Goal: Task Accomplishment & Management: Complete application form

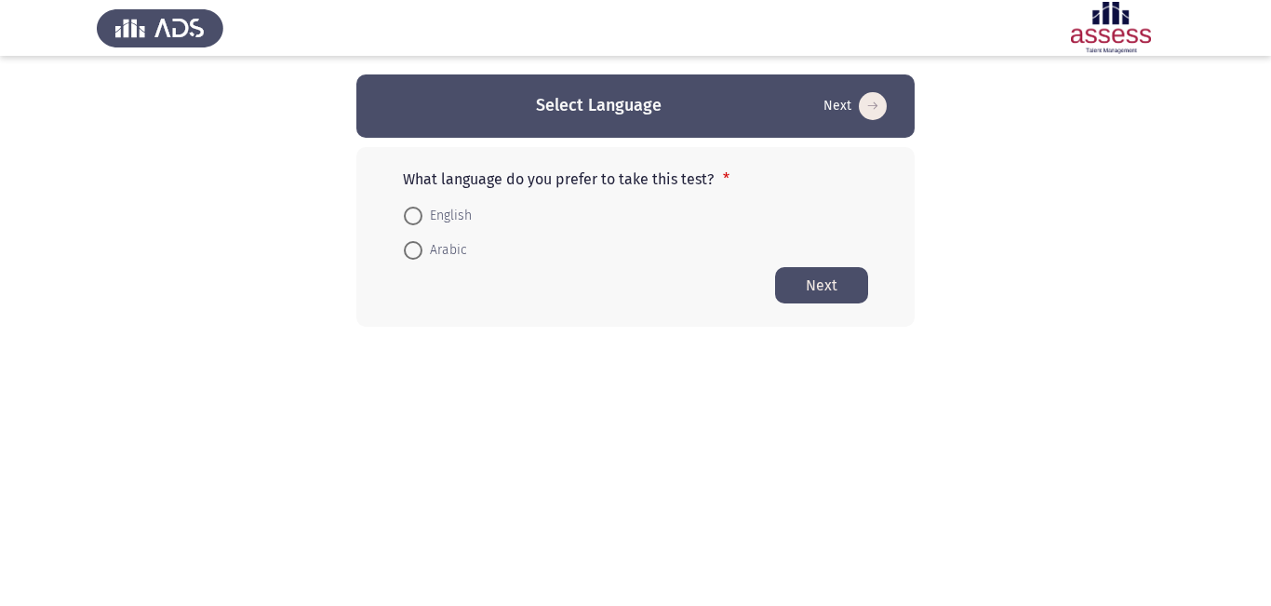
click at [416, 214] on span at bounding box center [413, 216] width 19 height 19
click at [416, 214] on input "English" at bounding box center [413, 216] width 19 height 19
radio input "true"
click at [831, 287] on button "Next" at bounding box center [821, 284] width 93 height 36
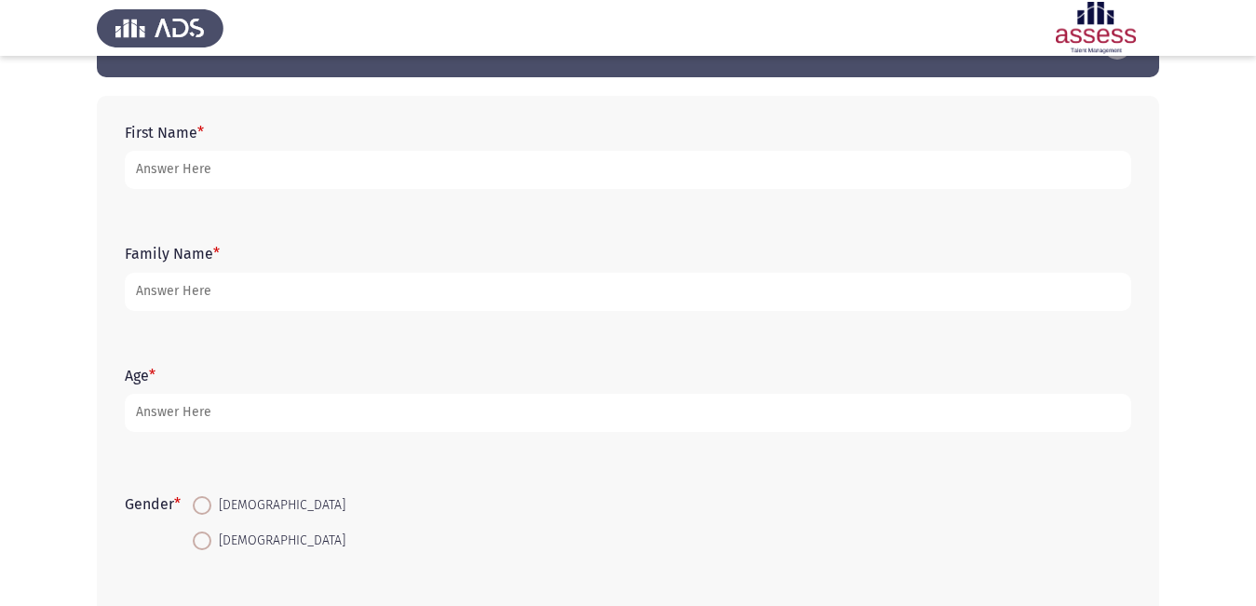
scroll to position [93, 0]
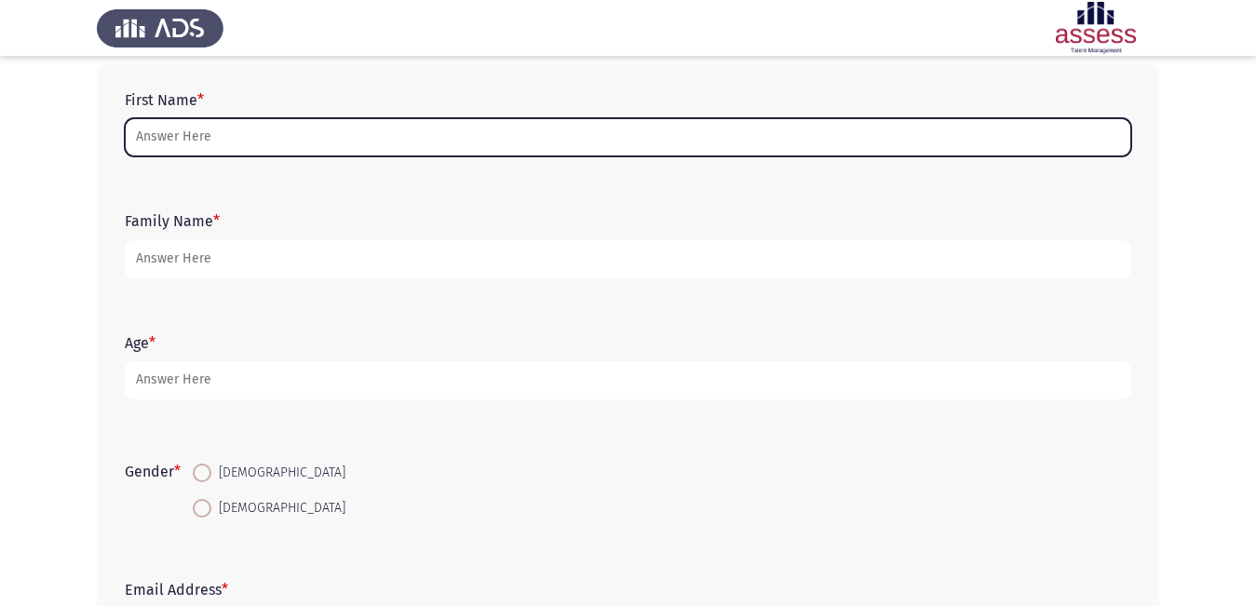
click at [252, 131] on input "First Name *" at bounding box center [628, 137] width 1006 height 38
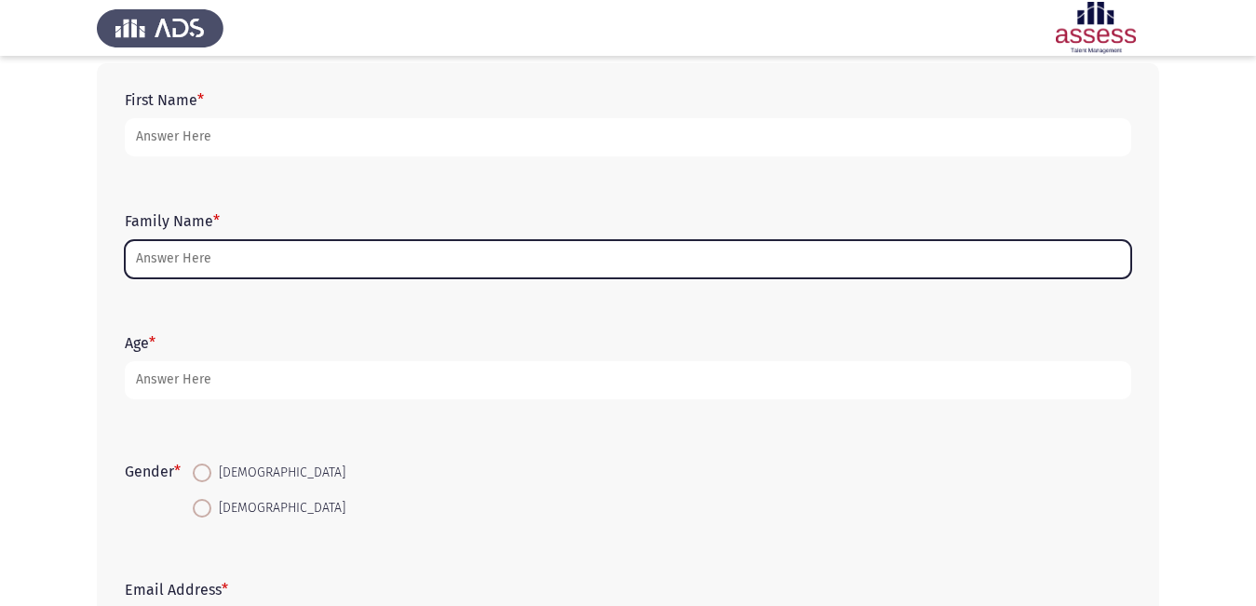
click at [239, 253] on input "Family Name *" at bounding box center [628, 259] width 1006 height 38
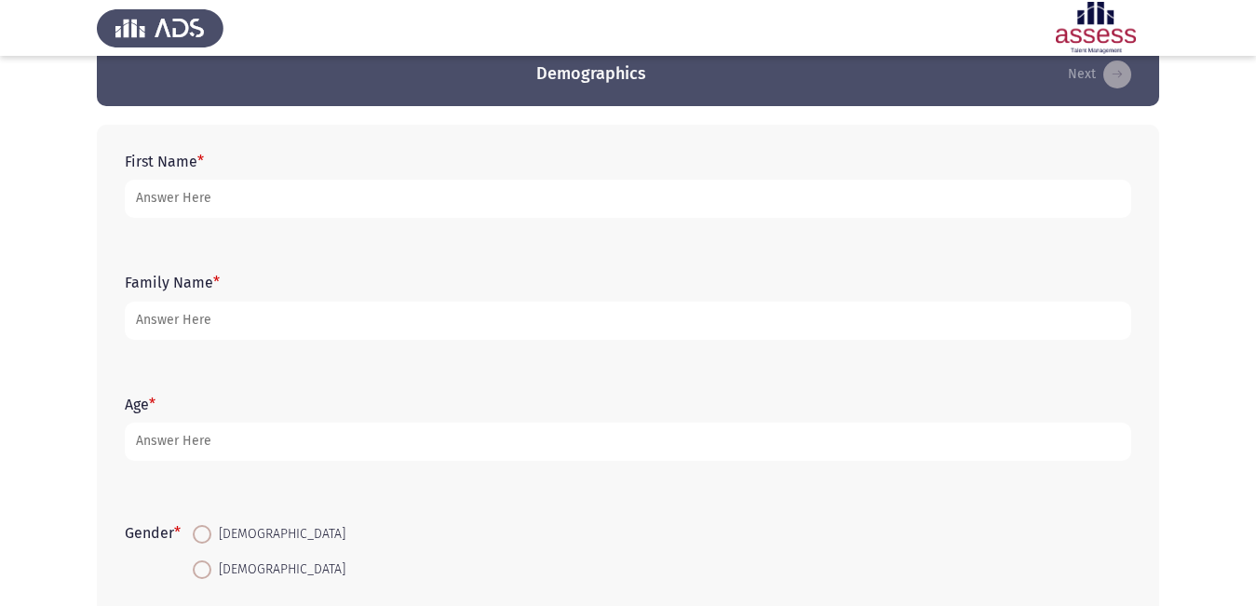
scroll to position [0, 0]
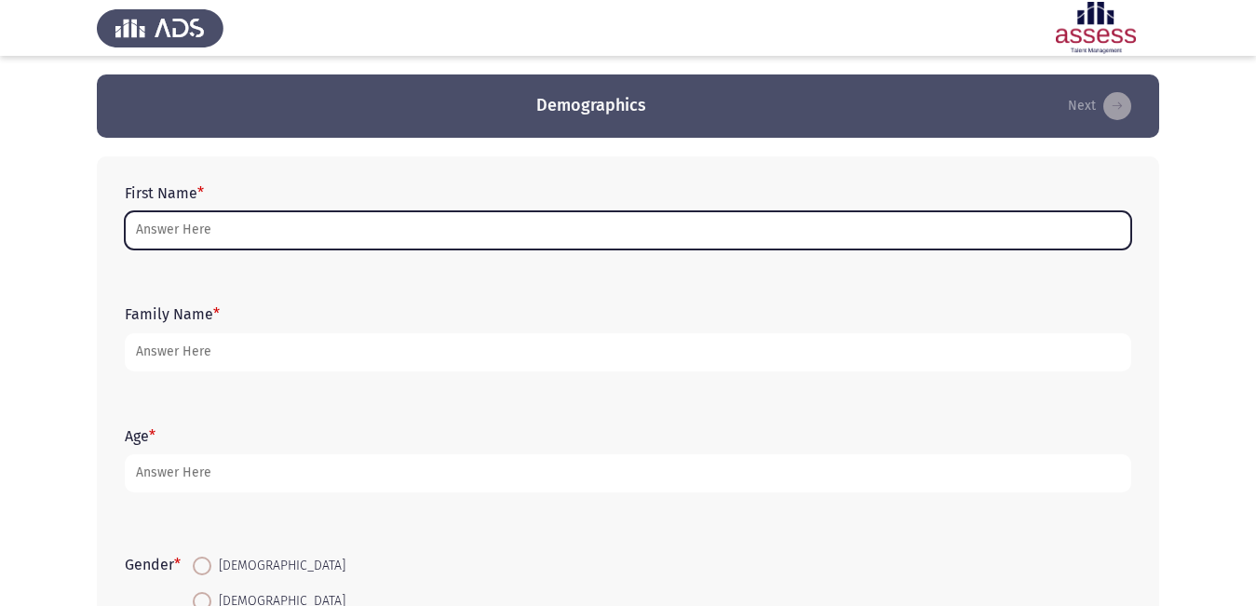
click at [226, 235] on input "First Name *" at bounding box center [628, 230] width 1006 height 38
type input "d"
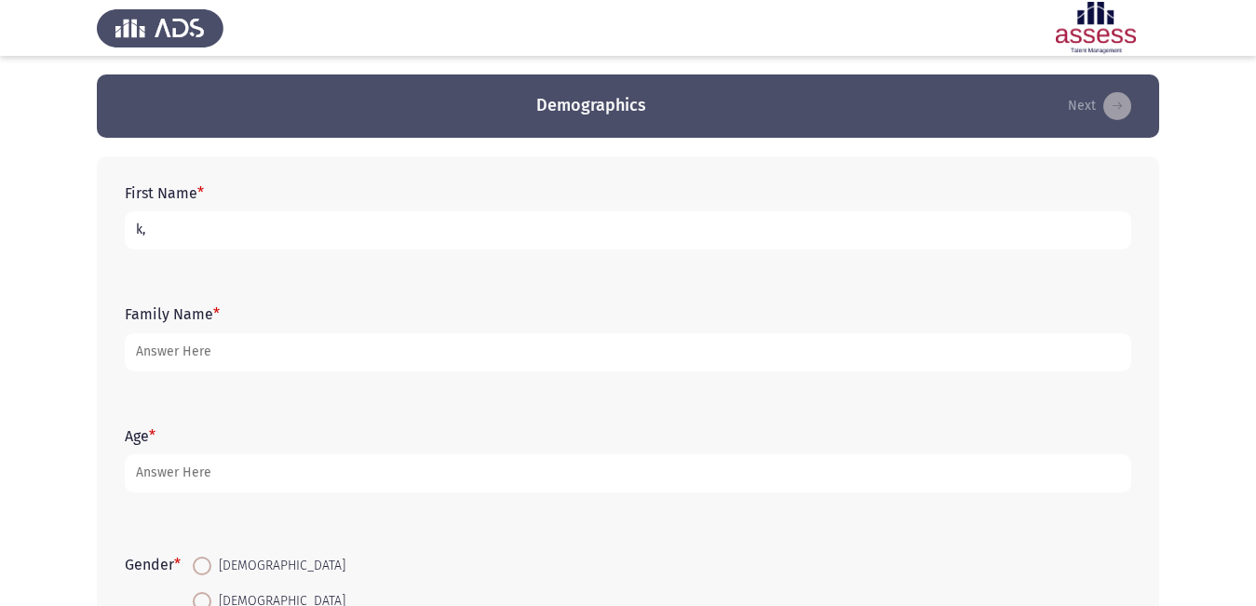
type input "k"
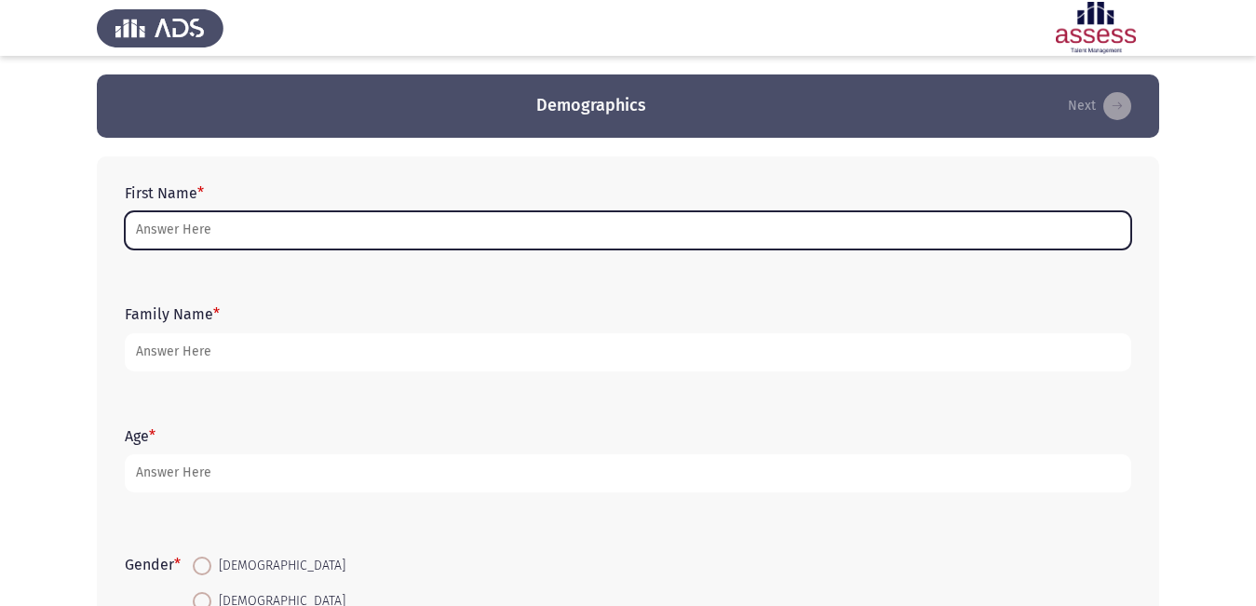
click at [215, 238] on input "First Name *" at bounding box center [628, 230] width 1006 height 38
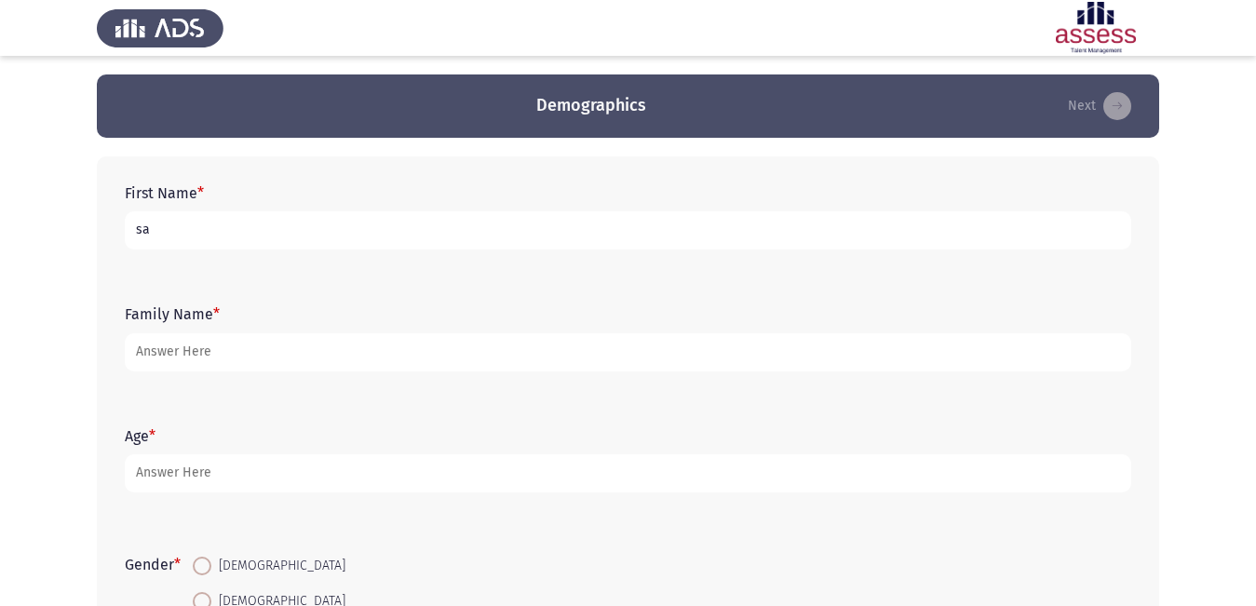
type input "s"
type input "w"
type input "a"
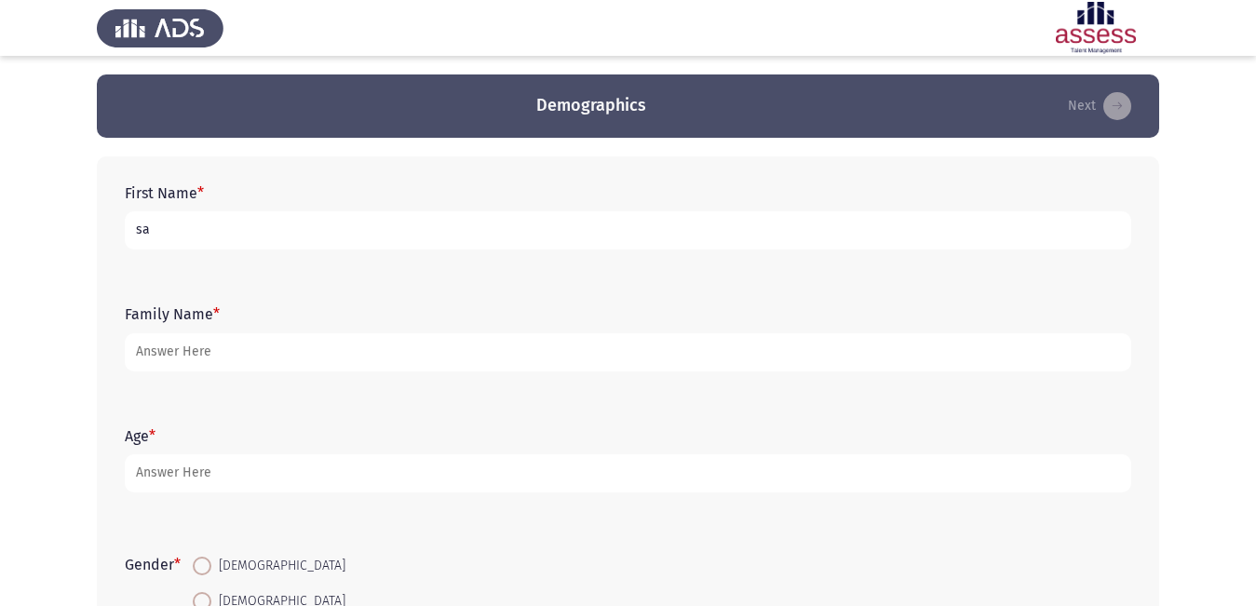
type input "s"
type input "a"
type input "s"
type input "a"
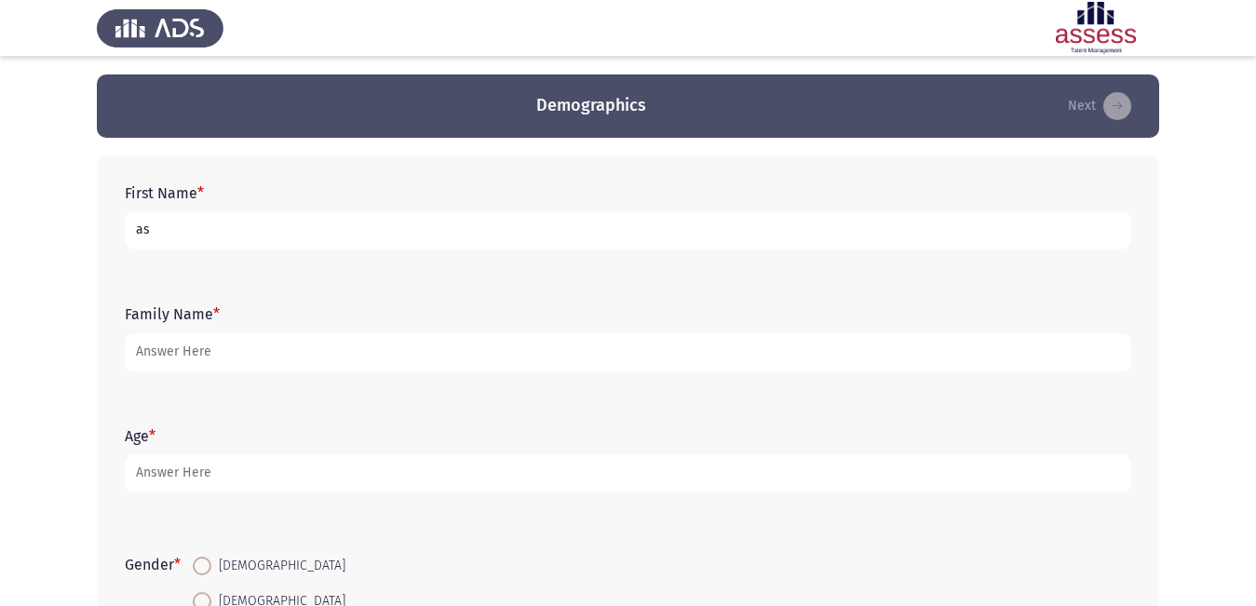
type input "a"
type input "w"
type input "s"
type input "a"
type input "s"
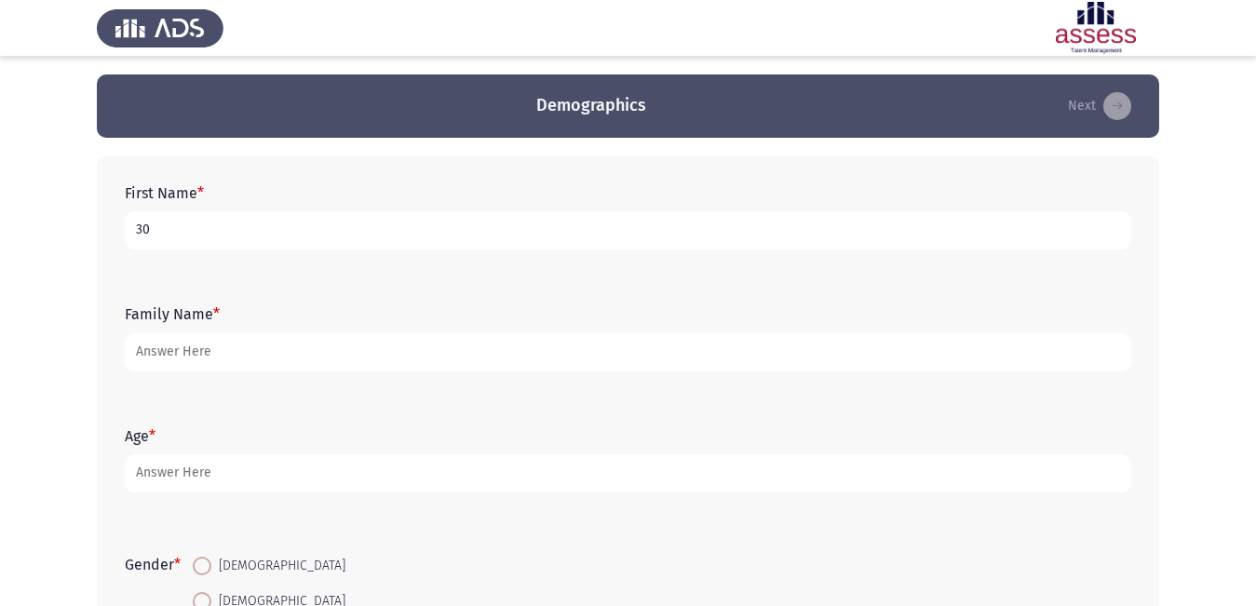
type input "3"
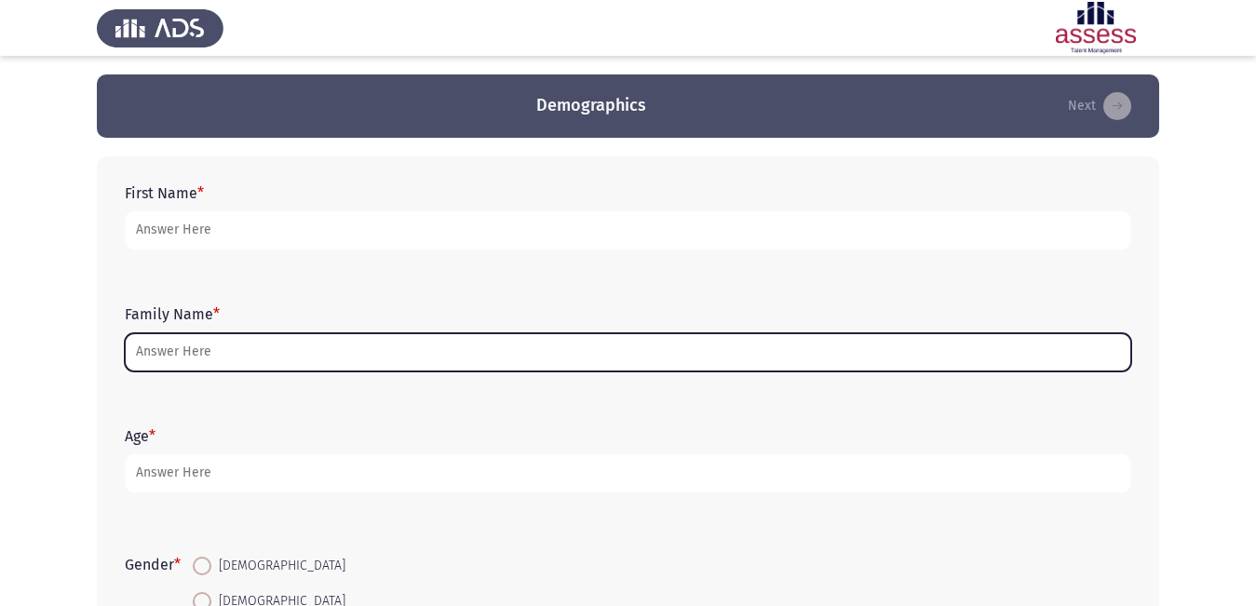
click at [204, 343] on input "Family Name *" at bounding box center [628, 352] width 1006 height 38
type input "5"
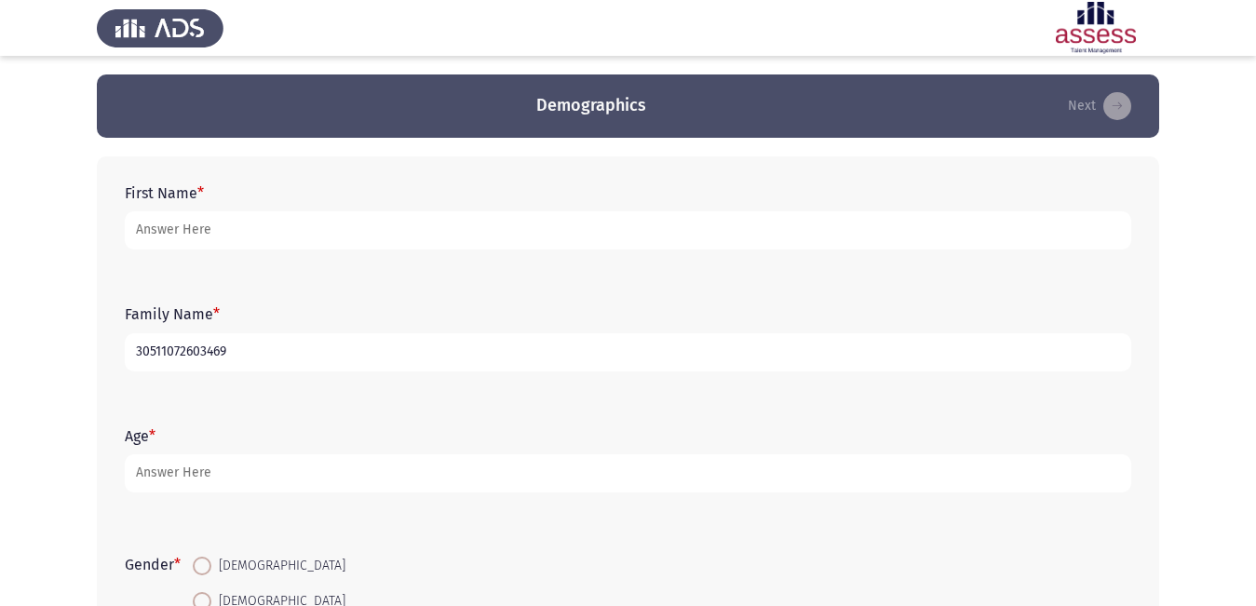
type input "30511072603469"
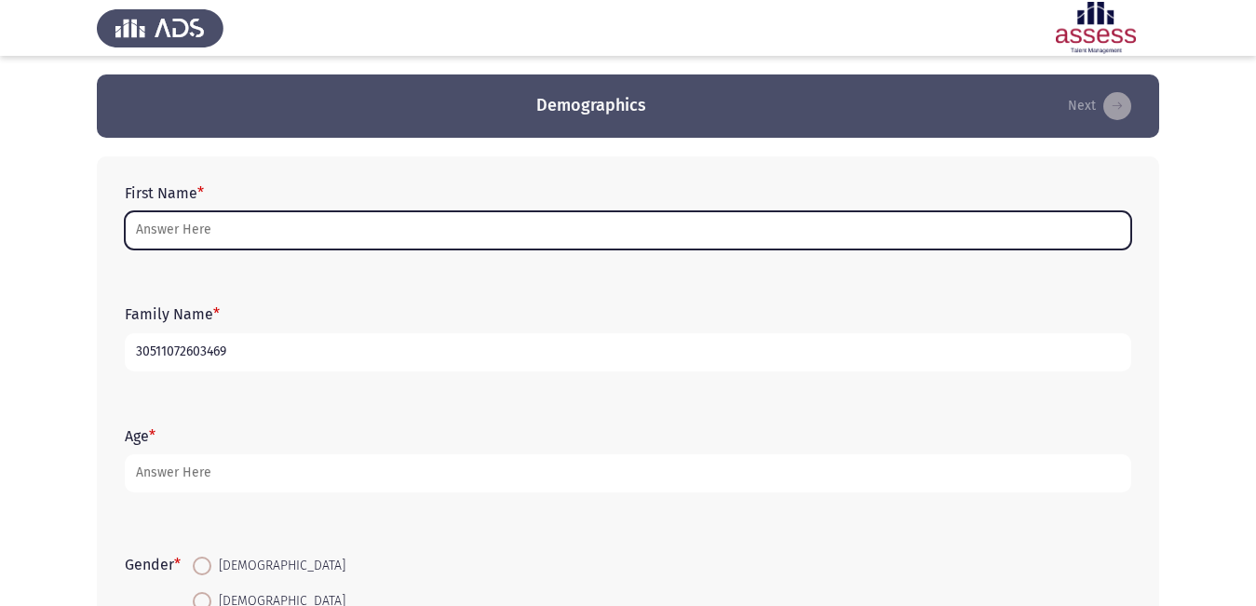
click at [413, 239] on input "First Name *" at bounding box center [628, 230] width 1006 height 38
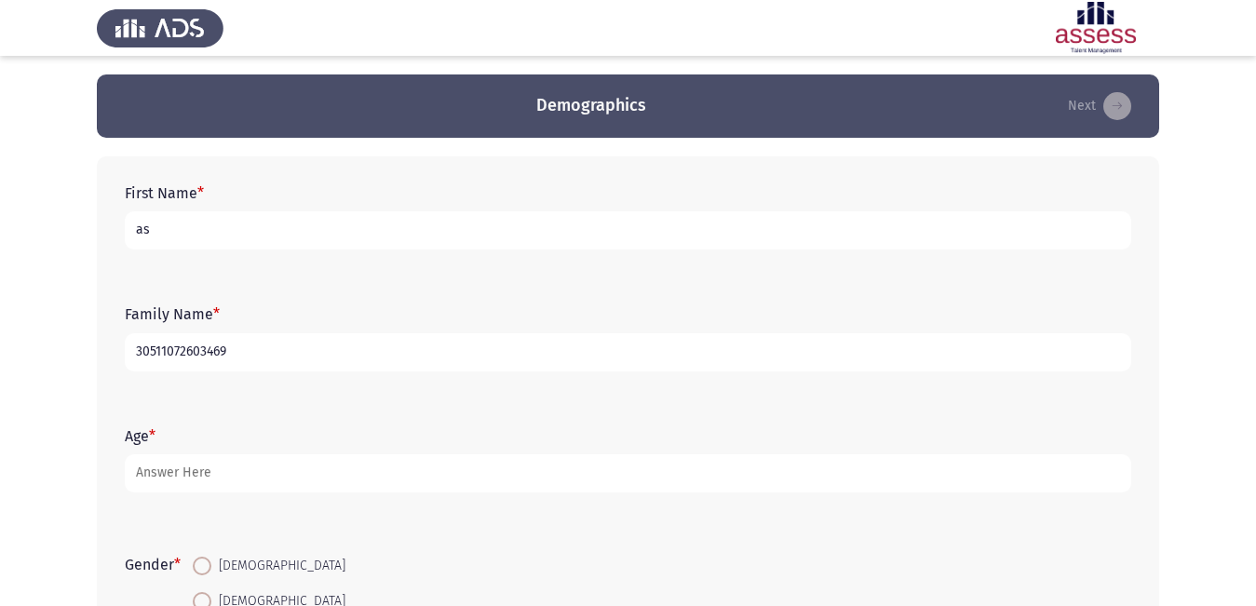
type input "a"
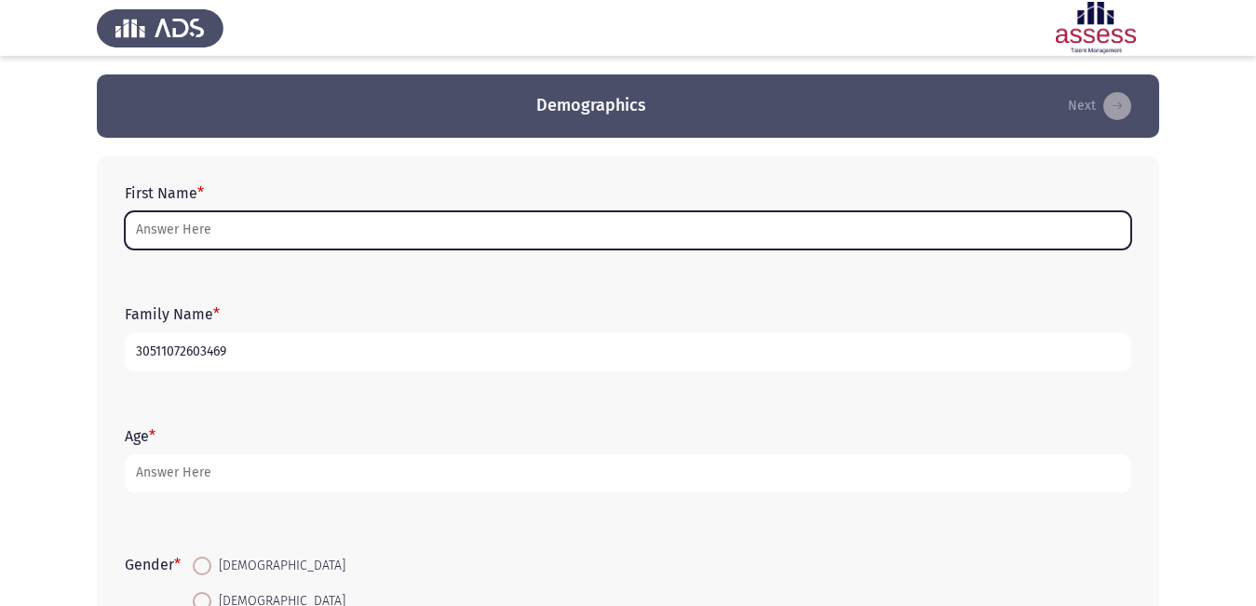
click at [717, 243] on input "First Name *" at bounding box center [628, 230] width 1006 height 38
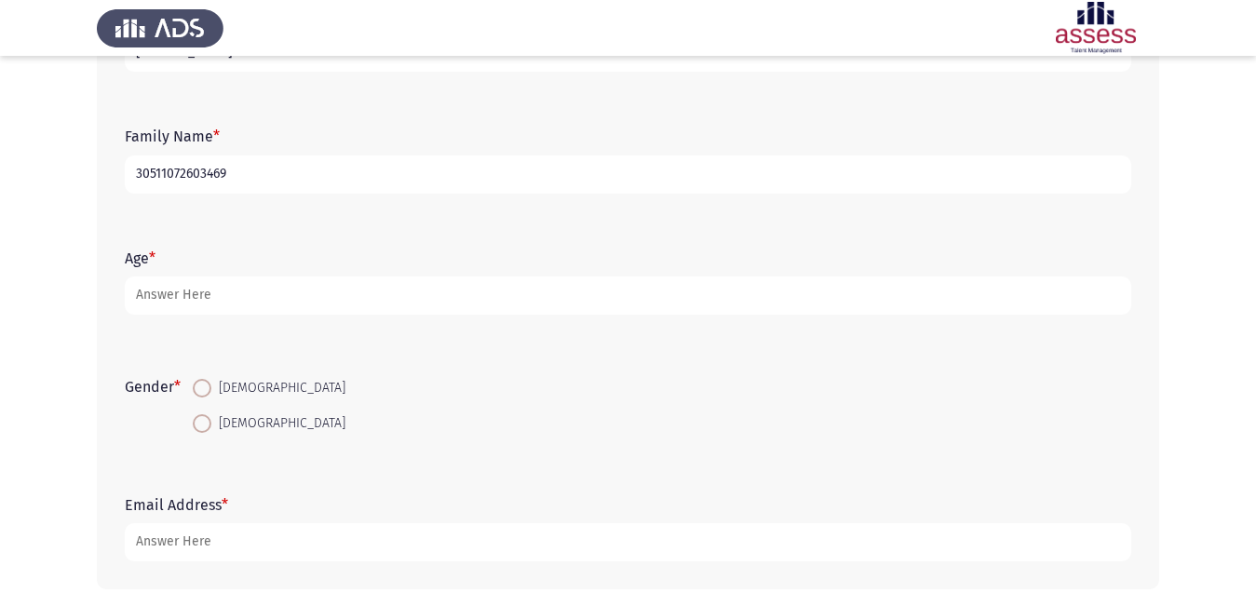
scroll to position [186, 0]
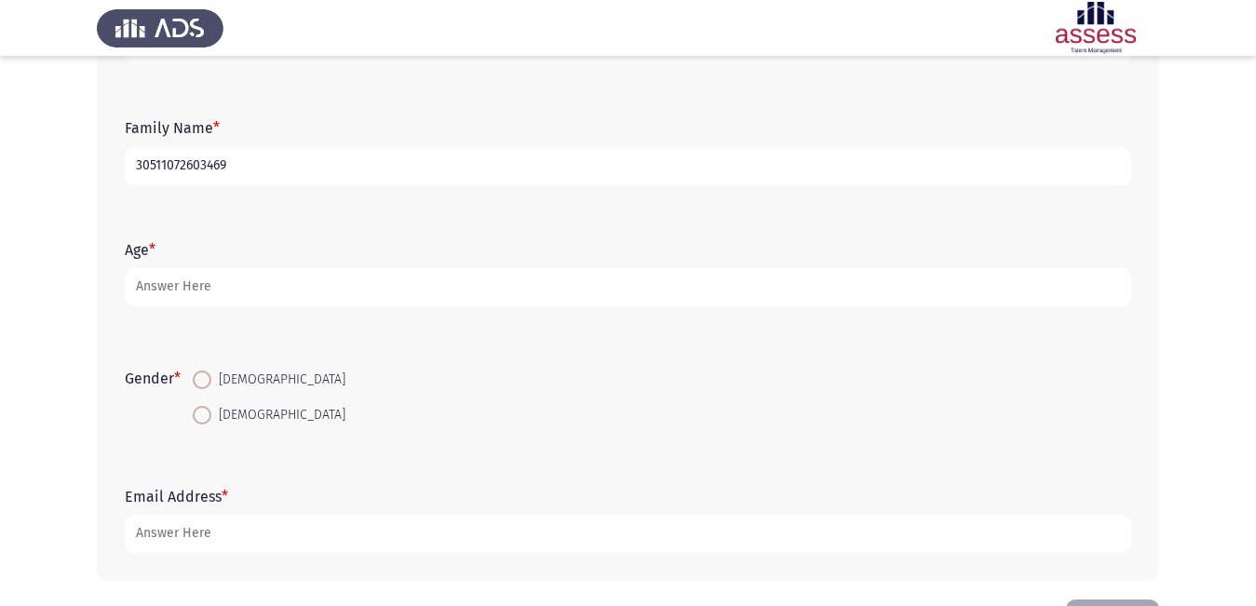
type input "[PERSON_NAME]"
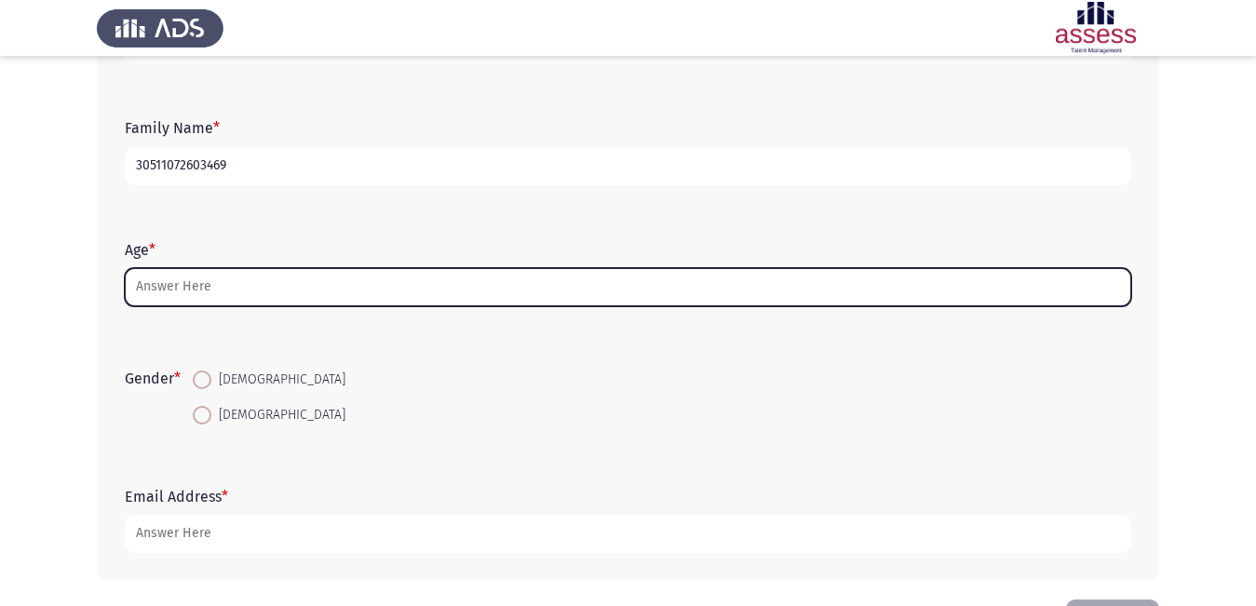
click at [172, 286] on input "Age *" at bounding box center [628, 287] width 1006 height 38
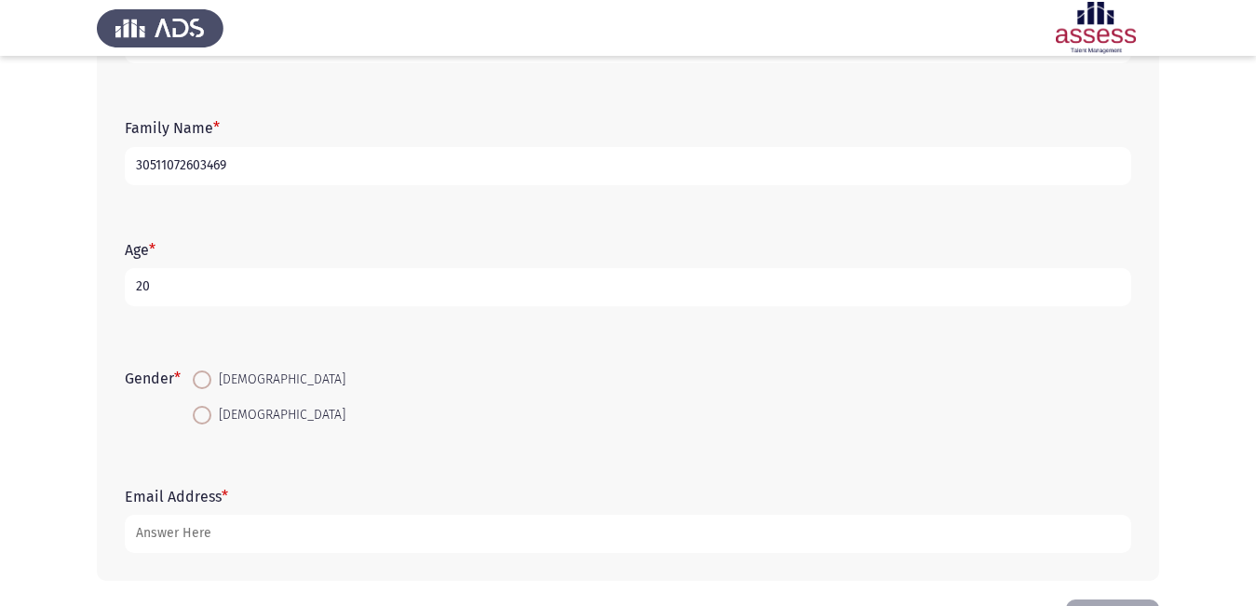
type input "20"
click at [197, 411] on span at bounding box center [202, 415] width 19 height 19
click at [197, 411] on input "[DEMOGRAPHIC_DATA]" at bounding box center [202, 415] width 19 height 19
radio input "true"
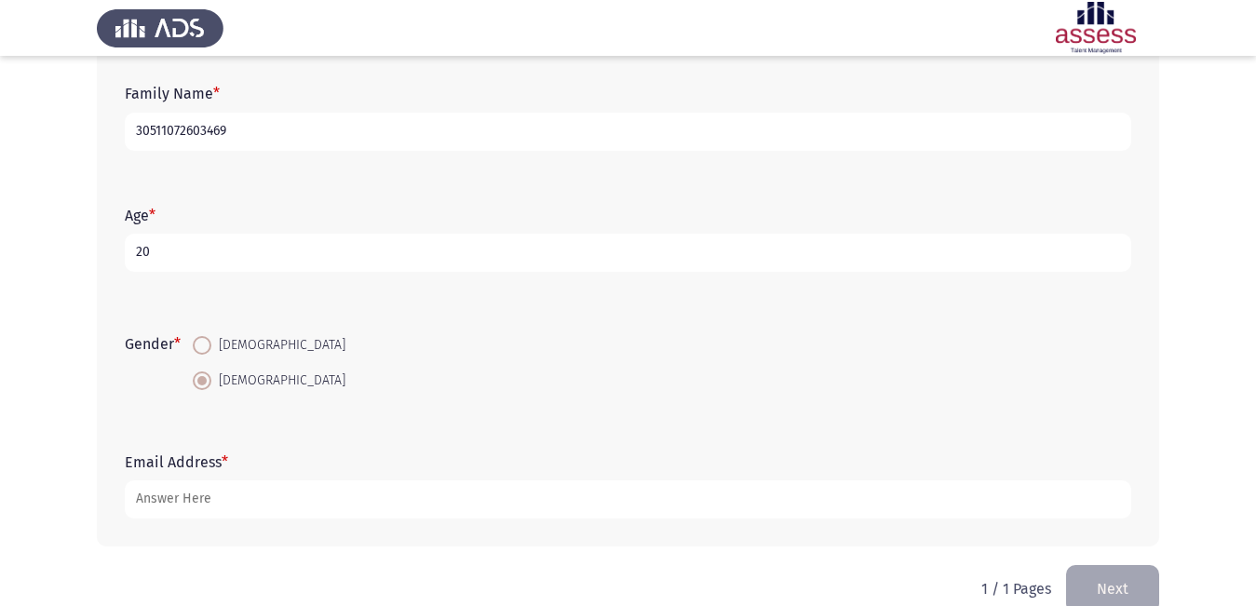
scroll to position [254, 0]
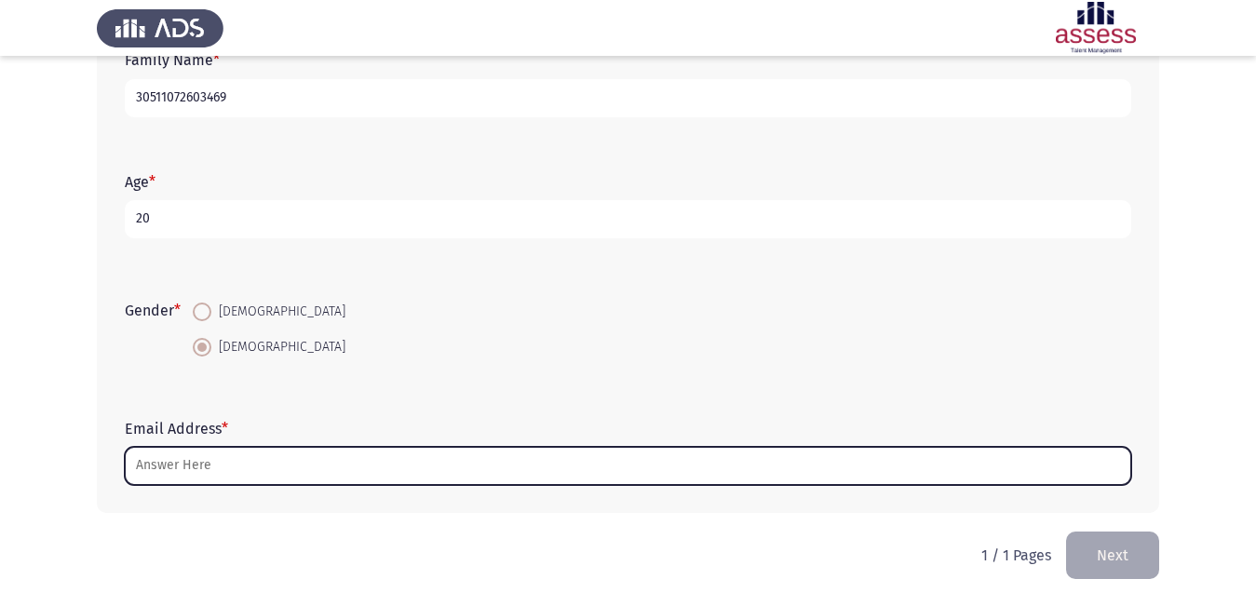
click at [214, 461] on input "Email Address *" at bounding box center [628, 466] width 1006 height 38
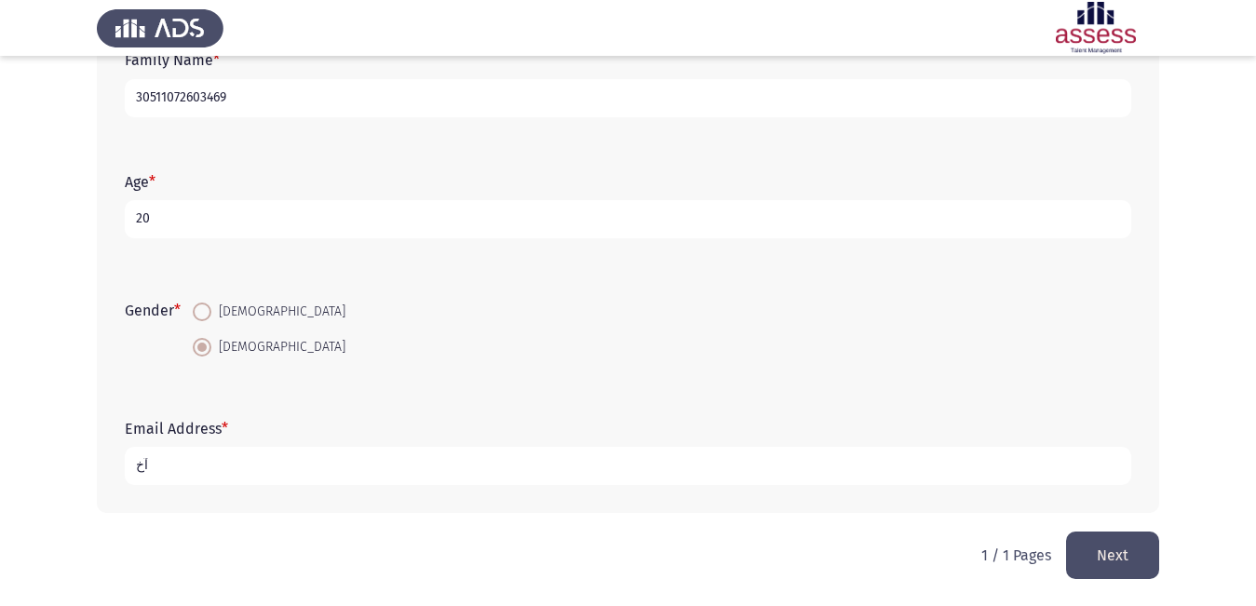
type input "آ"
type input "[EMAIL_ADDRESS][DOMAIN_NAME]"
click at [220, 225] on input "20" at bounding box center [628, 219] width 1006 height 38
type input "2"
type input "19"
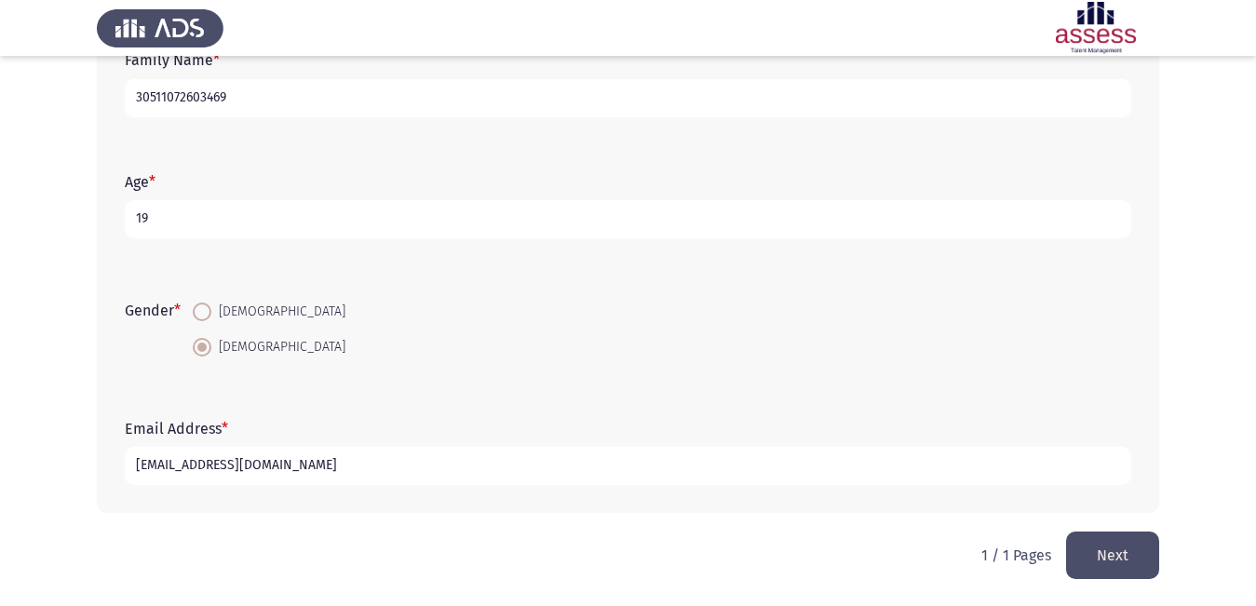
click at [1106, 571] on button "Next" at bounding box center [1112, 554] width 93 height 47
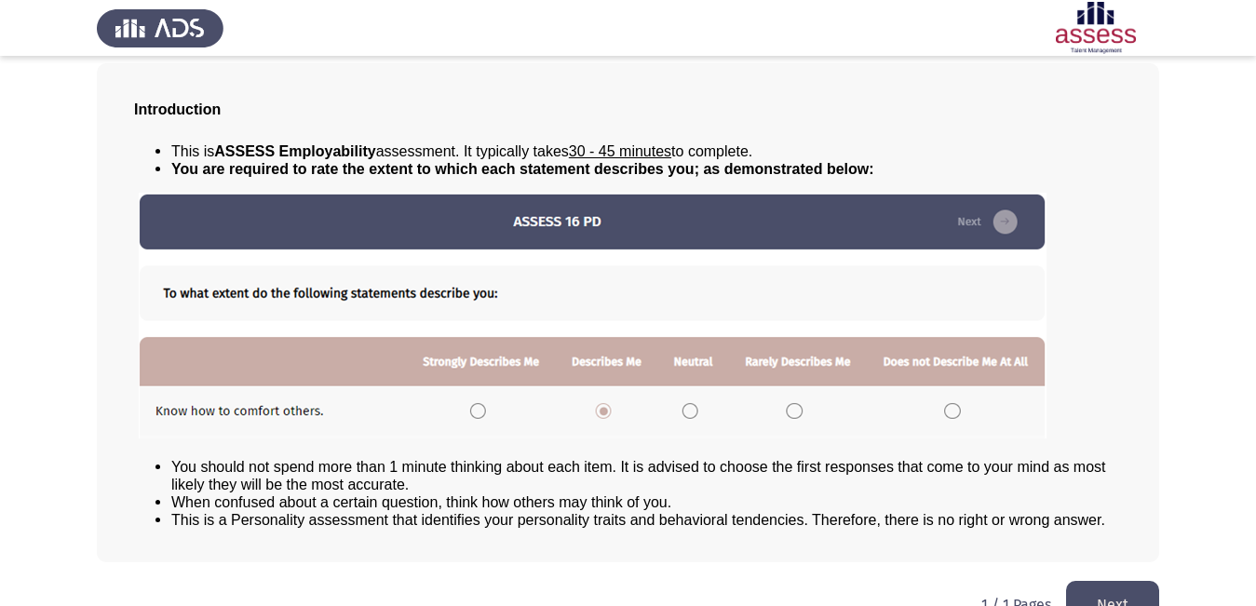
scroll to position [134, 0]
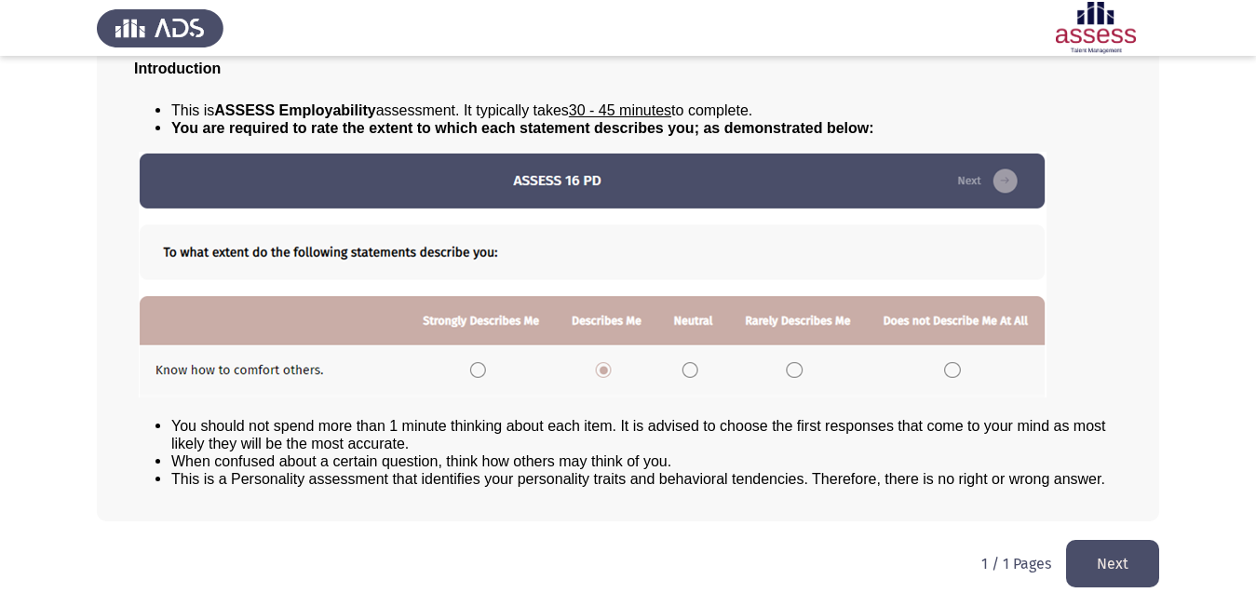
click at [1120, 575] on button "Next" at bounding box center [1112, 563] width 93 height 47
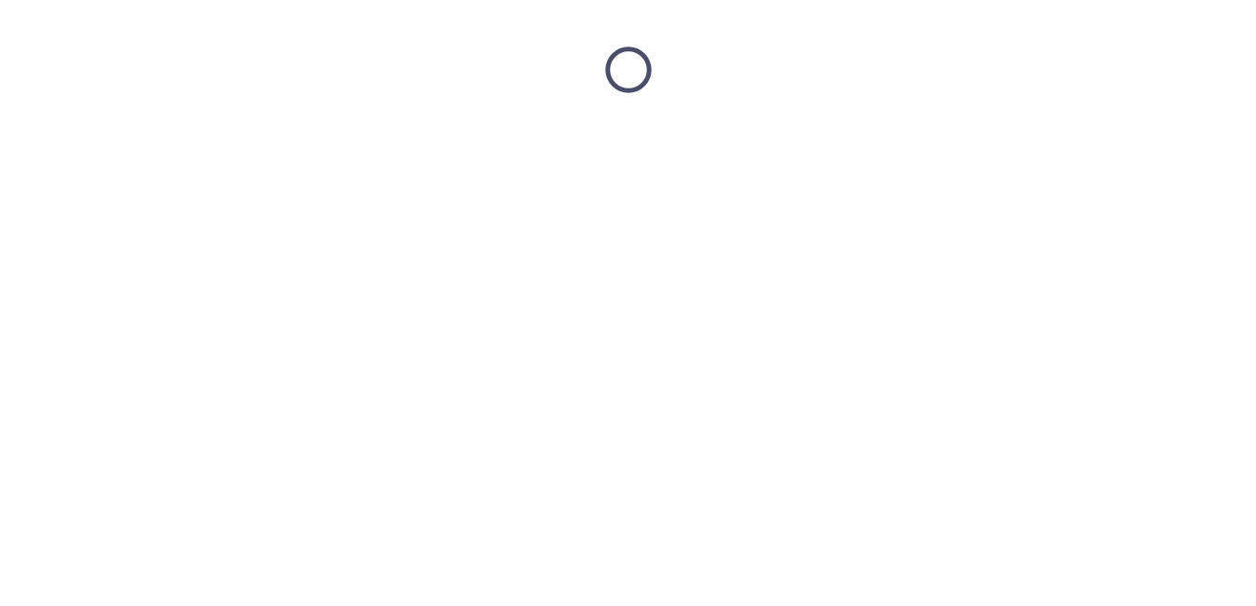
scroll to position [0, 0]
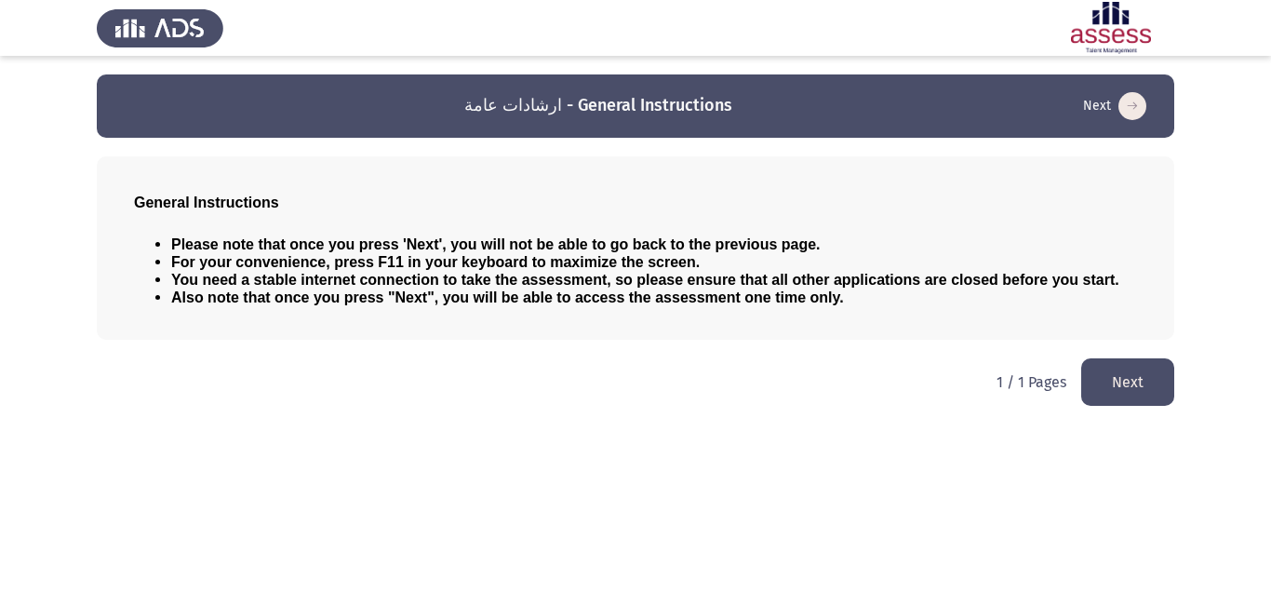
click at [1138, 383] on button "Next" at bounding box center [1128, 381] width 93 height 47
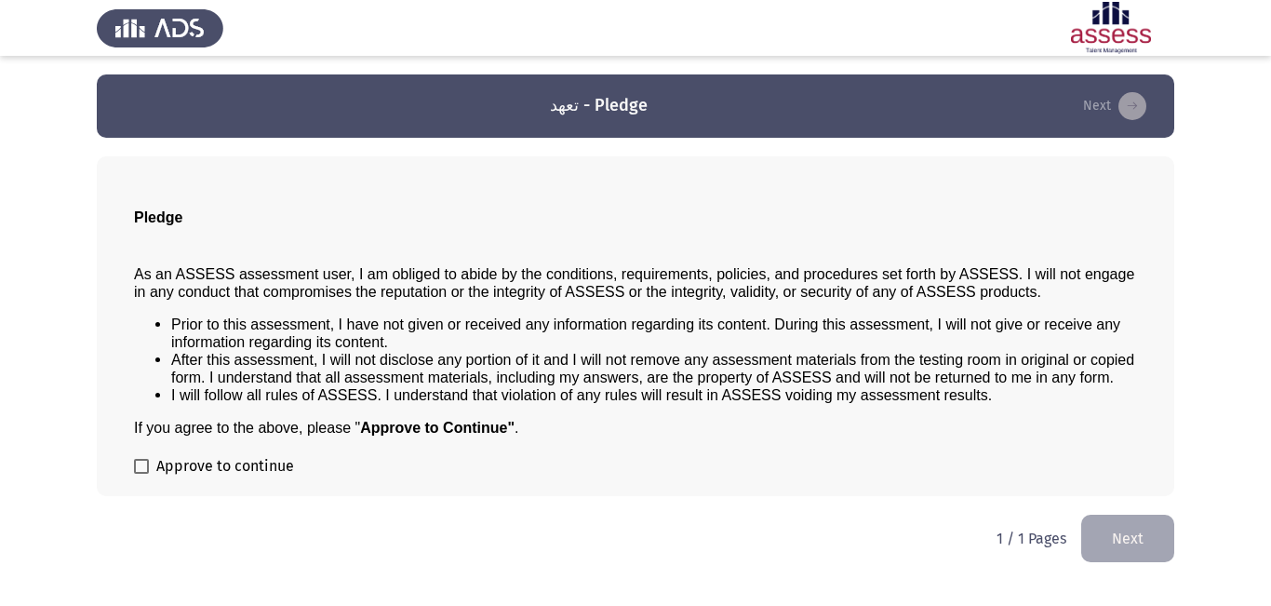
click at [156, 456] on span "Approve to continue" at bounding box center [225, 466] width 138 height 22
click at [141, 474] on input "Approve to continue" at bounding box center [141, 474] width 1 height 1
checkbox input "true"
click at [1105, 532] on button "Next" at bounding box center [1128, 538] width 93 height 47
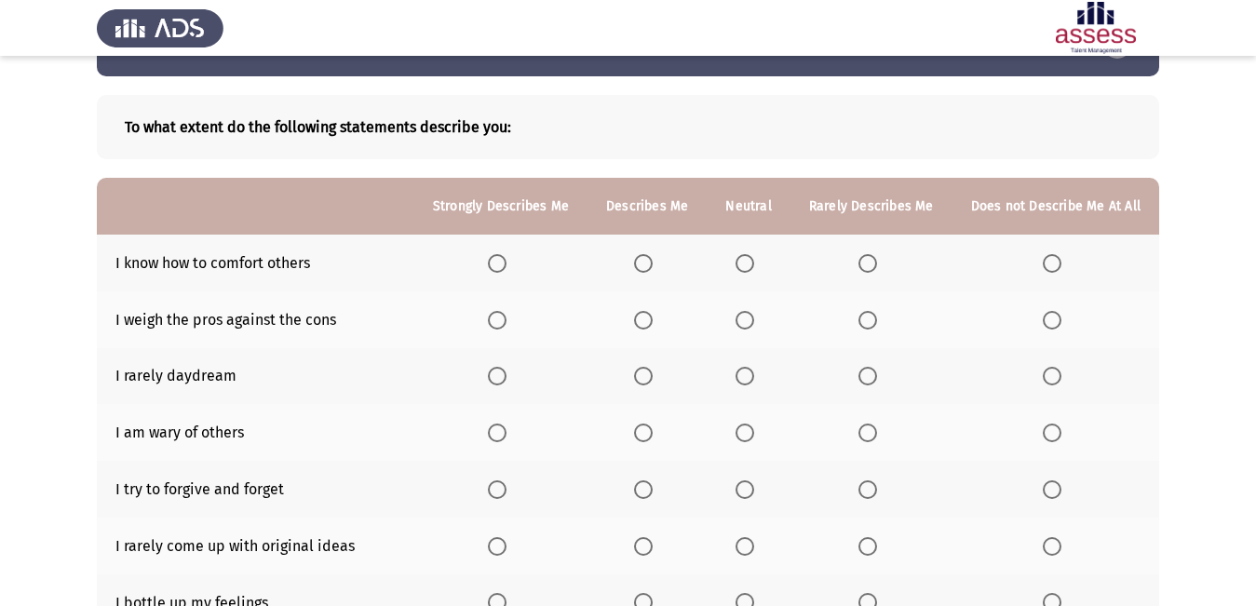
scroll to position [93, 0]
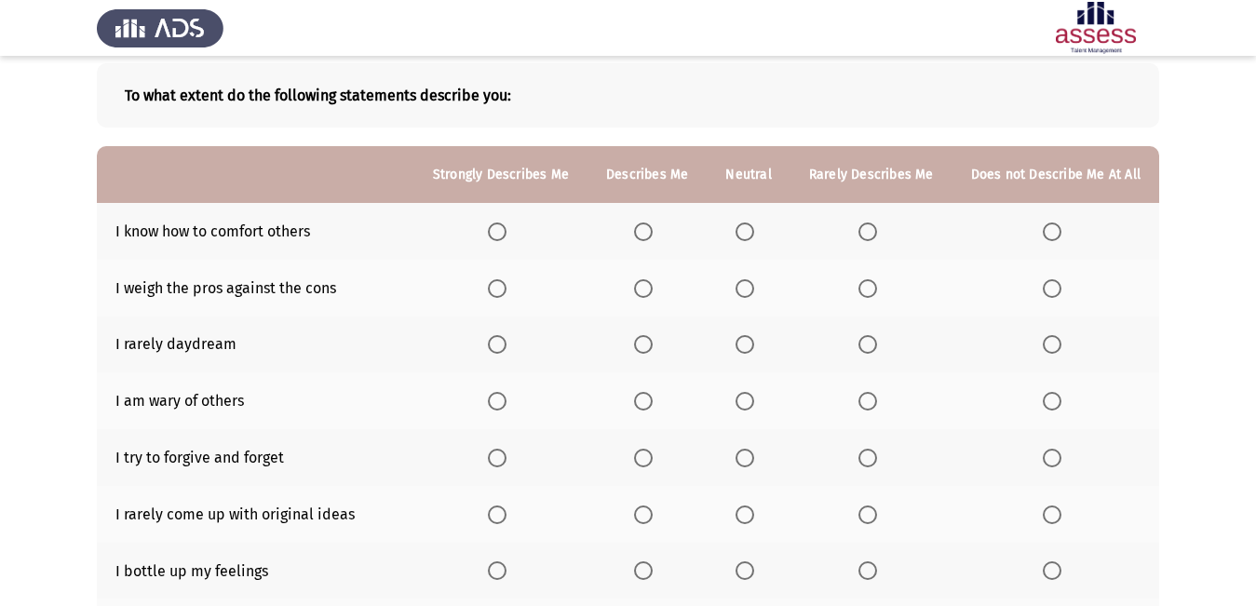
click at [652, 234] on span "Select an option" at bounding box center [643, 231] width 19 height 19
click at [652, 234] on input "Select an option" at bounding box center [643, 231] width 19 height 19
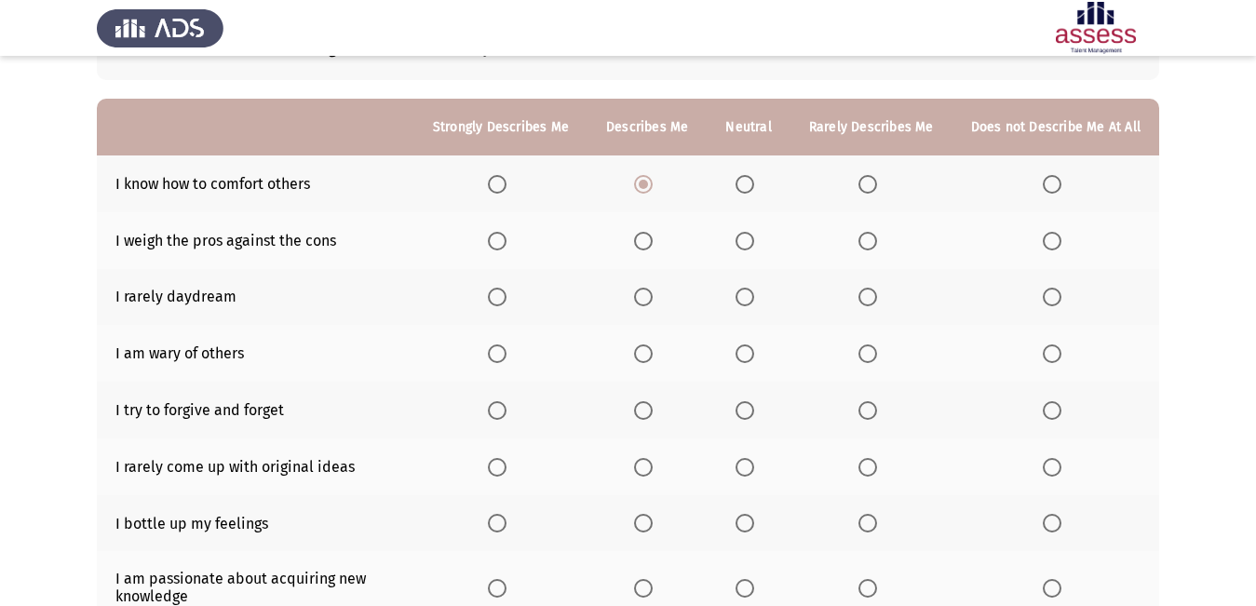
scroll to position [186, 0]
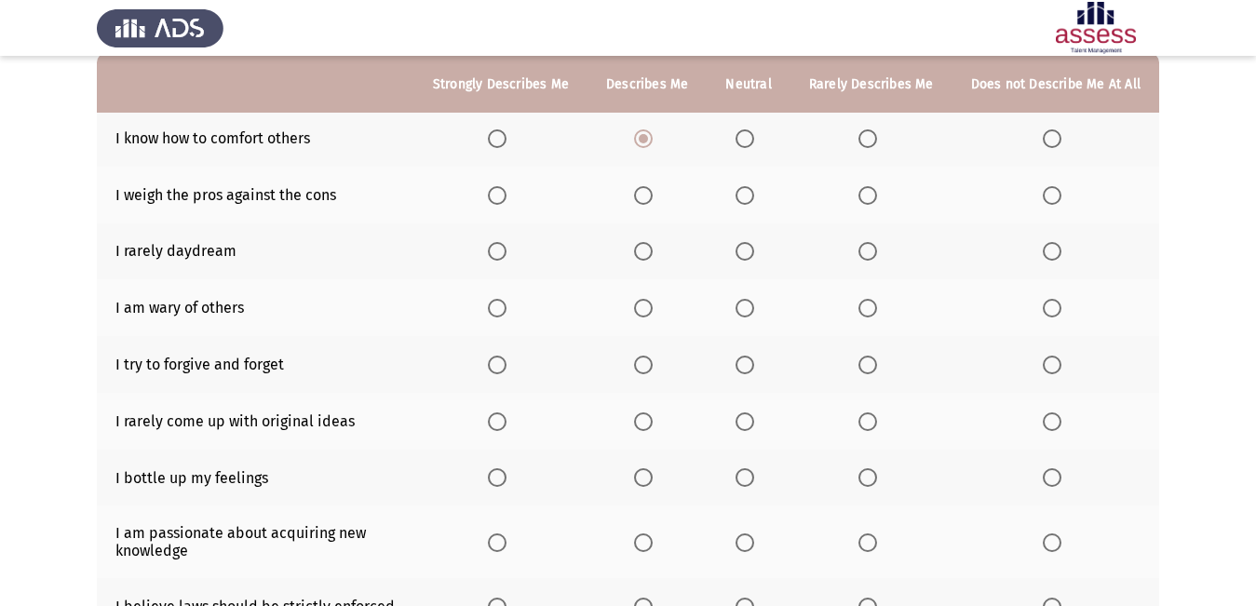
click at [652, 306] on span "Select an option" at bounding box center [643, 308] width 19 height 19
click at [652, 306] on input "Select an option" at bounding box center [643, 308] width 19 height 19
click at [644, 369] on span "Select an option" at bounding box center [643, 365] width 19 height 19
click at [644, 369] on input "Select an option" at bounding box center [643, 365] width 19 height 19
click at [650, 425] on span "Select an option" at bounding box center [643, 421] width 19 height 19
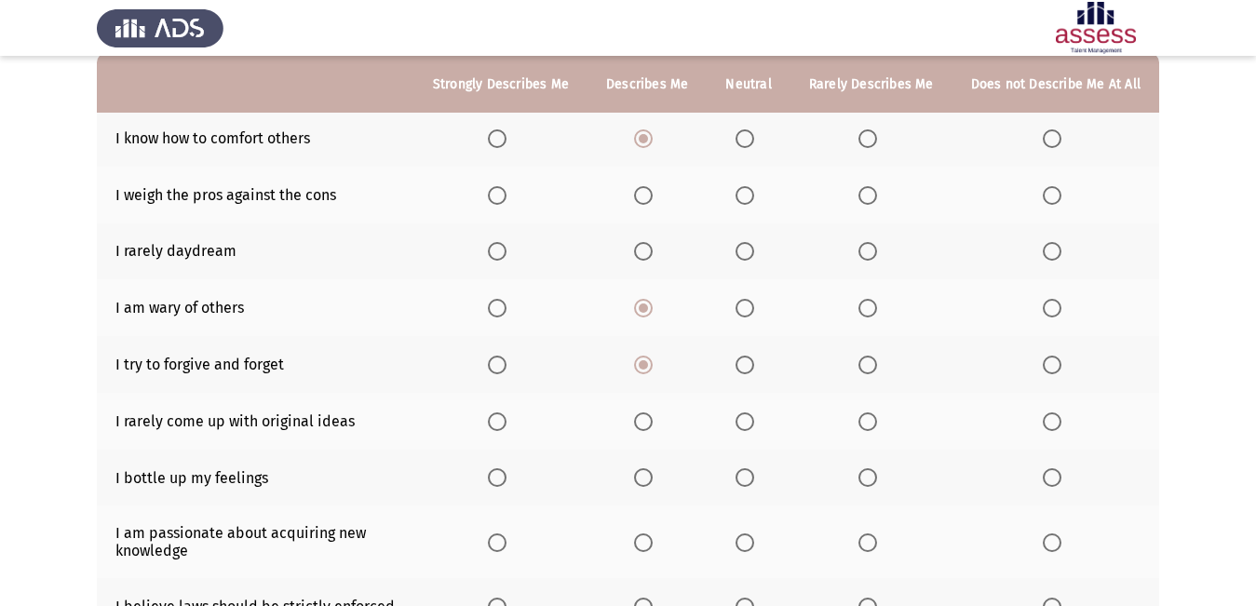
click at [650, 425] on input "Select an option" at bounding box center [643, 421] width 19 height 19
click at [753, 255] on span "Select an option" at bounding box center [744, 251] width 19 height 19
click at [753, 255] on input "Select an option" at bounding box center [744, 251] width 19 height 19
click at [753, 200] on span "Select an option" at bounding box center [744, 195] width 19 height 19
click at [753, 200] on input "Select an option" at bounding box center [744, 195] width 19 height 19
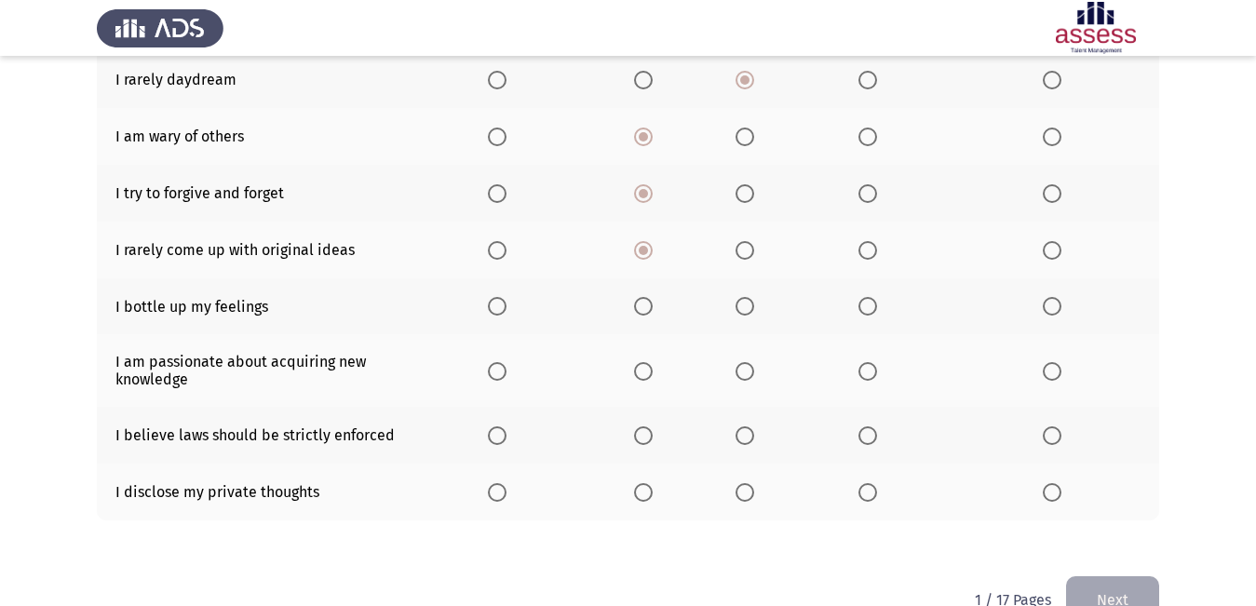
scroll to position [372, 0]
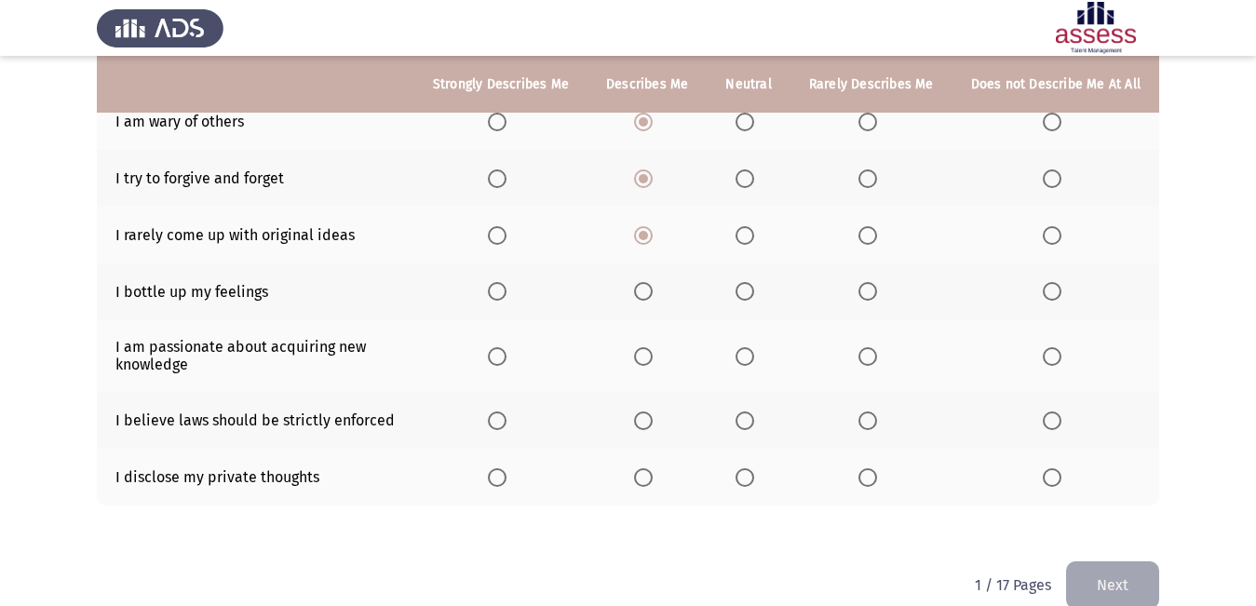
click at [506, 362] on span "Select an option" at bounding box center [497, 356] width 19 height 19
click at [506, 362] on input "Select an option" at bounding box center [497, 356] width 19 height 19
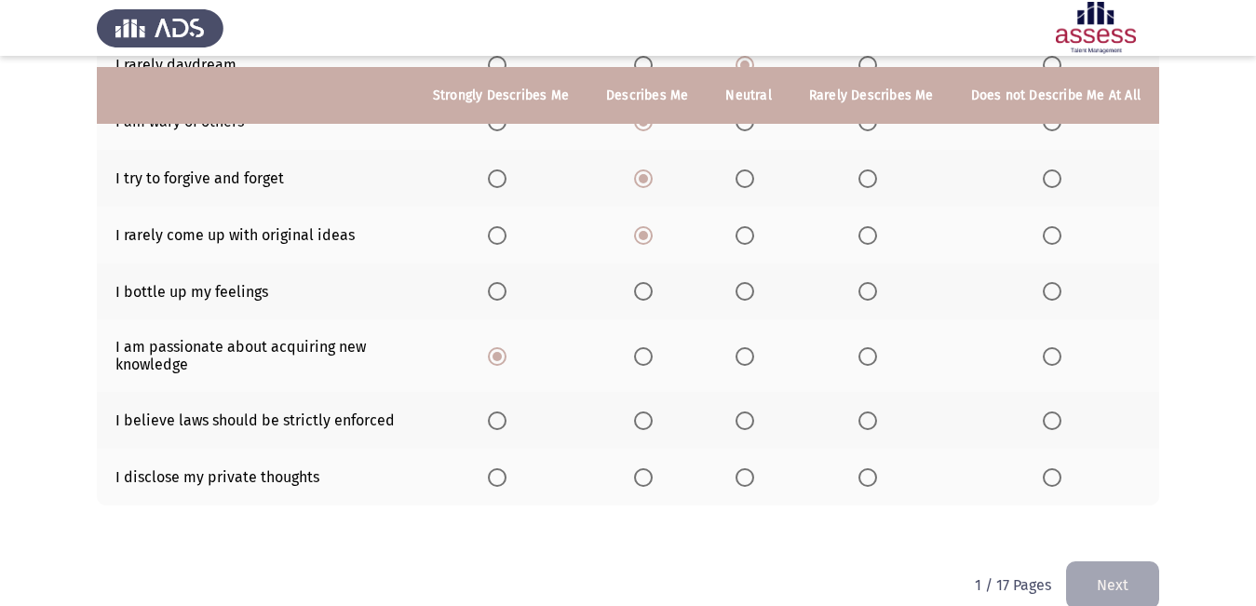
scroll to position [402, 0]
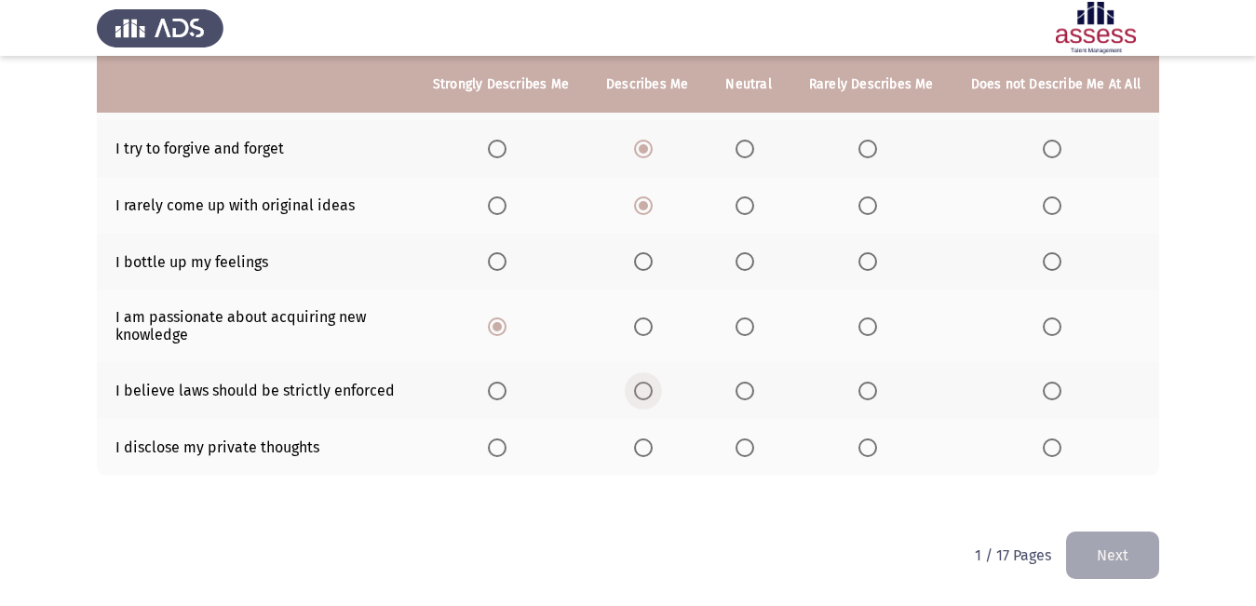
click at [652, 393] on span "Select an option" at bounding box center [643, 391] width 19 height 19
click at [652, 393] on input "Select an option" at bounding box center [643, 391] width 19 height 19
click at [652, 448] on span "Select an option" at bounding box center [643, 447] width 19 height 19
click at [652, 448] on input "Select an option" at bounding box center [643, 447] width 19 height 19
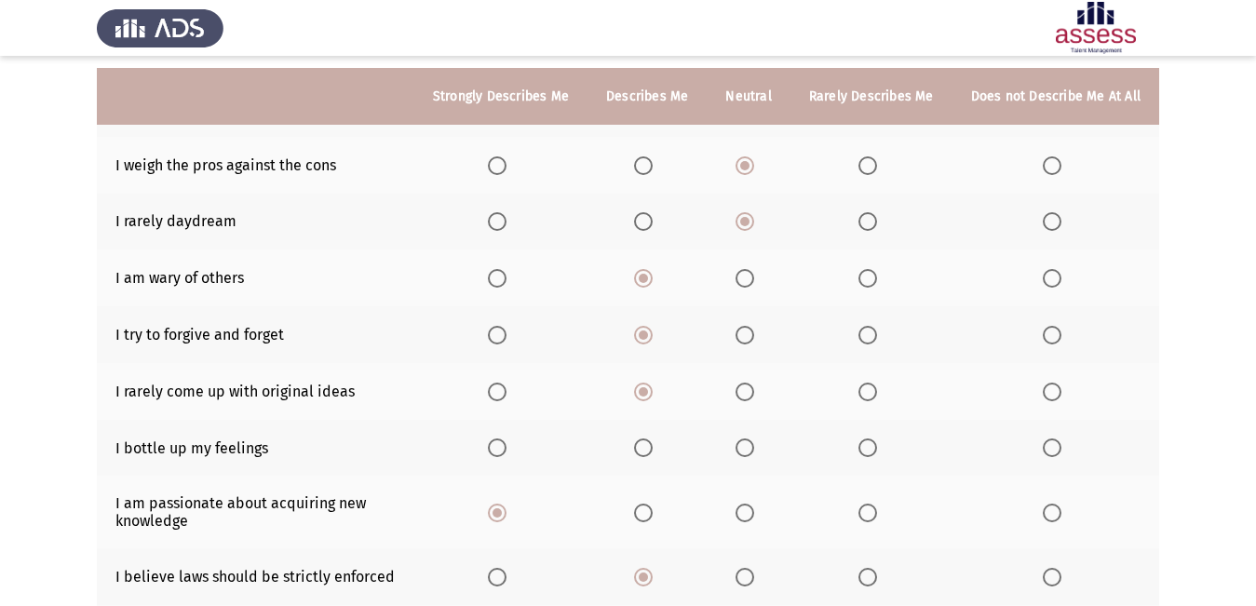
scroll to position [309, 0]
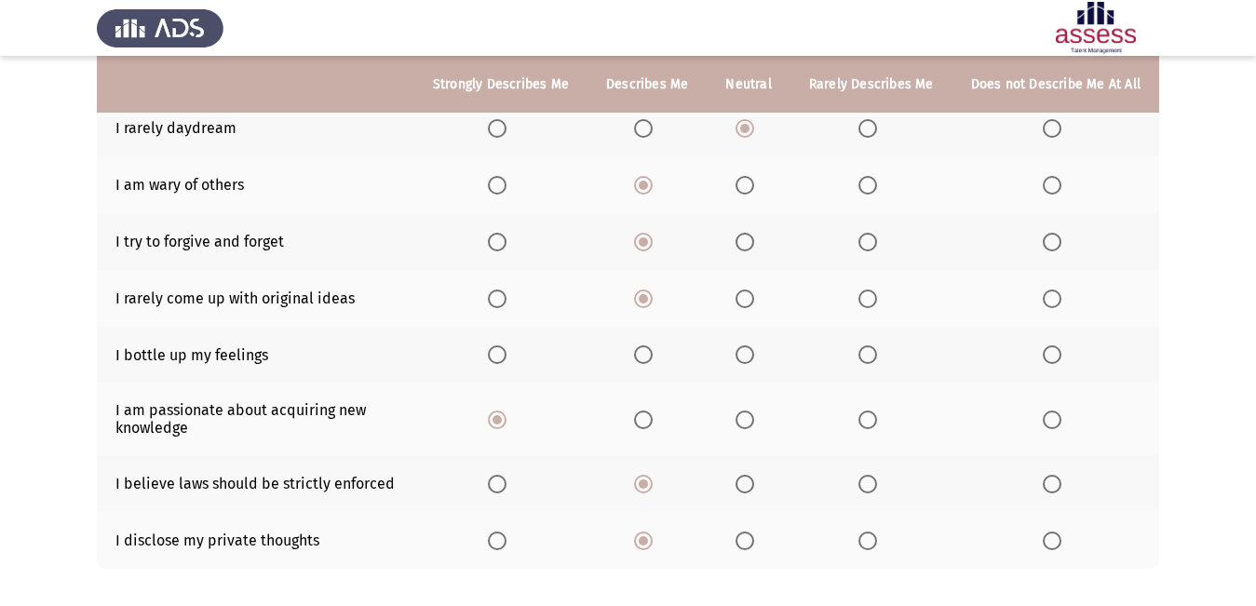
click at [746, 358] on span "Select an option" at bounding box center [744, 354] width 19 height 19
click at [746, 358] on input "Select an option" at bounding box center [744, 354] width 19 height 19
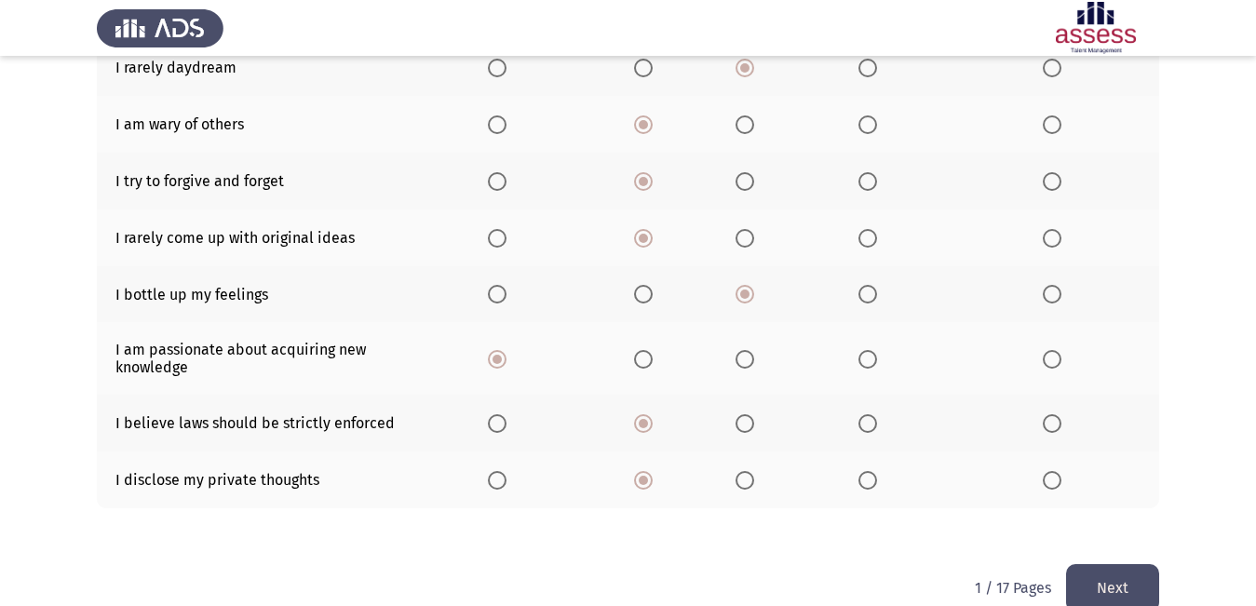
scroll to position [402, 0]
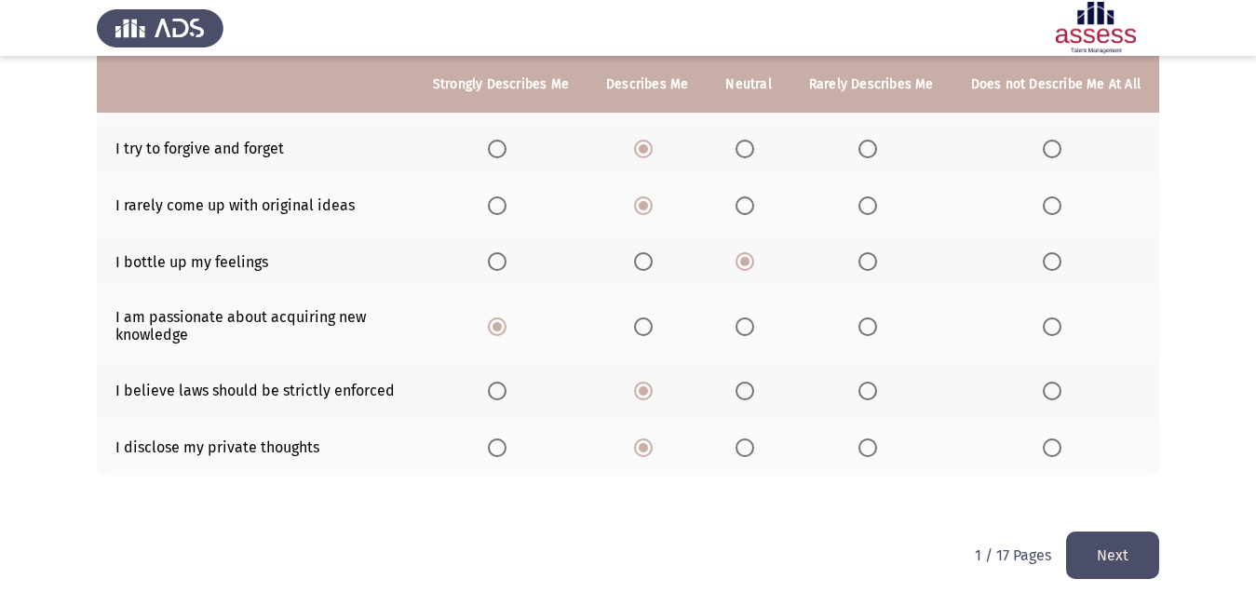
click at [1100, 551] on button "Next" at bounding box center [1112, 554] width 93 height 47
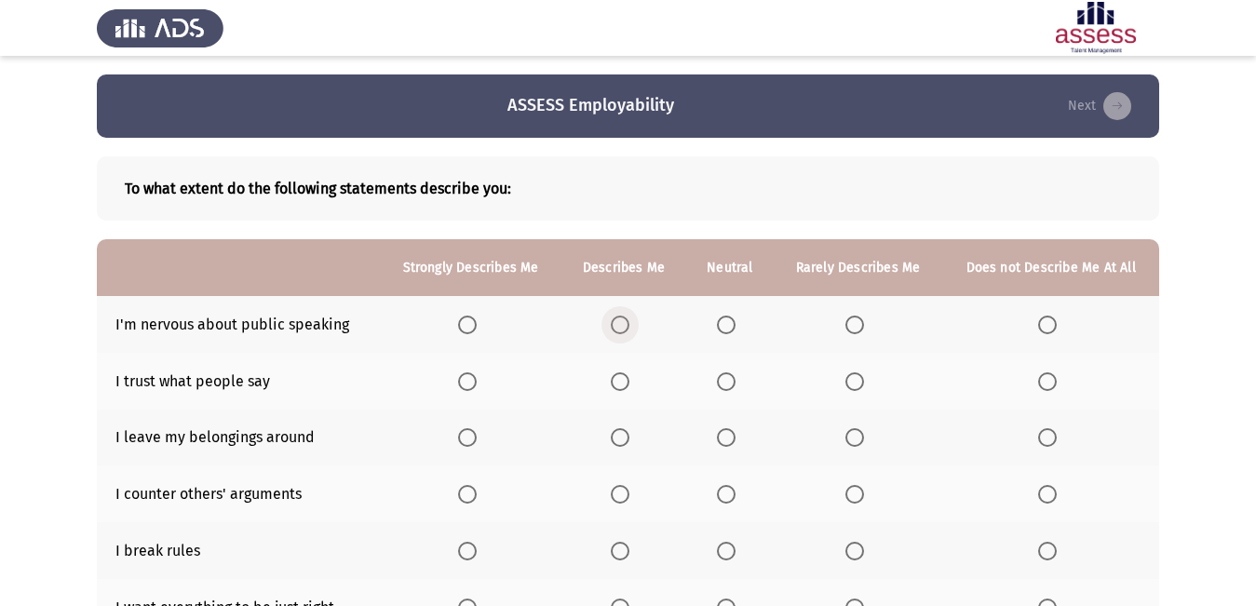
click at [617, 329] on span "Select an option" at bounding box center [620, 325] width 19 height 19
click at [617, 329] on input "Select an option" at bounding box center [620, 325] width 19 height 19
click at [617, 378] on span "Select an option" at bounding box center [620, 381] width 19 height 19
click at [617, 378] on input "Select an option" at bounding box center [620, 381] width 19 height 19
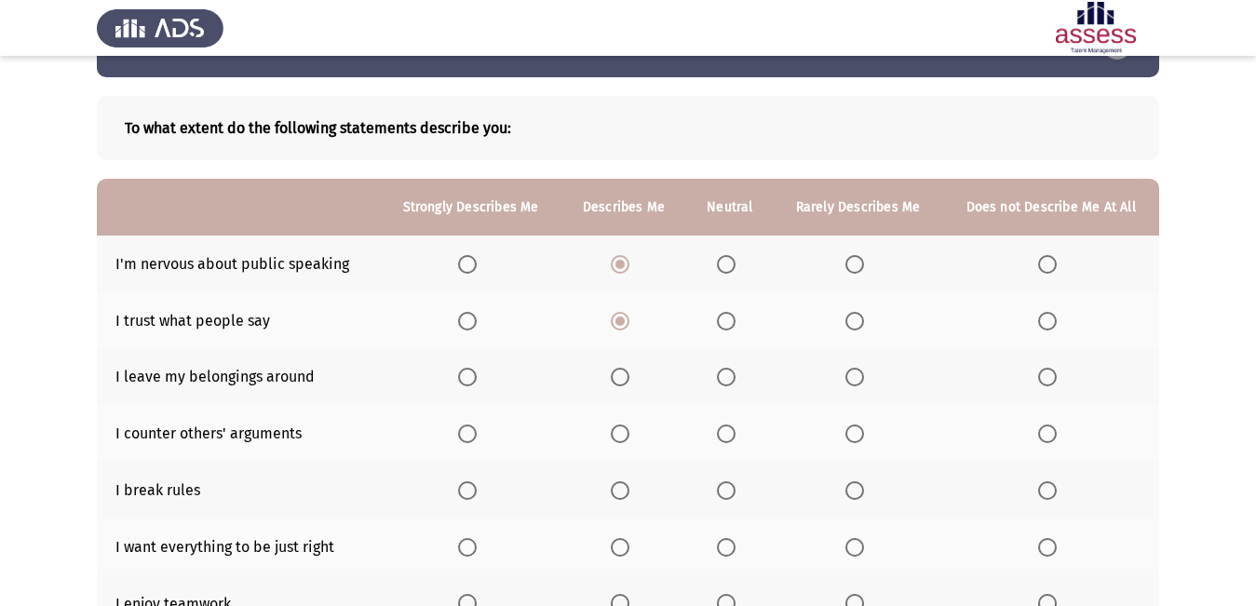
scroll to position [93, 0]
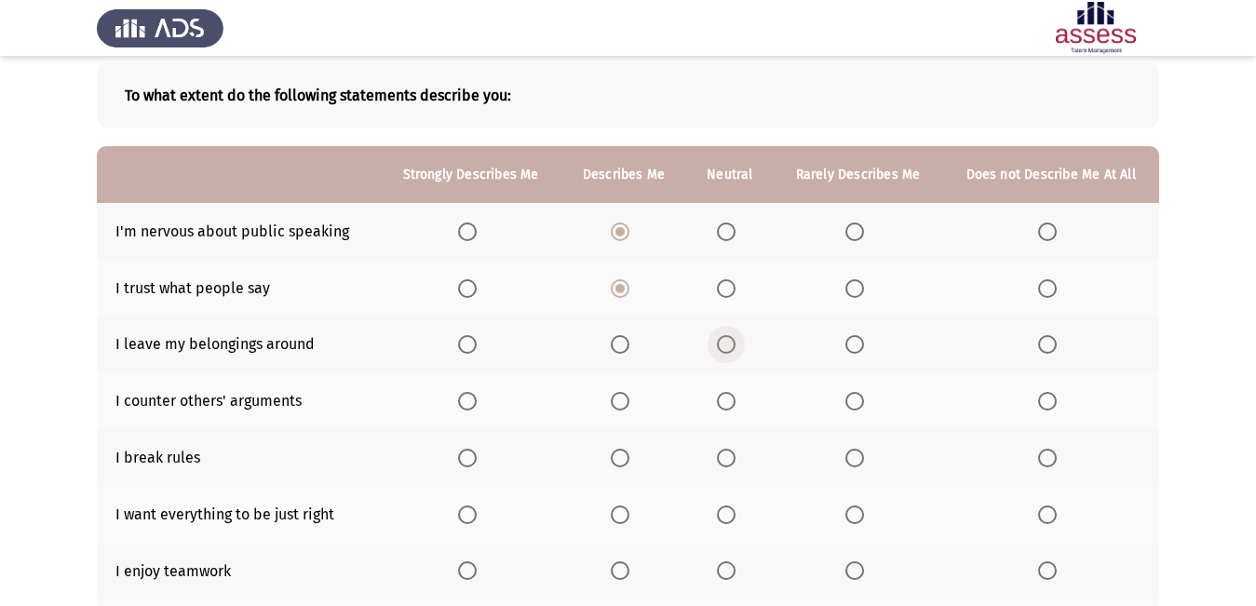
click at [728, 350] on span "Select an option" at bounding box center [726, 344] width 19 height 19
click at [728, 350] on input "Select an option" at bounding box center [726, 344] width 19 height 19
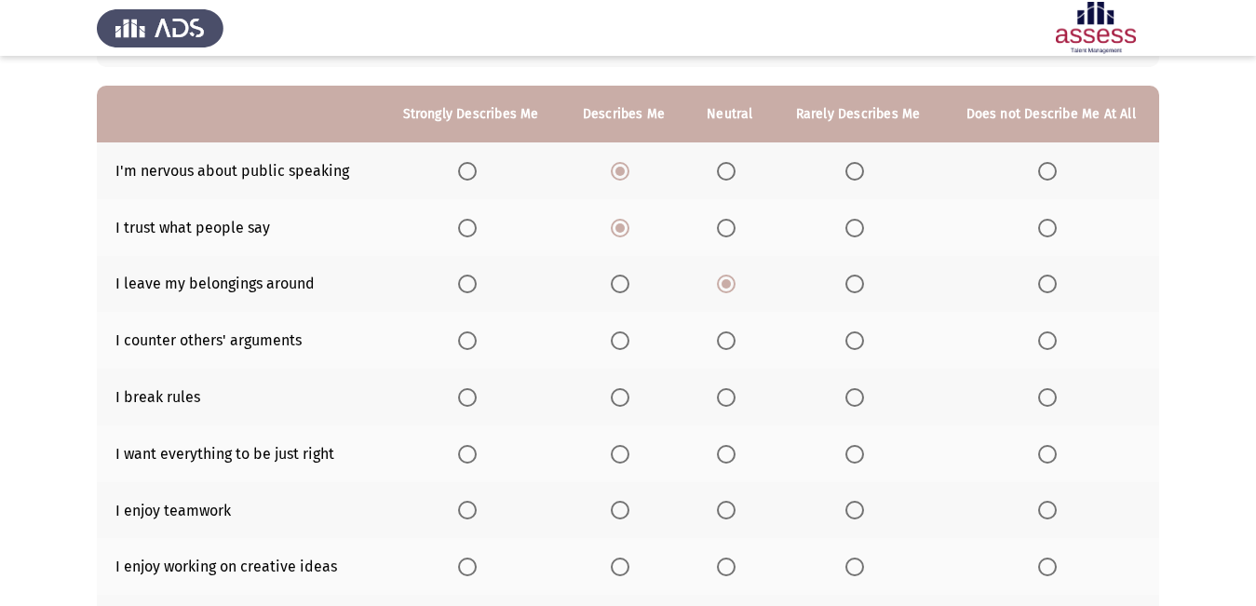
scroll to position [186, 0]
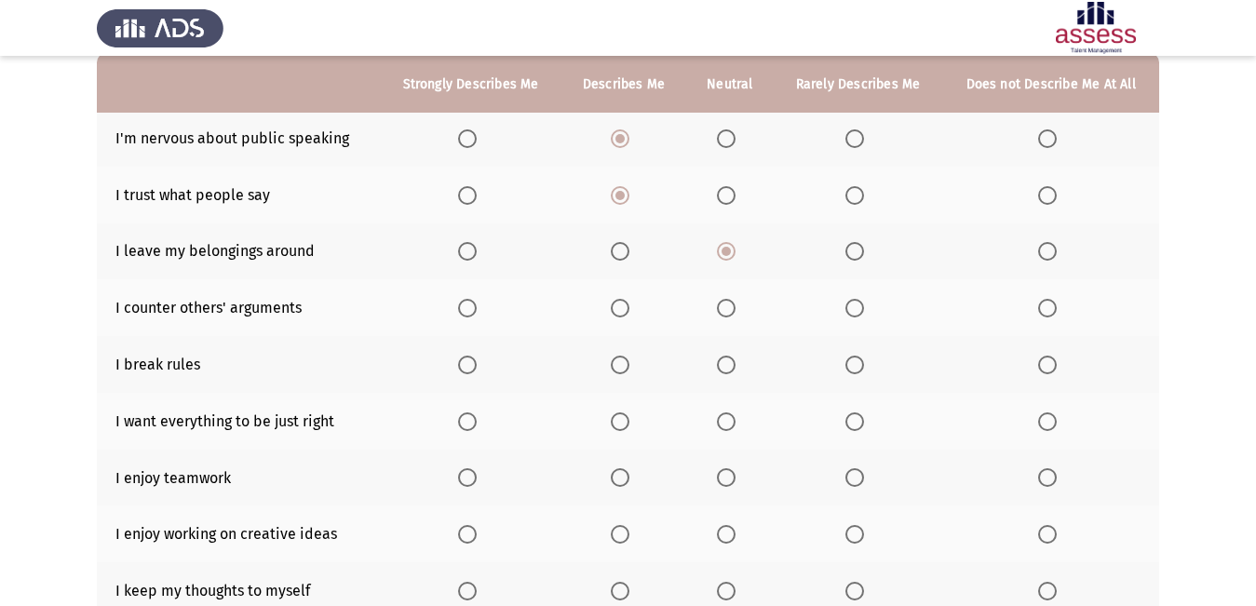
click at [629, 314] on span "Select an option" at bounding box center [620, 308] width 19 height 19
click at [629, 314] on input "Select an option" at bounding box center [620, 308] width 19 height 19
click at [1055, 363] on span "Select an option" at bounding box center [1047, 365] width 19 height 19
click at [1055, 363] on input "Select an option" at bounding box center [1047, 365] width 19 height 19
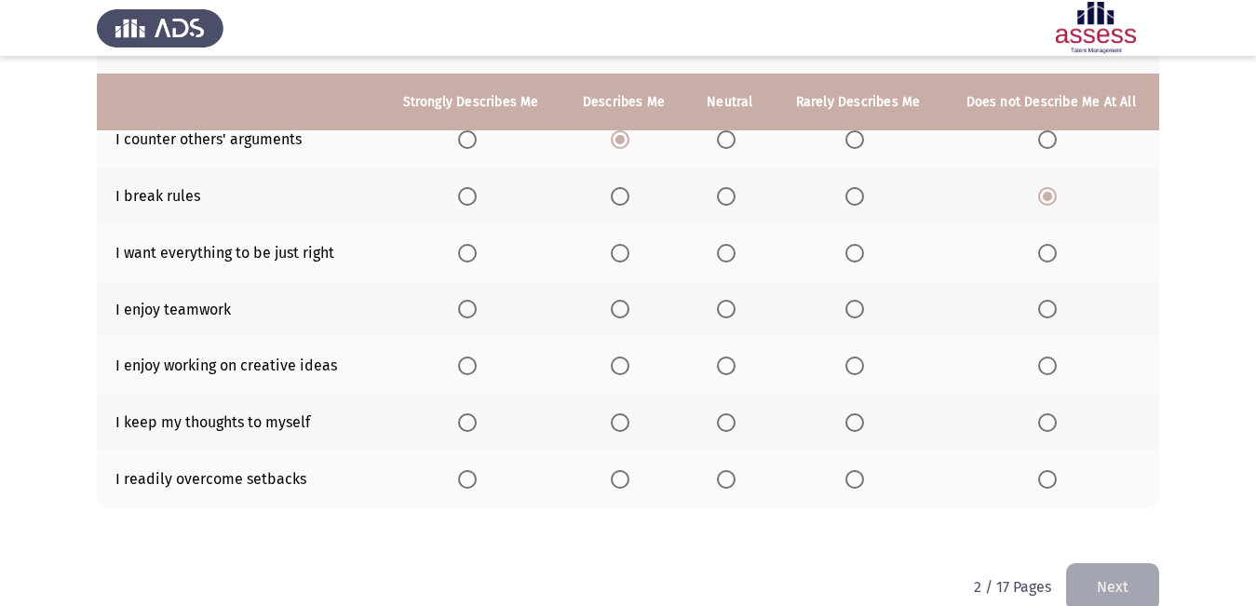
scroll to position [372, 0]
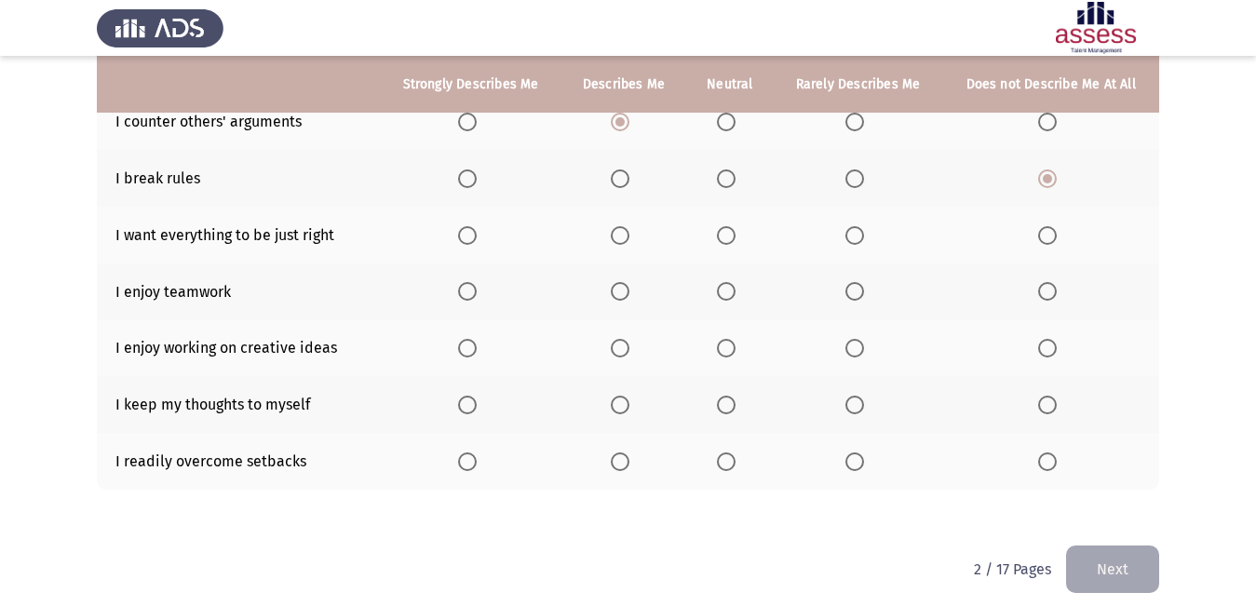
click at [627, 232] on span "Select an option" at bounding box center [620, 235] width 19 height 19
click at [627, 232] on input "Select an option" at bounding box center [620, 235] width 19 height 19
click at [629, 289] on span "Select an option" at bounding box center [620, 291] width 19 height 19
click at [629, 289] on input "Select an option" at bounding box center [620, 291] width 19 height 19
click at [464, 352] on span "Select an option" at bounding box center [467, 348] width 19 height 19
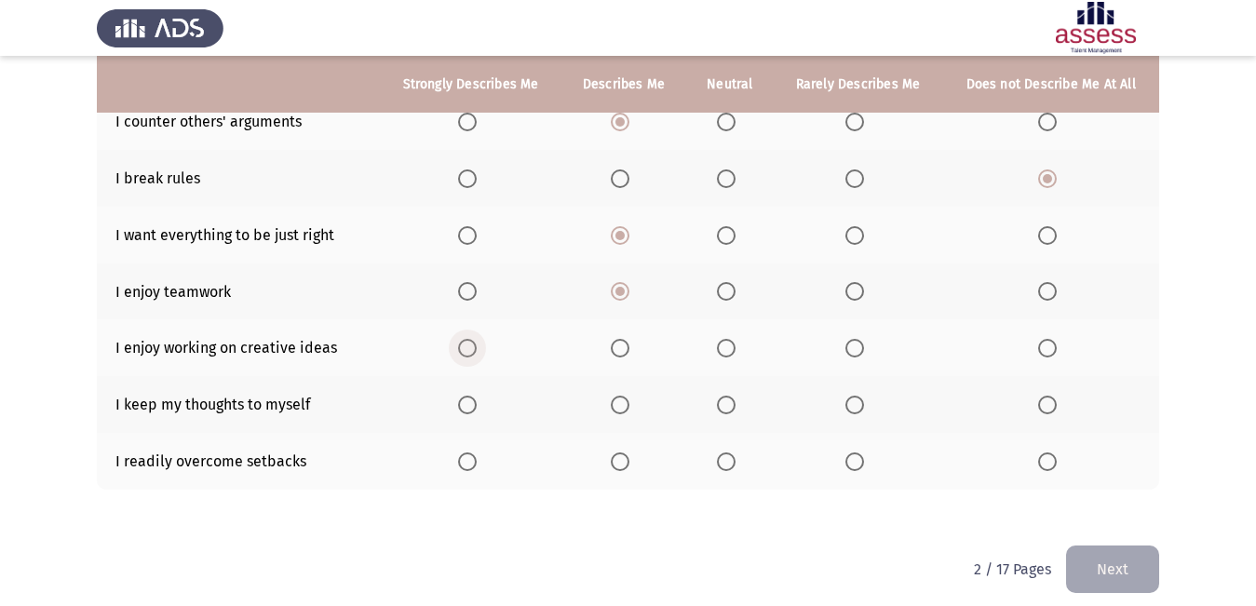
click at [464, 352] on input "Select an option" at bounding box center [467, 348] width 19 height 19
drag, startPoint x: 202, startPoint y: 404, endPoint x: 283, endPoint y: 404, distance: 81.0
click at [283, 404] on td "I keep my thoughts to myself" at bounding box center [238, 404] width 283 height 57
click at [734, 406] on span "Select an option" at bounding box center [726, 405] width 19 height 19
click at [734, 406] on input "Select an option" at bounding box center [726, 405] width 19 height 19
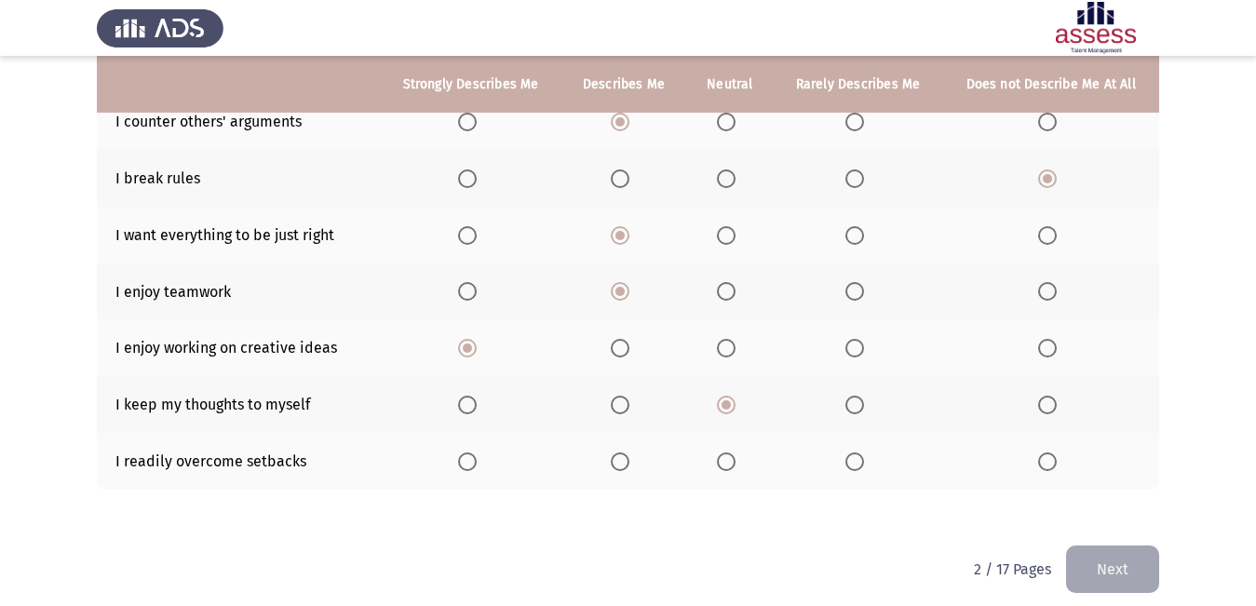
click at [729, 463] on span "Select an option" at bounding box center [726, 461] width 19 height 19
click at [729, 463] on input "Select an option" at bounding box center [726, 461] width 19 height 19
click at [1085, 571] on button "Next" at bounding box center [1112, 568] width 93 height 47
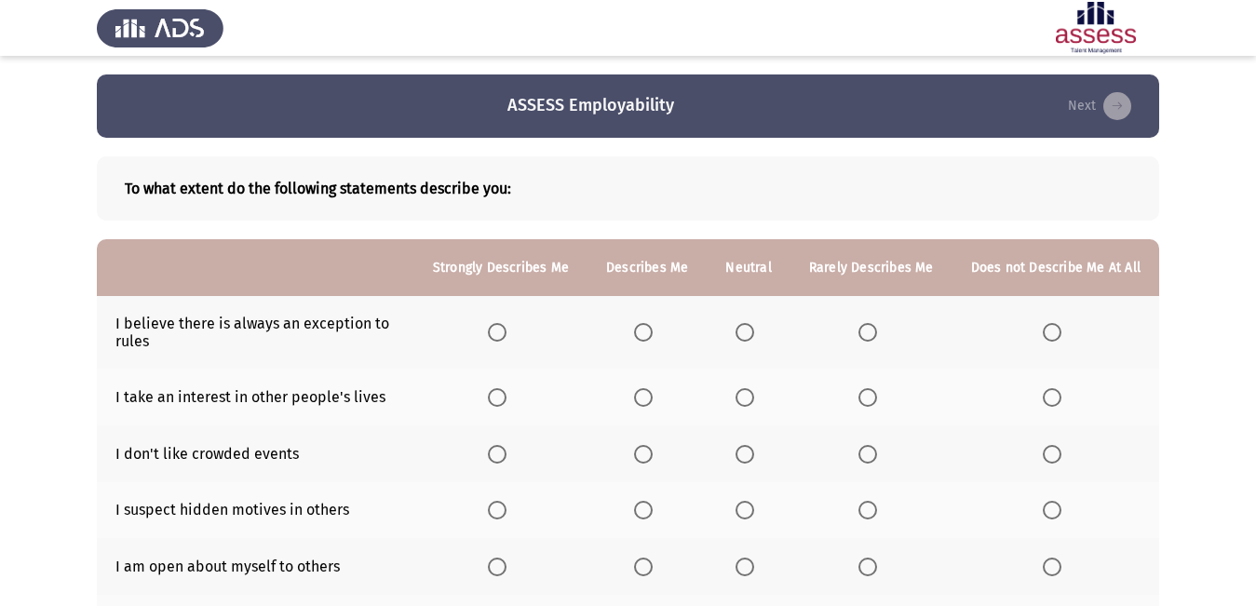
scroll to position [93, 0]
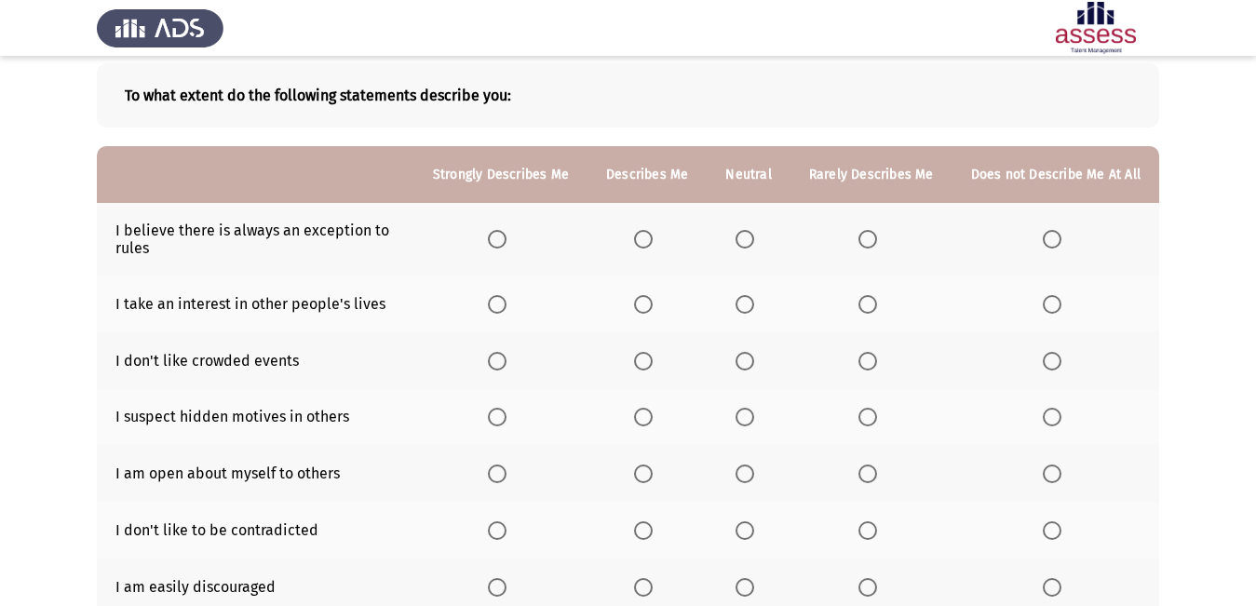
click at [752, 235] on span "Select an option" at bounding box center [744, 239] width 19 height 19
click at [752, 235] on input "Select an option" at bounding box center [744, 239] width 19 height 19
click at [746, 305] on span "Select an option" at bounding box center [744, 304] width 19 height 19
click at [746, 305] on input "Select an option" at bounding box center [744, 304] width 19 height 19
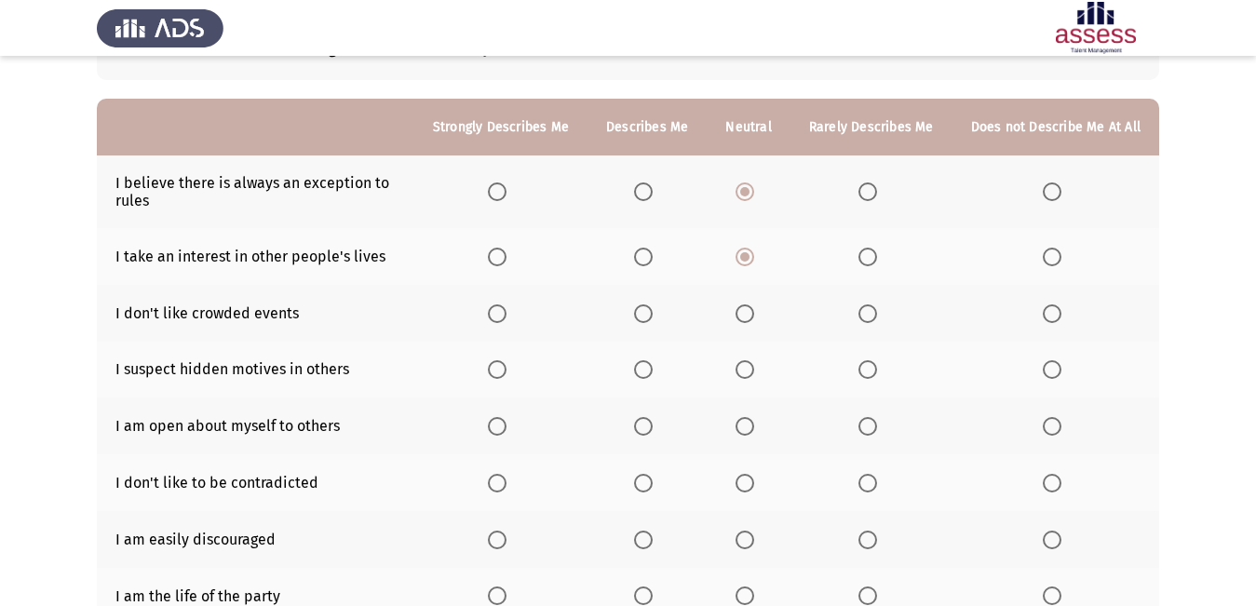
scroll to position [186, 0]
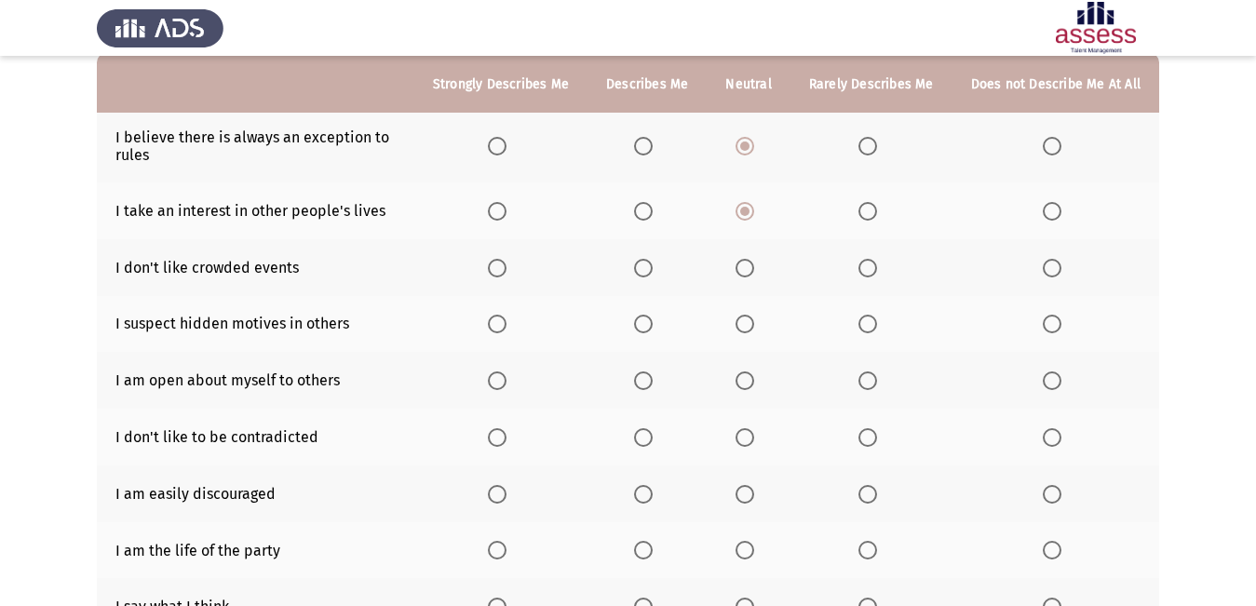
click at [643, 268] on span "Select an option" at bounding box center [643, 268] width 0 height 0
click at [651, 267] on input "Select an option" at bounding box center [643, 268] width 19 height 19
click at [746, 322] on span "Select an option" at bounding box center [744, 324] width 19 height 19
click at [746, 322] on input "Select an option" at bounding box center [744, 324] width 19 height 19
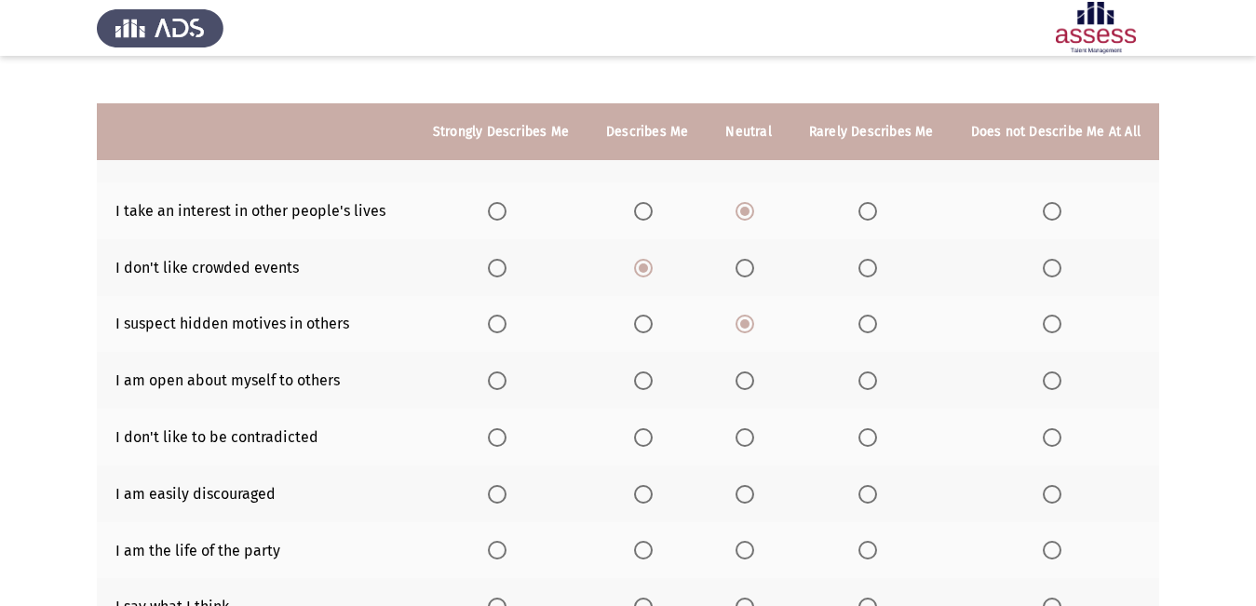
scroll to position [279, 0]
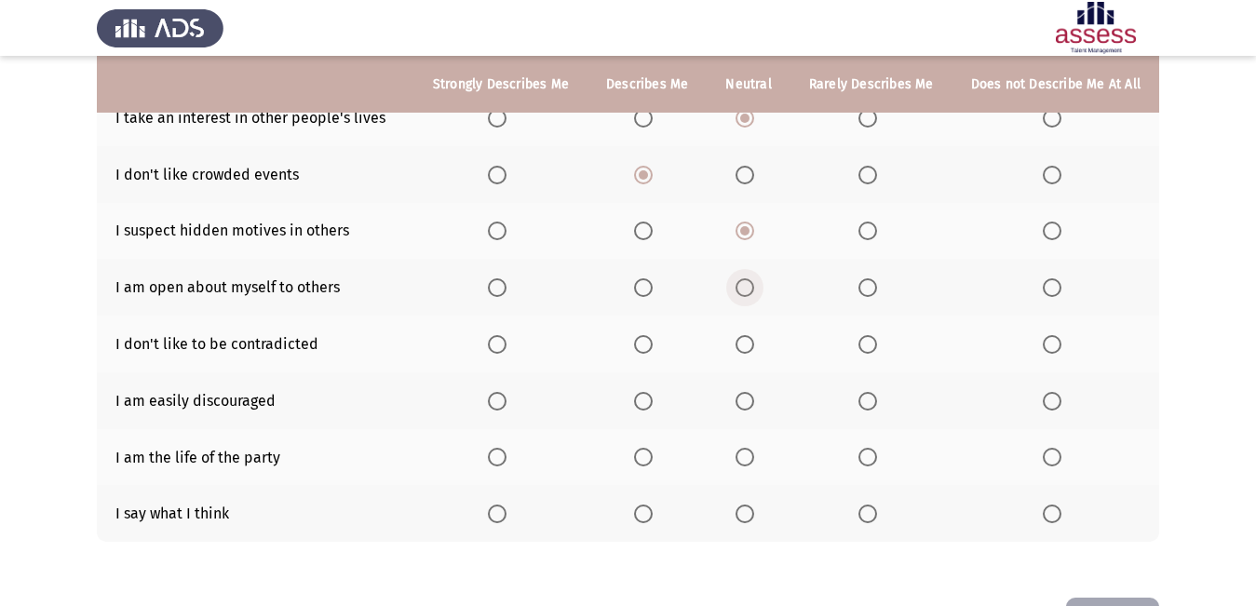
click at [742, 291] on span "Select an option" at bounding box center [744, 287] width 19 height 19
click at [742, 291] on input "Select an option" at bounding box center [744, 287] width 19 height 19
click at [649, 458] on span "Select an option" at bounding box center [643, 457] width 19 height 19
click at [649, 458] on input "Select an option" at bounding box center [643, 457] width 19 height 19
click at [744, 515] on span "Select an option" at bounding box center [744, 513] width 19 height 19
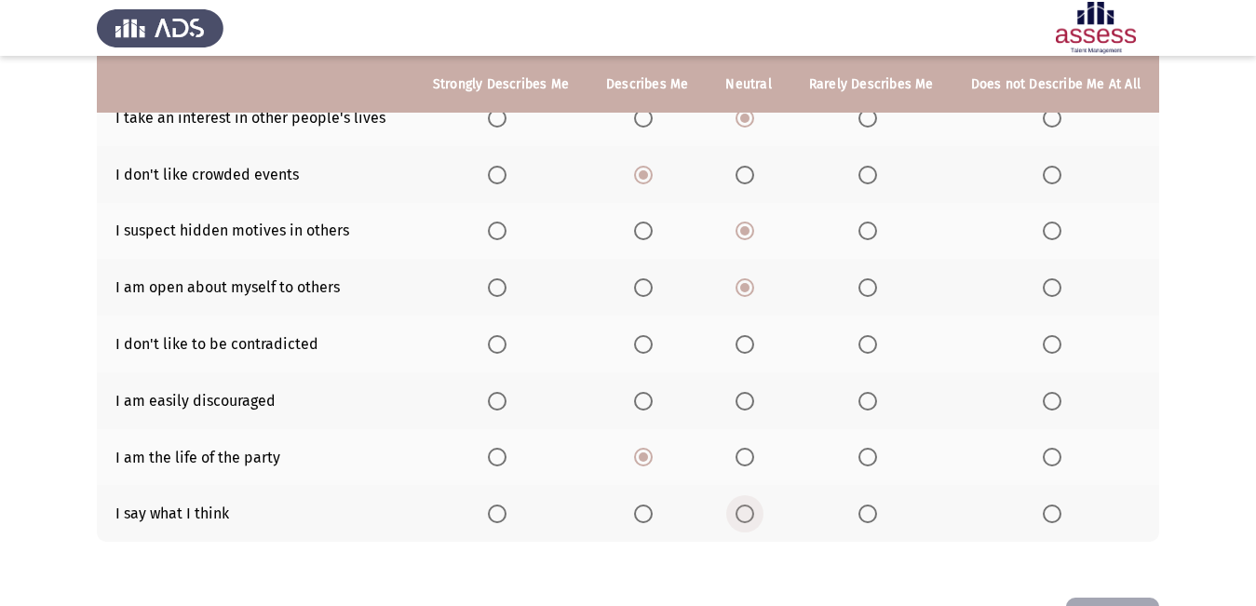
click at [744, 515] on input "Select an option" at bounding box center [744, 513] width 19 height 19
click at [747, 400] on span "Select an option" at bounding box center [744, 401] width 19 height 19
click at [747, 400] on input "Select an option" at bounding box center [744, 401] width 19 height 19
click at [749, 335] on span "Select an option" at bounding box center [744, 344] width 19 height 19
click at [749, 335] on input "Select an option" at bounding box center [744, 344] width 19 height 19
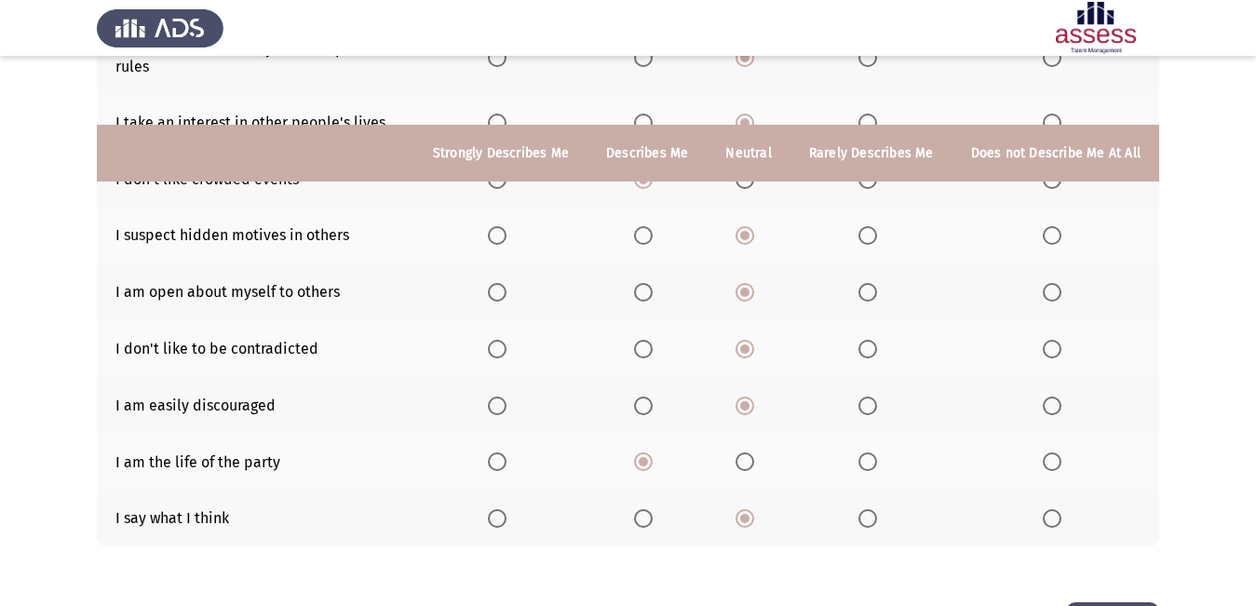
scroll to position [345, 0]
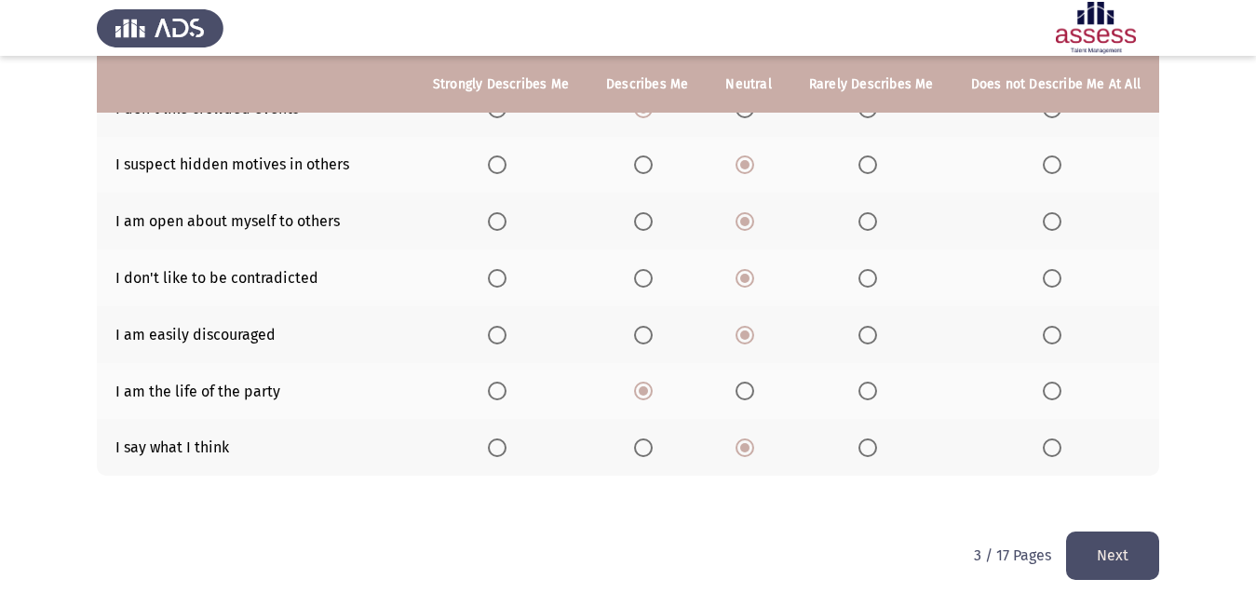
click at [1138, 551] on button "Next" at bounding box center [1112, 554] width 93 height 47
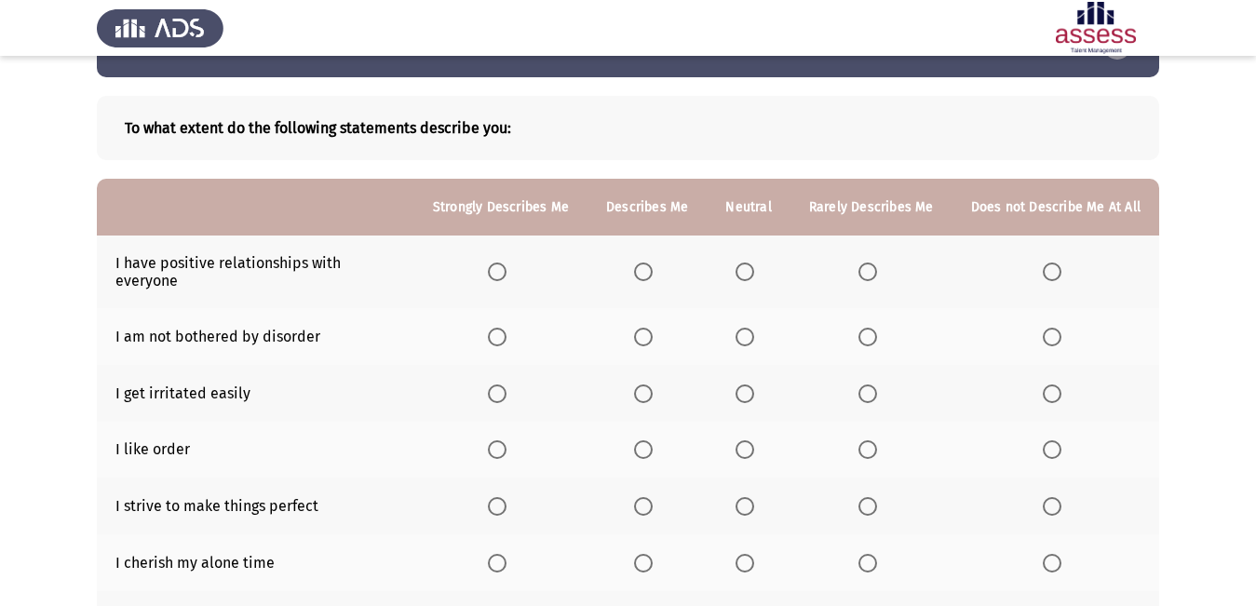
scroll to position [93, 0]
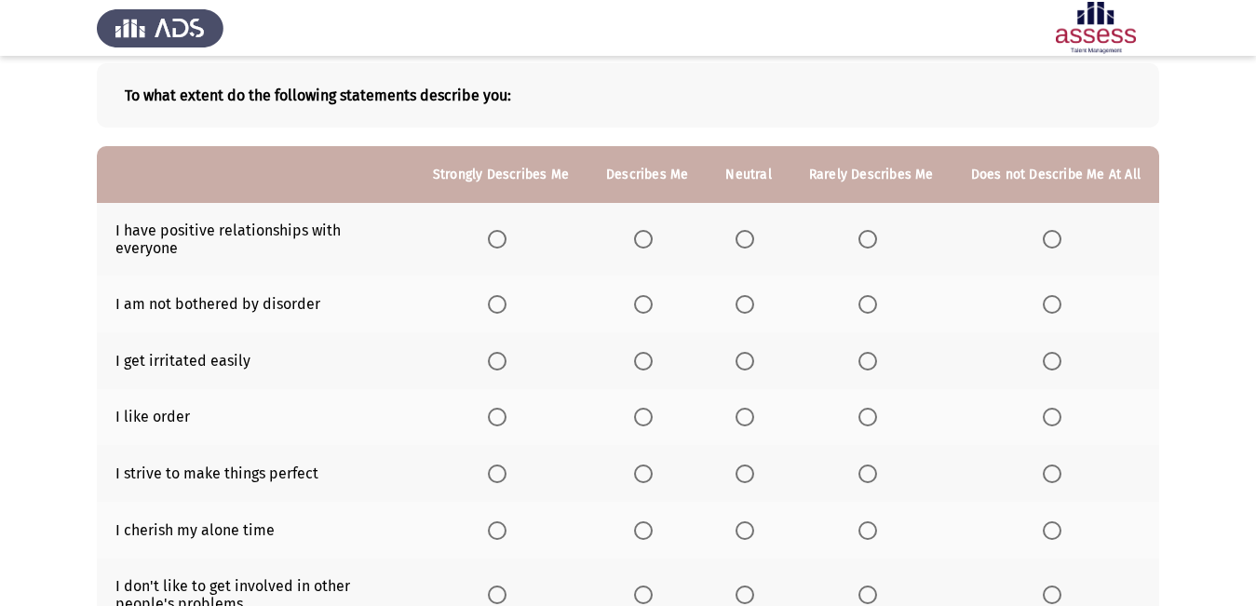
click at [650, 239] on span "Select an option" at bounding box center [643, 239] width 19 height 19
click at [650, 239] on input "Select an option" at bounding box center [643, 239] width 19 height 19
click at [746, 295] on span "Select an option" at bounding box center [744, 304] width 19 height 19
click at [746, 295] on input "Select an option" at bounding box center [744, 304] width 19 height 19
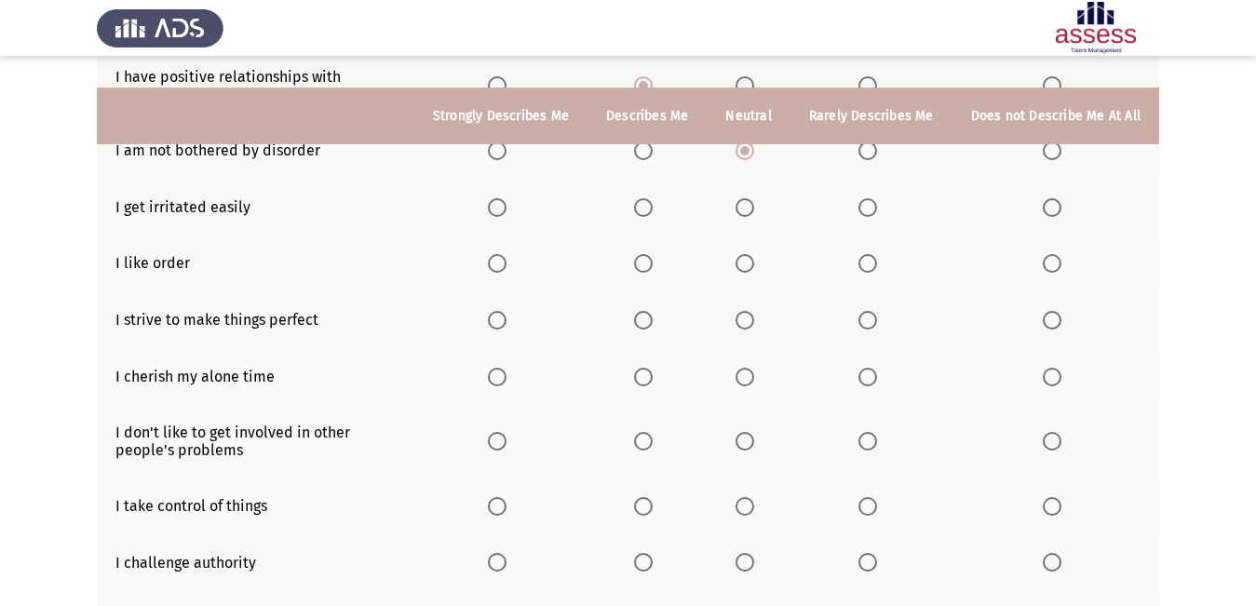
scroll to position [279, 0]
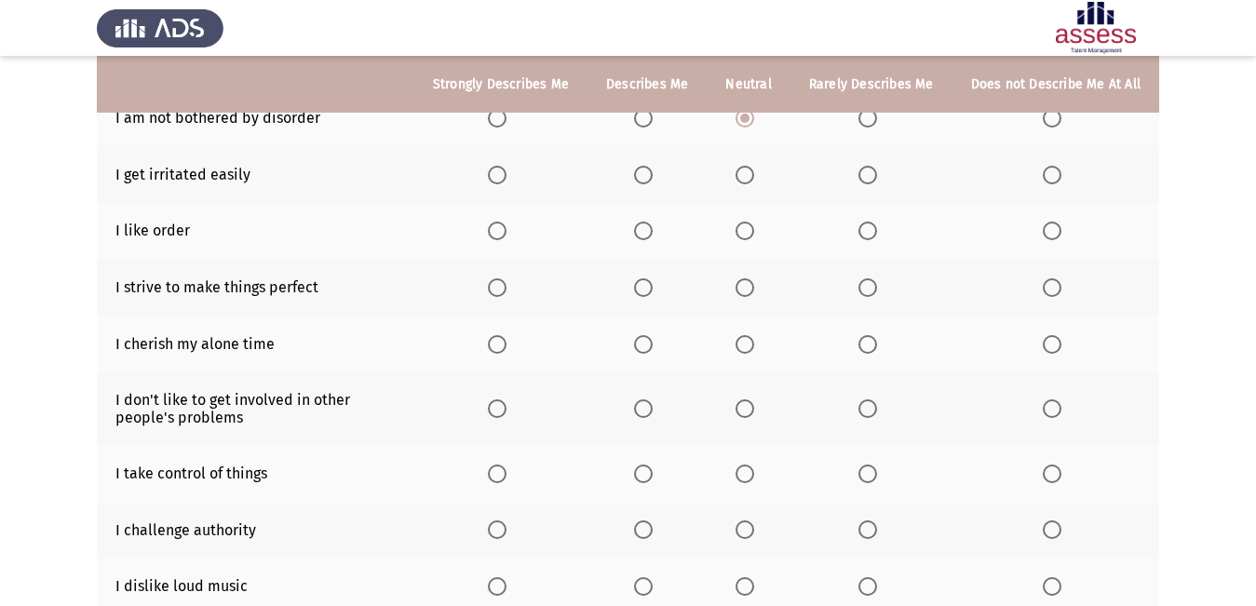
click at [752, 166] on span "Select an option" at bounding box center [744, 175] width 19 height 19
click at [752, 166] on input "Select an option" at bounding box center [744, 175] width 19 height 19
click at [644, 222] on span "Select an option" at bounding box center [643, 231] width 19 height 19
click at [644, 222] on input "Select an option" at bounding box center [643, 231] width 19 height 19
click at [644, 278] on span "Select an option" at bounding box center [643, 287] width 19 height 19
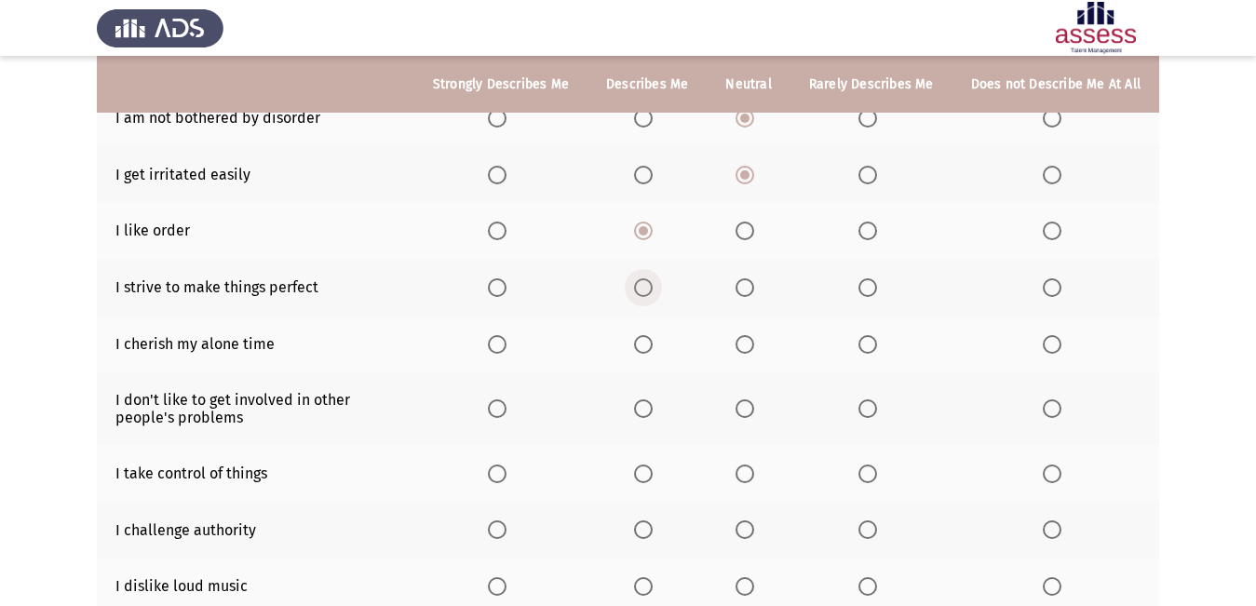
click at [644, 278] on input "Select an option" at bounding box center [643, 287] width 19 height 19
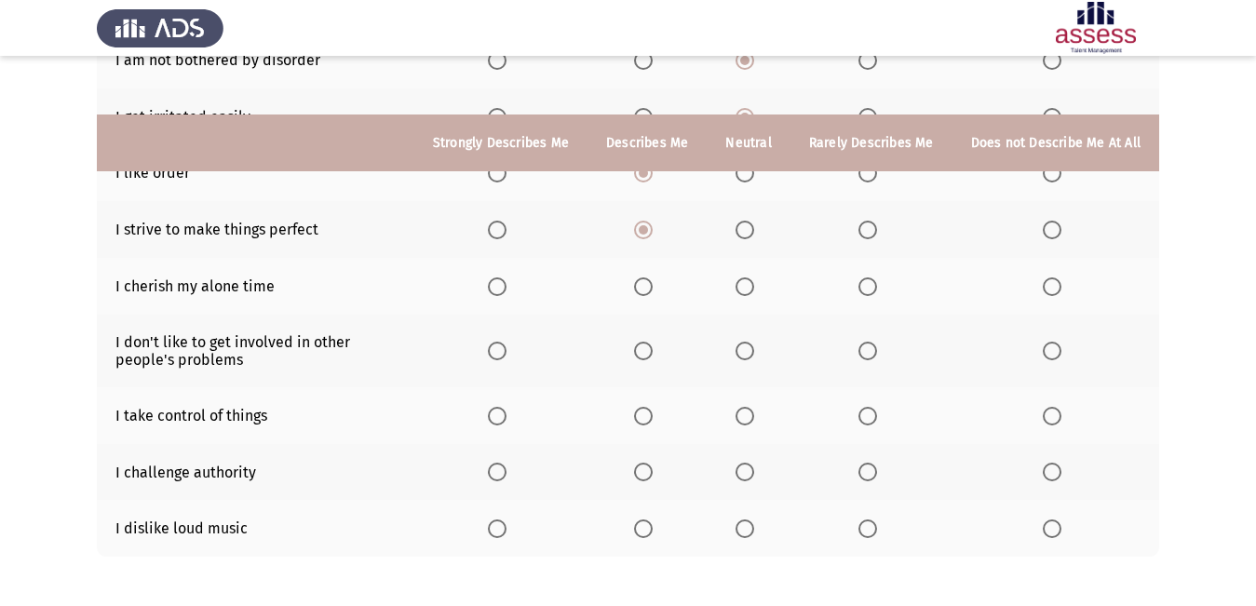
scroll to position [402, 0]
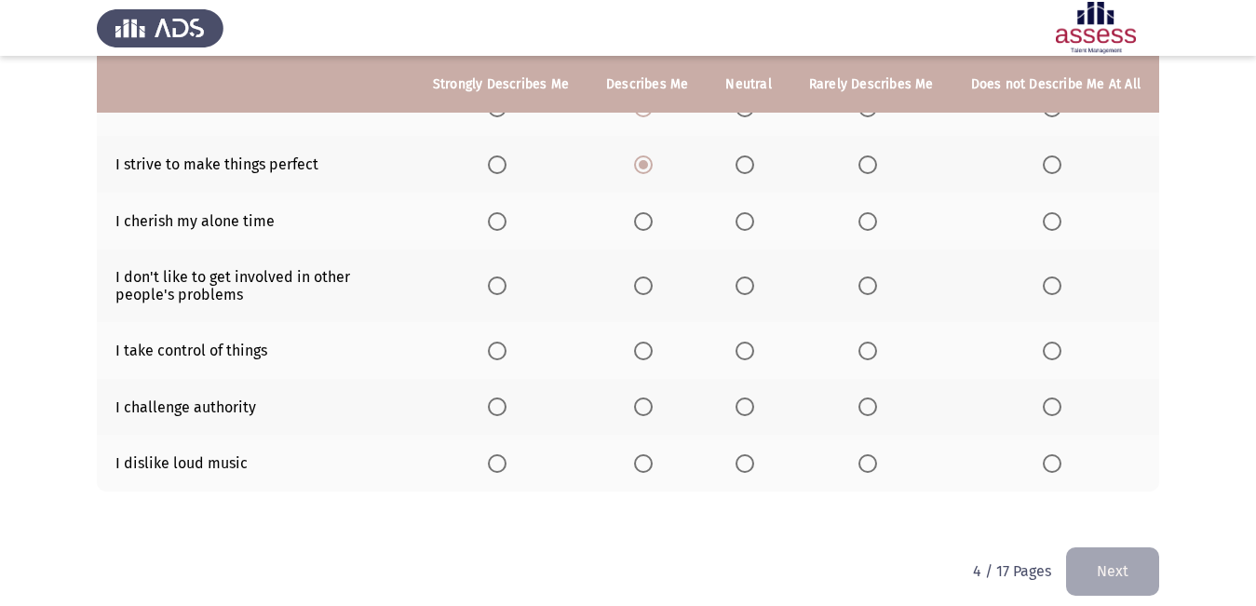
click at [754, 212] on span "Select an option" at bounding box center [744, 221] width 19 height 19
click at [754, 212] on input "Select an option" at bounding box center [744, 221] width 19 height 19
click at [745, 276] on span "Select an option" at bounding box center [744, 285] width 19 height 19
click at [745, 276] on input "Select an option" at bounding box center [744, 285] width 19 height 19
click at [652, 342] on span "Select an option" at bounding box center [643, 351] width 19 height 19
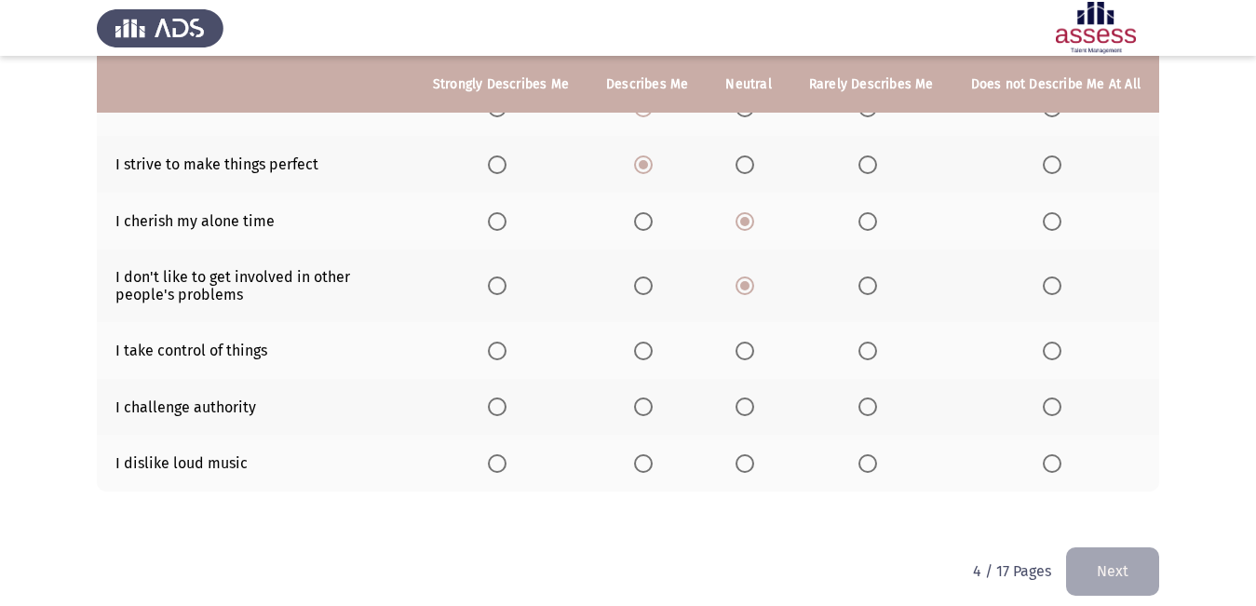
click at [652, 342] on input "Select an option" at bounding box center [643, 351] width 19 height 19
click at [872, 454] on span "Select an option" at bounding box center [867, 463] width 19 height 19
click at [872, 454] on input "Select an option" at bounding box center [867, 463] width 19 height 19
click at [748, 397] on span "Select an option" at bounding box center [744, 406] width 19 height 19
click at [748, 397] on input "Select an option" at bounding box center [744, 406] width 19 height 19
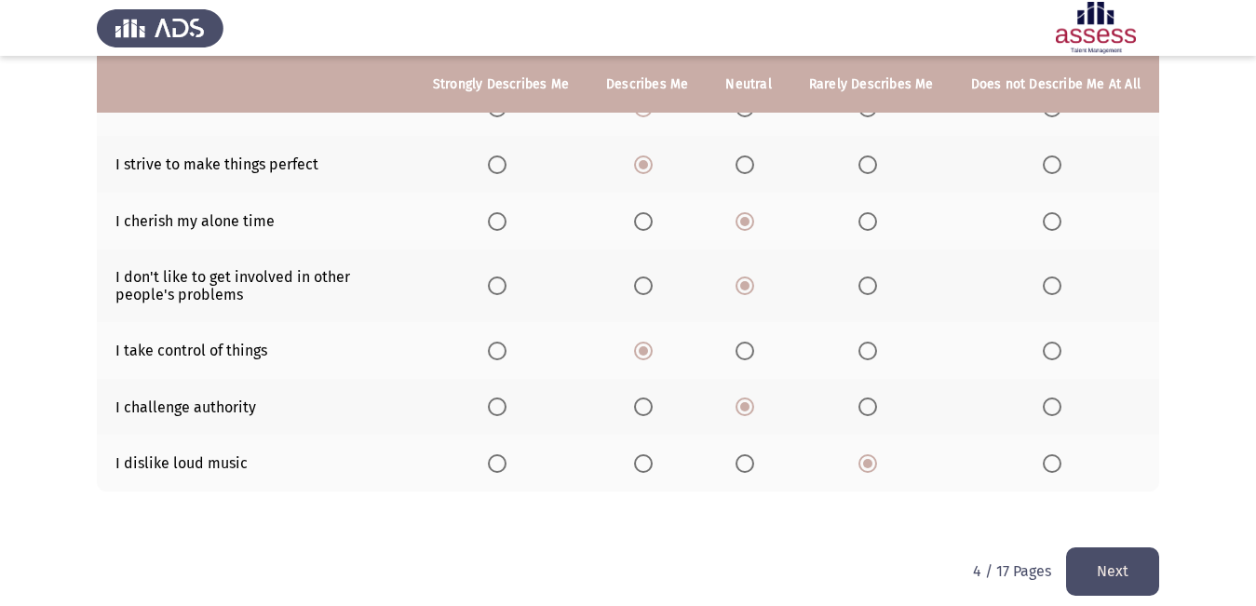
click at [1124, 555] on button "Next" at bounding box center [1112, 570] width 93 height 47
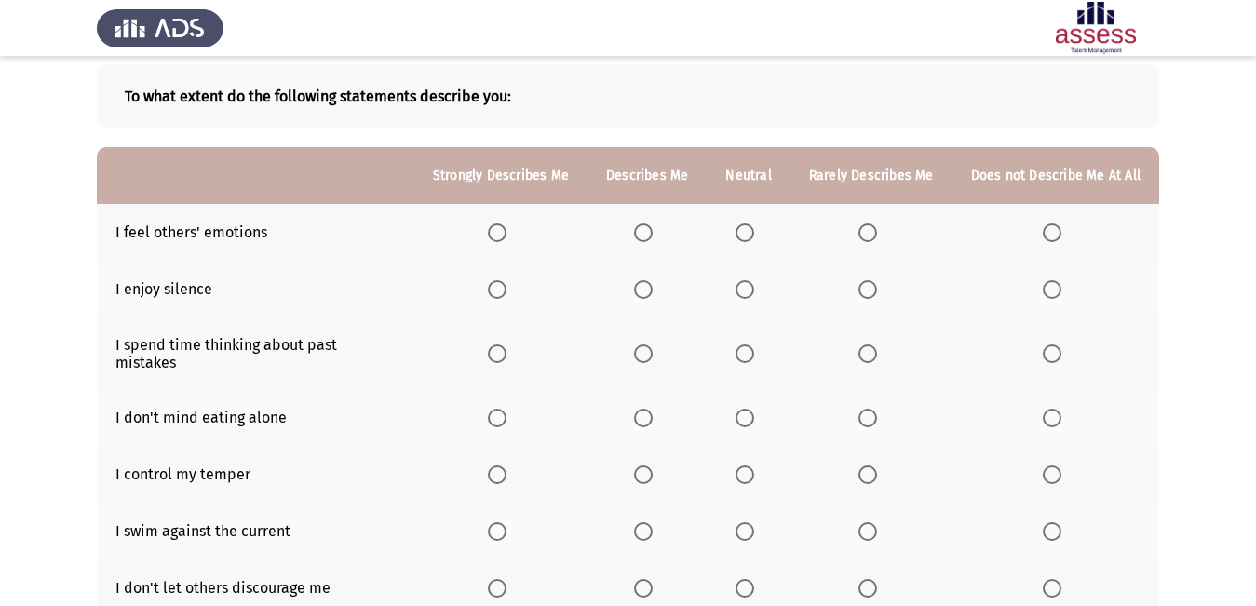
scroll to position [93, 0]
click at [501, 235] on span "Select an option" at bounding box center [497, 231] width 19 height 19
click at [501, 235] on input "Select an option" at bounding box center [497, 231] width 19 height 19
click at [748, 289] on span "Select an option" at bounding box center [744, 288] width 19 height 19
click at [748, 289] on input "Select an option" at bounding box center [744, 288] width 19 height 19
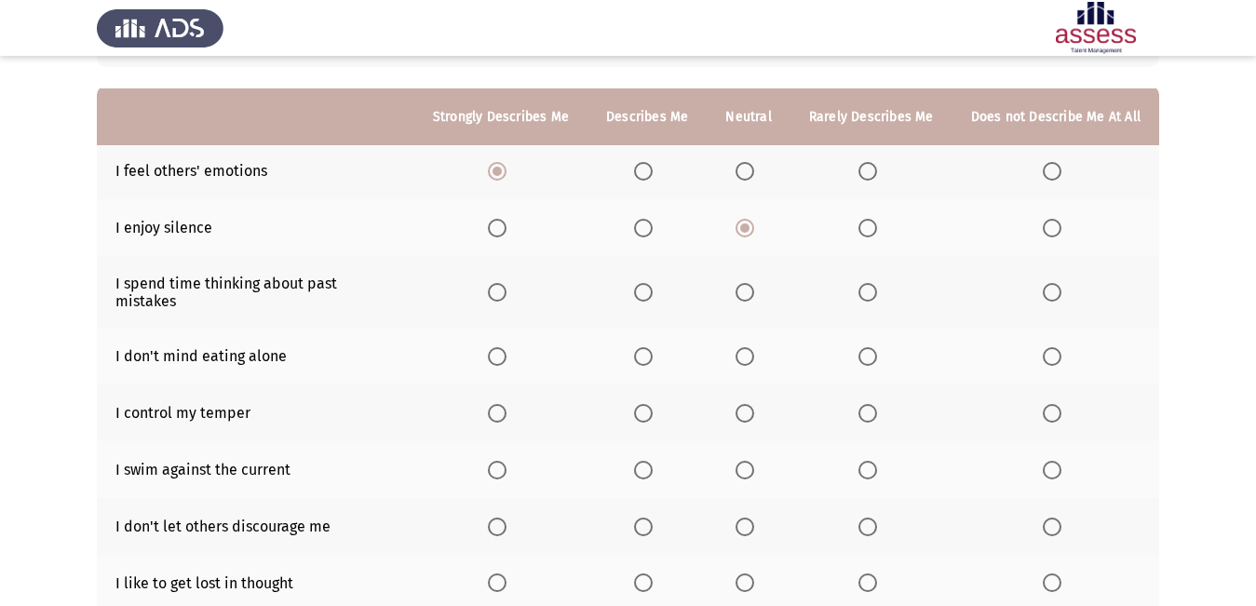
scroll to position [186, 0]
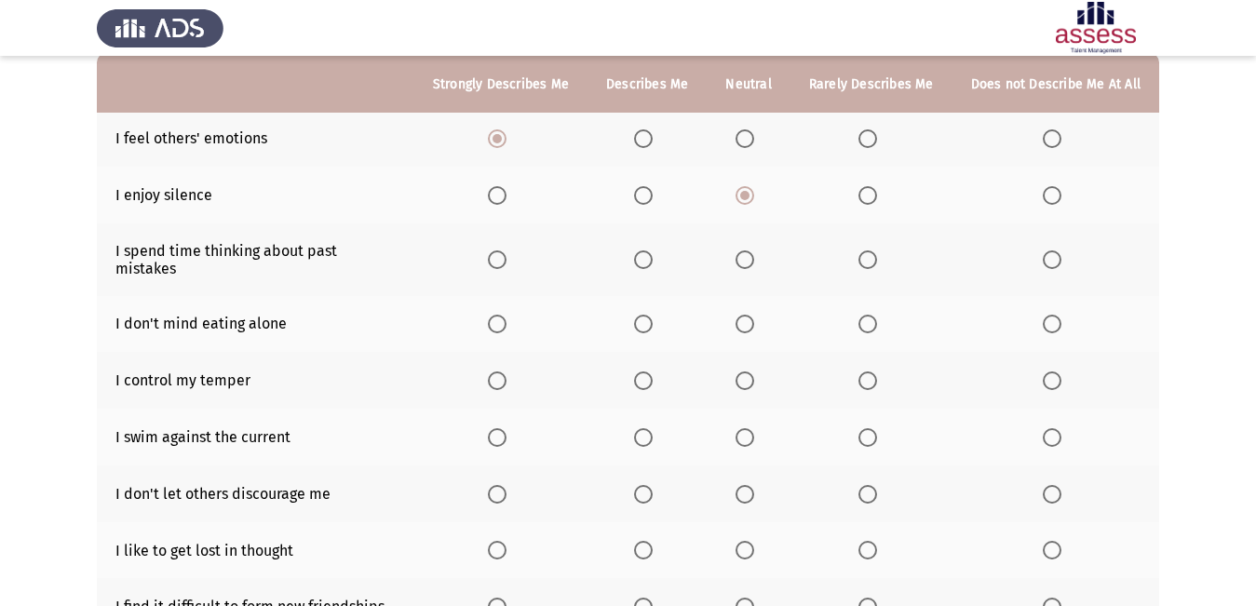
click at [1054, 255] on span "Select an option" at bounding box center [1051, 259] width 19 height 19
click at [1054, 255] on input "Select an option" at bounding box center [1051, 259] width 19 height 19
click at [750, 253] on span "Select an option" at bounding box center [744, 259] width 19 height 19
click at [750, 253] on input "Select an option" at bounding box center [744, 259] width 19 height 19
click at [751, 315] on span "Select an option" at bounding box center [744, 324] width 19 height 19
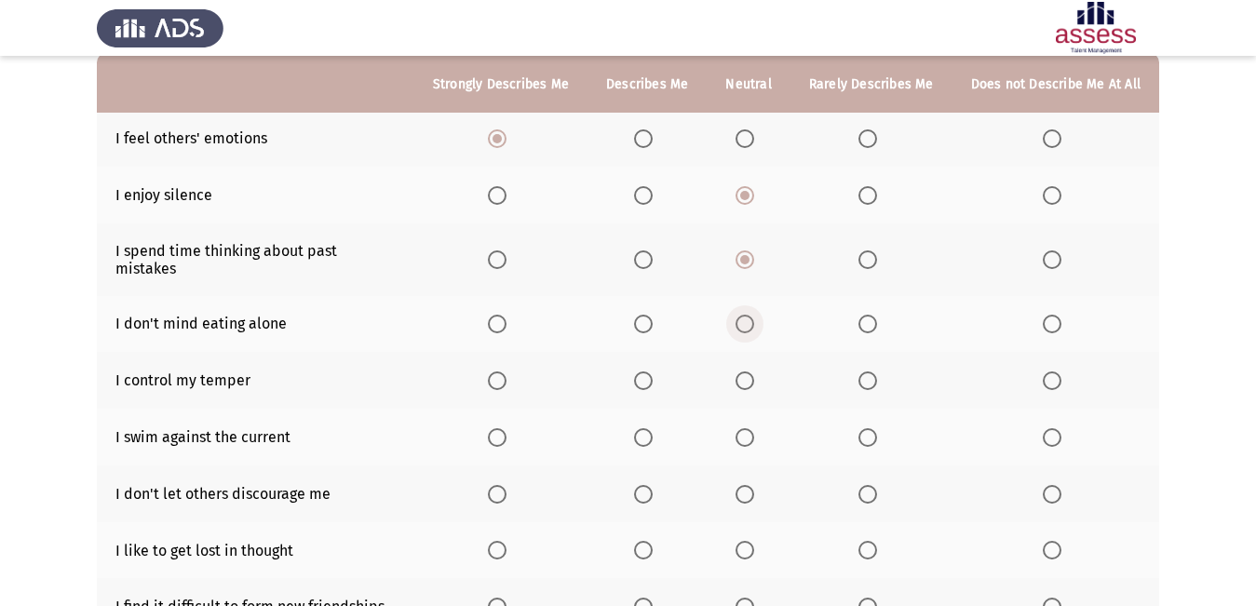
click at [751, 315] on input "Select an option" at bounding box center [744, 324] width 19 height 19
click at [648, 371] on span "Select an option" at bounding box center [643, 380] width 19 height 19
click at [648, 371] on input "Select an option" at bounding box center [643, 380] width 19 height 19
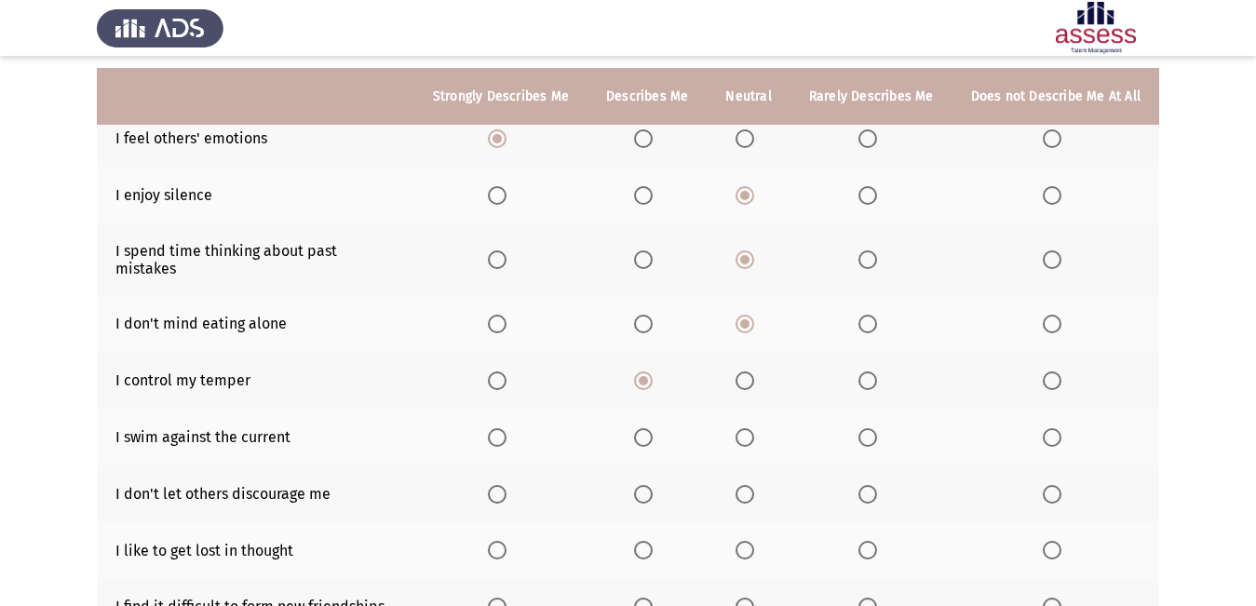
scroll to position [279, 0]
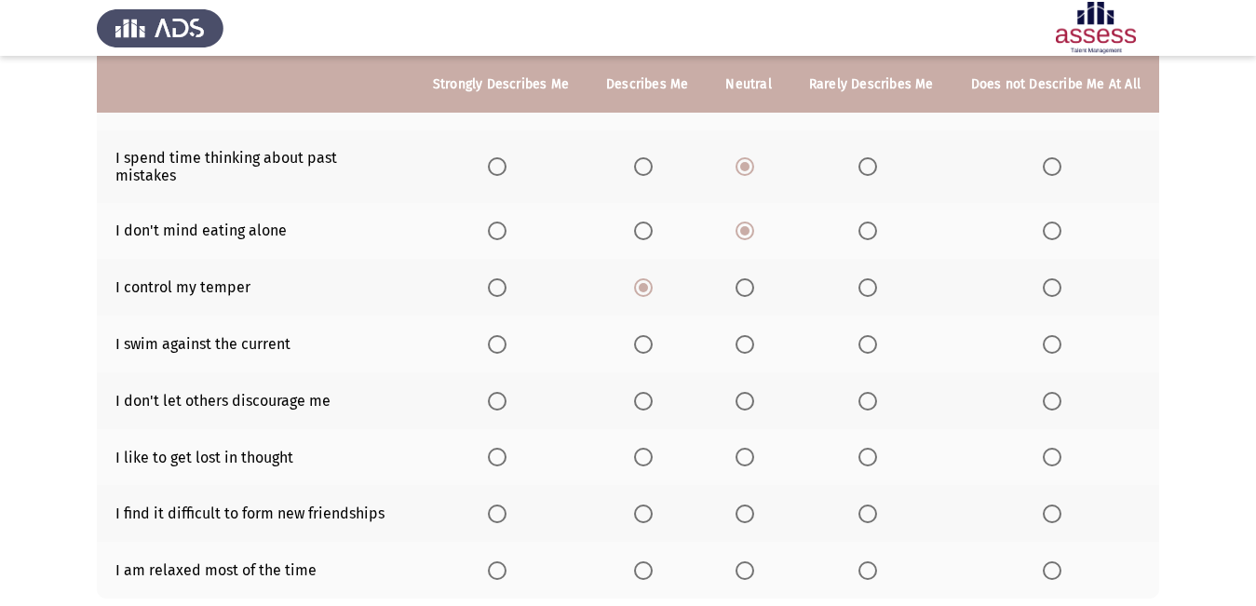
click at [1075, 330] on th at bounding box center [1055, 344] width 207 height 57
click at [1052, 344] on span "Select an option" at bounding box center [1052, 344] width 0 height 0
click at [1052, 335] on input "Select an option" at bounding box center [1051, 344] width 19 height 19
click at [744, 372] on th at bounding box center [747, 400] width 83 height 57
click at [740, 392] on span "Select an option" at bounding box center [744, 401] width 19 height 19
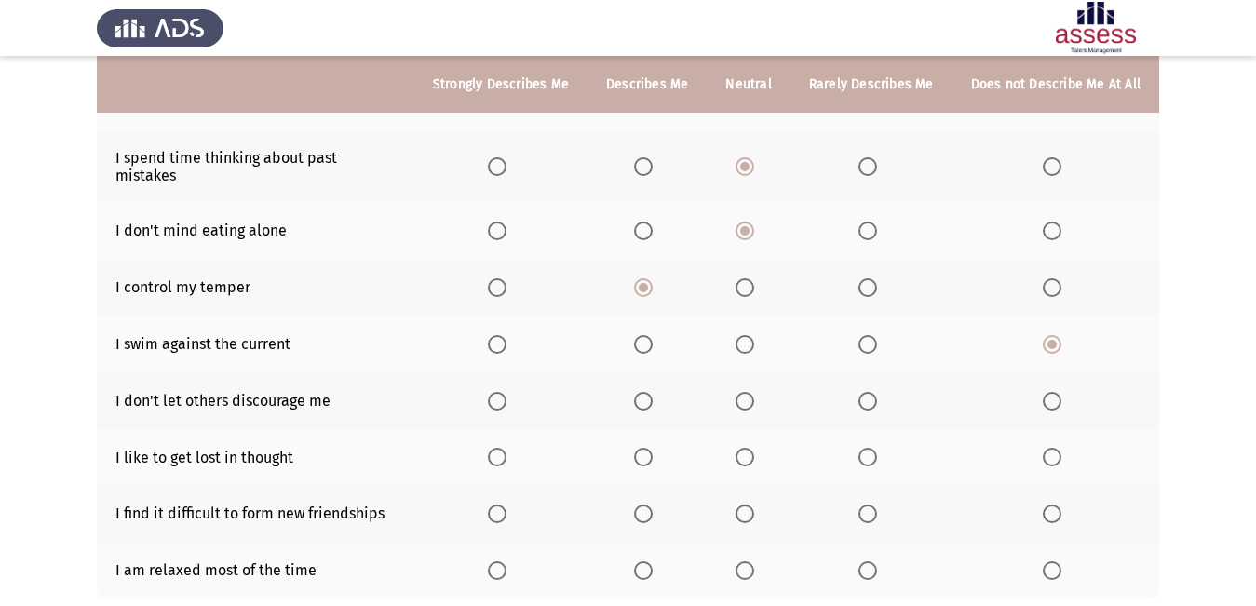
click at [740, 392] on input "Select an option" at bounding box center [744, 401] width 19 height 19
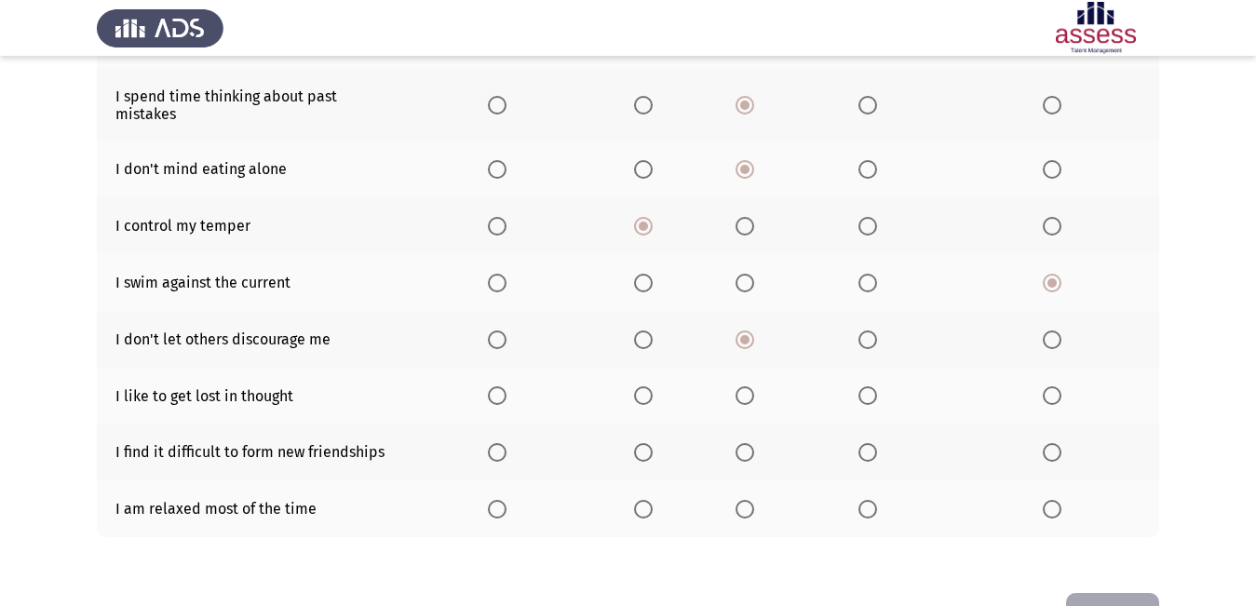
scroll to position [372, 0]
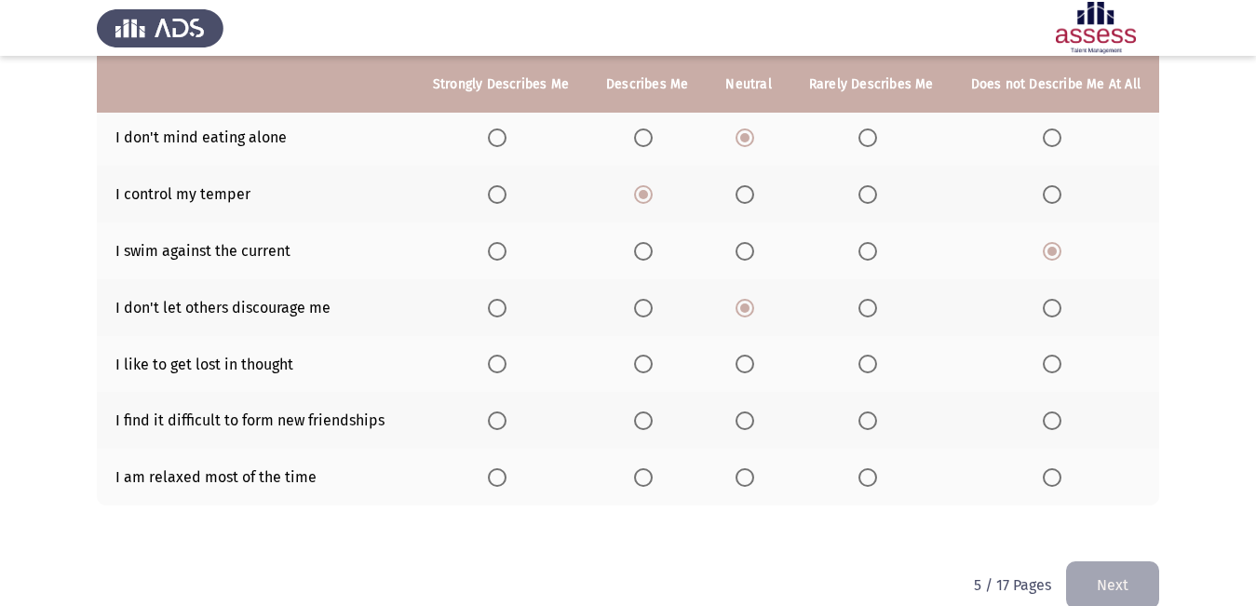
click at [1051, 355] on span "Select an option" at bounding box center [1051, 364] width 19 height 19
click at [1051, 355] on input "Select an option" at bounding box center [1051, 364] width 19 height 19
click at [864, 411] on span "Select an option" at bounding box center [867, 420] width 19 height 19
click at [864, 411] on input "Select an option" at bounding box center [867, 420] width 19 height 19
click at [494, 468] on span "Select an option" at bounding box center [497, 477] width 19 height 19
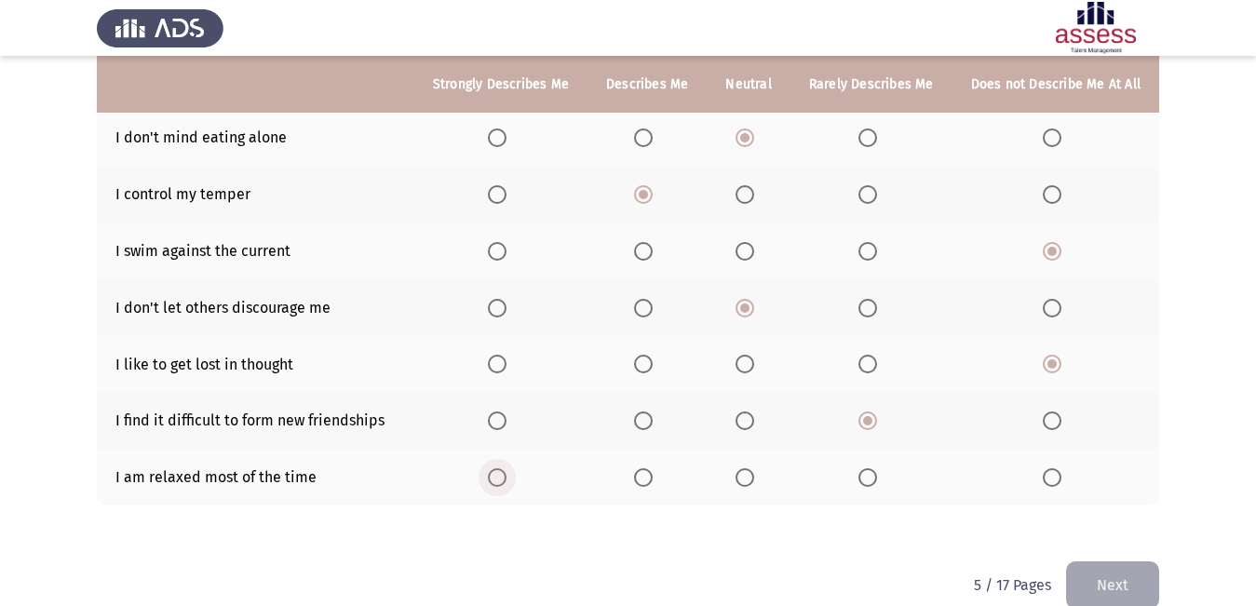
click at [494, 468] on input "Select an option" at bounding box center [497, 477] width 19 height 19
click at [1103, 571] on button "Next" at bounding box center [1112, 584] width 93 height 47
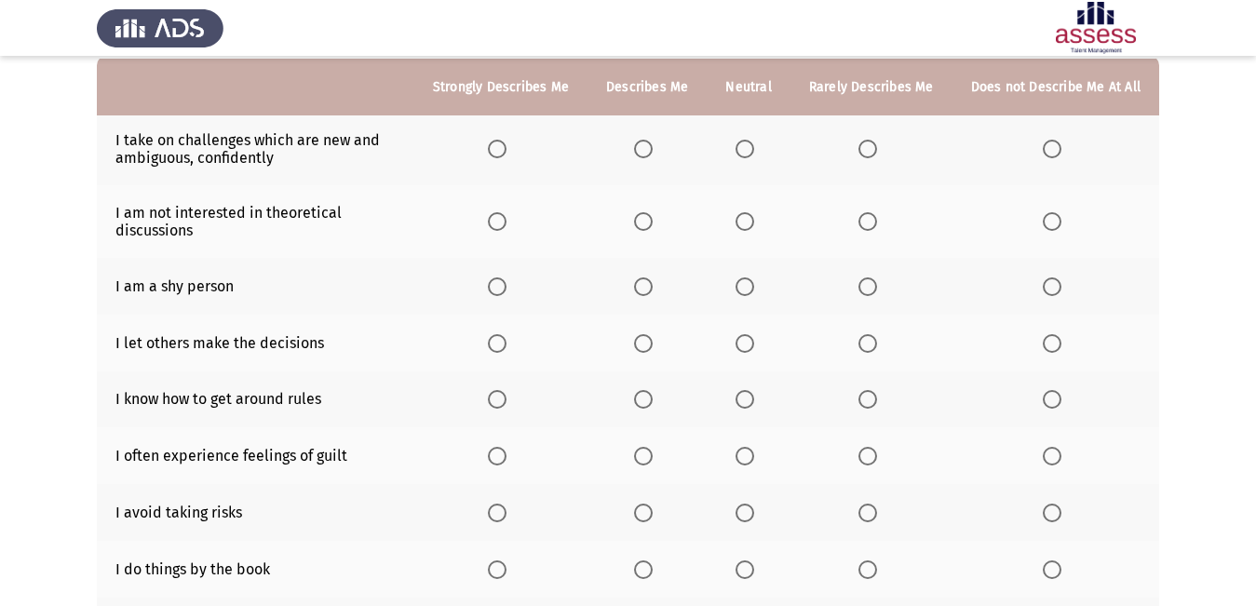
scroll to position [186, 0]
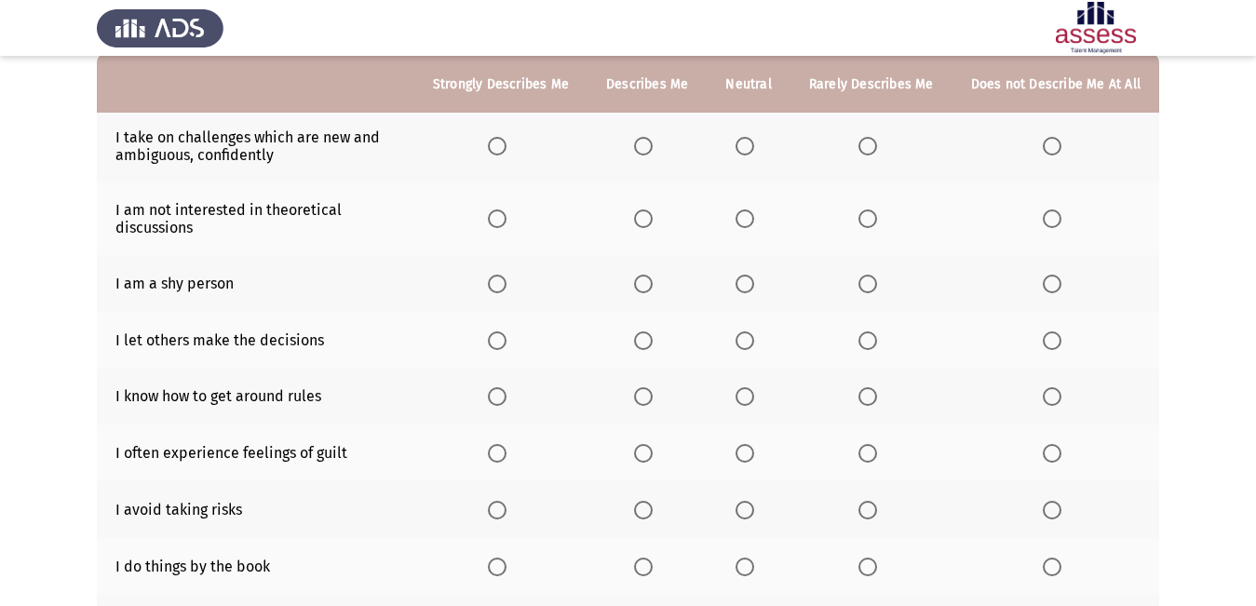
click at [645, 151] on span "Select an option" at bounding box center [643, 146] width 19 height 19
click at [645, 151] on input "Select an option" at bounding box center [643, 146] width 19 height 19
click at [752, 227] on span "Select an option" at bounding box center [744, 218] width 19 height 19
click at [752, 227] on input "Select an option" at bounding box center [744, 218] width 19 height 19
click at [1056, 289] on span "Select an option" at bounding box center [1051, 284] width 19 height 19
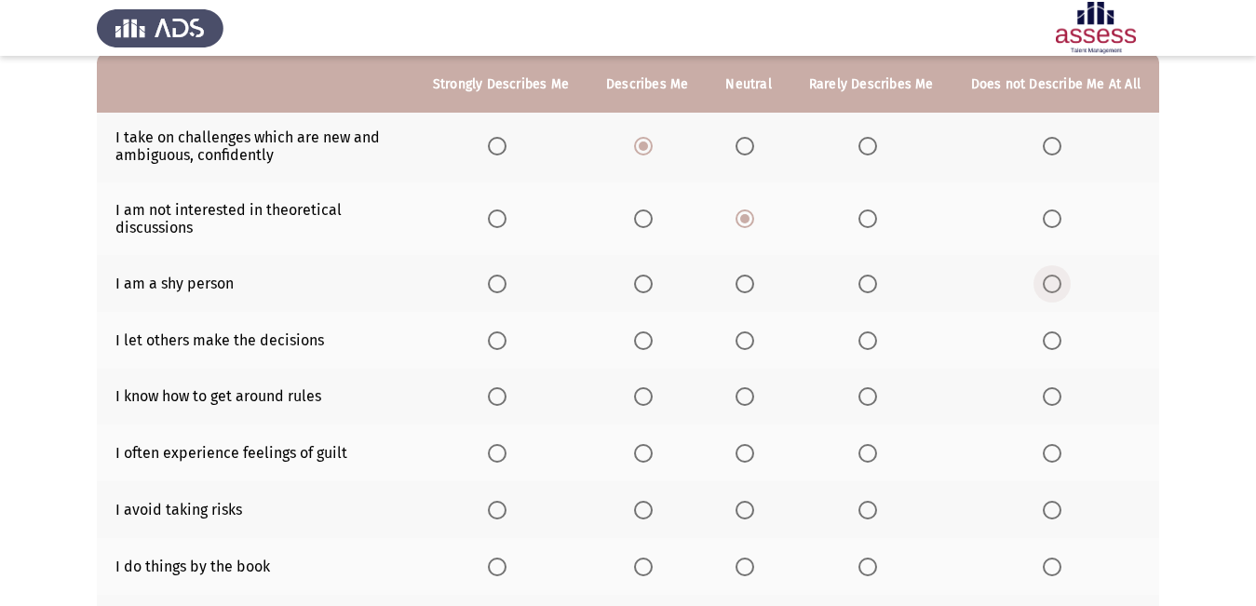
click at [1056, 289] on input "Select an option" at bounding box center [1051, 284] width 19 height 19
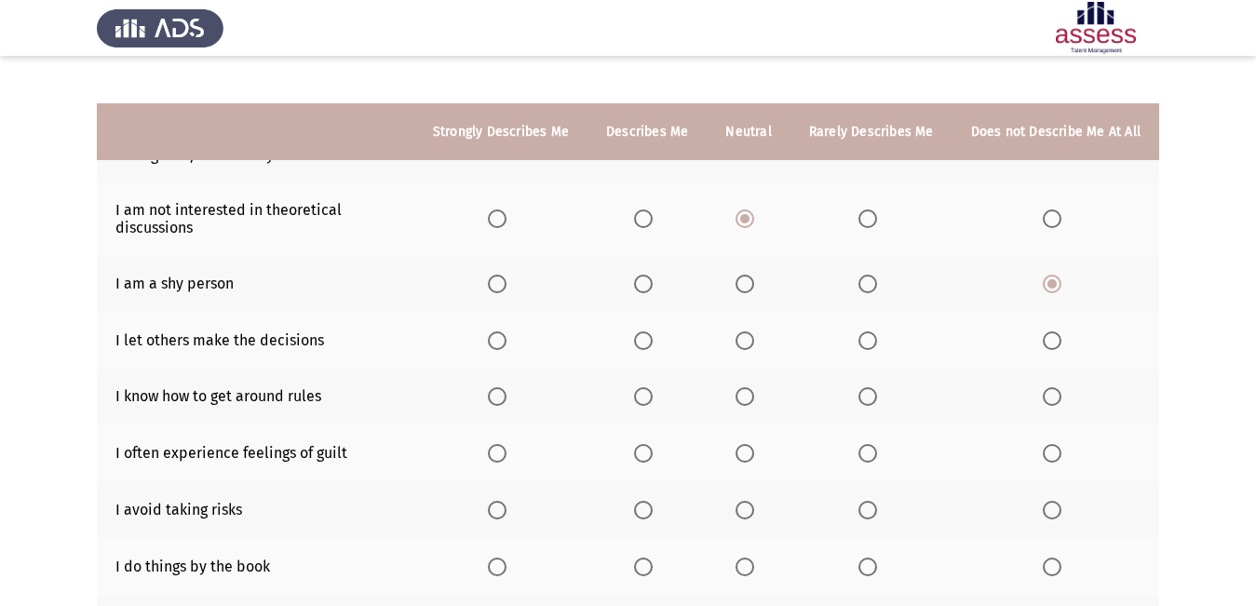
scroll to position [279, 0]
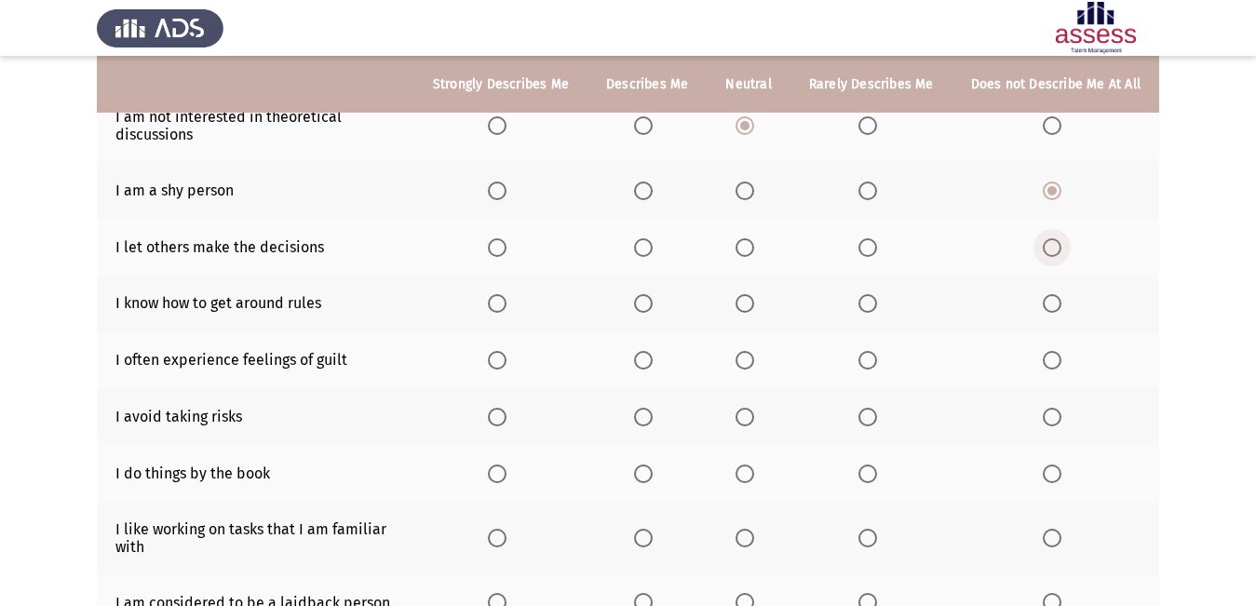
click at [1064, 252] on label "Select an option" at bounding box center [1055, 247] width 26 height 19
click at [1061, 252] on input "Select an option" at bounding box center [1051, 247] width 19 height 19
click at [652, 311] on span "Select an option" at bounding box center [643, 303] width 19 height 19
click at [652, 311] on input "Select an option" at bounding box center [643, 303] width 19 height 19
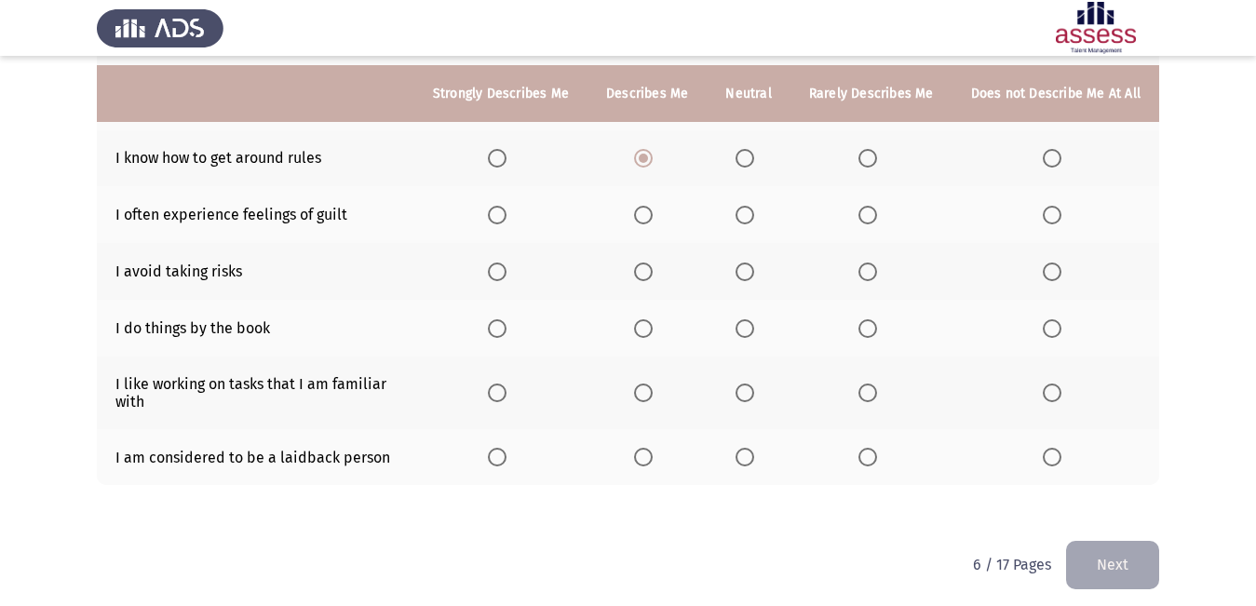
scroll to position [434, 0]
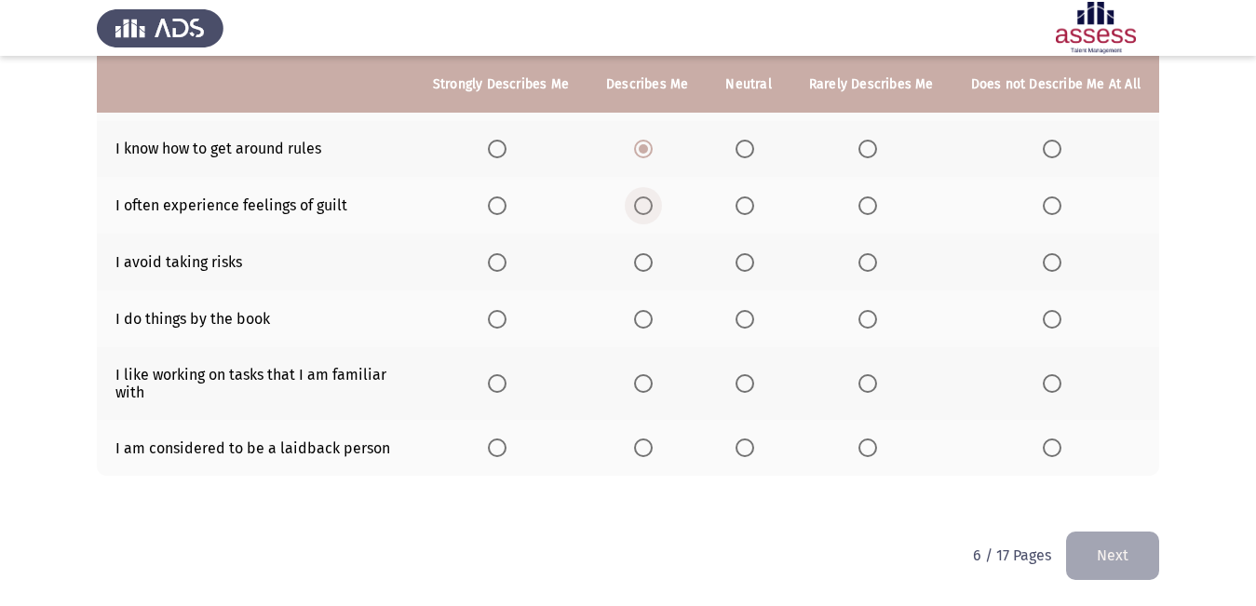
click at [643, 212] on span "Select an option" at bounding box center [643, 205] width 19 height 19
click at [643, 212] on input "Select an option" at bounding box center [643, 205] width 19 height 19
click at [1052, 260] on span "Select an option" at bounding box center [1051, 262] width 19 height 19
click at [1052, 260] on input "Select an option" at bounding box center [1051, 262] width 19 height 19
click at [753, 310] on span "Select an option" at bounding box center [744, 319] width 19 height 19
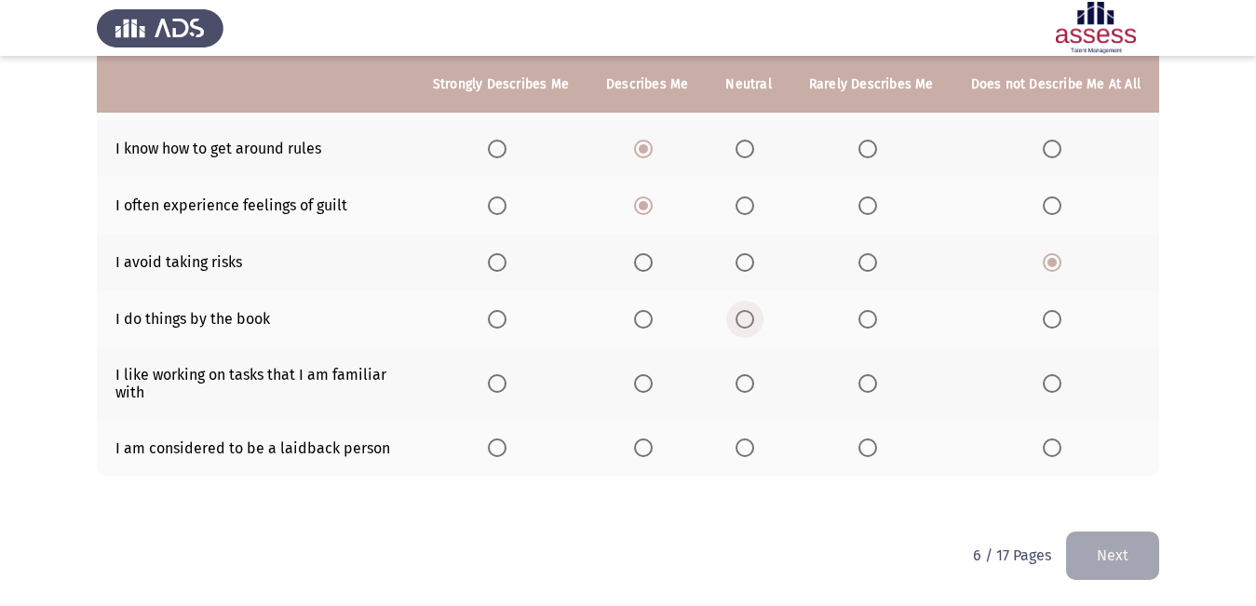
click at [753, 310] on input "Select an option" at bounding box center [744, 319] width 19 height 19
click at [652, 388] on span "Select an option" at bounding box center [643, 383] width 19 height 19
click at [652, 388] on input "Select an option" at bounding box center [643, 383] width 19 height 19
click at [747, 445] on span "Select an option" at bounding box center [744, 447] width 19 height 19
click at [747, 445] on input "Select an option" at bounding box center [744, 447] width 19 height 19
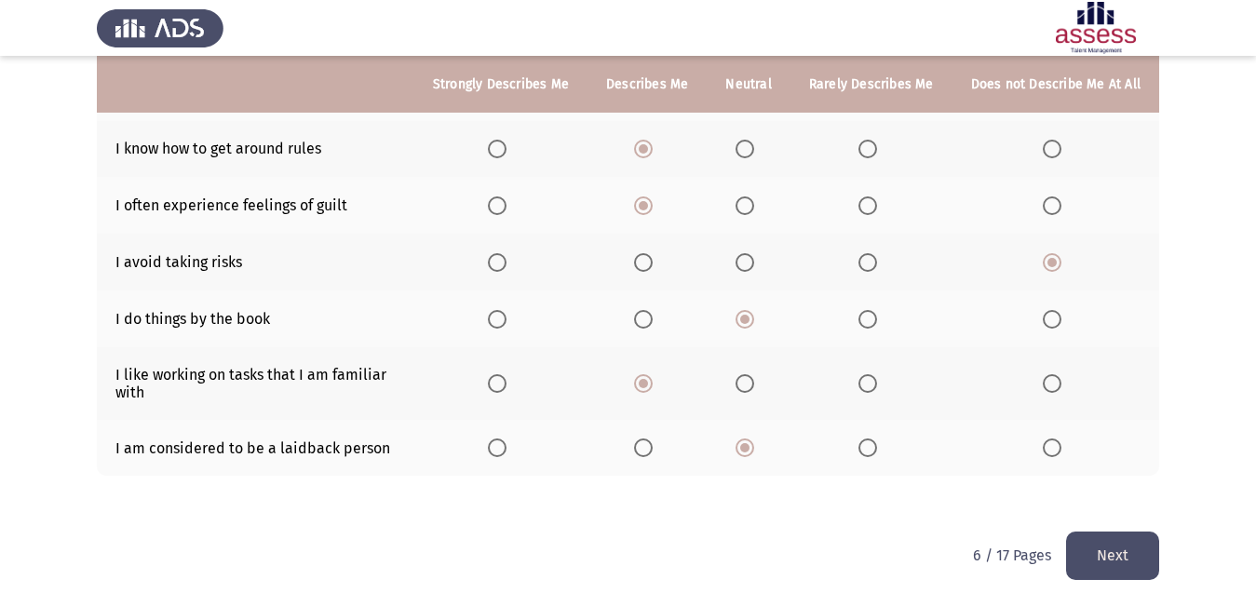
click at [1108, 556] on button "Next" at bounding box center [1112, 554] width 93 height 47
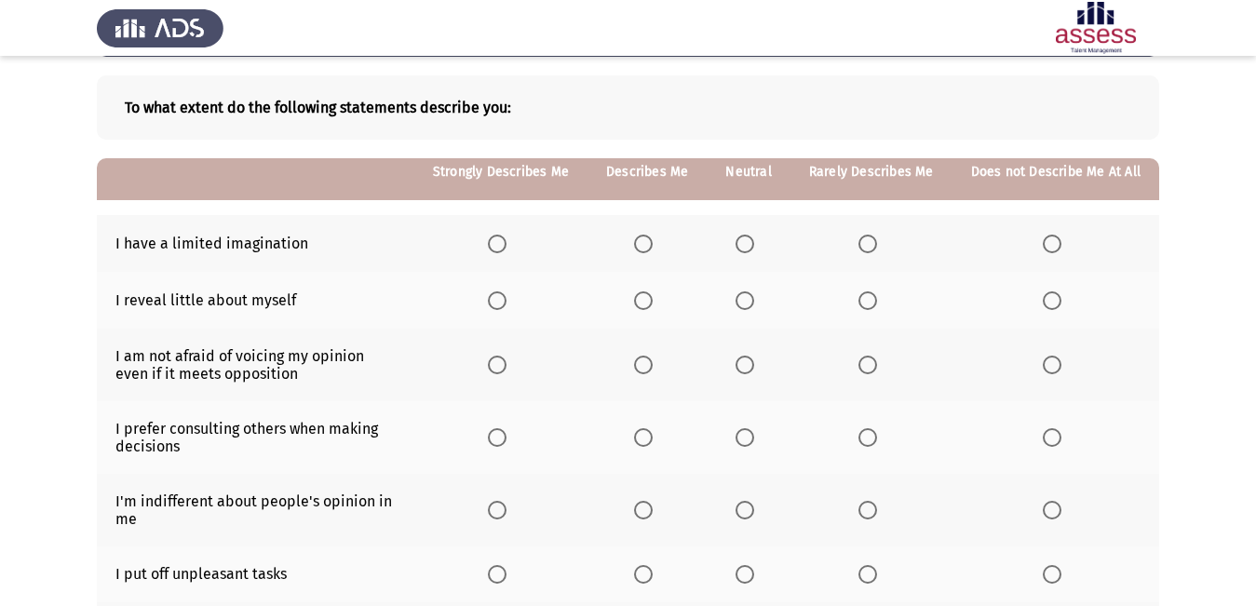
scroll to position [186, 0]
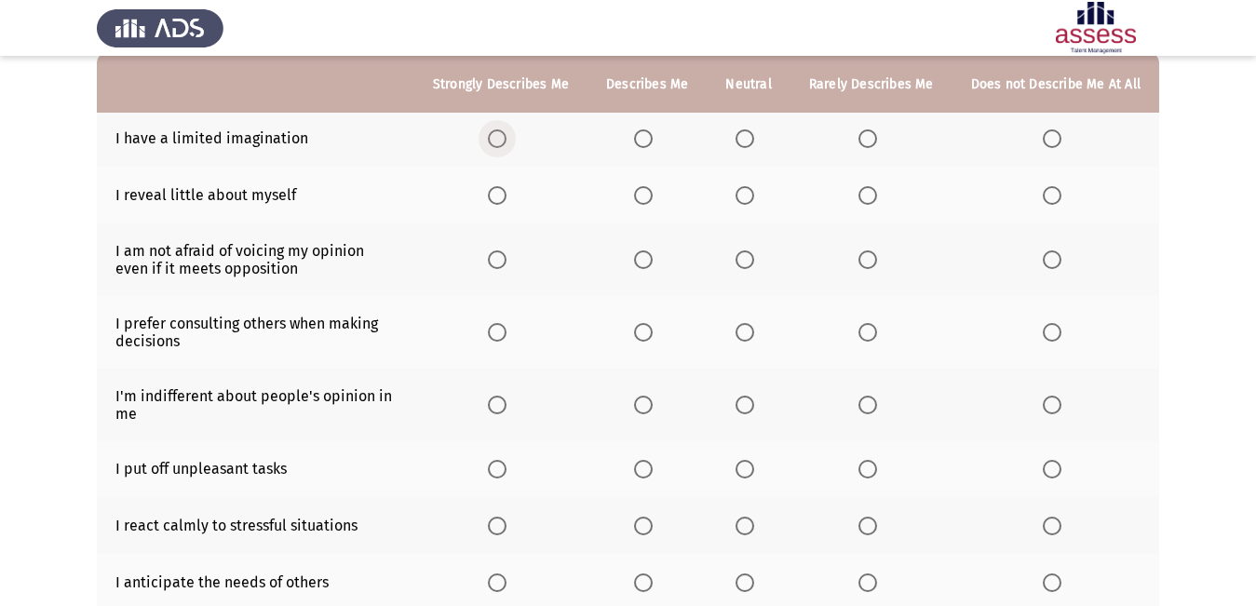
click at [506, 134] on span "Select an option" at bounding box center [497, 138] width 19 height 19
click at [506, 134] on input "Select an option" at bounding box center [497, 138] width 19 height 19
click at [652, 200] on span "Select an option" at bounding box center [643, 195] width 19 height 19
click at [652, 200] on input "Select an option" at bounding box center [643, 195] width 19 height 19
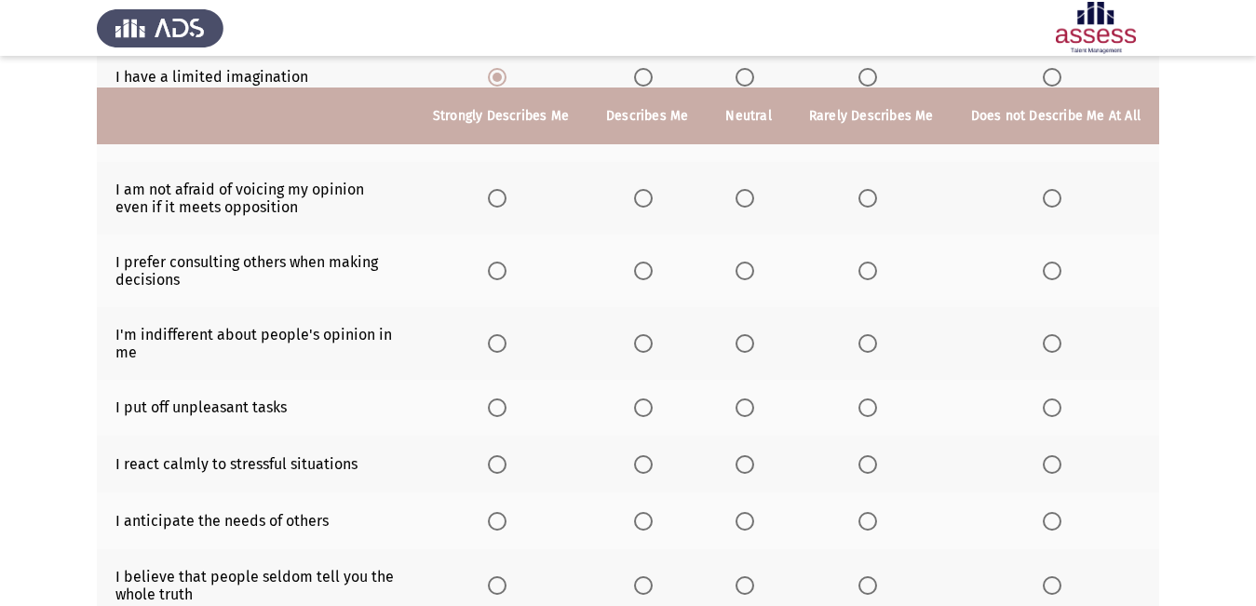
scroll to position [279, 0]
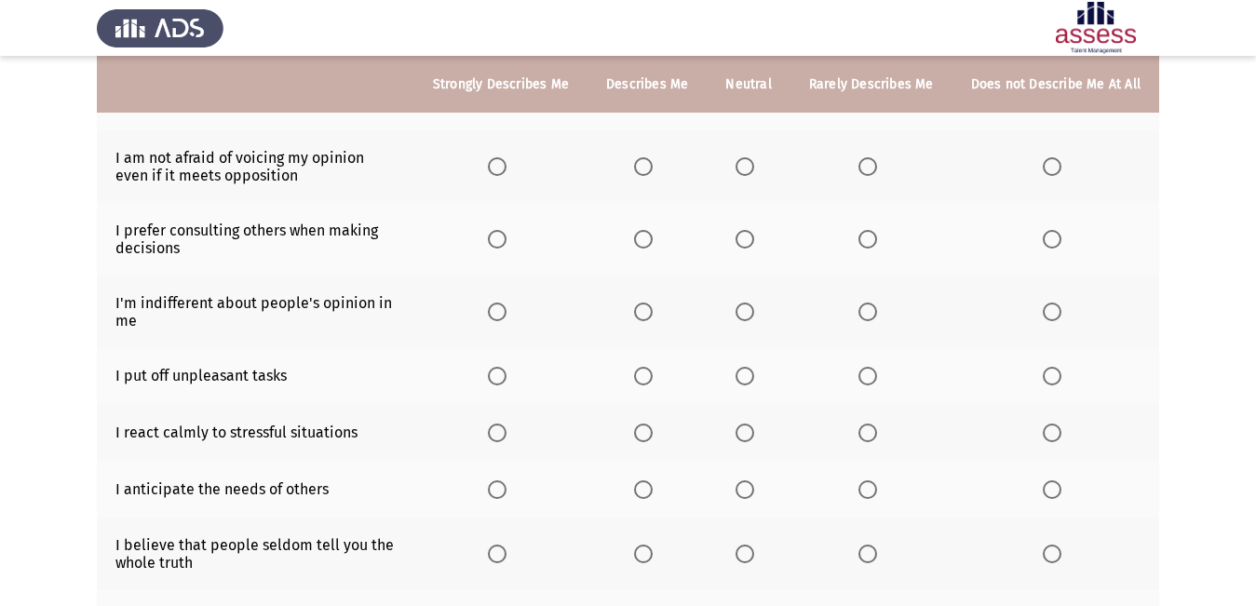
click at [506, 175] on span "Select an option" at bounding box center [497, 166] width 19 height 19
click at [506, 175] on input "Select an option" at bounding box center [497, 166] width 19 height 19
click at [753, 235] on span "Select an option" at bounding box center [744, 239] width 19 height 19
click at [753, 235] on input "Select an option" at bounding box center [744, 239] width 19 height 19
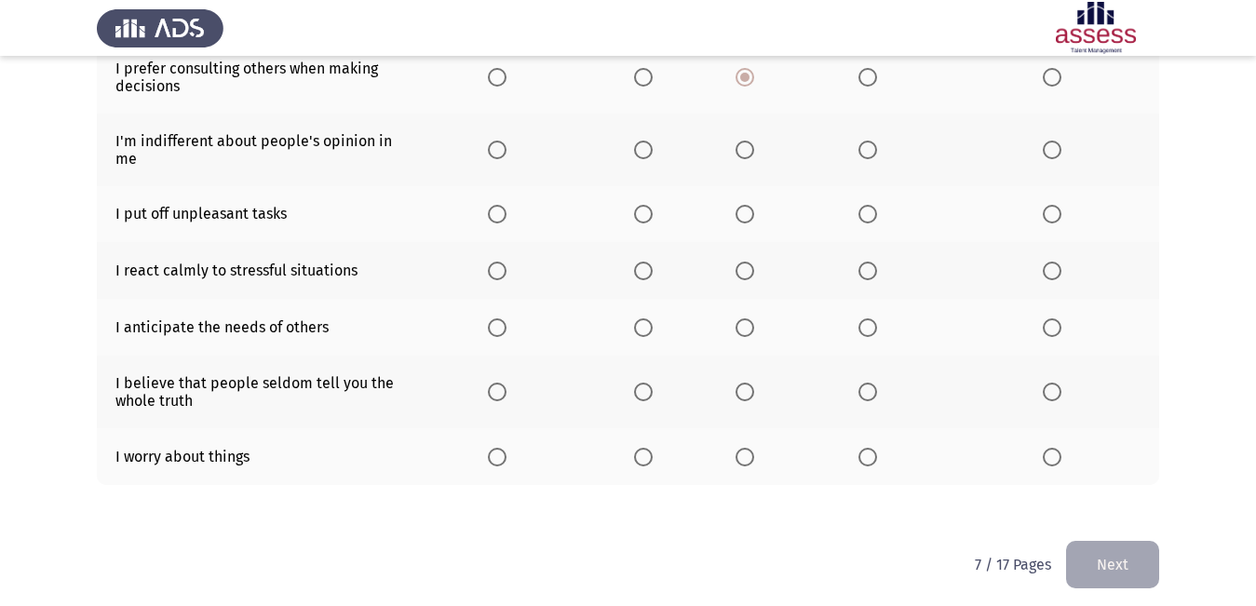
scroll to position [450, 0]
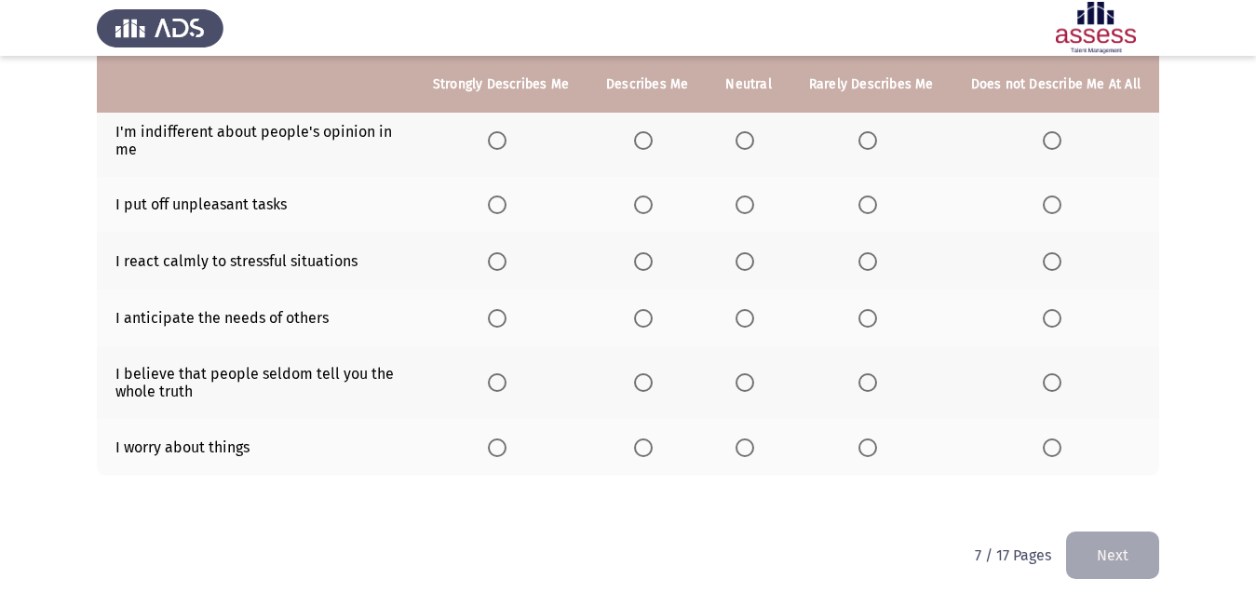
click at [743, 137] on span "Select an option" at bounding box center [744, 140] width 19 height 19
click at [743, 137] on input "Select an option" at bounding box center [744, 140] width 19 height 19
click at [1057, 208] on span "Select an option" at bounding box center [1051, 204] width 19 height 19
click at [1057, 208] on input "Select an option" at bounding box center [1051, 204] width 19 height 19
click at [1056, 267] on span "Select an option" at bounding box center [1051, 261] width 19 height 19
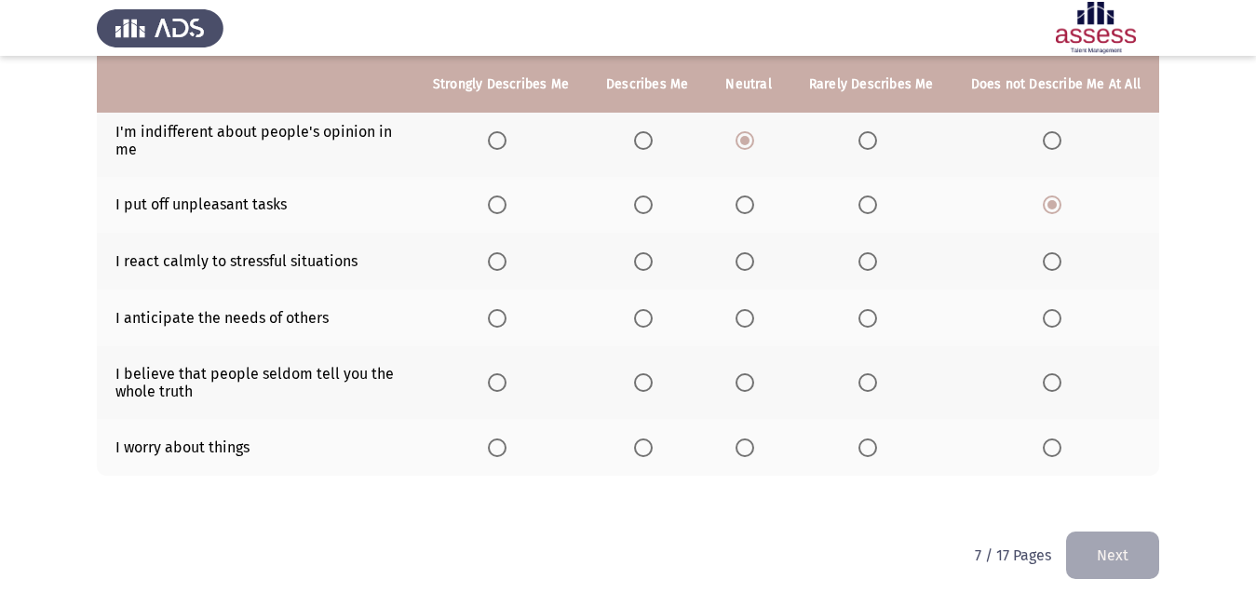
click at [1056, 267] on input "Select an option" at bounding box center [1051, 261] width 19 height 19
click at [652, 317] on span "Select an option" at bounding box center [643, 318] width 19 height 19
click at [652, 317] on input "Select an option" at bounding box center [643, 318] width 19 height 19
click at [751, 324] on span "Select an option" at bounding box center [744, 318] width 19 height 19
click at [751, 324] on input "Select an option" at bounding box center [744, 318] width 19 height 19
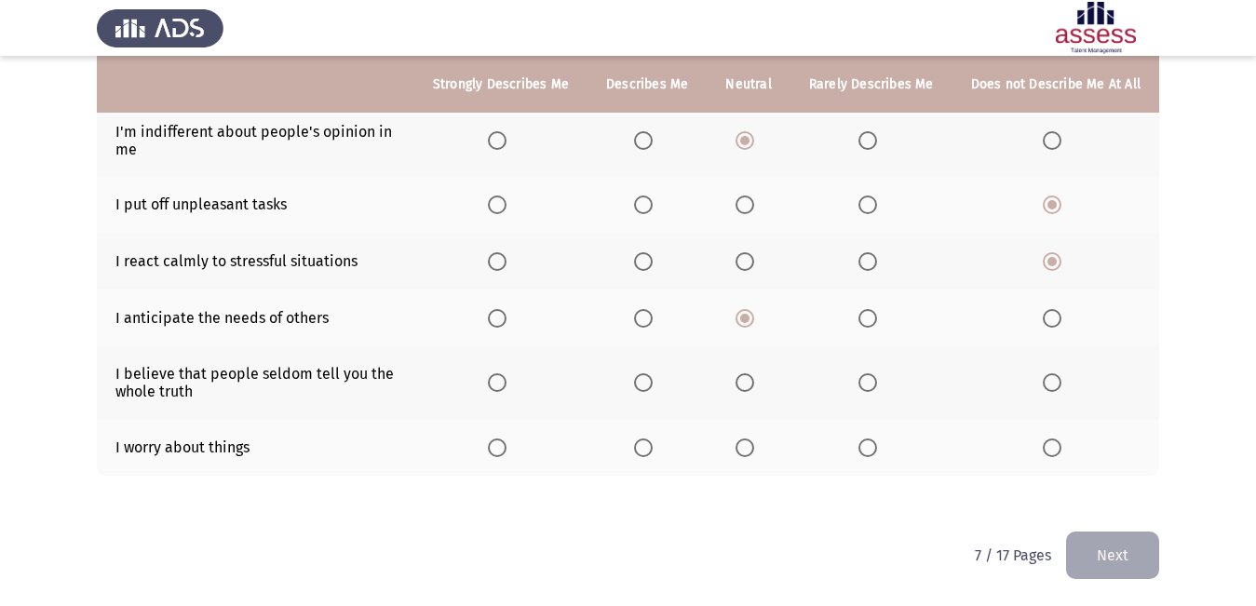
click at [742, 374] on span "Select an option" at bounding box center [744, 382] width 19 height 19
click at [742, 374] on input "Select an option" at bounding box center [744, 382] width 19 height 19
click at [876, 445] on span "Select an option" at bounding box center [867, 447] width 19 height 19
click at [876, 445] on input "Select an option" at bounding box center [867, 447] width 19 height 19
click at [1113, 555] on button "Next" at bounding box center [1112, 554] width 93 height 47
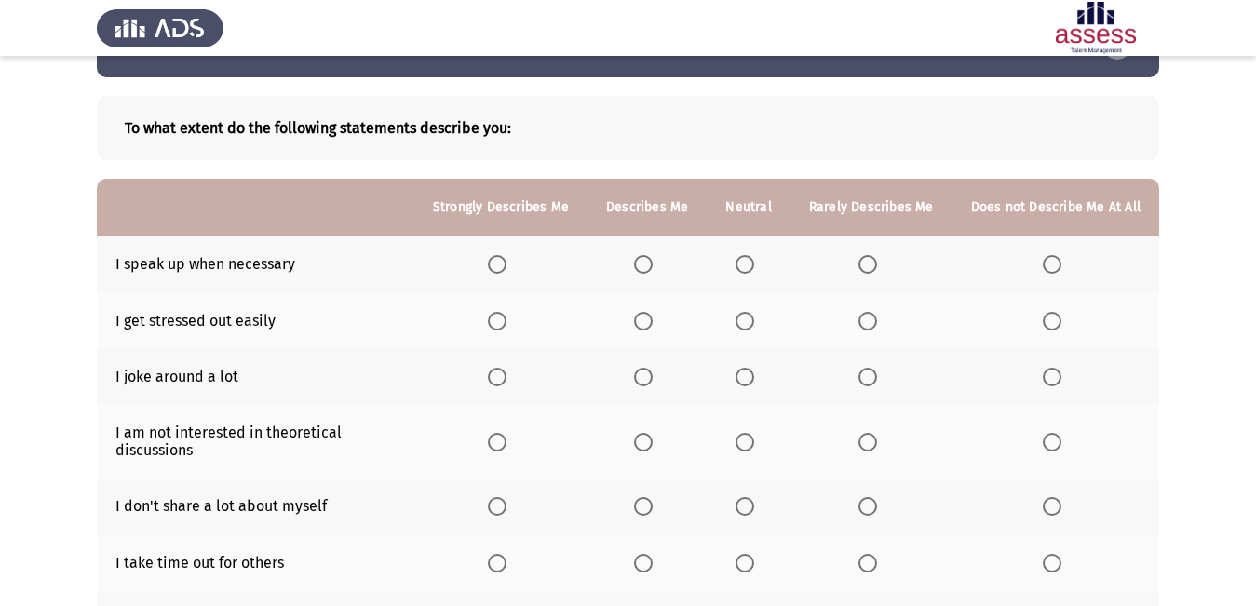
scroll to position [93, 0]
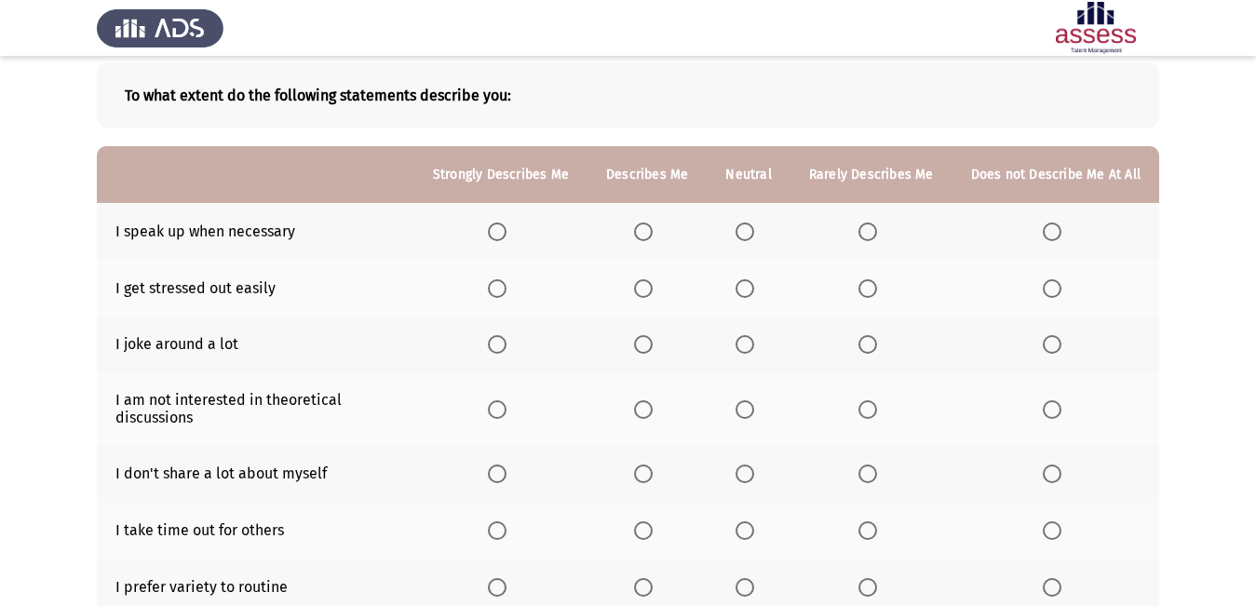
click at [650, 233] on span "Select an option" at bounding box center [643, 231] width 19 height 19
click at [650, 233] on input "Select an option" at bounding box center [643, 231] width 19 height 19
click at [1056, 291] on span "Select an option" at bounding box center [1051, 288] width 19 height 19
click at [1056, 291] on input "Select an option" at bounding box center [1051, 288] width 19 height 19
click at [1058, 338] on span "Select an option" at bounding box center [1051, 344] width 19 height 19
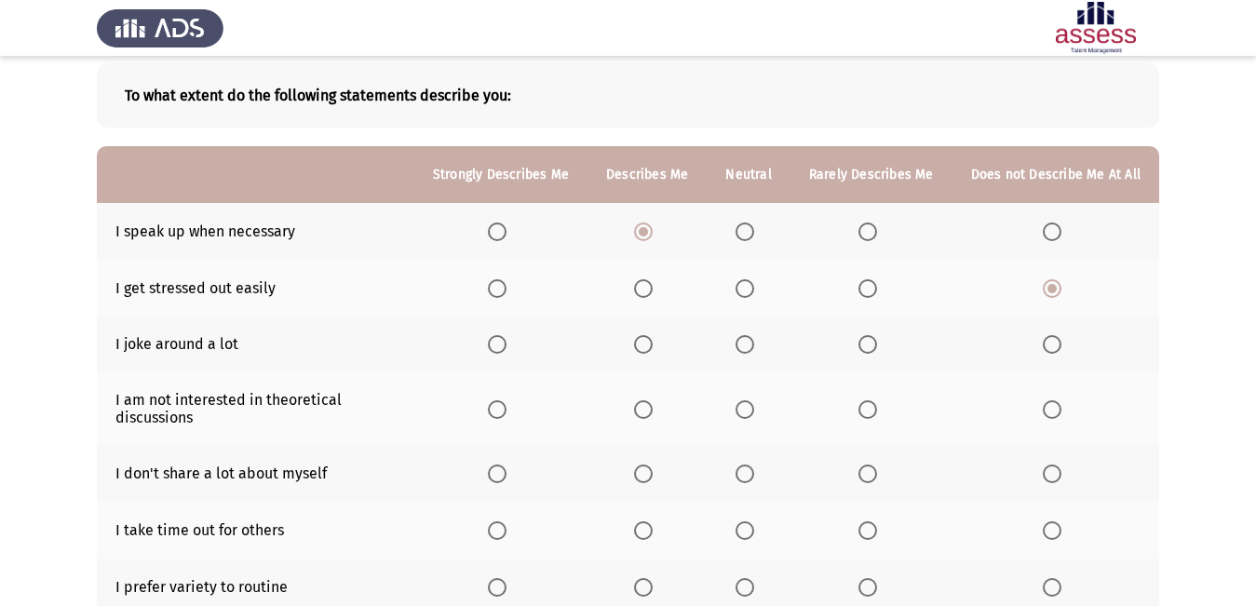
click at [1058, 338] on input "Select an option" at bounding box center [1051, 344] width 19 height 19
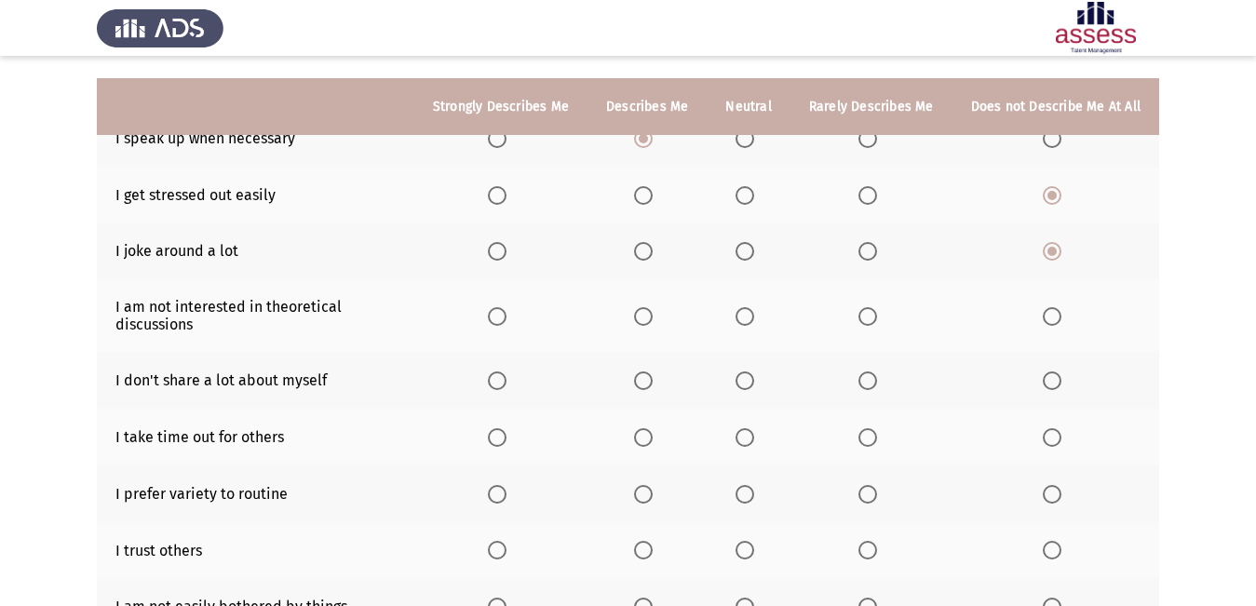
scroll to position [279, 0]
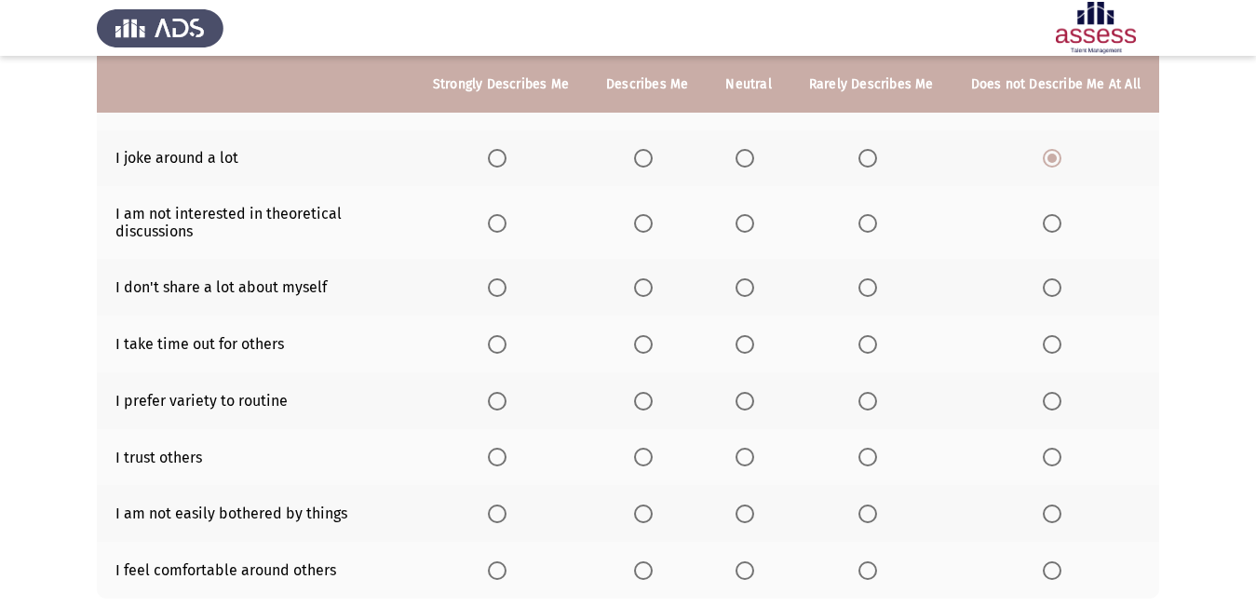
click at [746, 219] on span "Select an option" at bounding box center [744, 223] width 19 height 19
click at [746, 219] on input "Select an option" at bounding box center [744, 223] width 19 height 19
click at [1061, 294] on span "Select an option" at bounding box center [1051, 287] width 19 height 19
click at [1061, 294] on input "Select an option" at bounding box center [1051, 287] width 19 height 19
click at [877, 294] on span "Select an option" at bounding box center [867, 287] width 19 height 19
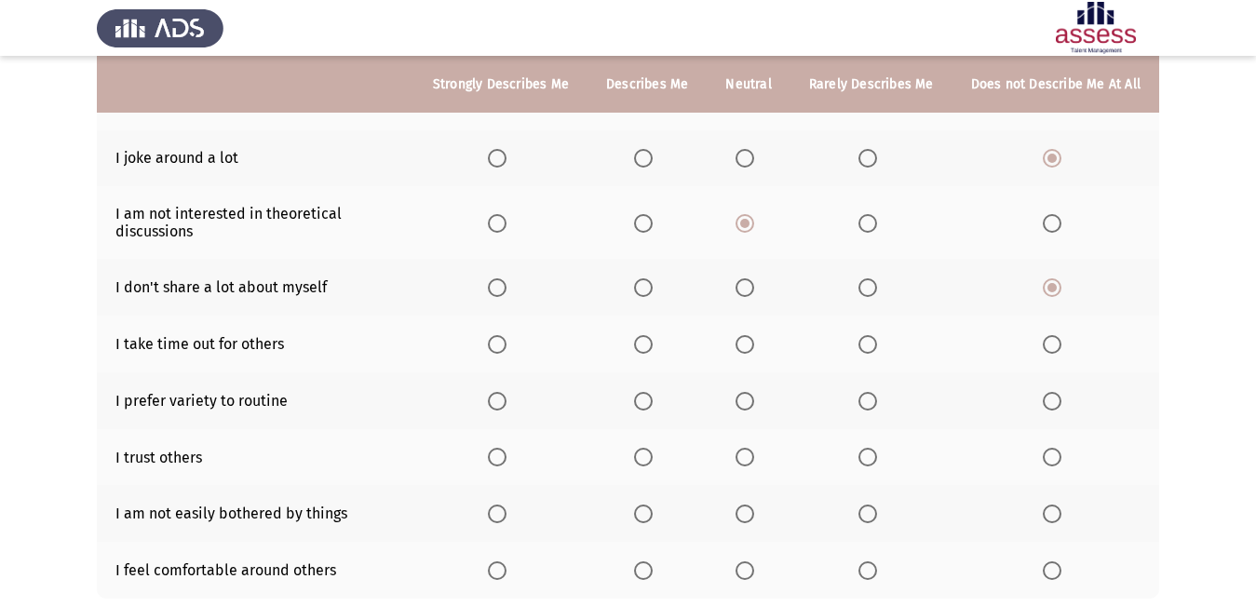
click at [877, 294] on input "Select an option" at bounding box center [867, 287] width 19 height 19
click at [867, 344] on span "Select an option" at bounding box center [867, 344] width 19 height 19
click at [867, 344] on input "Select an option" at bounding box center [867, 344] width 19 height 19
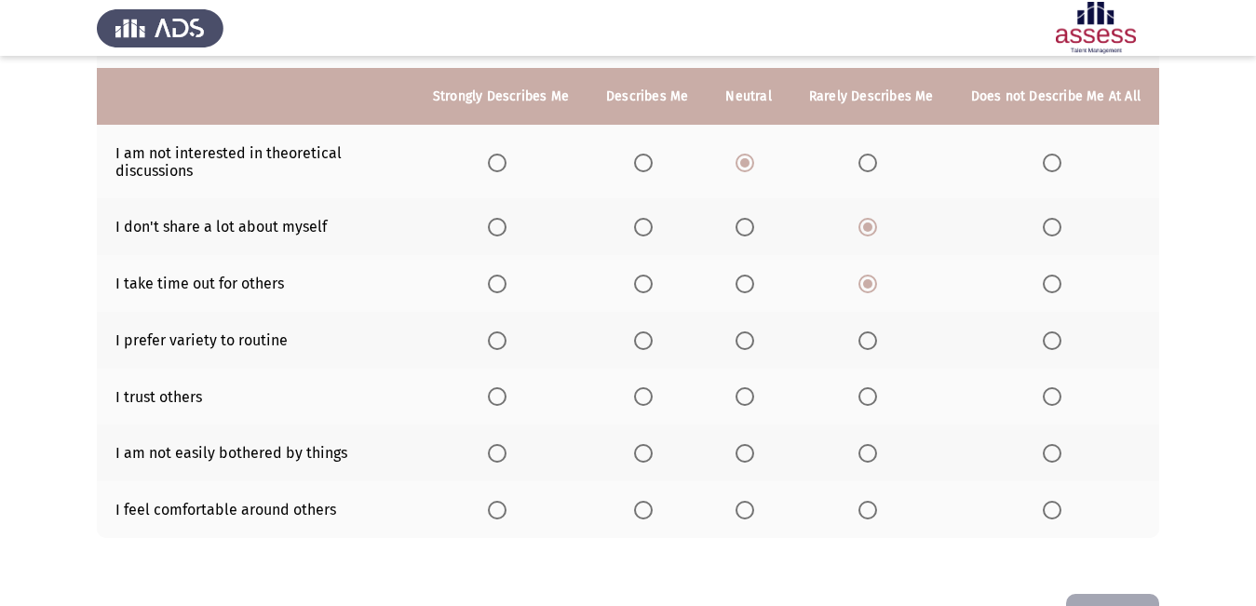
scroll to position [372, 0]
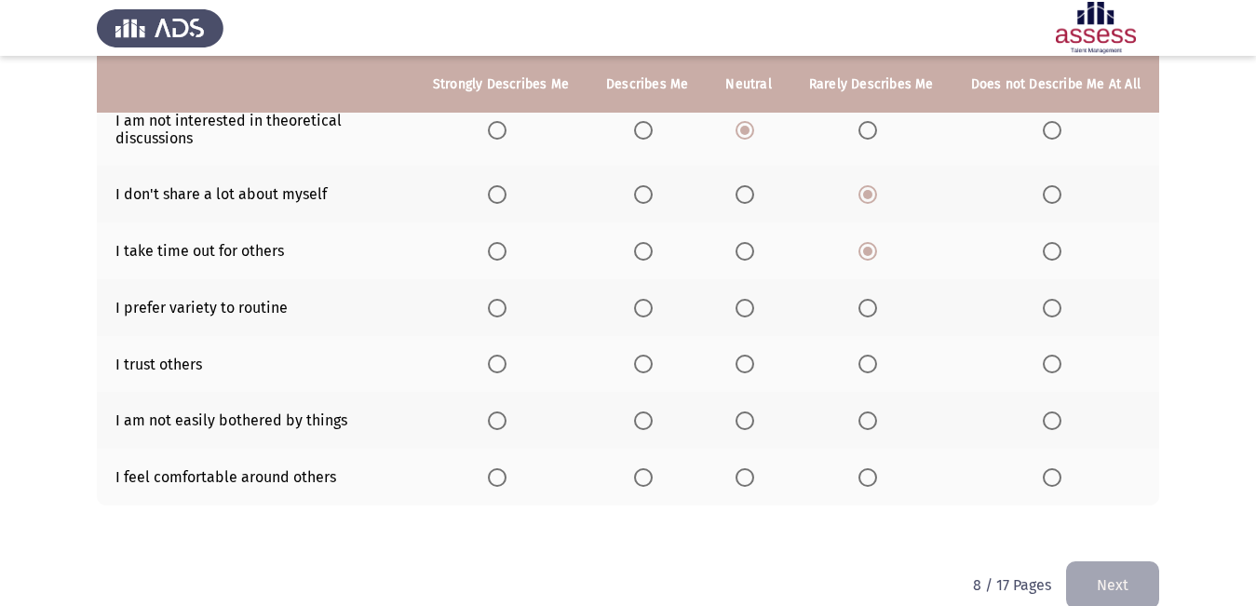
click at [644, 307] on span "Select an option" at bounding box center [643, 308] width 19 height 19
click at [644, 307] on input "Select an option" at bounding box center [643, 308] width 19 height 19
click at [741, 356] on span "Select an option" at bounding box center [744, 364] width 19 height 19
click at [741, 356] on input "Select an option" at bounding box center [744, 364] width 19 height 19
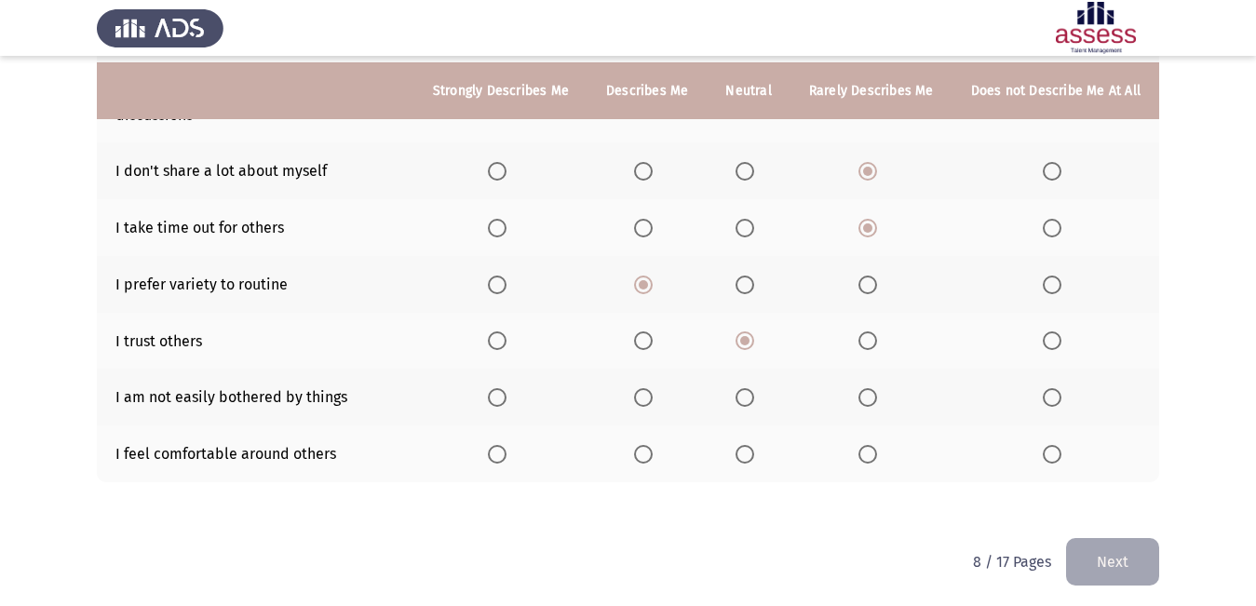
scroll to position [402, 0]
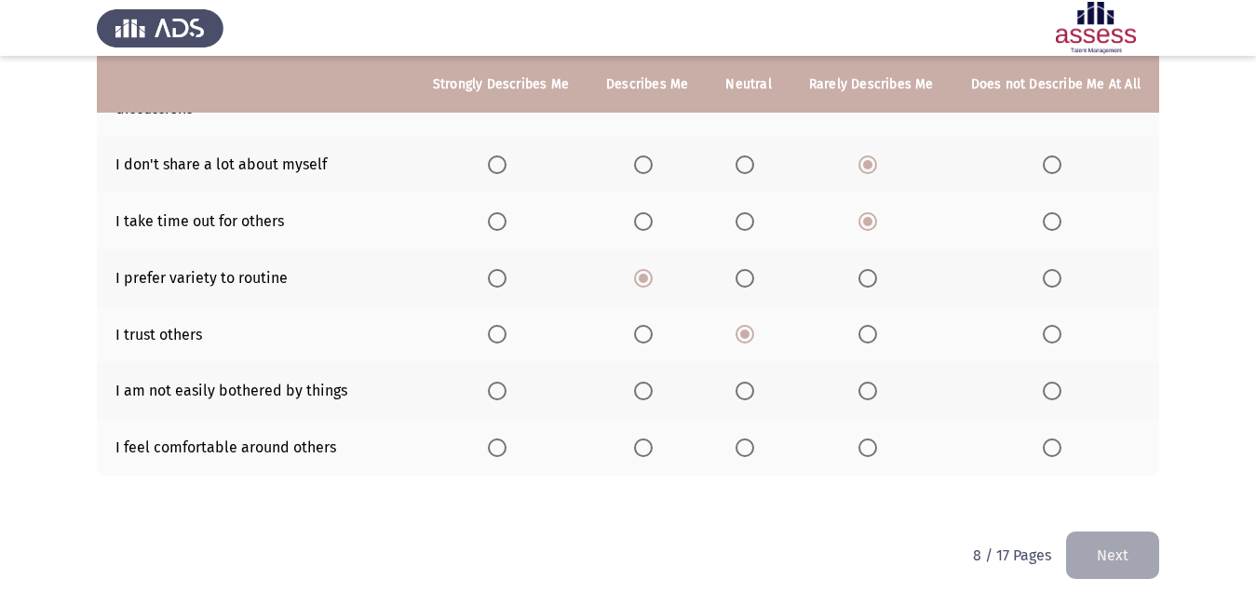
click at [753, 396] on span "Select an option" at bounding box center [744, 391] width 19 height 19
click at [753, 396] on input "Select an option" at bounding box center [744, 391] width 19 height 19
click at [867, 446] on span "Select an option" at bounding box center [867, 447] width 19 height 19
click at [867, 446] on input "Select an option" at bounding box center [867, 447] width 19 height 19
click at [746, 442] on span "Select an option" at bounding box center [744, 447] width 19 height 19
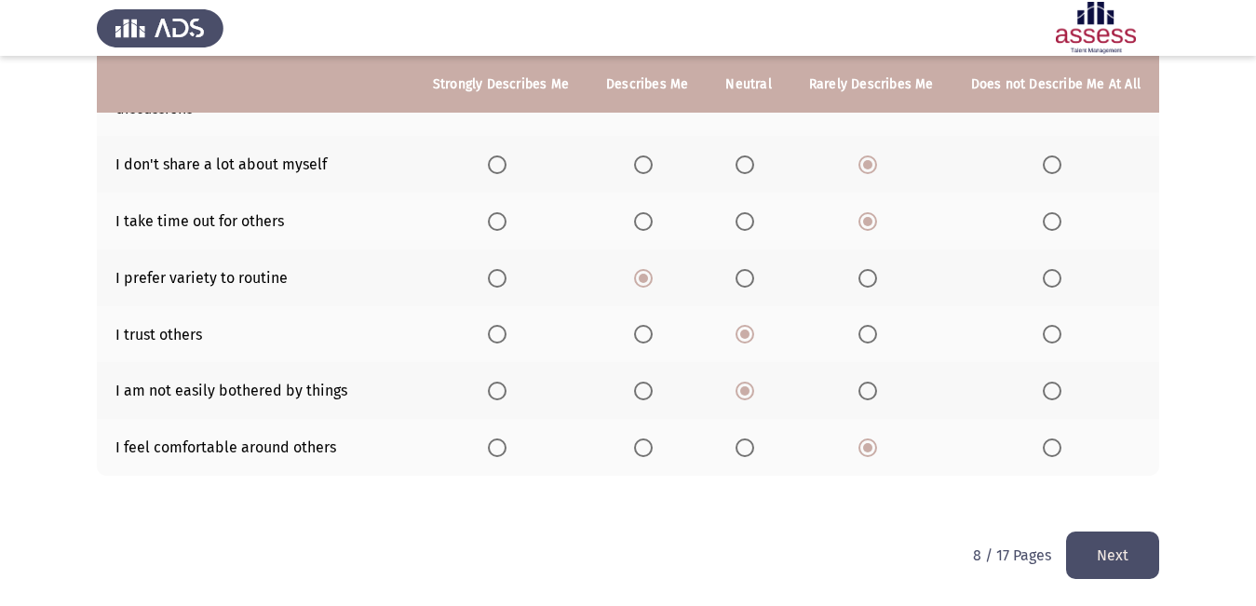
click at [746, 442] on input "Select an option" at bounding box center [744, 447] width 19 height 19
click at [1136, 552] on button "Next" at bounding box center [1112, 554] width 93 height 47
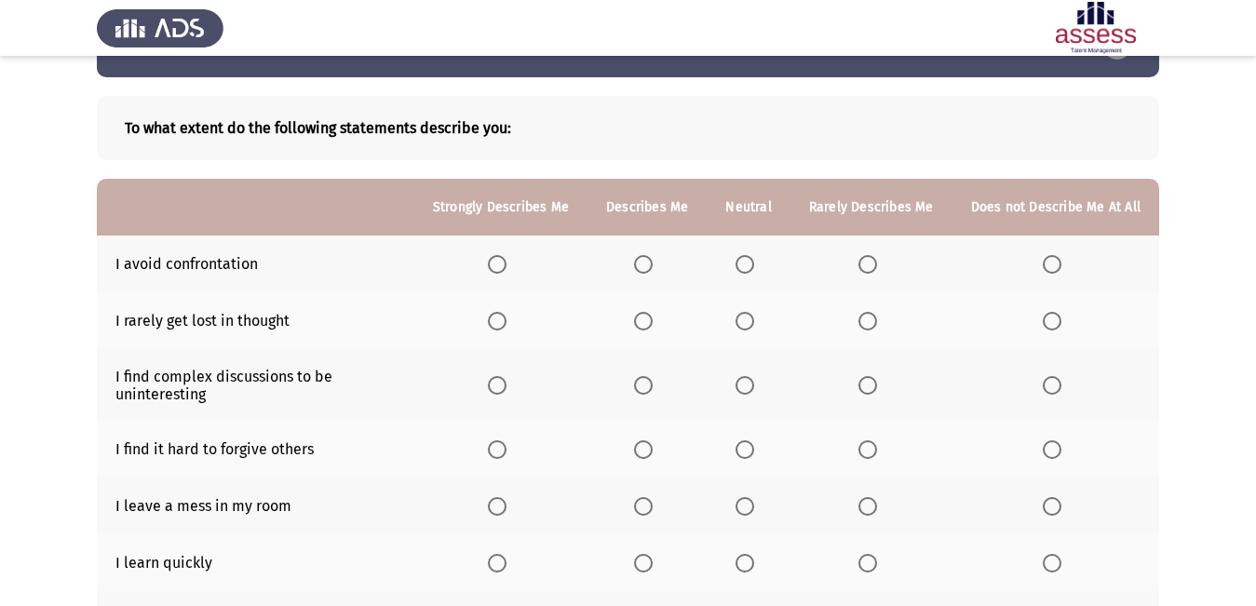
scroll to position [93, 0]
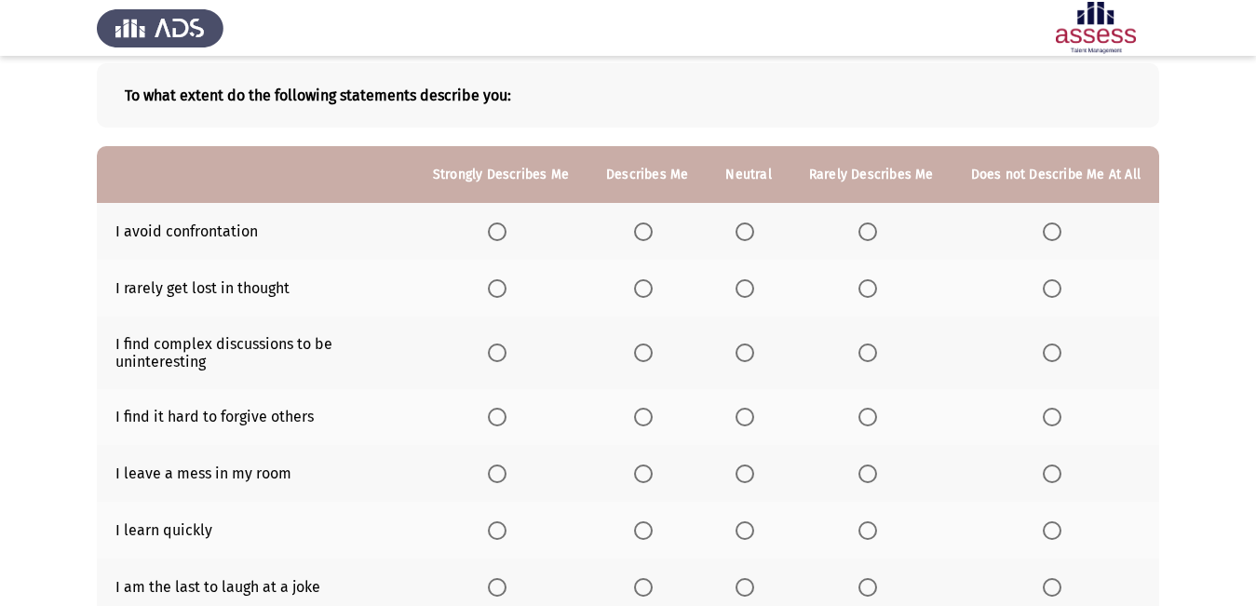
click at [652, 233] on span "Select an option" at bounding box center [643, 231] width 19 height 19
click at [652, 233] on input "Select an option" at bounding box center [643, 231] width 19 height 19
click at [752, 286] on span "Select an option" at bounding box center [744, 288] width 19 height 19
click at [752, 286] on input "Select an option" at bounding box center [744, 288] width 19 height 19
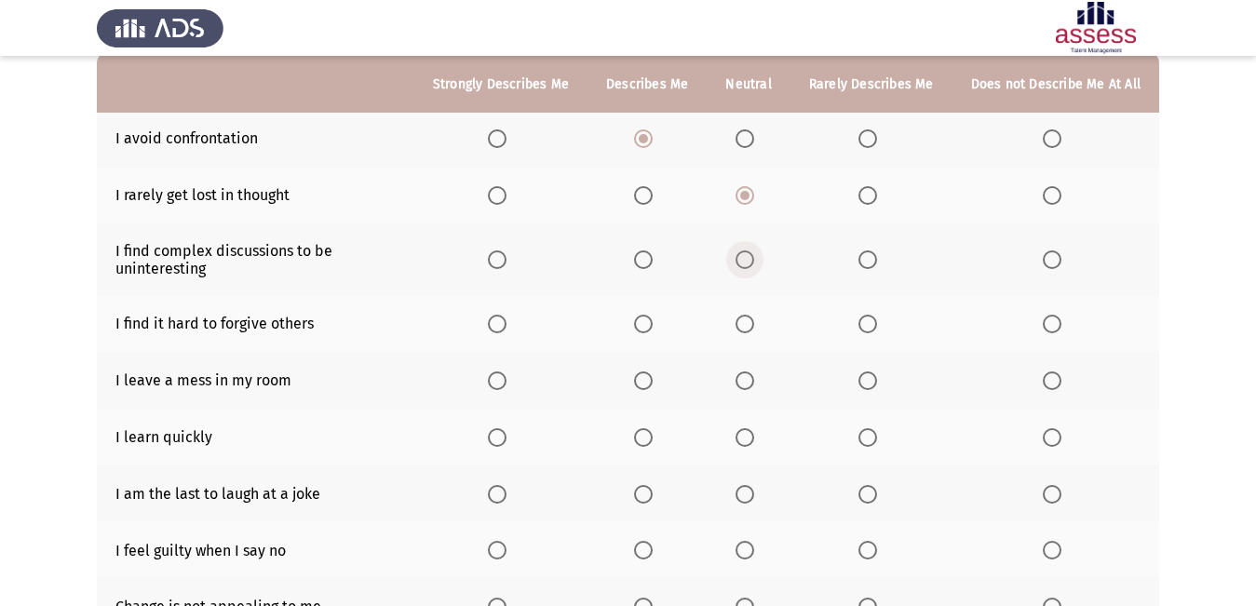
click at [748, 266] on span "Select an option" at bounding box center [744, 259] width 19 height 19
click at [748, 266] on input "Select an option" at bounding box center [744, 259] width 19 height 19
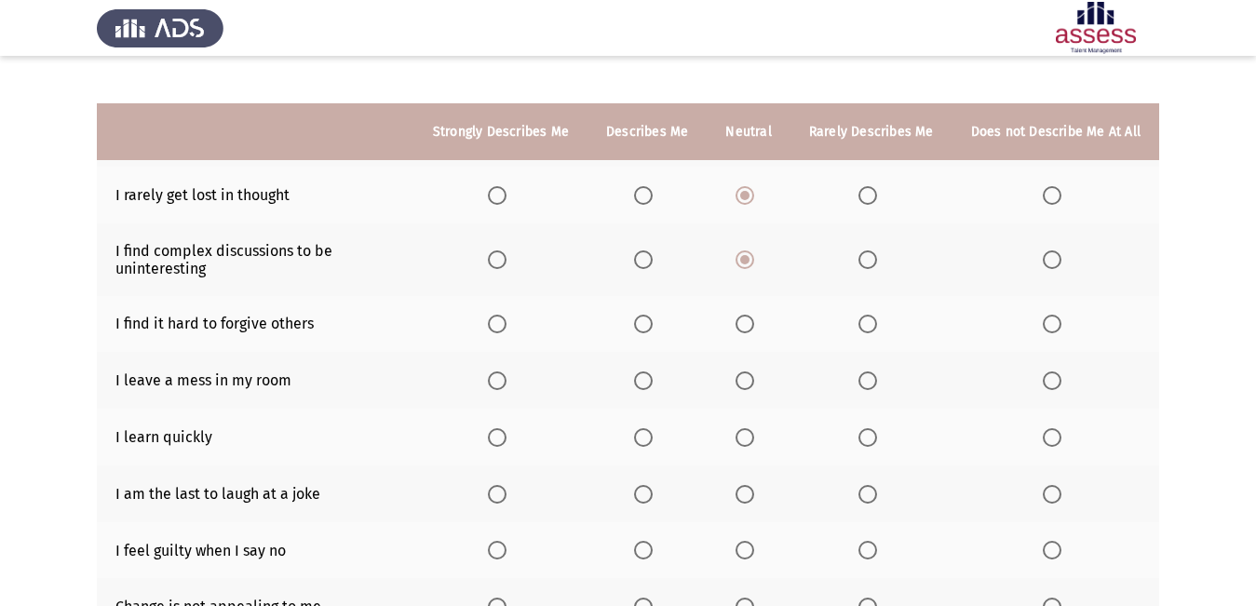
scroll to position [279, 0]
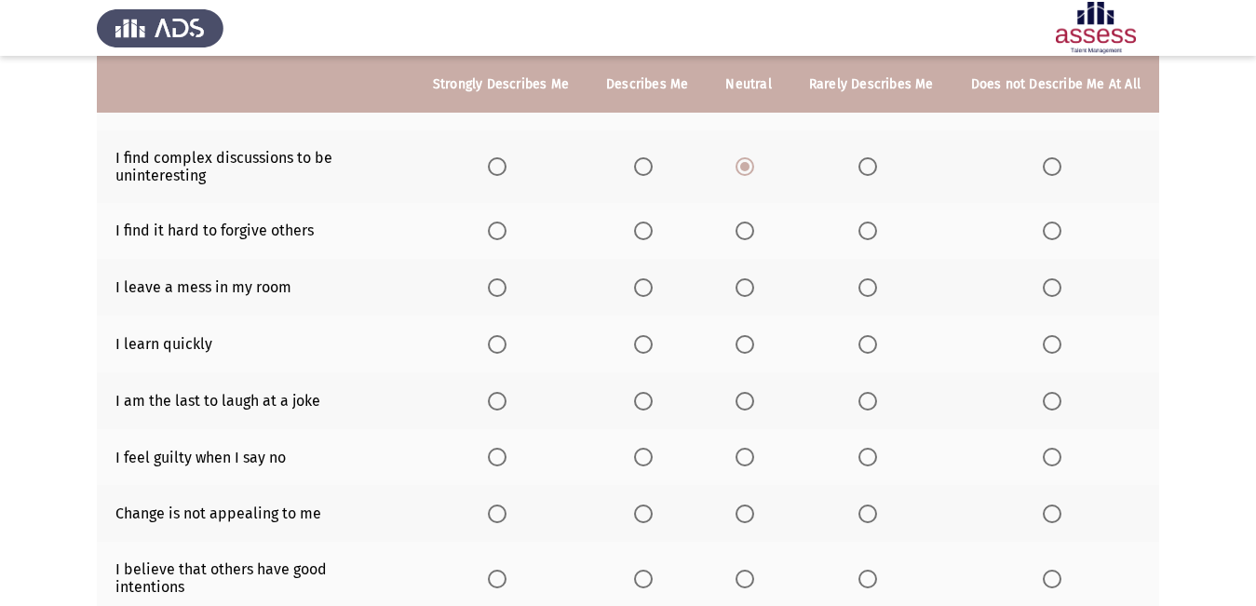
click at [875, 234] on span "Select an option" at bounding box center [867, 231] width 19 height 19
click at [875, 234] on input "Select an option" at bounding box center [867, 231] width 19 height 19
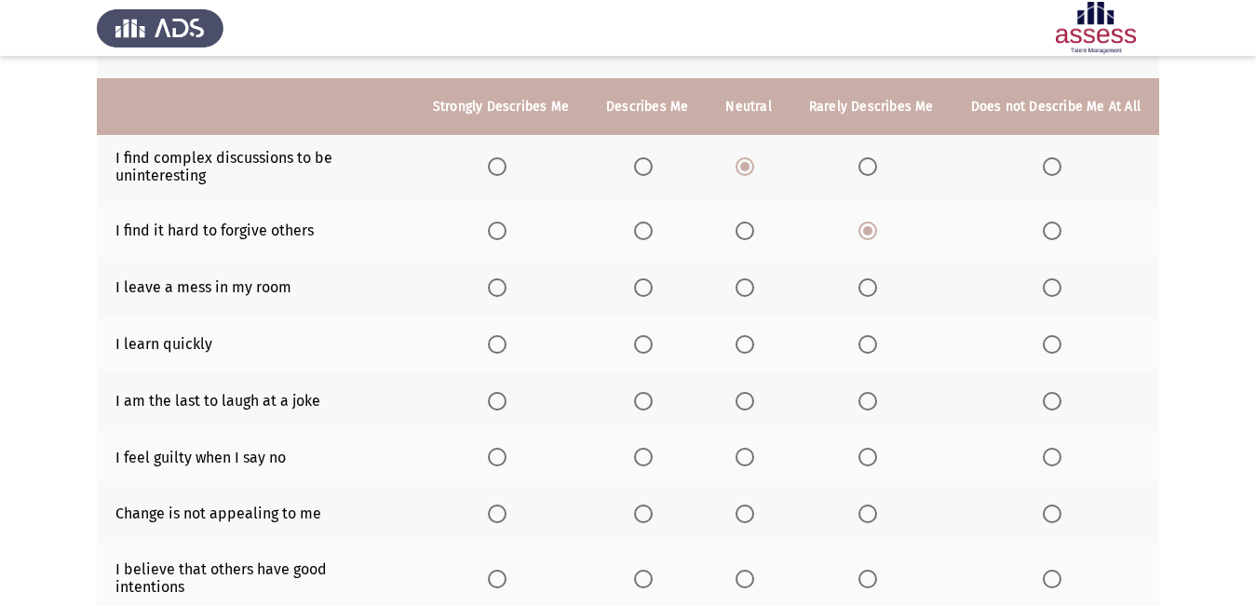
scroll to position [372, 0]
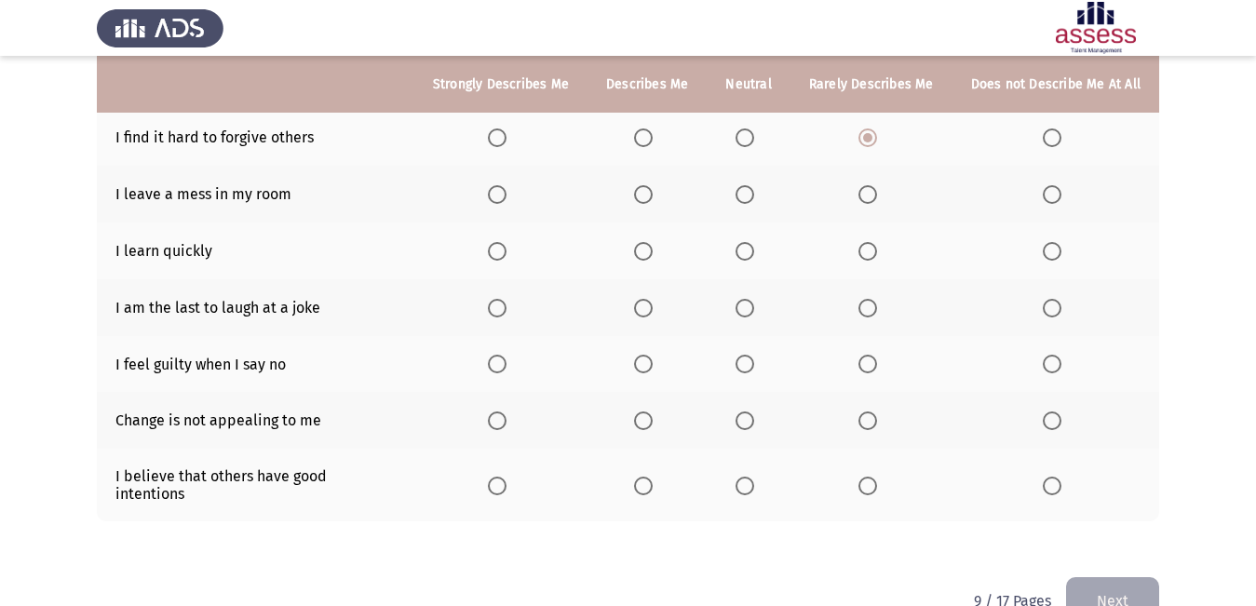
click at [1059, 196] on span "Select an option" at bounding box center [1051, 194] width 19 height 19
click at [1059, 196] on input "Select an option" at bounding box center [1051, 194] width 19 height 19
click at [506, 249] on span "Select an option" at bounding box center [497, 251] width 19 height 19
click at [506, 249] on input "Select an option" at bounding box center [497, 251] width 19 height 19
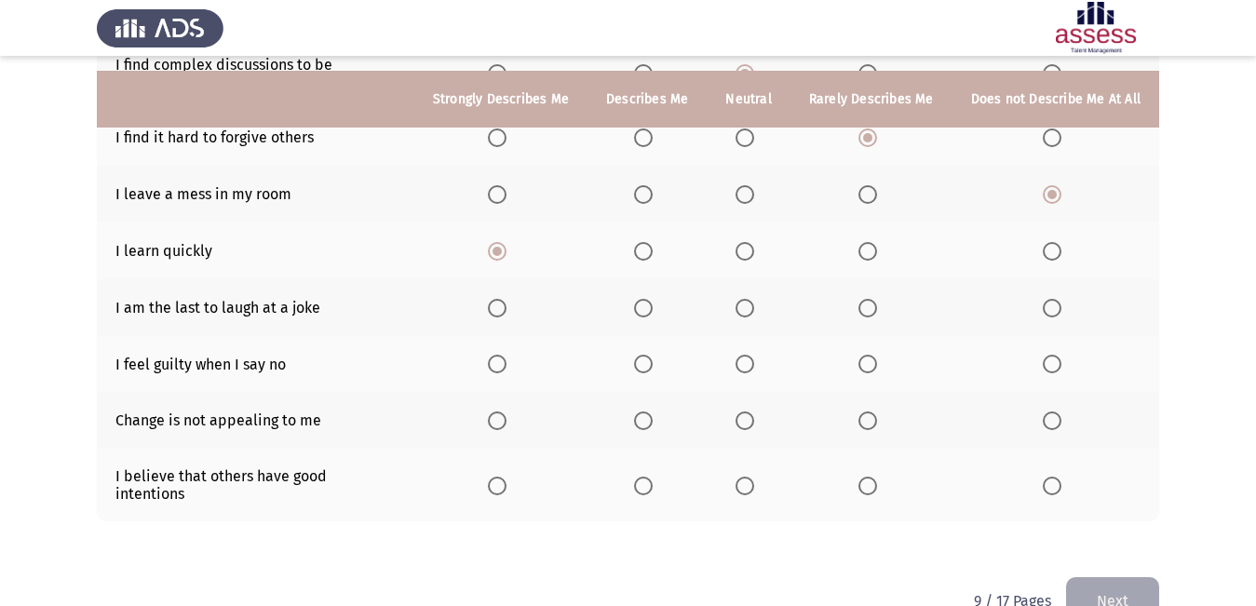
scroll to position [402, 0]
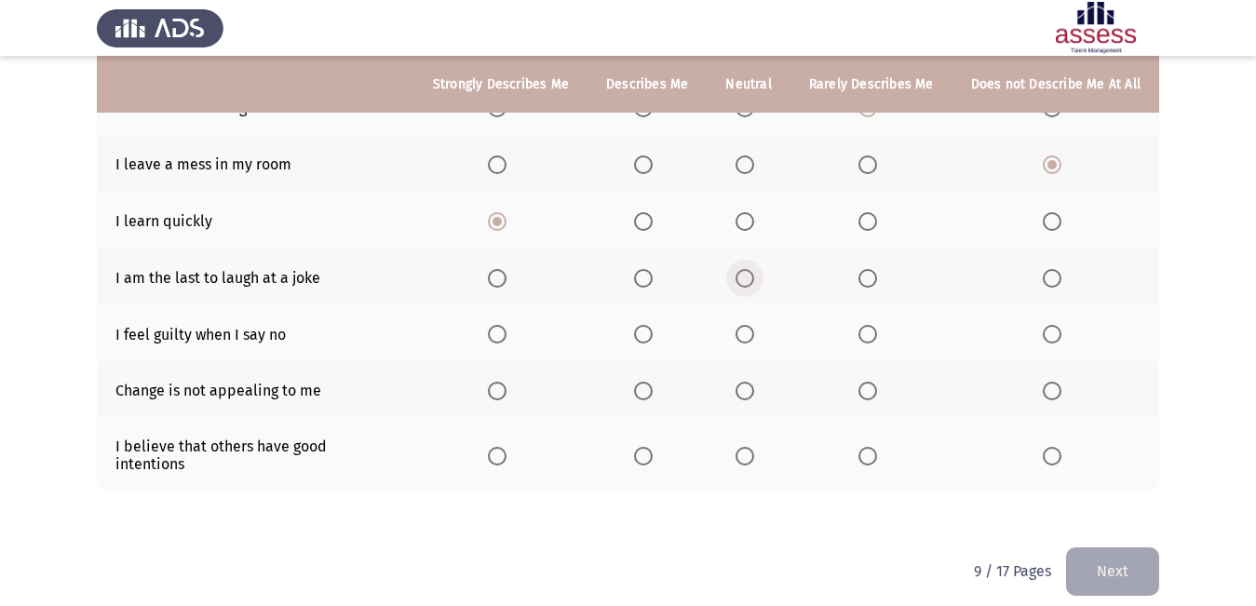
click at [746, 275] on span "Select an option" at bounding box center [744, 278] width 19 height 19
click at [746, 275] on input "Select an option" at bounding box center [744, 278] width 19 height 19
click at [1055, 339] on span "Select an option" at bounding box center [1051, 334] width 19 height 19
click at [1055, 339] on input "Select an option" at bounding box center [1051, 334] width 19 height 19
click at [753, 387] on span "Select an option" at bounding box center [744, 391] width 19 height 19
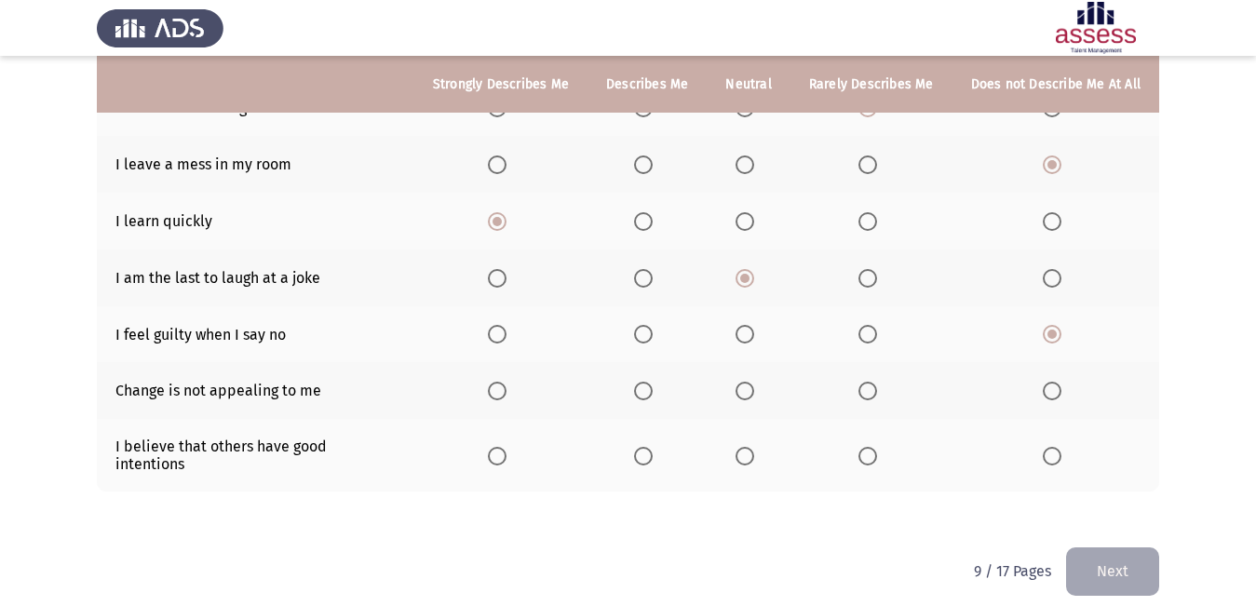
click at [753, 387] on input "Select an option" at bounding box center [744, 391] width 19 height 19
click at [746, 447] on span "Select an option" at bounding box center [744, 456] width 19 height 19
click at [746, 447] on input "Select an option" at bounding box center [744, 456] width 19 height 19
click at [1113, 557] on button "Next" at bounding box center [1112, 570] width 93 height 47
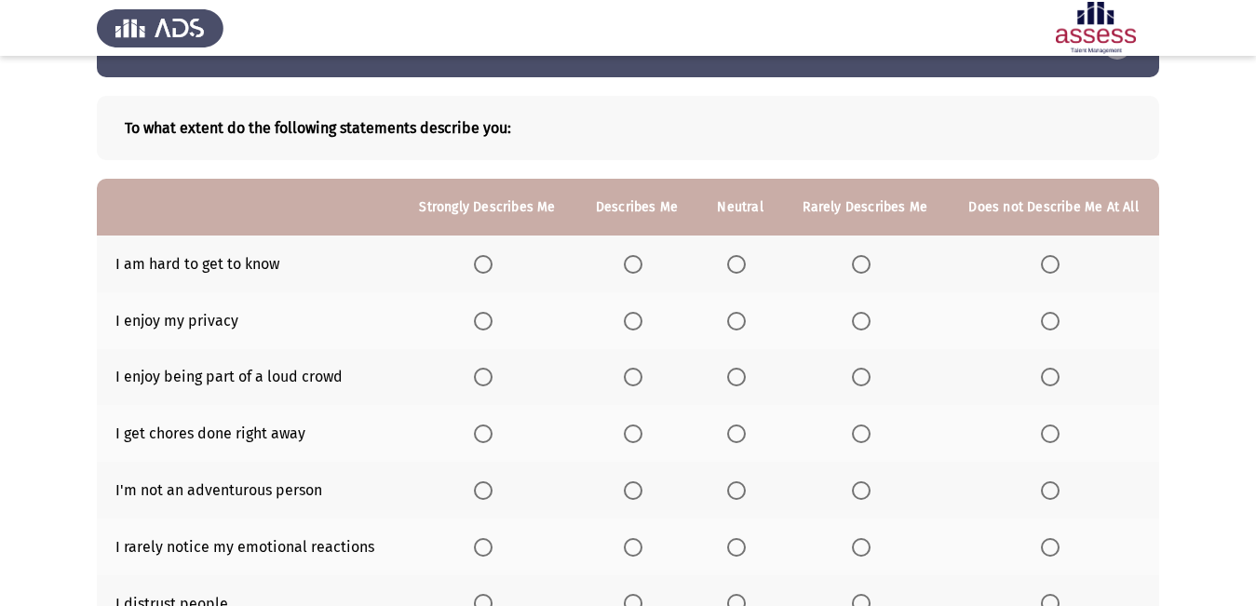
scroll to position [93, 0]
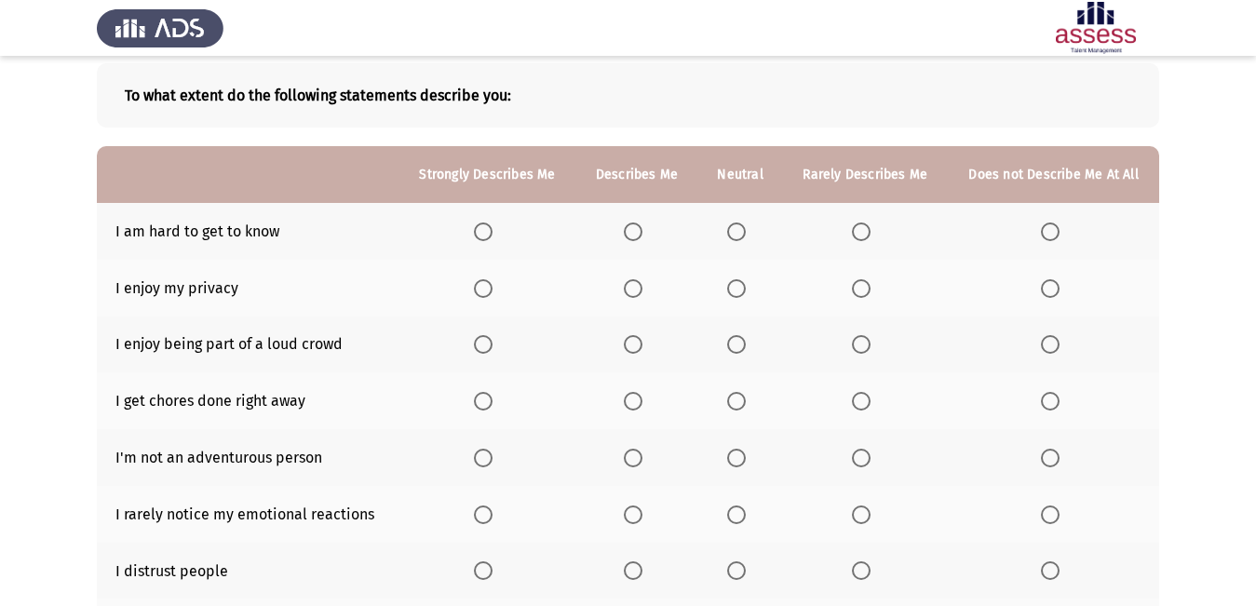
click at [1055, 239] on span "Select an option" at bounding box center [1050, 231] width 19 height 19
click at [1055, 239] on input "Select an option" at bounding box center [1050, 231] width 19 height 19
click at [735, 288] on span "Select an option" at bounding box center [736, 288] width 19 height 19
click at [735, 288] on input "Select an option" at bounding box center [736, 288] width 19 height 19
click at [640, 348] on span "Select an option" at bounding box center [633, 344] width 19 height 19
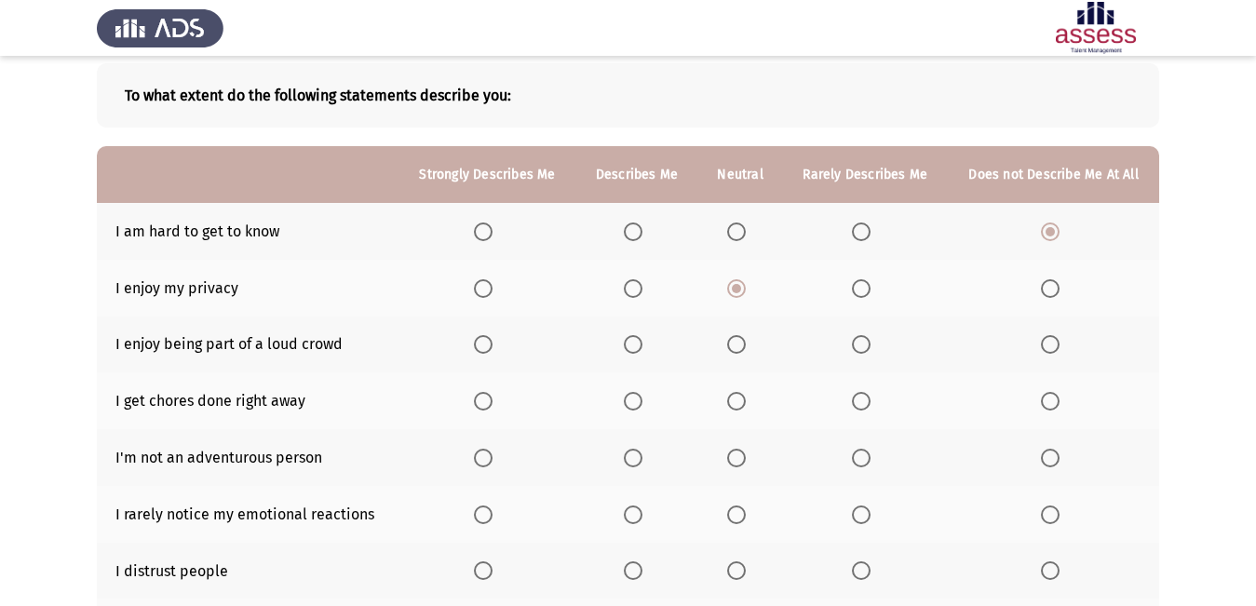
click at [640, 348] on input "Select an option" at bounding box center [633, 344] width 19 height 19
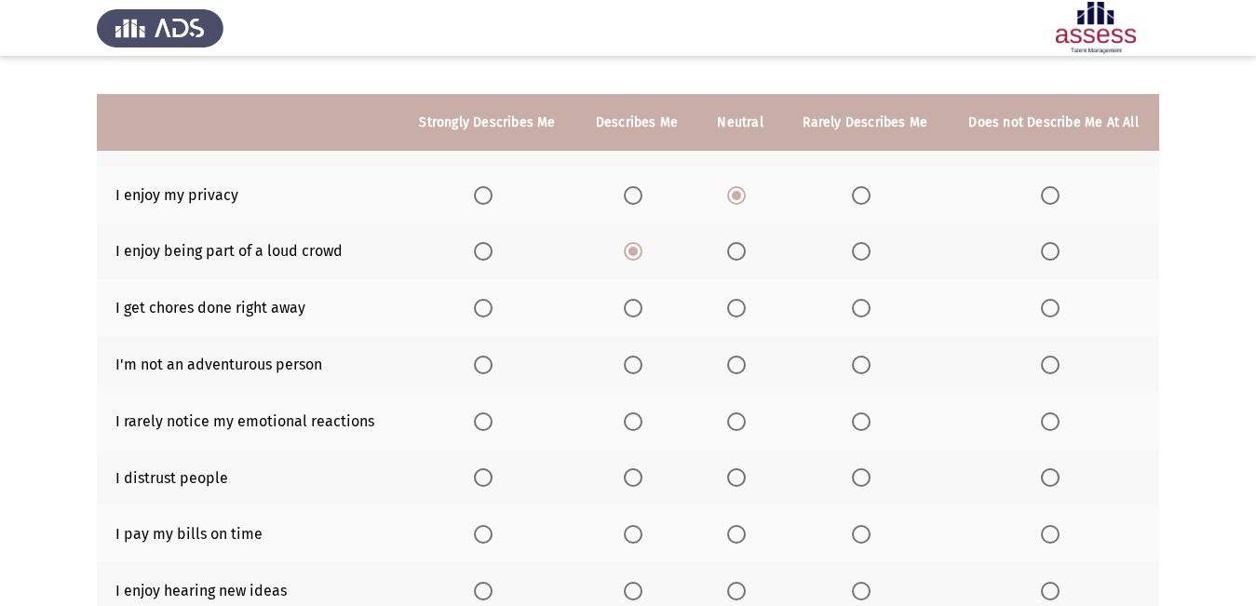
scroll to position [279, 0]
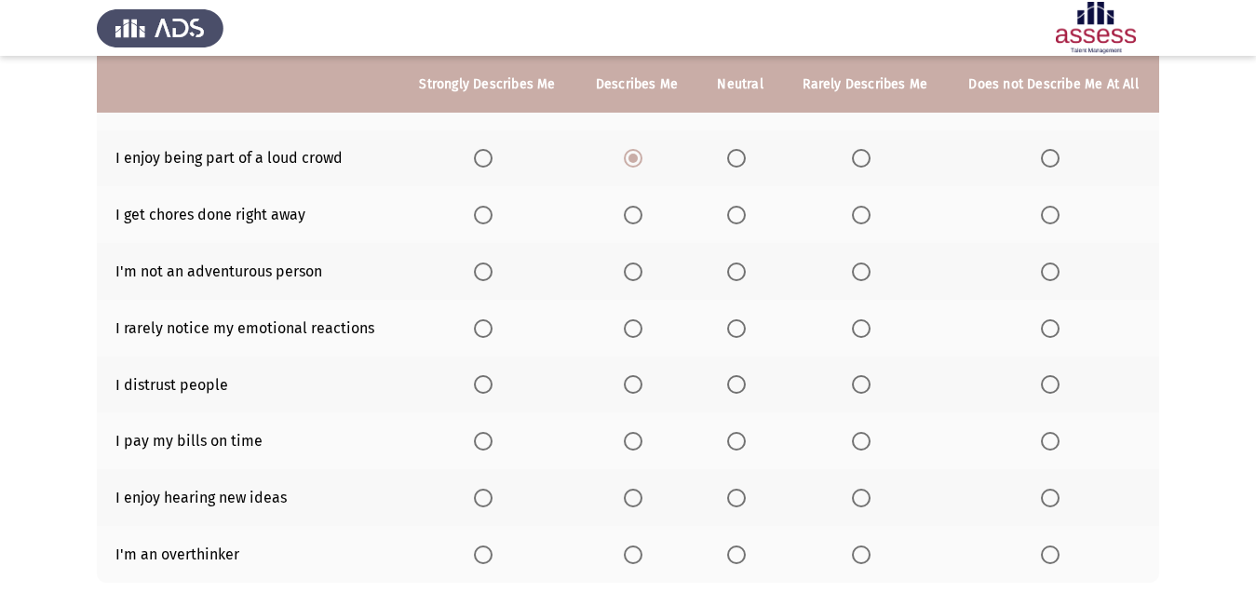
click at [726, 214] on th at bounding box center [739, 214] width 85 height 57
click at [730, 212] on span "Select an option" at bounding box center [736, 215] width 19 height 19
click at [730, 212] on input "Select an option" at bounding box center [736, 215] width 19 height 19
click at [1074, 218] on th at bounding box center [1052, 214] width 211 height 57
click at [1061, 216] on label "Select an option" at bounding box center [1054, 215] width 26 height 19
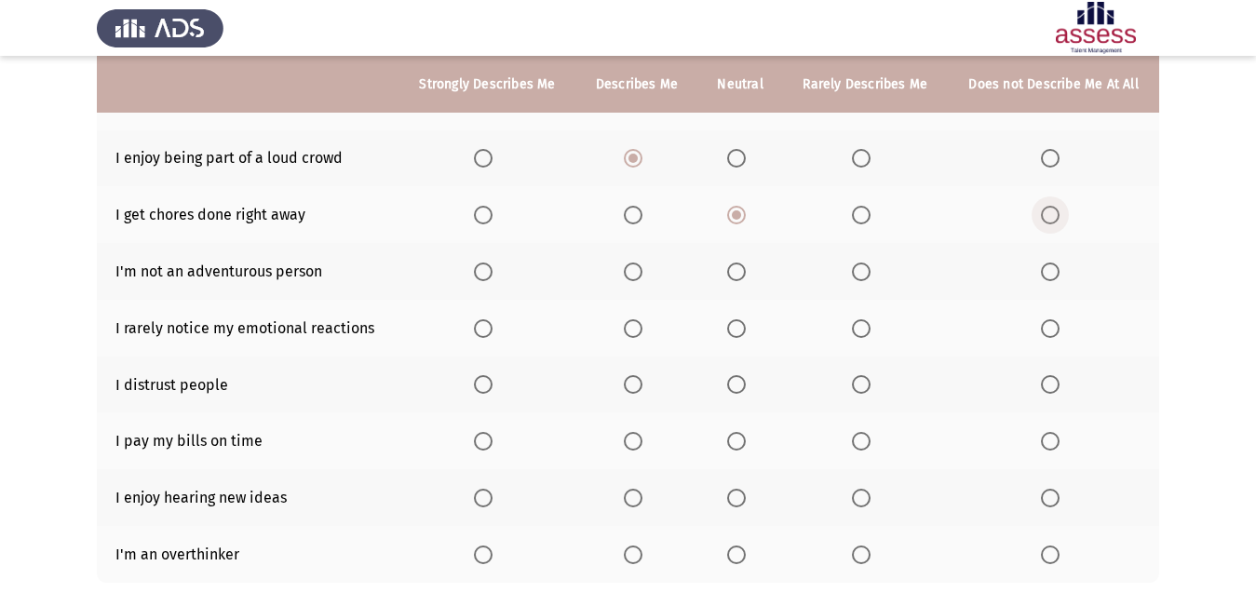
click at [1059, 216] on input "Select an option" at bounding box center [1050, 215] width 19 height 19
click at [732, 259] on th at bounding box center [739, 271] width 85 height 57
click at [731, 277] on span "Select an option" at bounding box center [736, 271] width 19 height 19
click at [731, 277] on input "Select an option" at bounding box center [736, 271] width 19 height 19
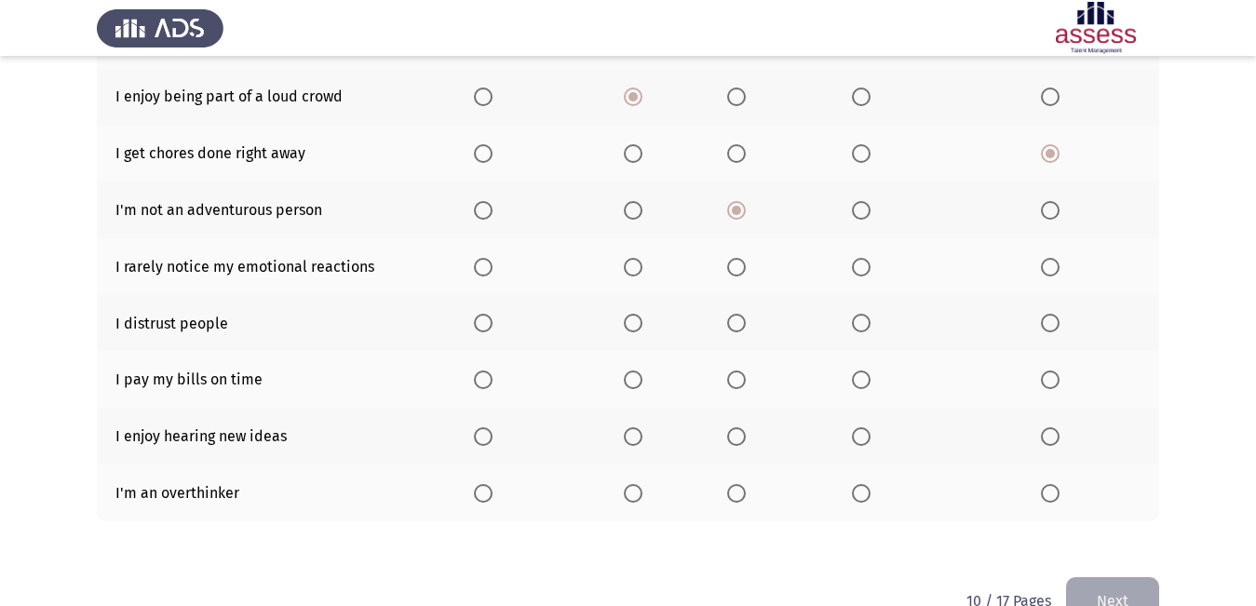
scroll to position [372, 0]
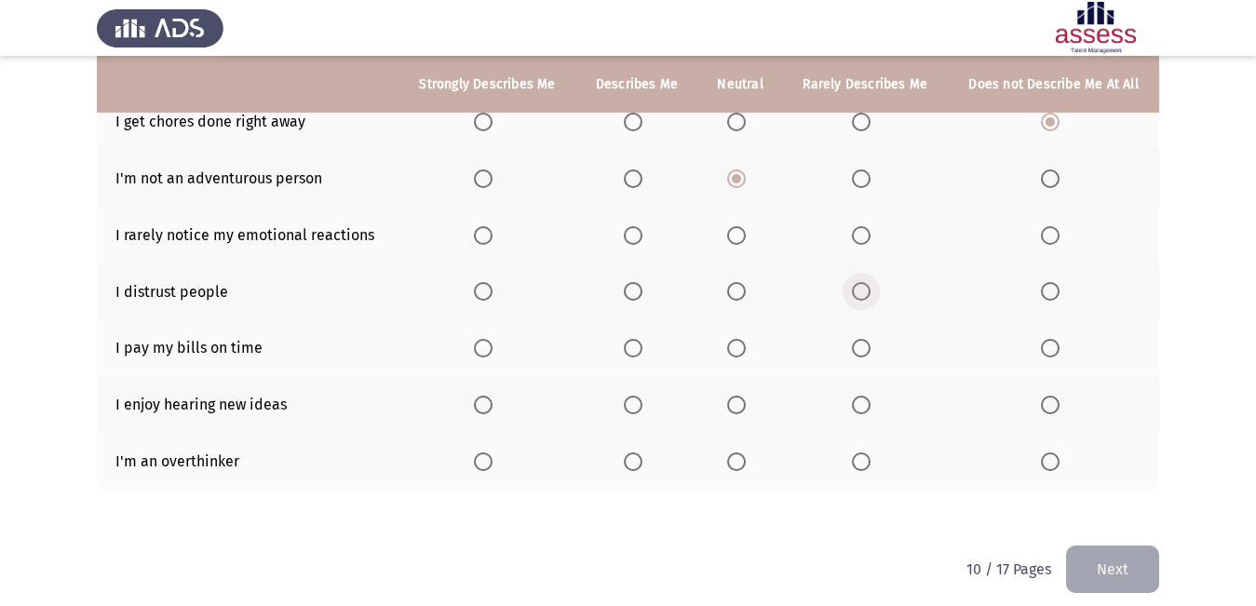
click at [857, 292] on span "Select an option" at bounding box center [861, 291] width 19 height 19
click at [857, 292] on input "Select an option" at bounding box center [861, 291] width 19 height 19
click at [733, 240] on span "Select an option" at bounding box center [736, 235] width 19 height 19
click at [733, 240] on input "Select an option" at bounding box center [736, 235] width 19 height 19
click at [491, 343] on span "Select an option" at bounding box center [483, 348] width 19 height 19
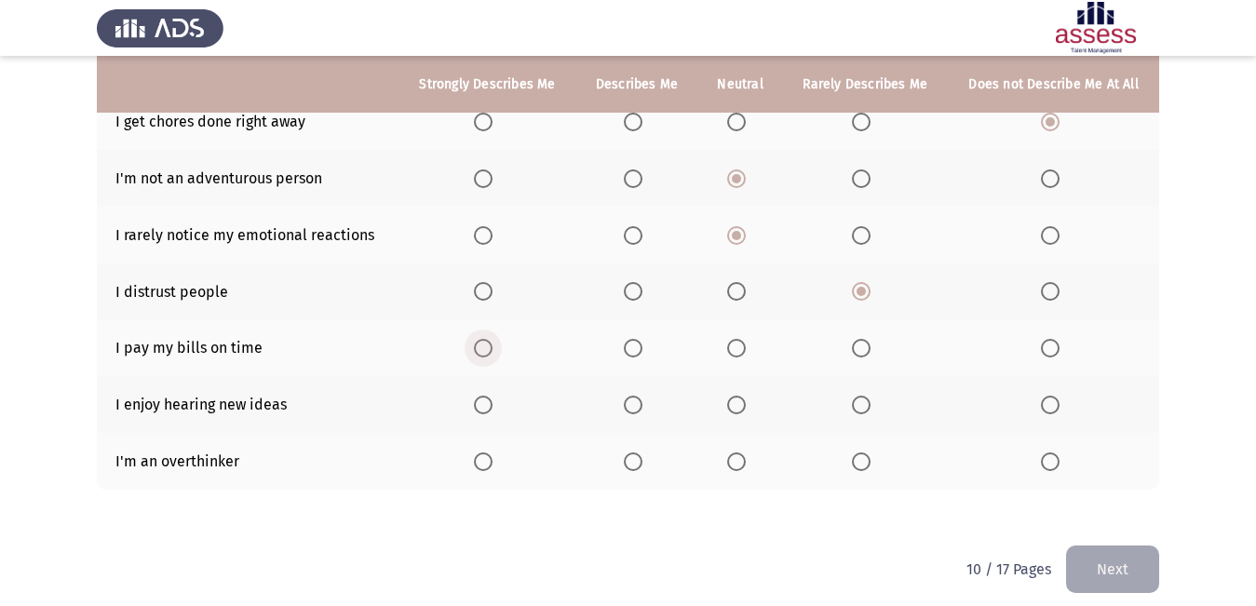
click at [491, 343] on input "Select an option" at bounding box center [483, 348] width 19 height 19
click at [483, 406] on span "Select an option" at bounding box center [483, 405] width 19 height 19
click at [483, 406] on input "Select an option" at bounding box center [483, 405] width 19 height 19
click at [737, 458] on span "Select an option" at bounding box center [736, 461] width 19 height 19
click at [737, 458] on input "Select an option" at bounding box center [736, 461] width 19 height 19
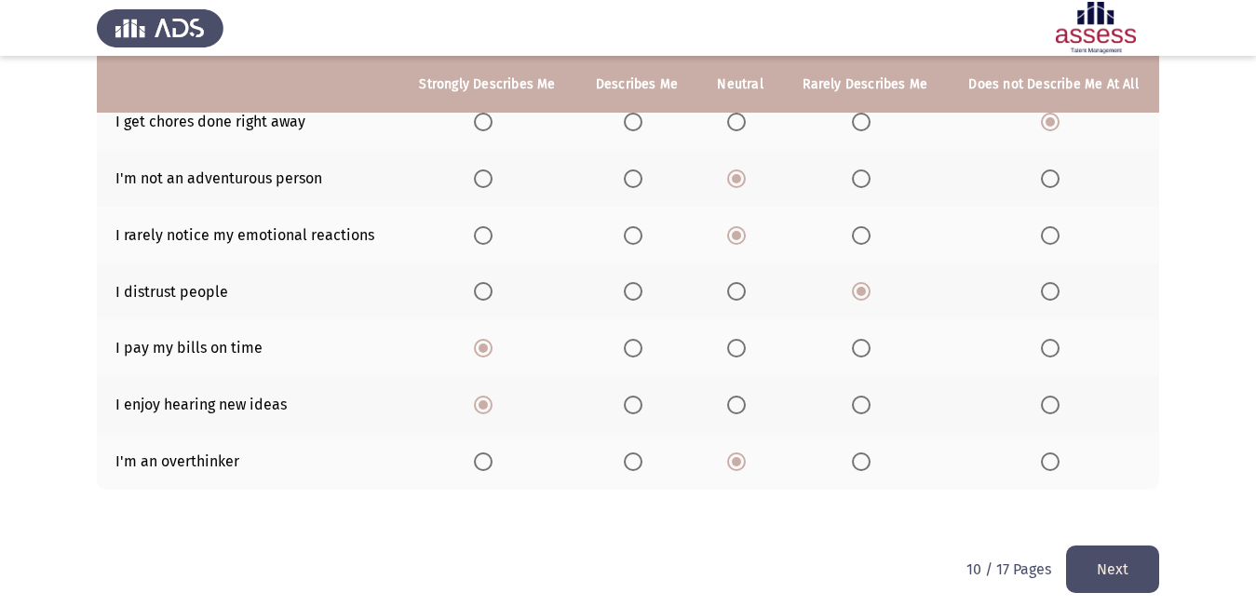
click at [1124, 572] on button "Next" at bounding box center [1112, 568] width 93 height 47
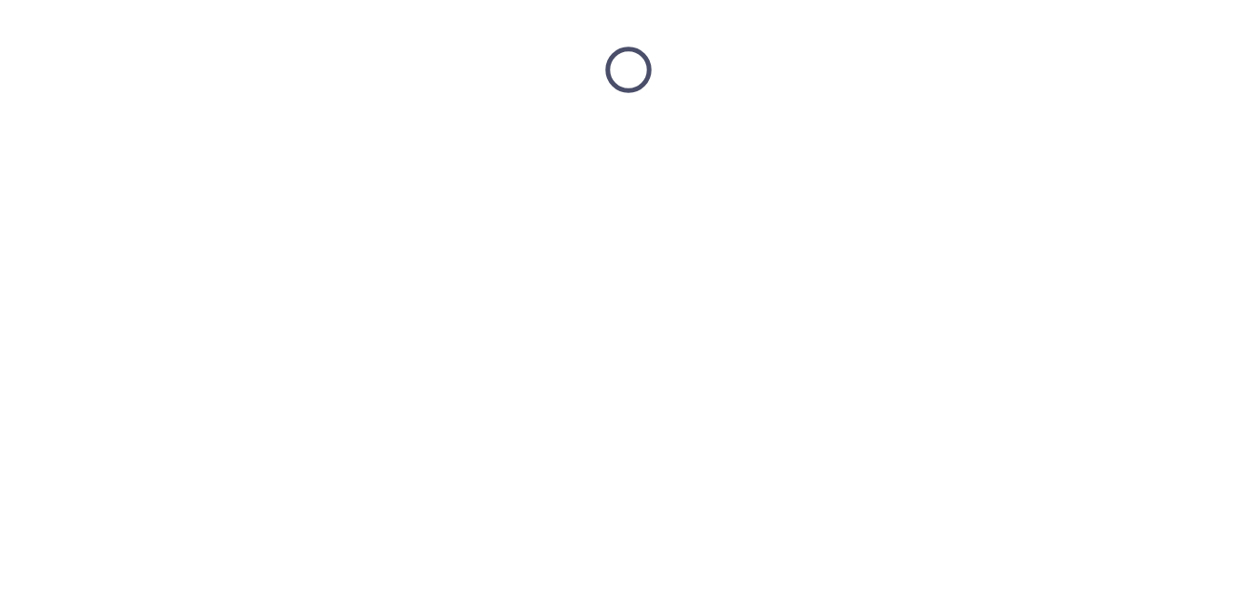
scroll to position [0, 0]
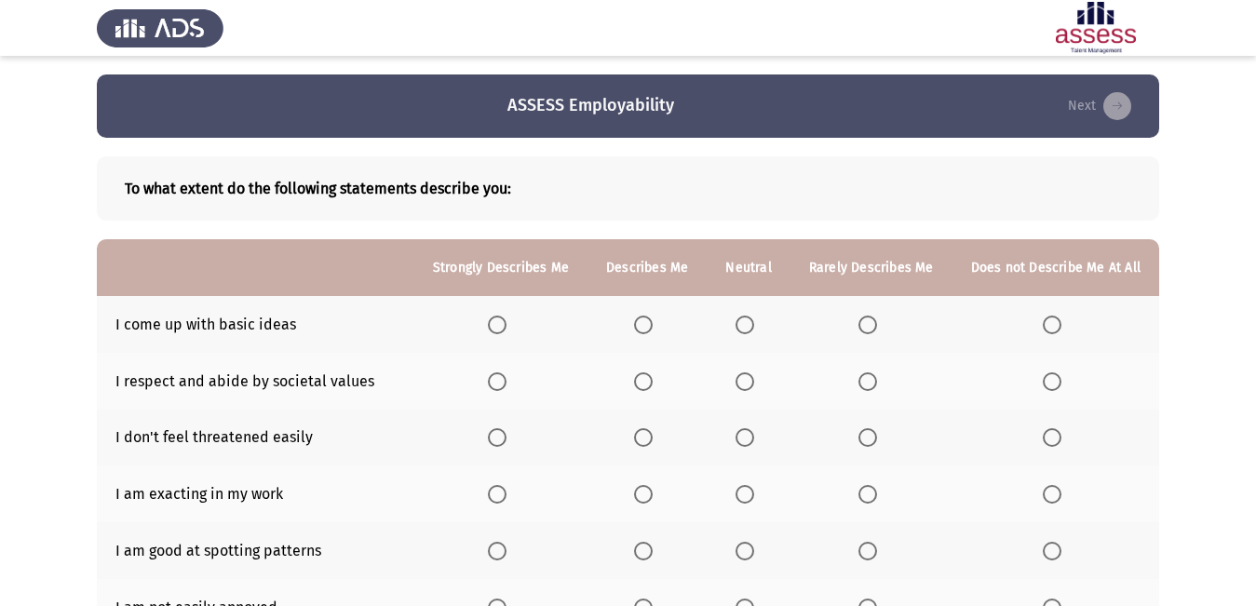
click at [651, 316] on span "Select an option" at bounding box center [643, 325] width 19 height 19
click at [651, 316] on input "Select an option" at bounding box center [643, 325] width 19 height 19
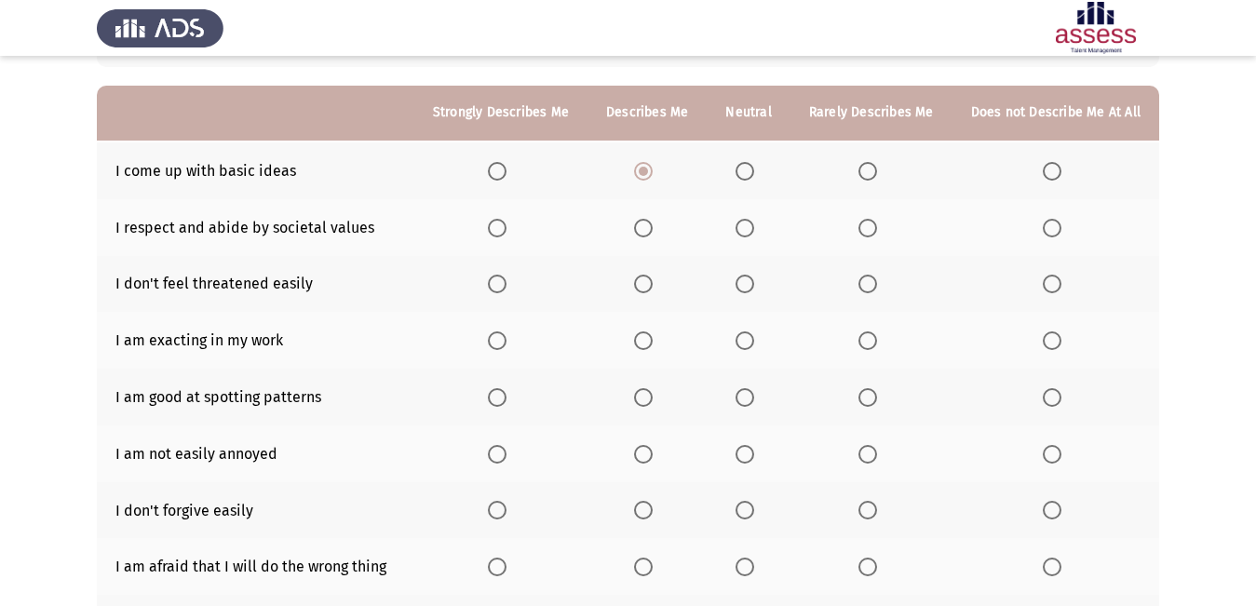
scroll to position [186, 0]
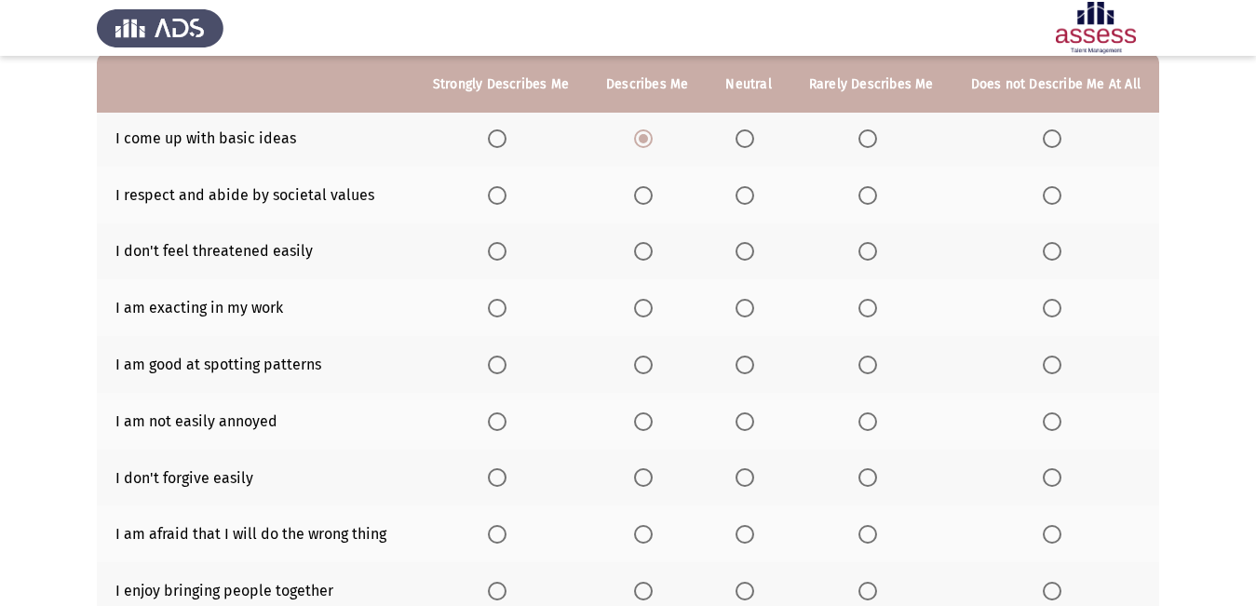
click at [505, 192] on span "Select an option" at bounding box center [497, 195] width 19 height 19
click at [505, 192] on input "Select an option" at bounding box center [497, 195] width 19 height 19
click at [751, 248] on span "Select an option" at bounding box center [744, 251] width 19 height 19
click at [751, 248] on input "Select an option" at bounding box center [744, 251] width 19 height 19
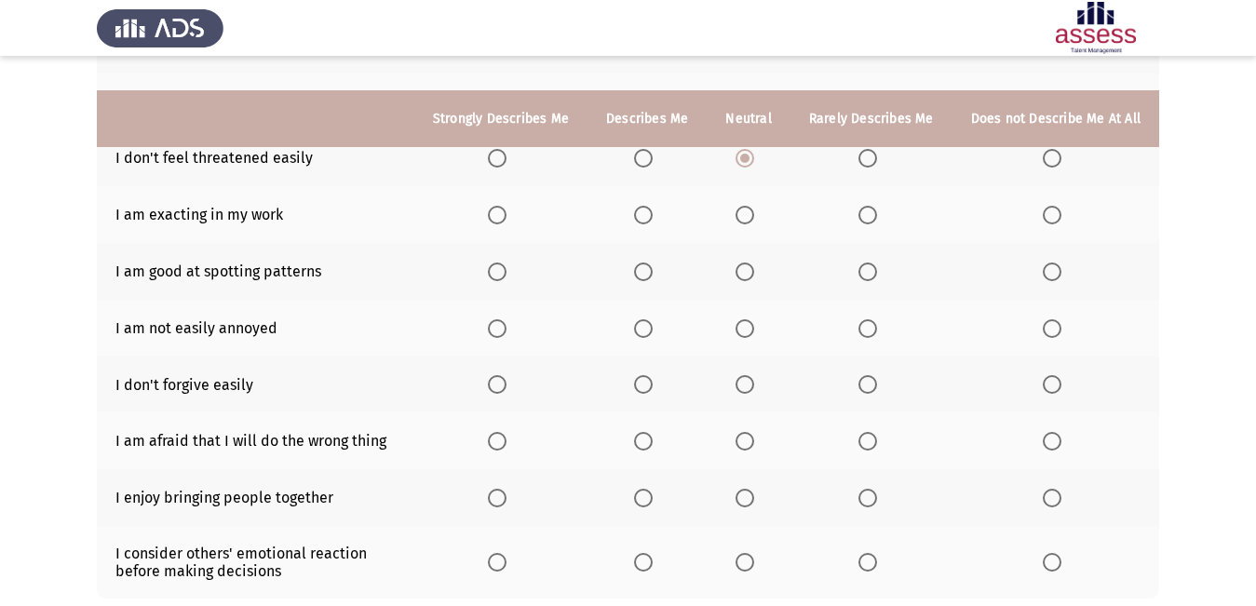
scroll to position [372, 0]
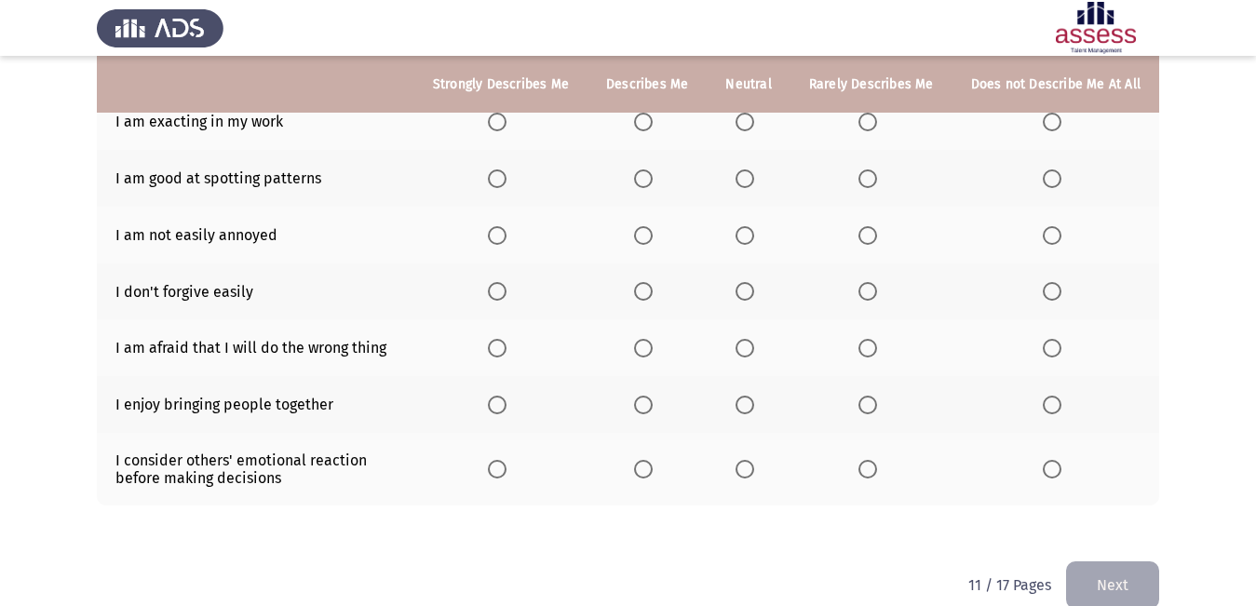
click at [506, 120] on span "Select an option" at bounding box center [497, 122] width 19 height 19
click at [506, 120] on input "Select an option" at bounding box center [497, 122] width 19 height 19
click at [506, 178] on span "Select an option" at bounding box center [497, 178] width 19 height 19
click at [506, 178] on input "Select an option" at bounding box center [497, 178] width 19 height 19
click at [751, 235] on span "Select an option" at bounding box center [744, 235] width 19 height 19
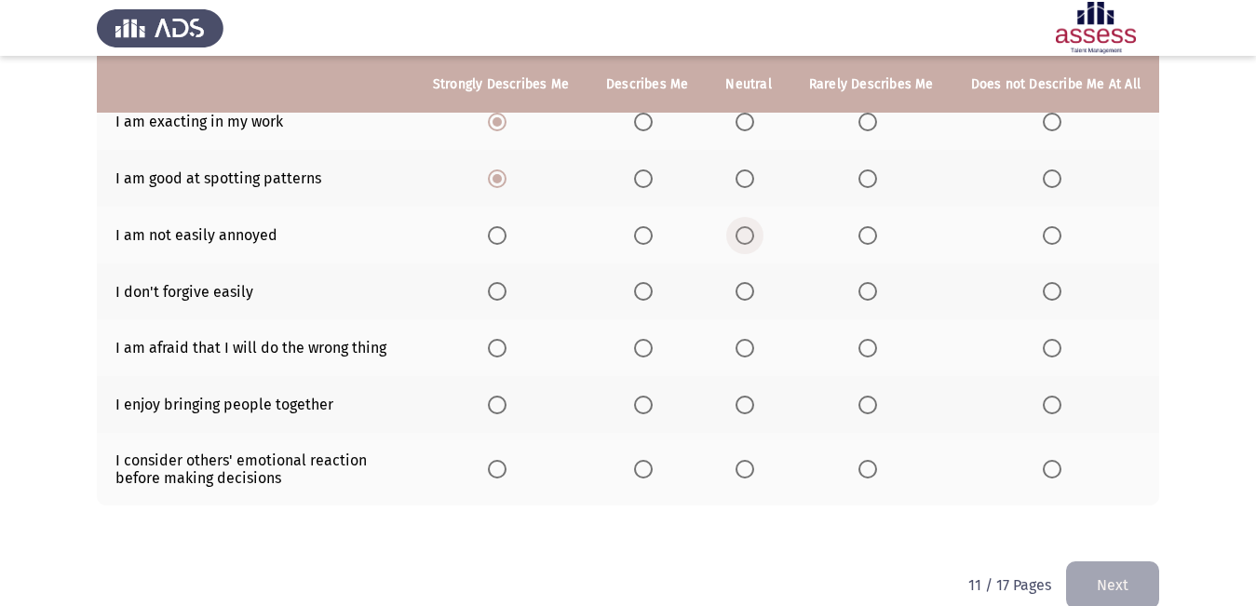
click at [751, 235] on input "Select an option" at bounding box center [744, 235] width 19 height 19
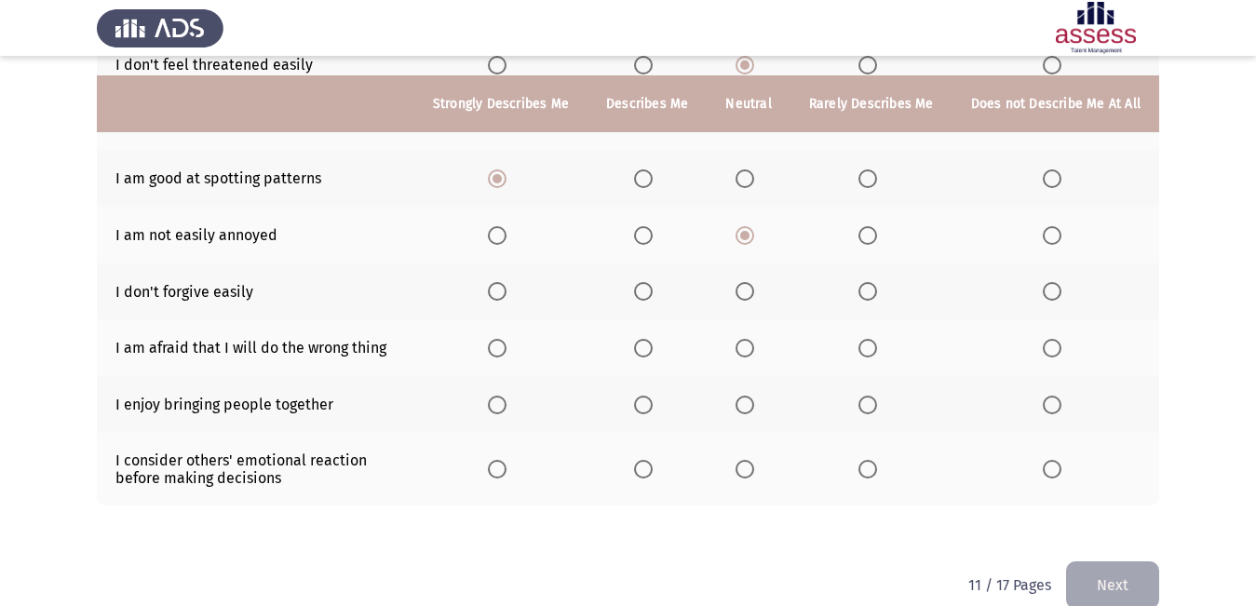
scroll to position [402, 0]
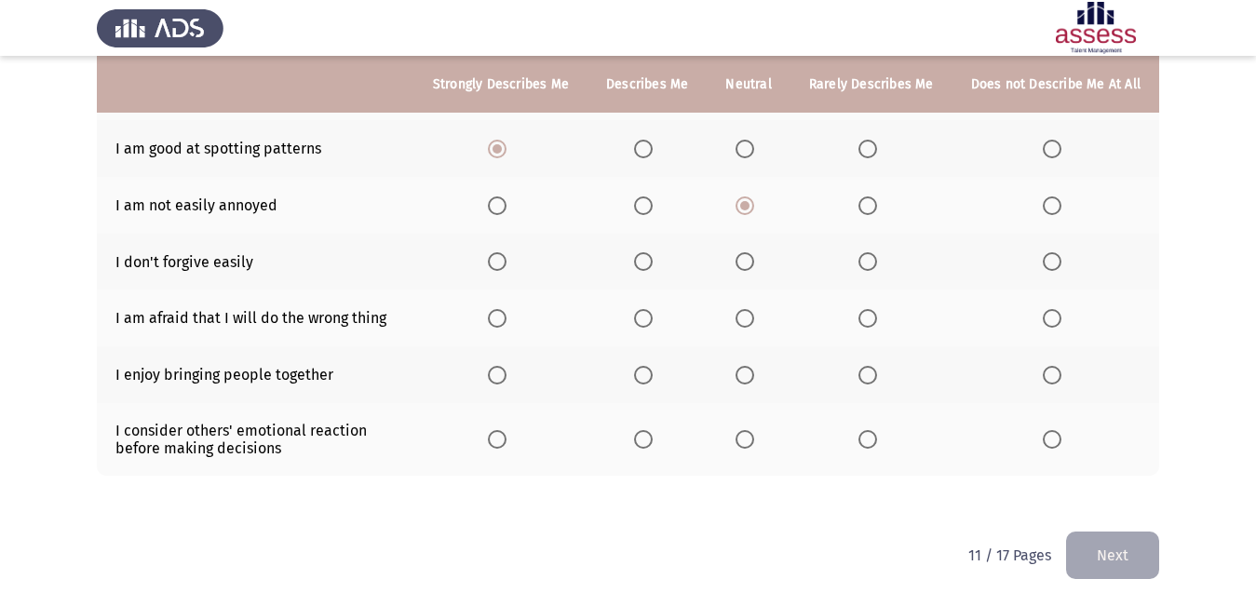
click at [752, 261] on span "Select an option" at bounding box center [744, 261] width 19 height 19
click at [752, 261] on input "Select an option" at bounding box center [744, 261] width 19 height 19
click at [754, 321] on span "Select an option" at bounding box center [744, 318] width 19 height 19
click at [754, 321] on input "Select an option" at bounding box center [744, 318] width 19 height 19
click at [652, 376] on span "Select an option" at bounding box center [643, 375] width 19 height 19
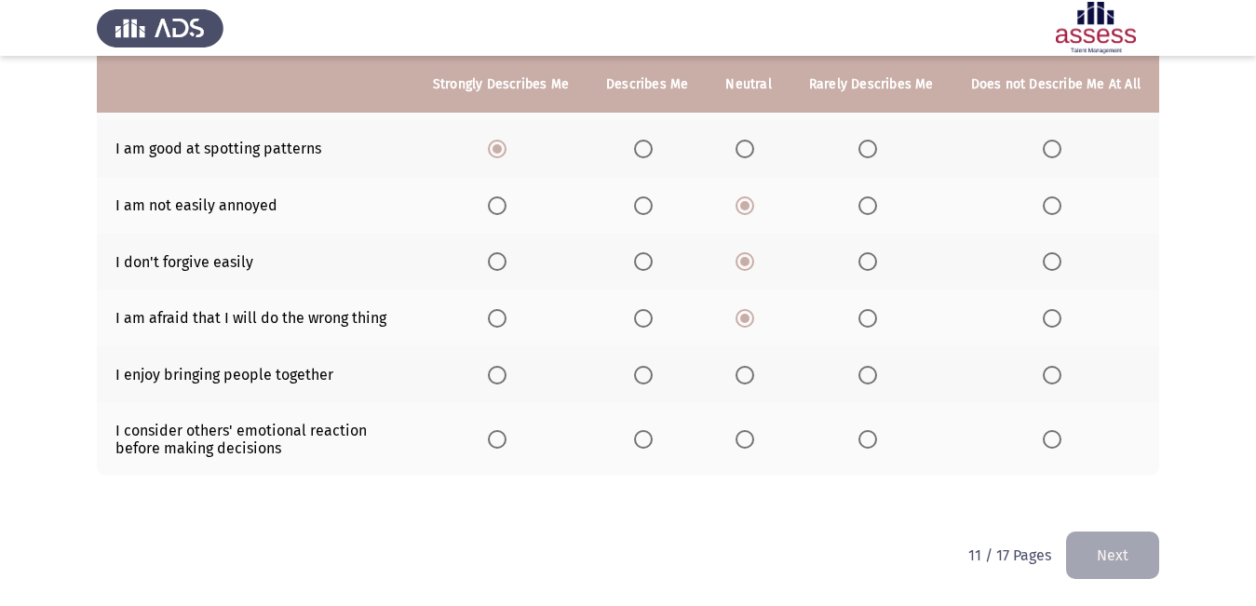
click at [652, 376] on input "Select an option" at bounding box center [643, 375] width 19 height 19
click at [652, 442] on span "Select an option" at bounding box center [643, 439] width 19 height 19
click at [652, 442] on input "Select an option" at bounding box center [643, 439] width 19 height 19
click at [741, 437] on span "Select an option" at bounding box center [744, 439] width 19 height 19
click at [741, 437] on input "Select an option" at bounding box center [744, 439] width 19 height 19
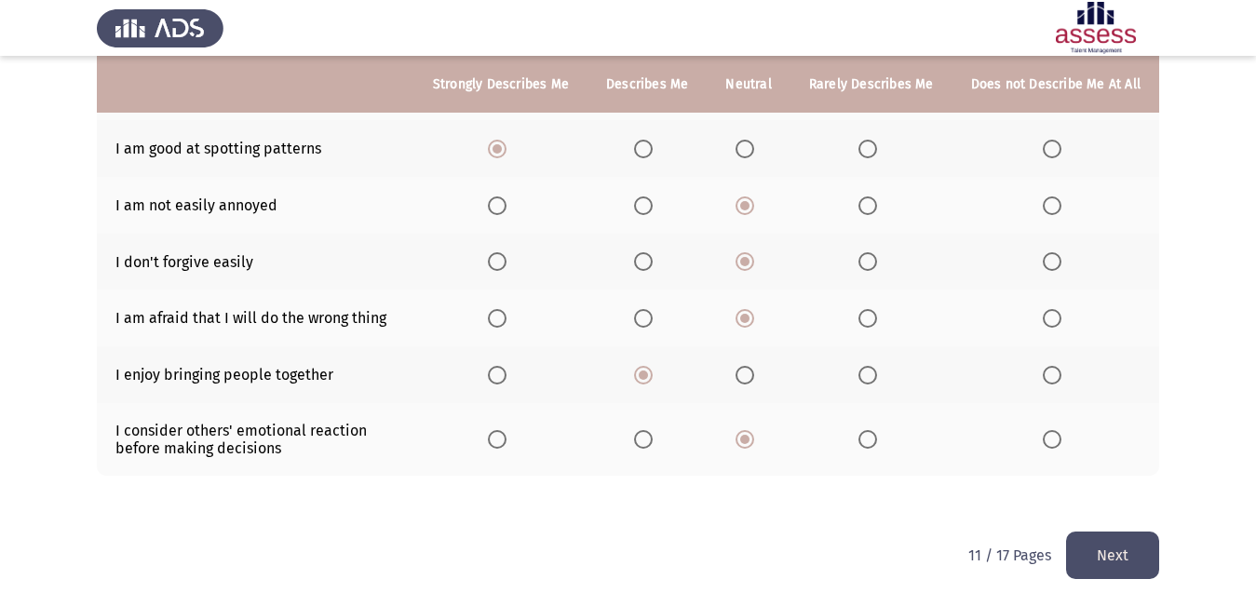
click at [1095, 560] on button "Next" at bounding box center [1112, 554] width 93 height 47
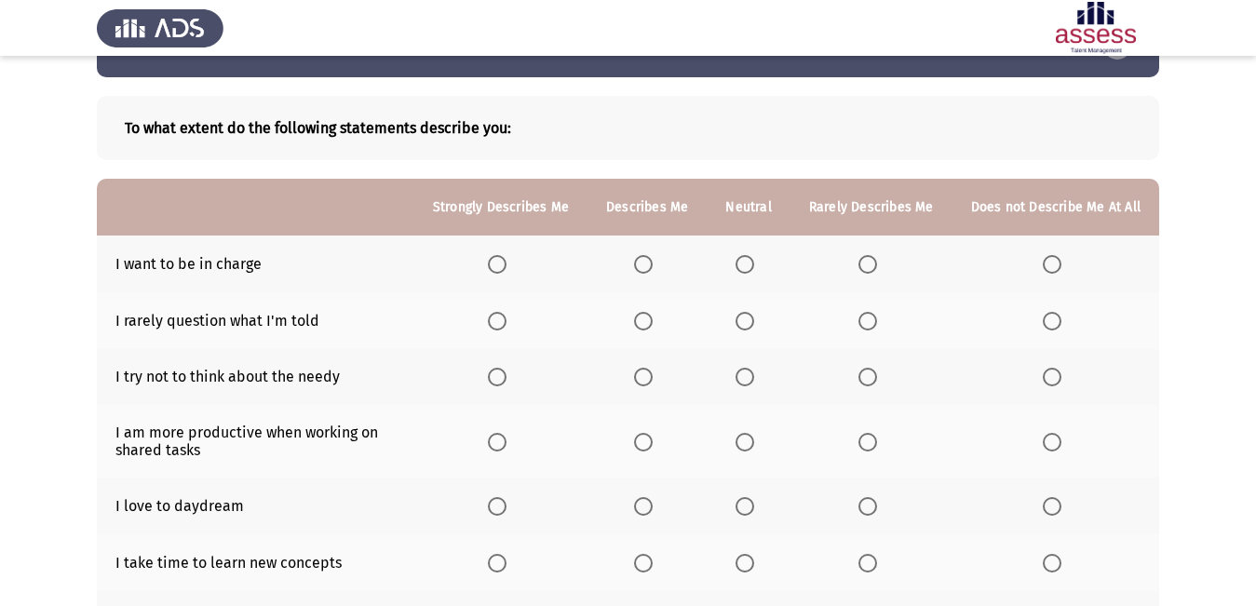
scroll to position [93, 0]
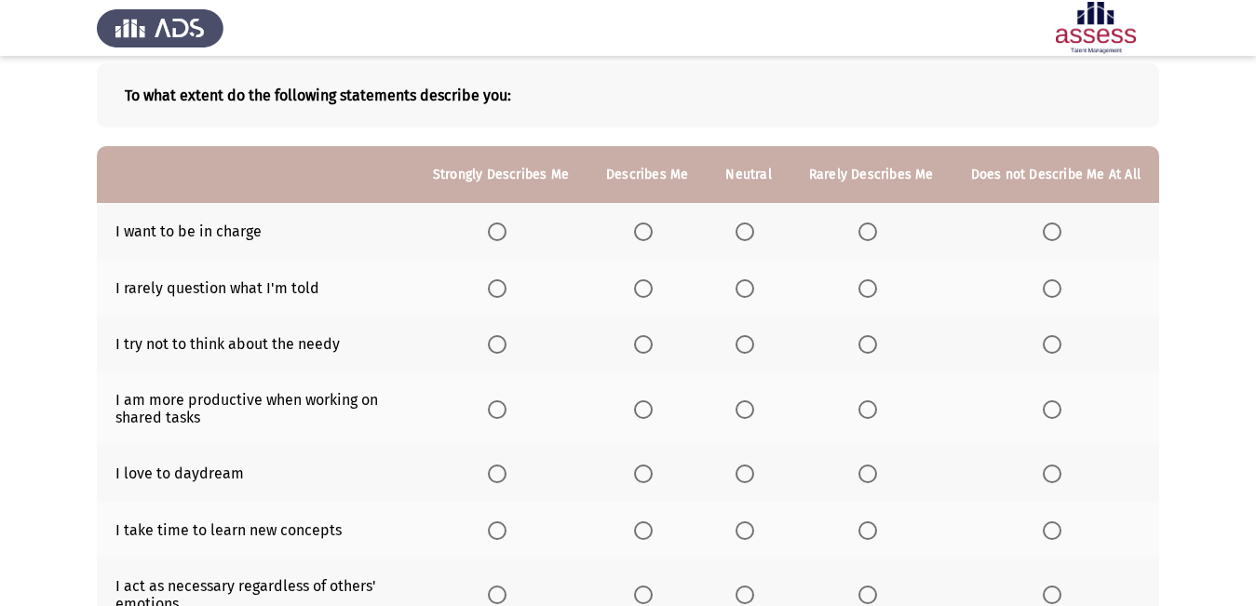
click at [1043, 244] on th at bounding box center [1055, 231] width 207 height 57
click at [1051, 241] on th at bounding box center [1055, 231] width 207 height 57
click at [1055, 236] on span "Select an option" at bounding box center [1051, 231] width 19 height 19
click at [1055, 236] on input "Select an option" at bounding box center [1051, 231] width 19 height 19
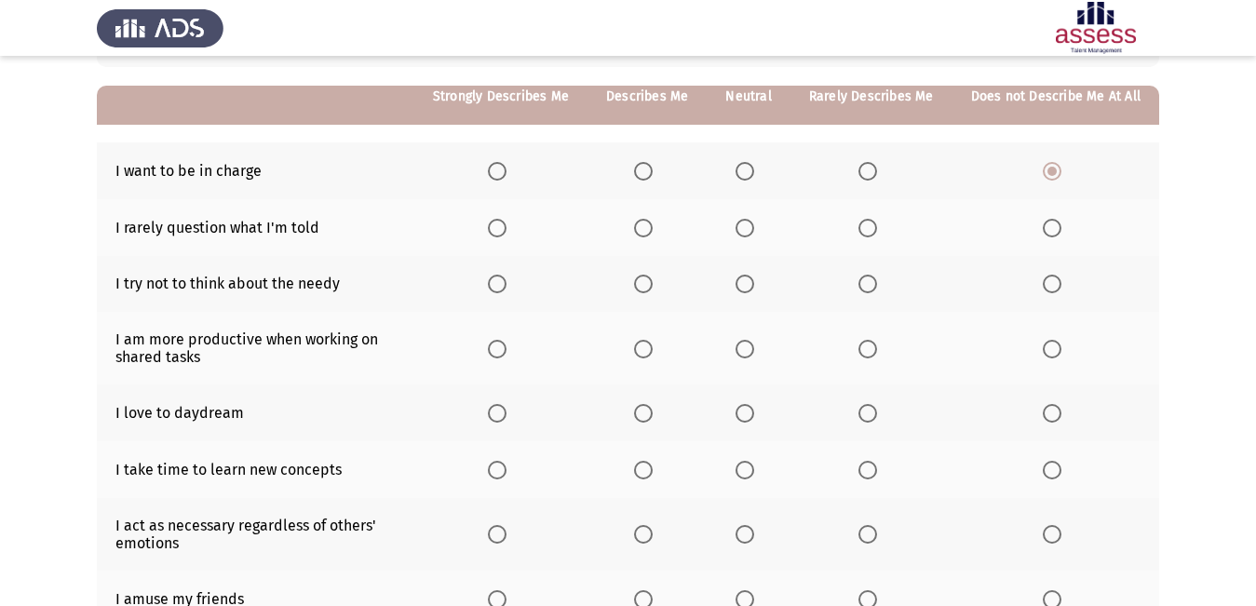
scroll to position [186, 0]
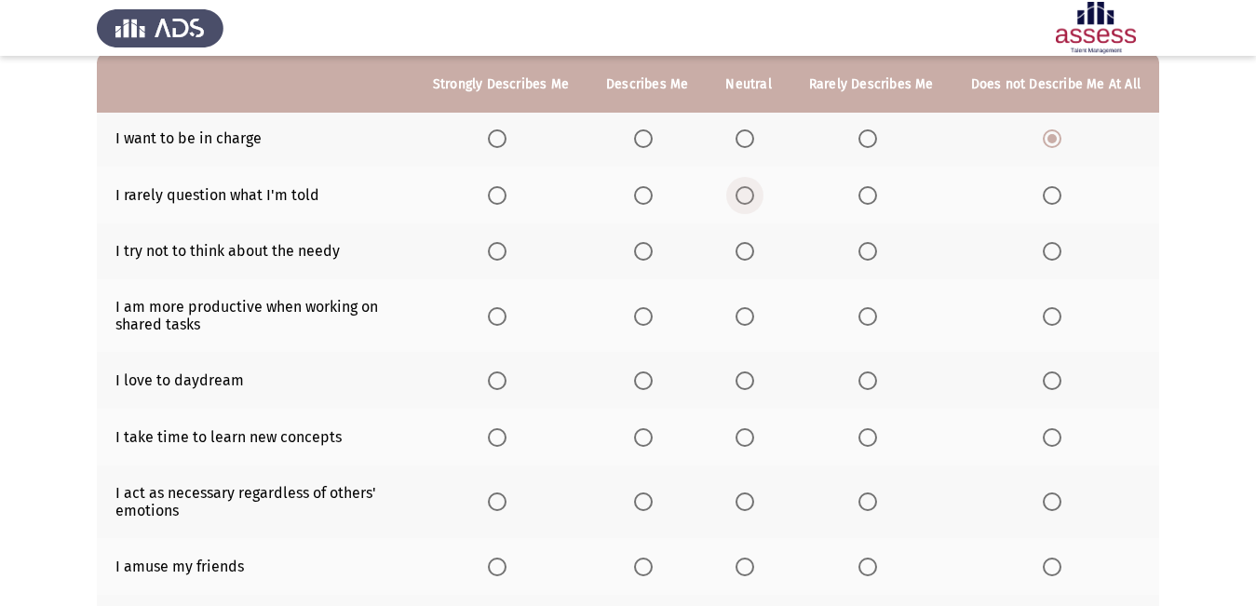
click at [751, 200] on span "Select an option" at bounding box center [744, 195] width 19 height 19
click at [751, 200] on input "Select an option" at bounding box center [744, 195] width 19 height 19
click at [746, 249] on span "Select an option" at bounding box center [744, 251] width 19 height 19
click at [746, 249] on input "Select an option" at bounding box center [744, 251] width 19 height 19
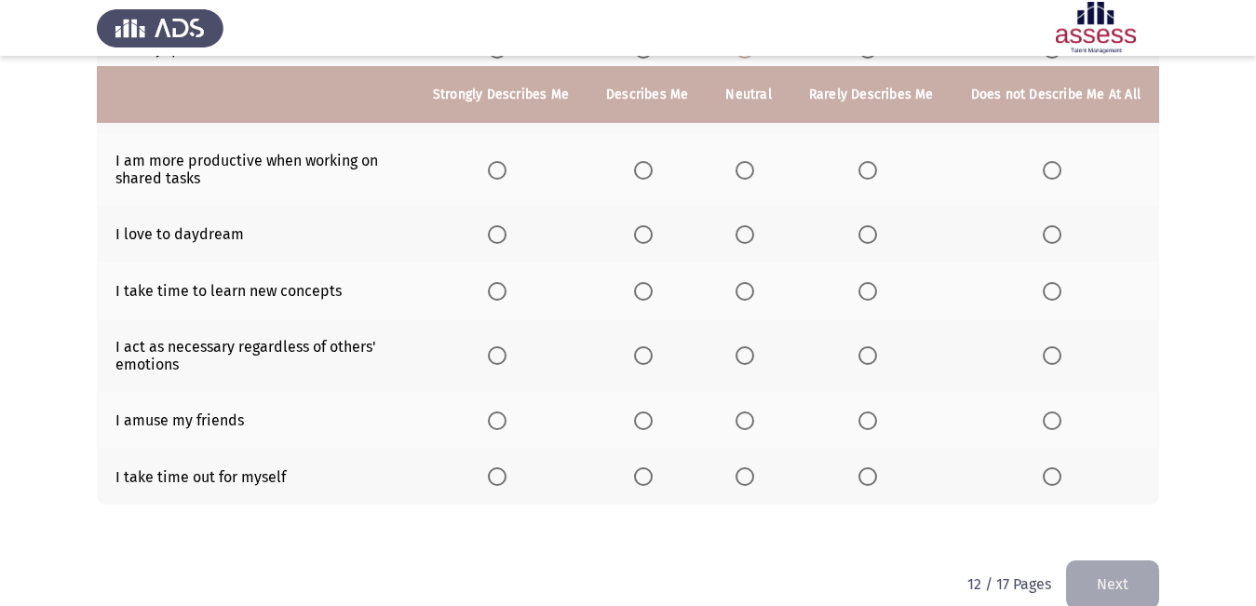
scroll to position [361, 0]
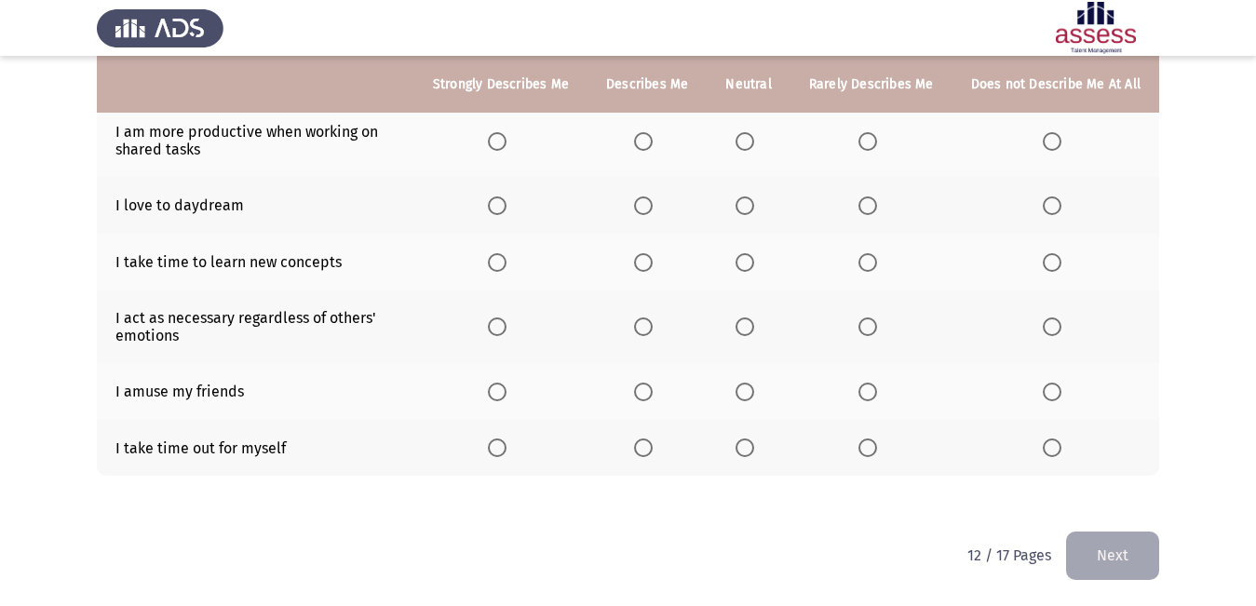
click at [649, 149] on span "Select an option" at bounding box center [643, 141] width 19 height 19
click at [649, 149] on input "Select an option" at bounding box center [643, 141] width 19 height 19
click at [652, 205] on span "Select an option" at bounding box center [643, 205] width 19 height 19
click at [652, 205] on input "Select an option" at bounding box center [643, 205] width 19 height 19
click at [744, 265] on span "Select an option" at bounding box center [744, 262] width 19 height 19
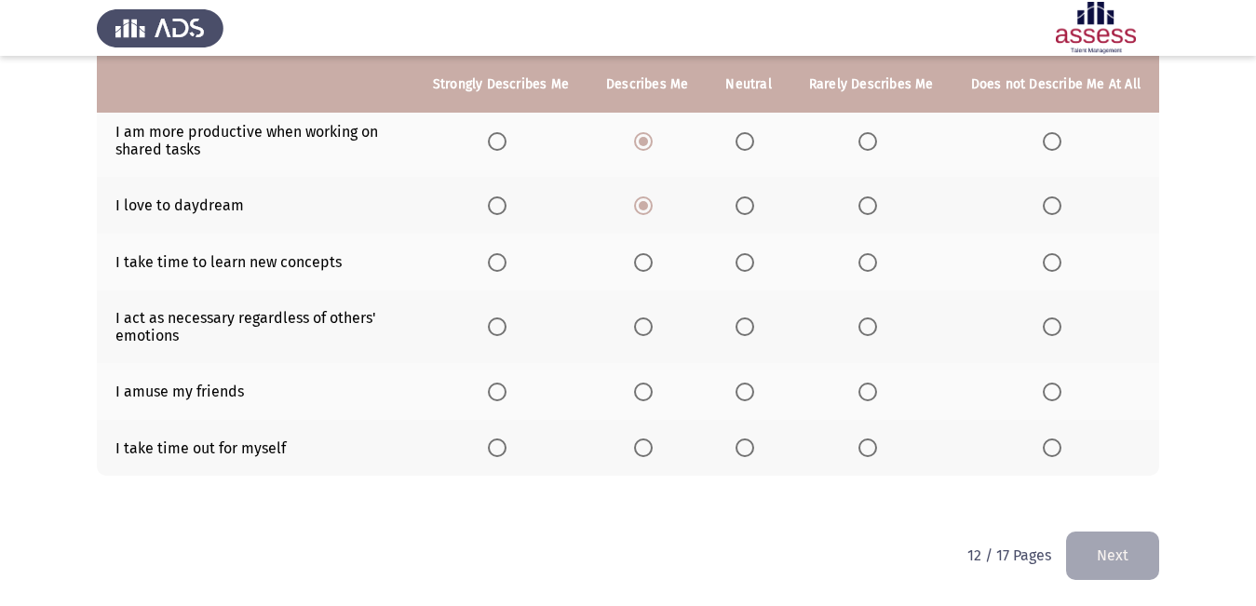
click at [744, 265] on input "Select an option" at bounding box center [744, 262] width 19 height 19
click at [644, 320] on span "Select an option" at bounding box center [643, 326] width 19 height 19
click at [644, 320] on input "Select an option" at bounding box center [643, 326] width 19 height 19
click at [750, 393] on span "Select an option" at bounding box center [744, 392] width 19 height 19
click at [750, 393] on input "Select an option" at bounding box center [744, 392] width 19 height 19
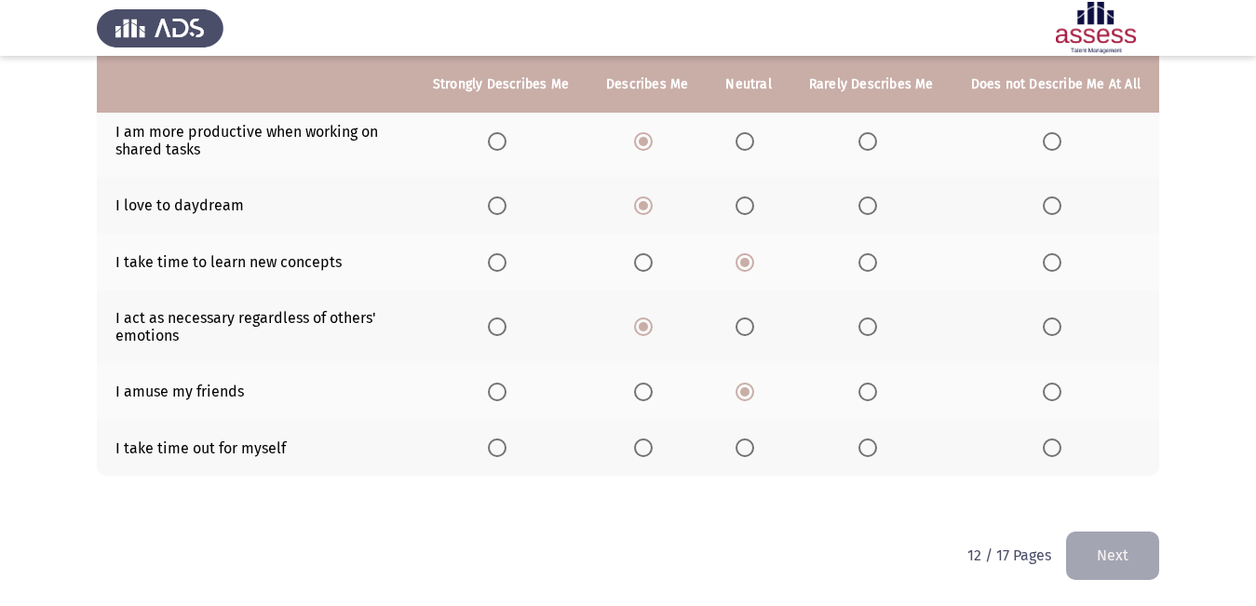
click at [649, 435] on th at bounding box center [646, 448] width 119 height 57
click at [750, 445] on span "Select an option" at bounding box center [744, 447] width 19 height 19
click at [750, 445] on input "Select an option" at bounding box center [744, 447] width 19 height 19
click at [1112, 549] on button "Next" at bounding box center [1112, 554] width 93 height 47
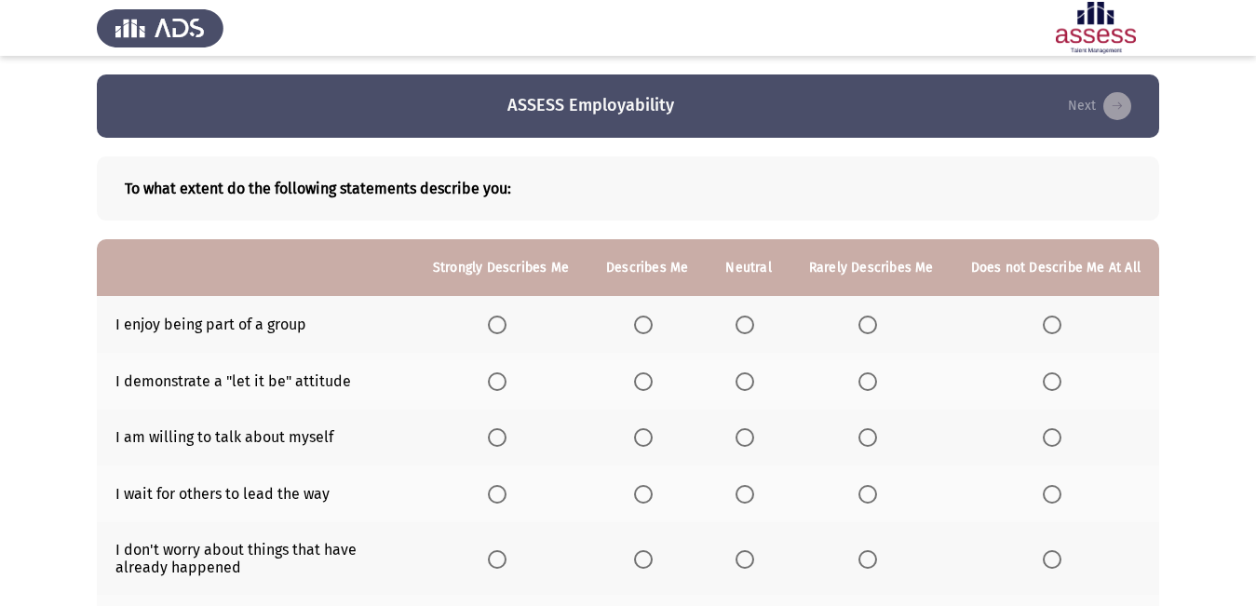
scroll to position [93, 0]
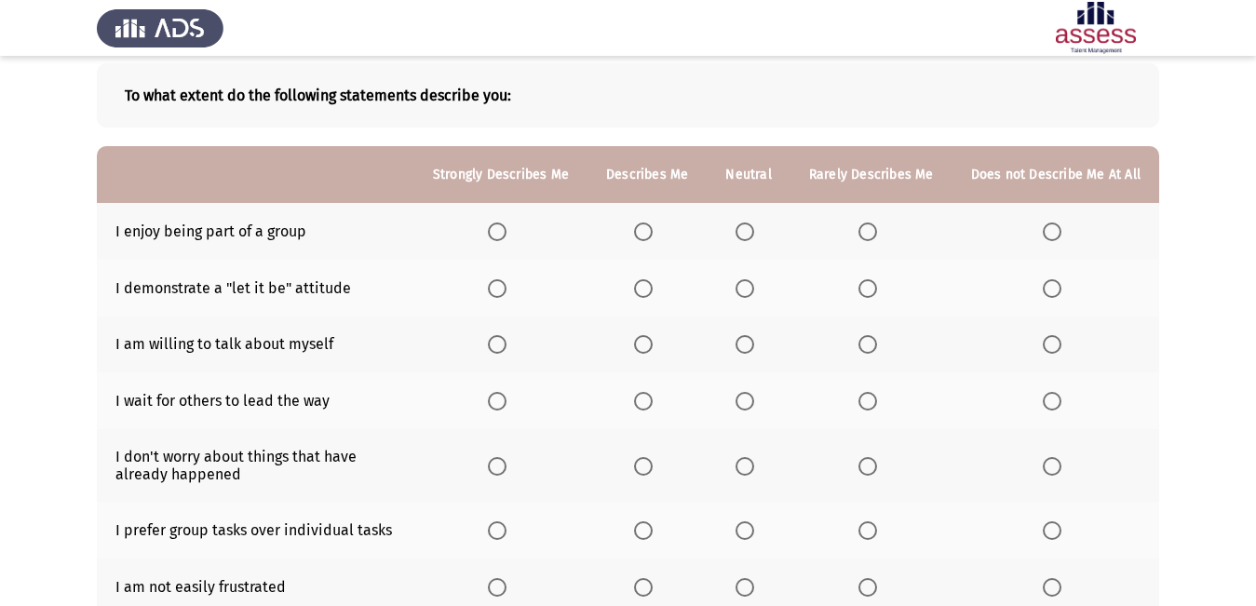
click at [514, 231] on label "Select an option" at bounding box center [501, 231] width 26 height 19
click at [506, 231] on input "Select an option" at bounding box center [497, 231] width 19 height 19
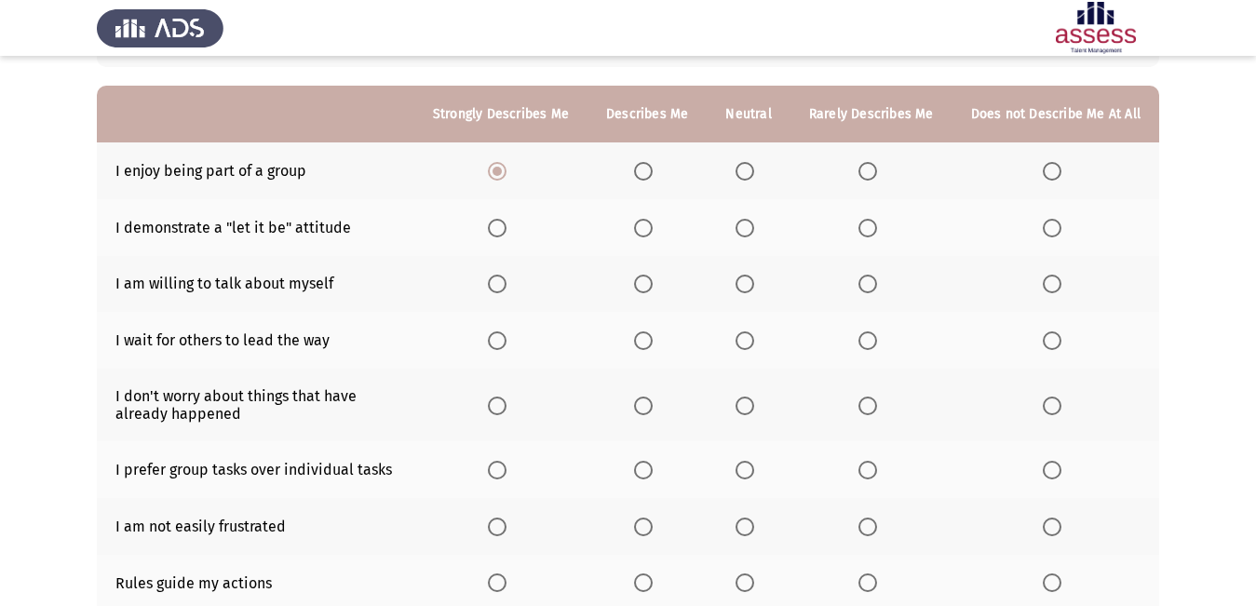
scroll to position [186, 0]
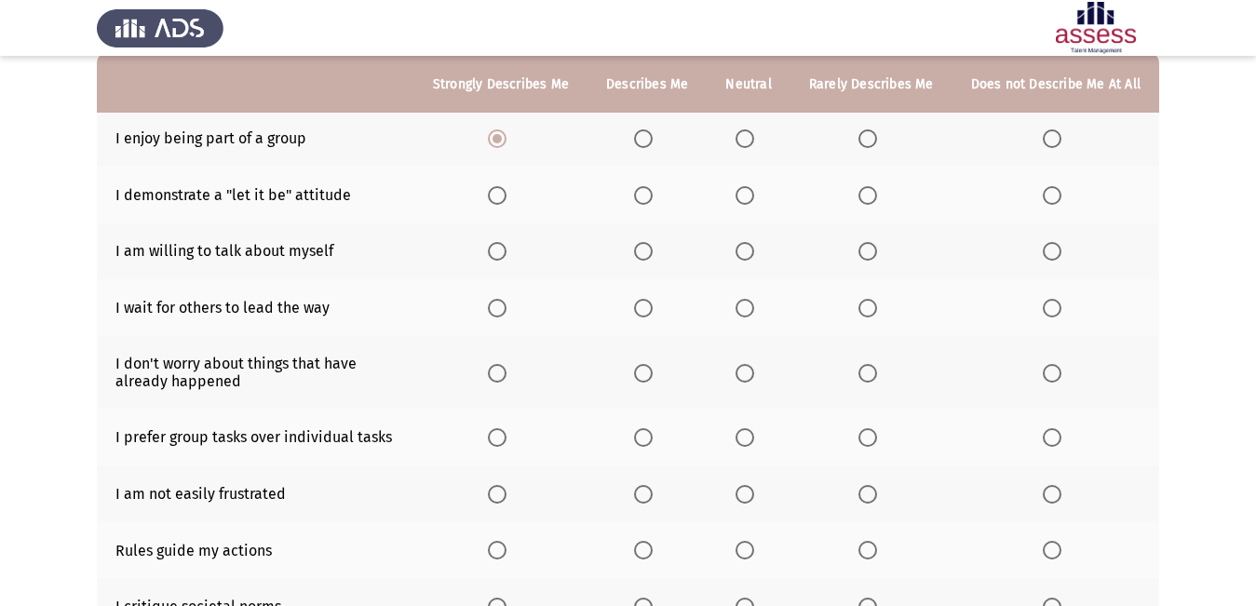
click at [754, 197] on span "Select an option" at bounding box center [744, 195] width 19 height 19
click at [754, 197] on input "Select an option" at bounding box center [744, 195] width 19 height 19
click at [739, 255] on th at bounding box center [747, 251] width 83 height 57
click at [744, 252] on span "Select an option" at bounding box center [744, 251] width 19 height 19
click at [744, 252] on input "Select an option" at bounding box center [744, 251] width 19 height 19
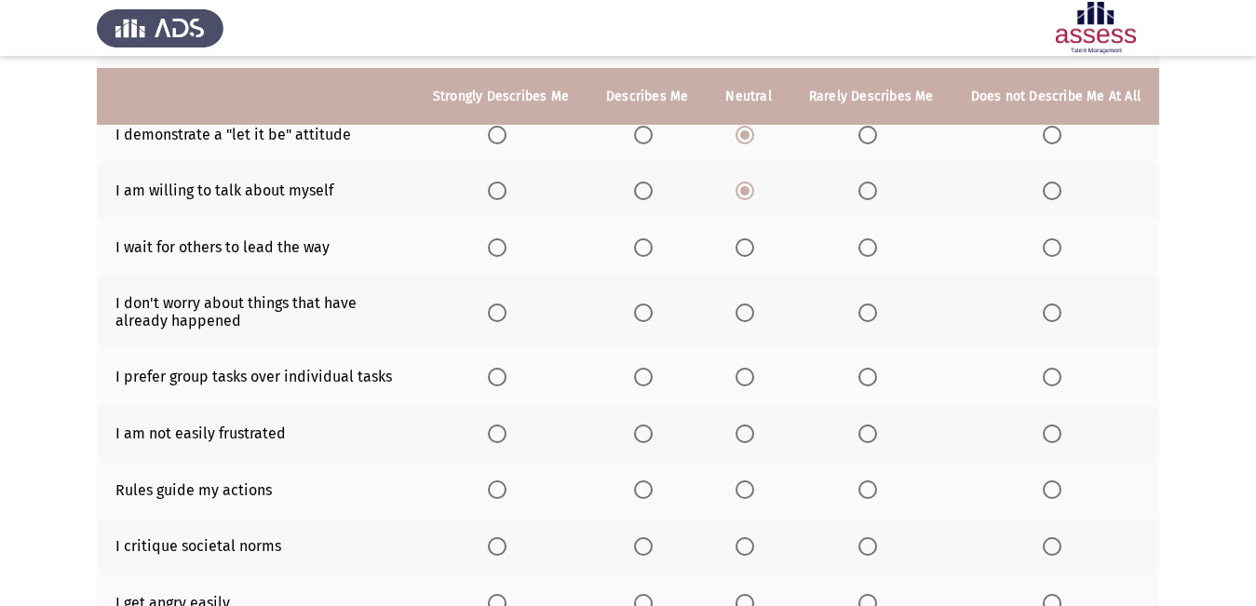
scroll to position [279, 0]
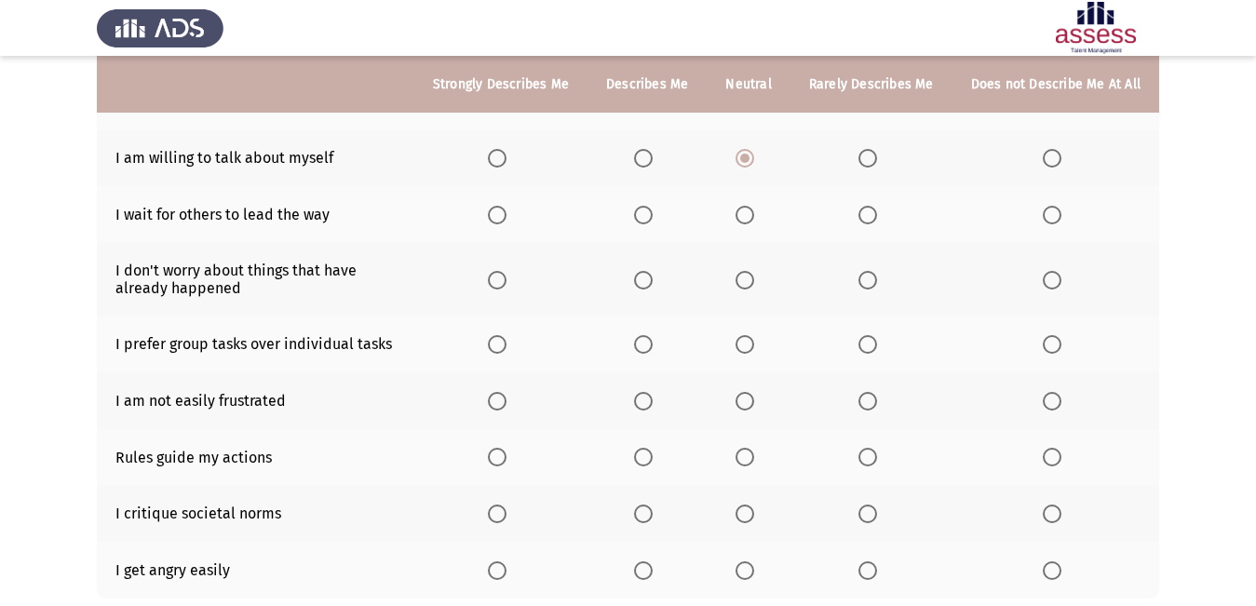
click at [754, 214] on span "Select an option" at bounding box center [744, 215] width 19 height 19
click at [754, 214] on input "Select an option" at bounding box center [744, 215] width 19 height 19
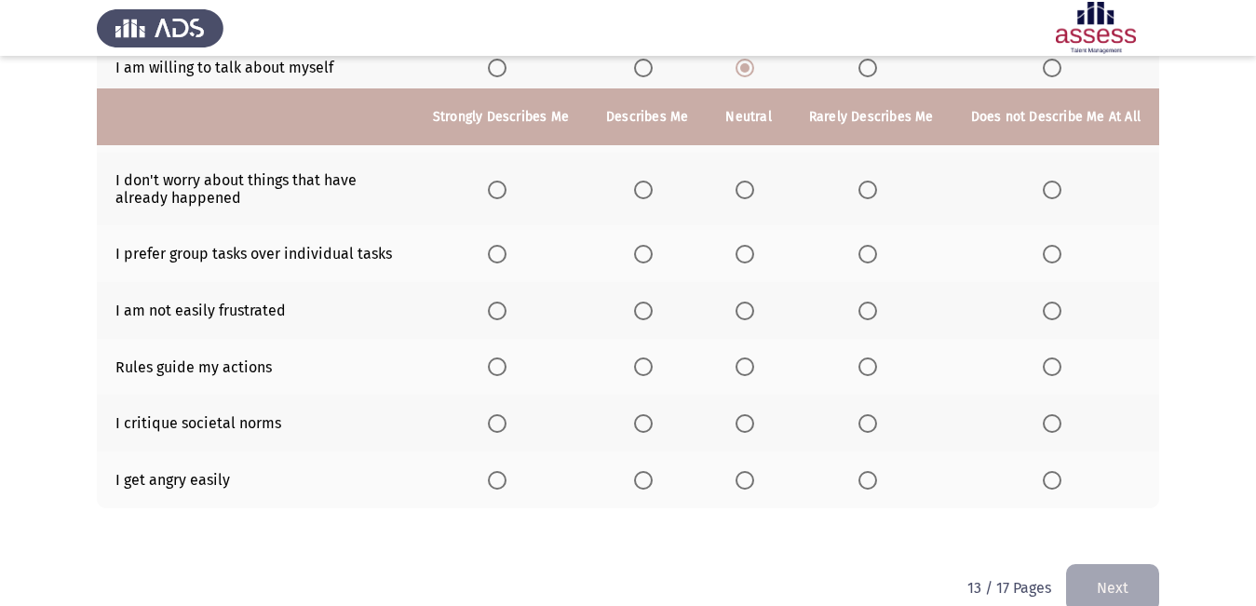
scroll to position [402, 0]
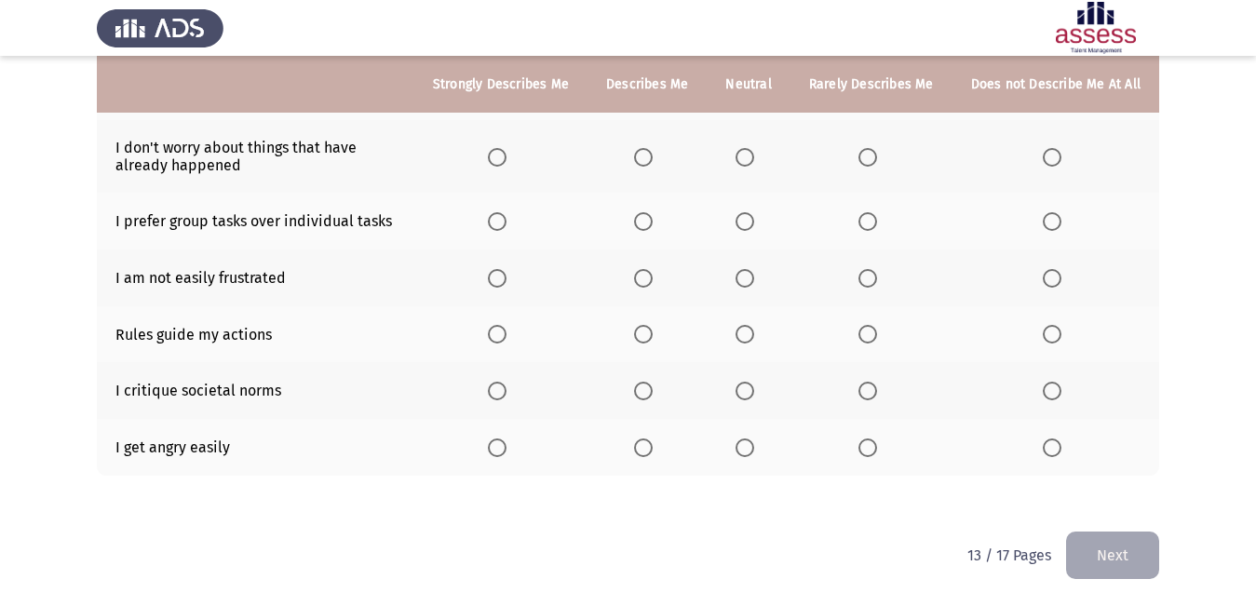
click at [652, 163] on span "Select an option" at bounding box center [643, 157] width 19 height 19
click at [652, 163] on input "Select an option" at bounding box center [643, 157] width 19 height 19
click at [652, 219] on span "Select an option" at bounding box center [643, 221] width 19 height 19
click at [652, 219] on input "Select an option" at bounding box center [643, 221] width 19 height 19
click at [738, 275] on th at bounding box center [747, 277] width 83 height 57
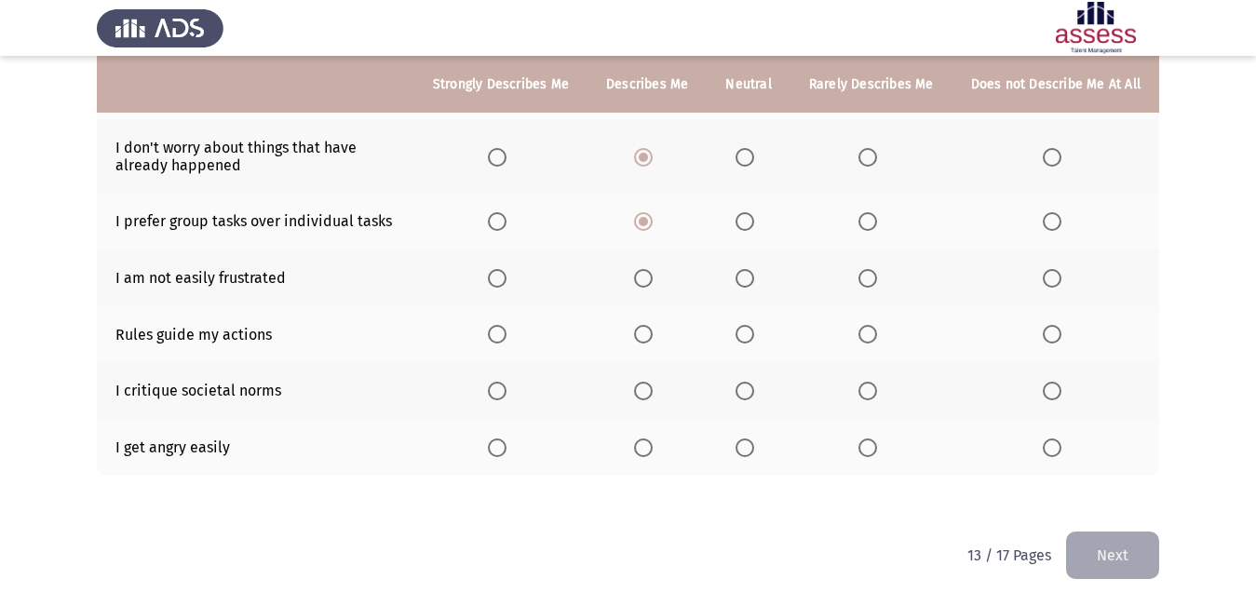
click at [748, 275] on span "Select an option" at bounding box center [744, 278] width 19 height 19
click at [748, 275] on input "Select an option" at bounding box center [744, 278] width 19 height 19
click at [745, 331] on span "Select an option" at bounding box center [744, 334] width 19 height 19
click at [745, 331] on input "Select an option" at bounding box center [744, 334] width 19 height 19
click at [746, 390] on span "Select an option" at bounding box center [744, 391] width 19 height 19
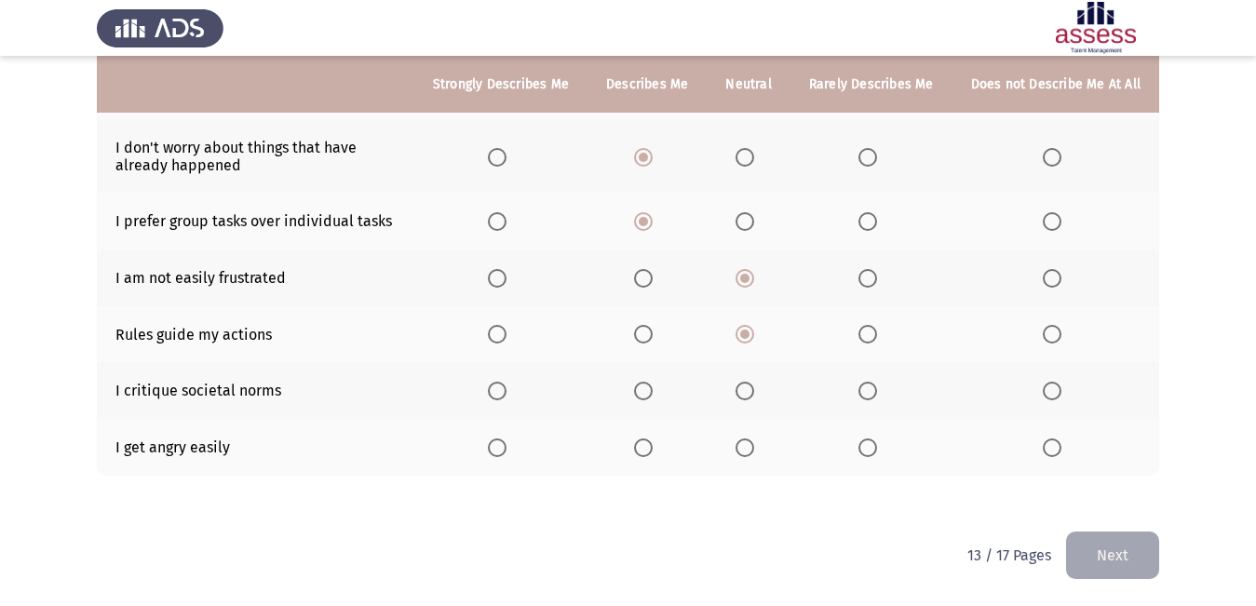
click at [746, 390] on input "Select an option" at bounding box center [744, 391] width 19 height 19
click at [1044, 445] on span "Select an option" at bounding box center [1051, 447] width 19 height 19
click at [1044, 445] on input "Select an option" at bounding box center [1051, 447] width 19 height 19
click at [1110, 547] on button "Next" at bounding box center [1112, 554] width 93 height 47
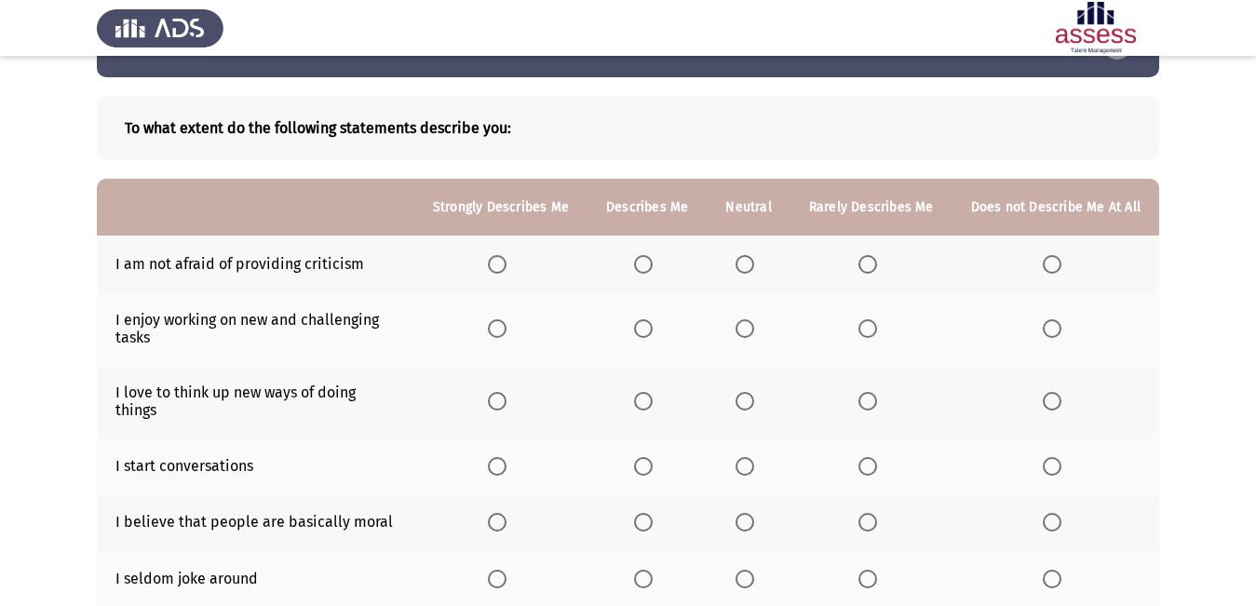
scroll to position [93, 0]
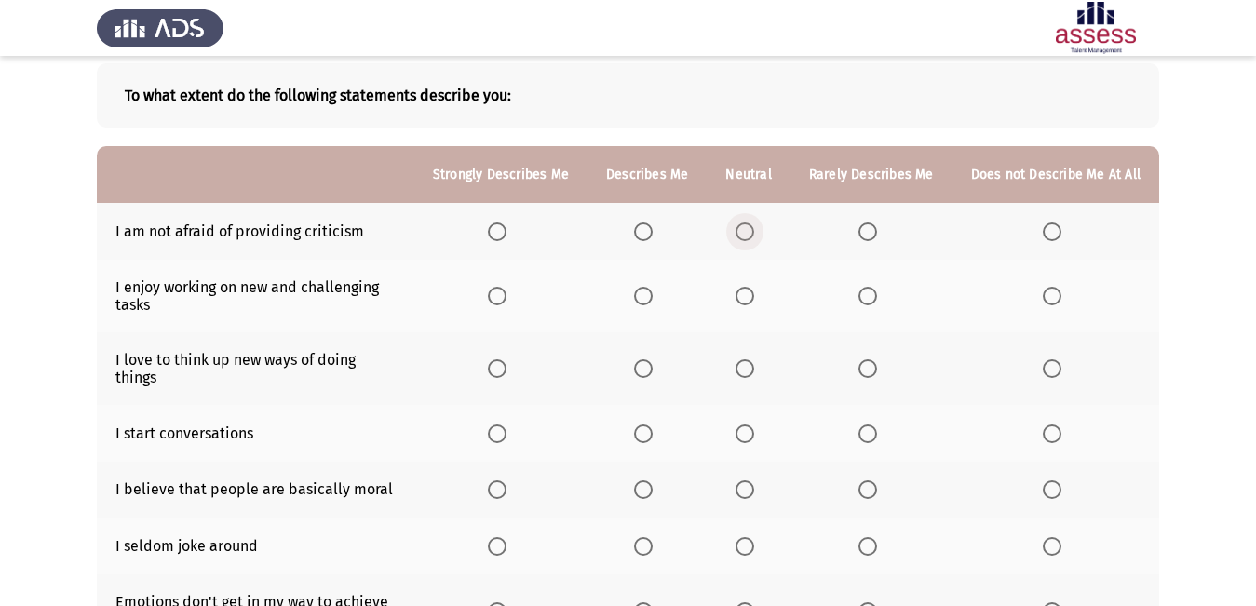
click at [746, 237] on span "Select an option" at bounding box center [744, 231] width 19 height 19
click at [746, 237] on input "Select an option" at bounding box center [744, 231] width 19 height 19
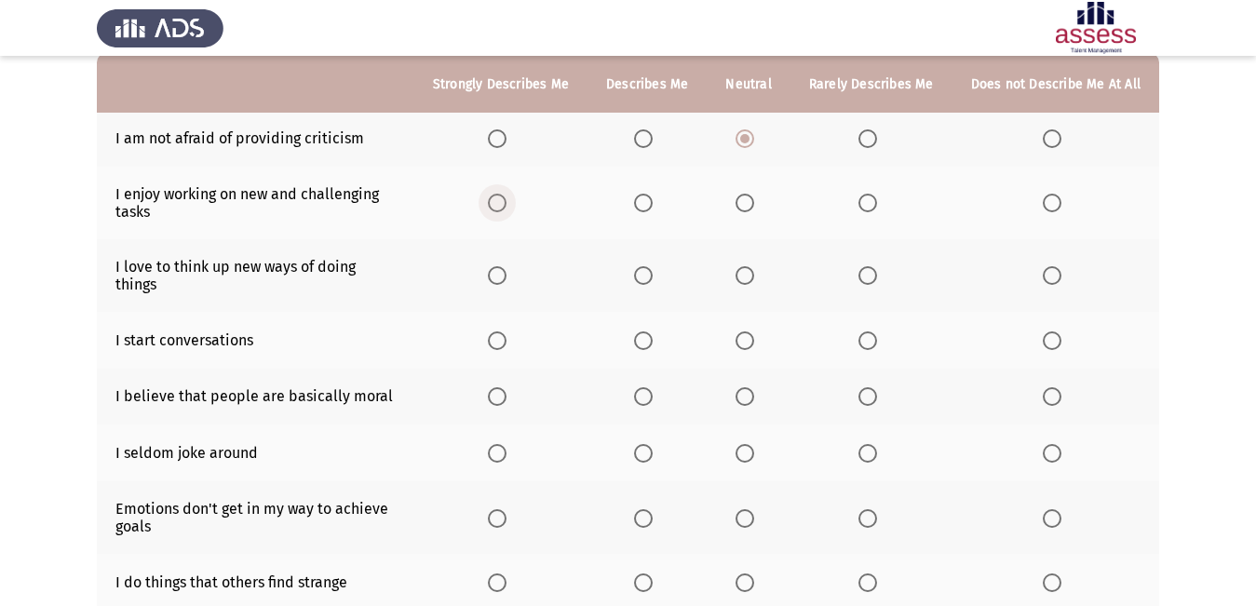
click at [514, 211] on label "Select an option" at bounding box center [501, 203] width 26 height 19
click at [506, 211] on input "Select an option" at bounding box center [497, 203] width 19 height 19
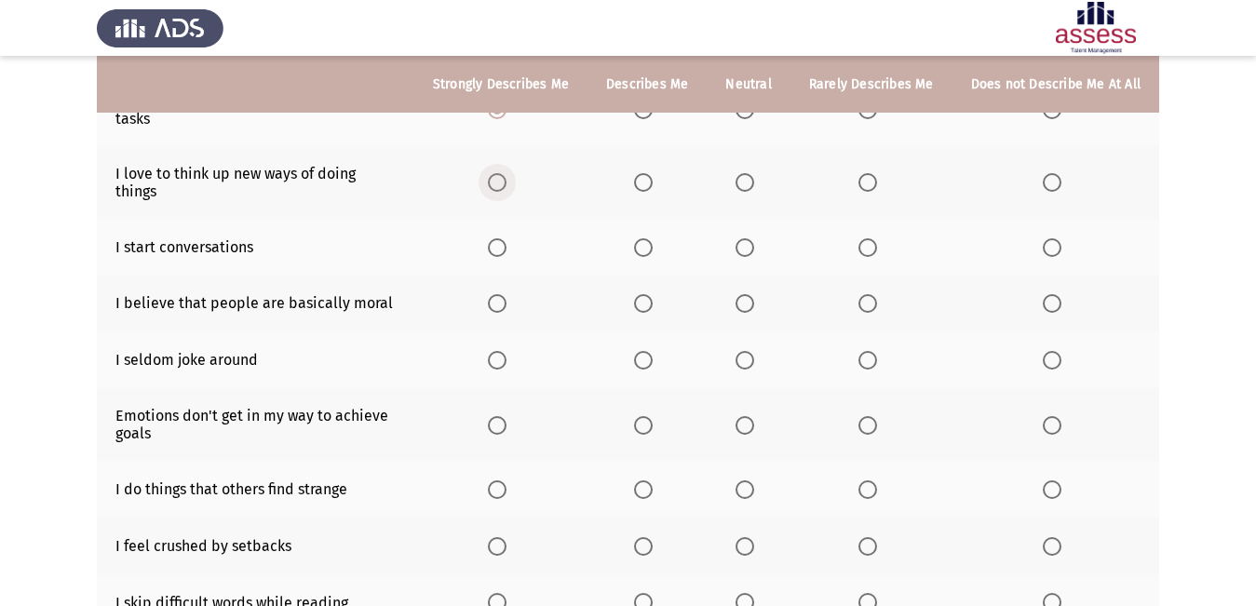
click at [506, 177] on span "Select an option" at bounding box center [497, 182] width 19 height 19
click at [506, 177] on input "Select an option" at bounding box center [497, 182] width 19 height 19
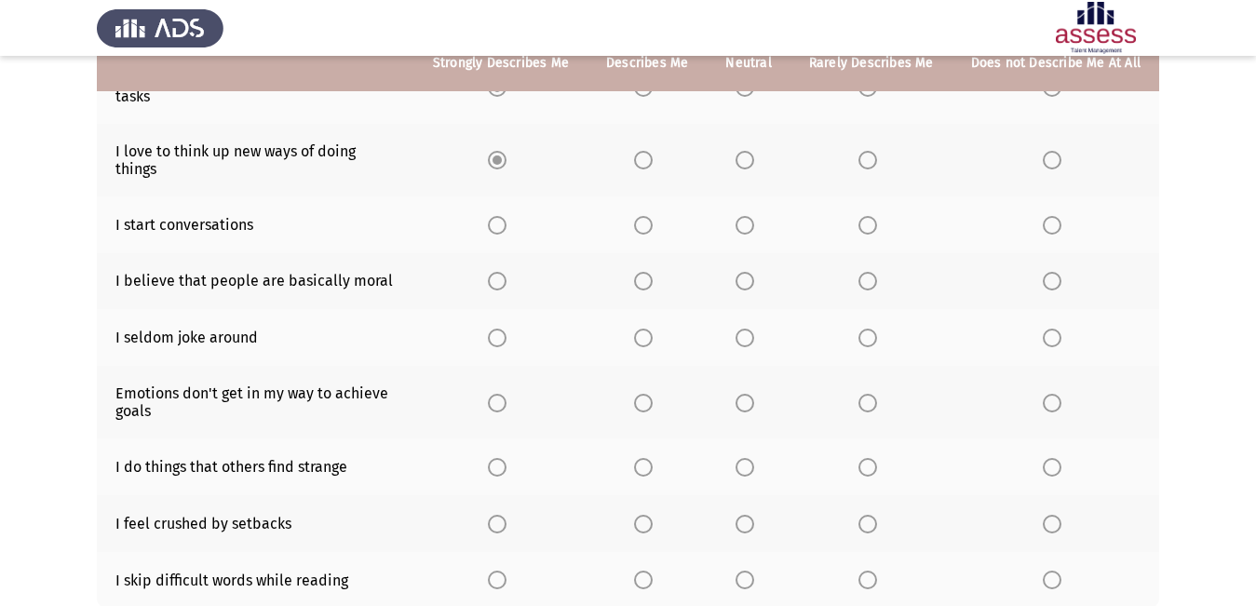
scroll to position [372, 0]
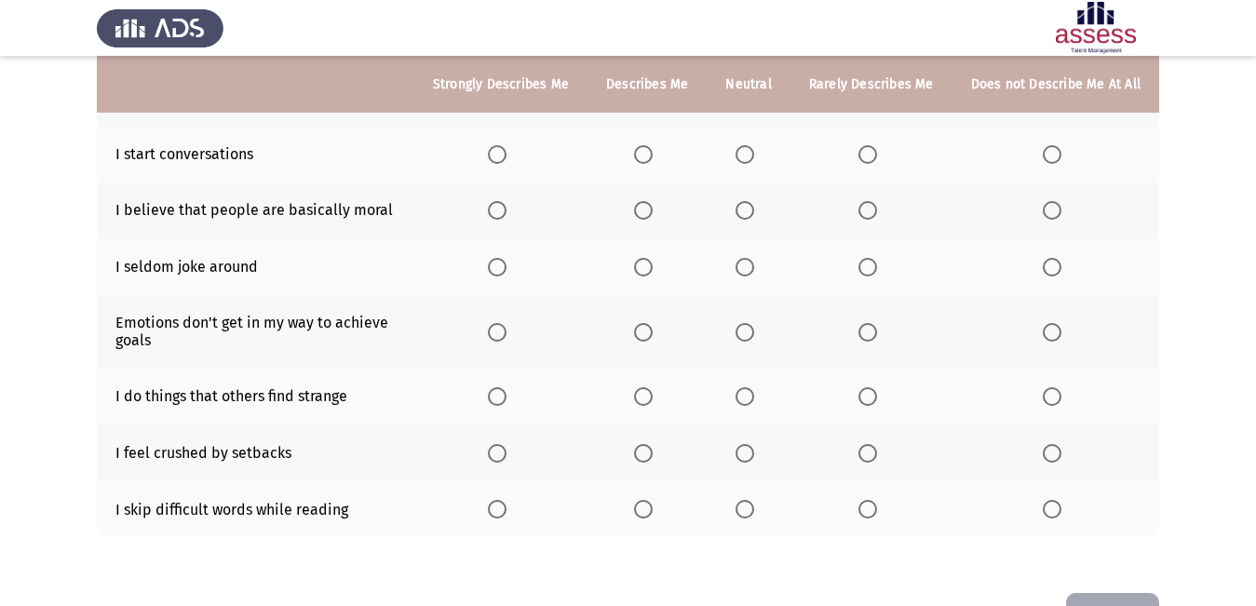
click at [504, 201] on span "Select an option" at bounding box center [497, 210] width 19 height 19
click at [504, 201] on input "Select an option" at bounding box center [497, 210] width 19 height 19
click at [643, 201] on span "Select an option" at bounding box center [643, 210] width 19 height 19
click at [643, 201] on input "Select an option" at bounding box center [643, 210] width 19 height 19
click at [652, 258] on span "Select an option" at bounding box center [643, 267] width 19 height 19
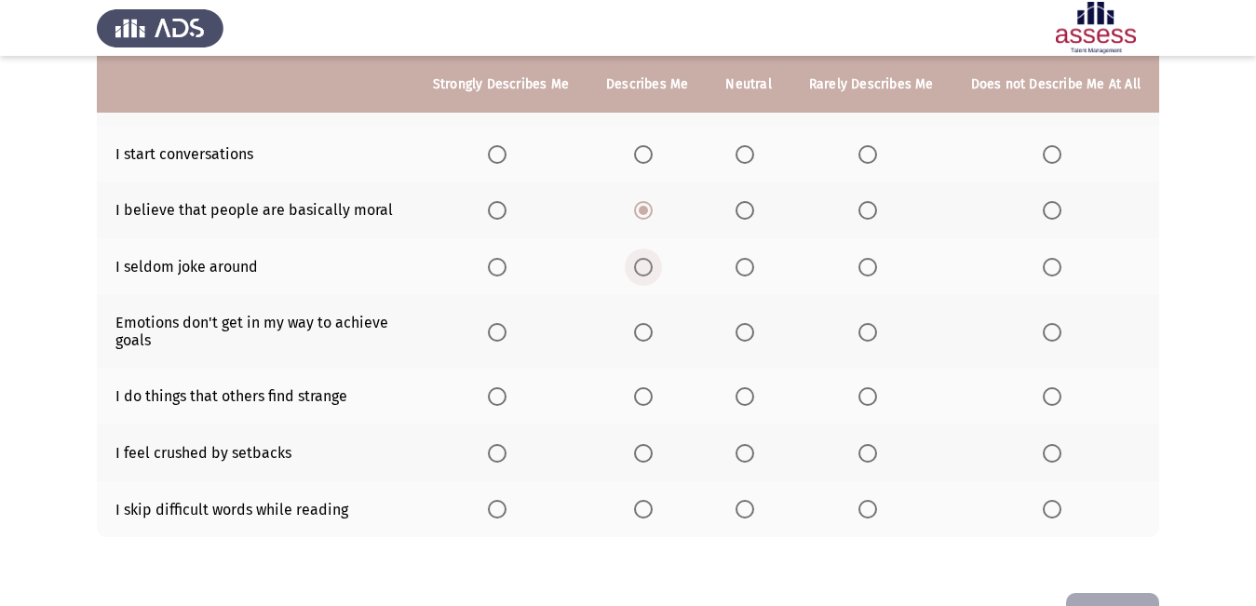
click at [652, 258] on input "Select an option" at bounding box center [643, 267] width 19 height 19
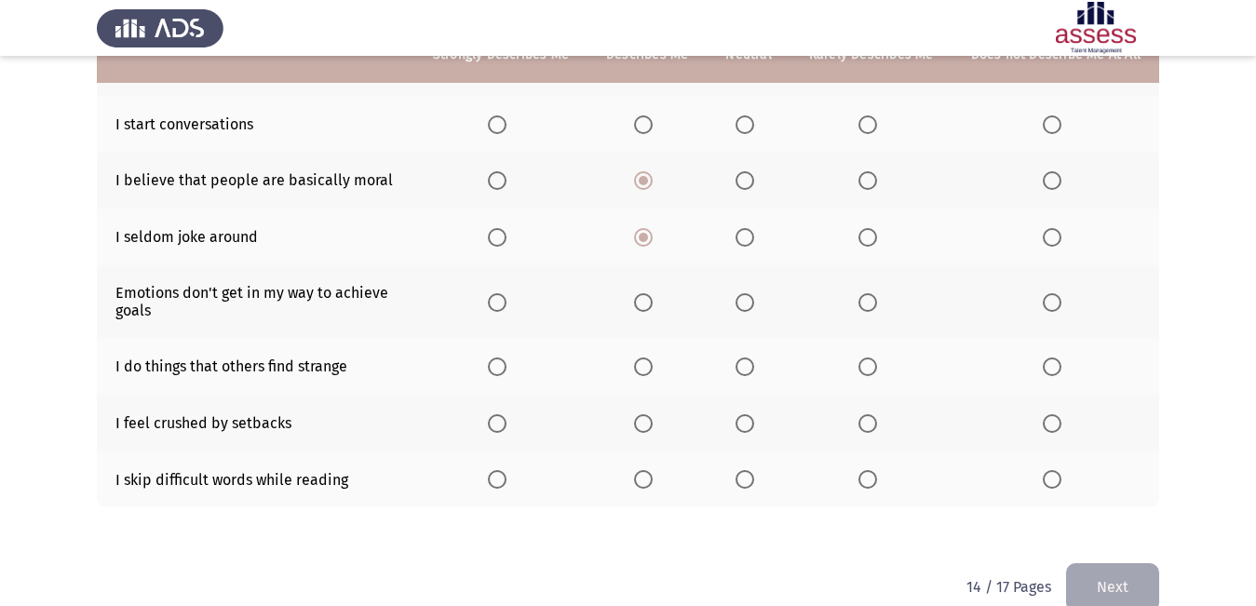
scroll to position [418, 0]
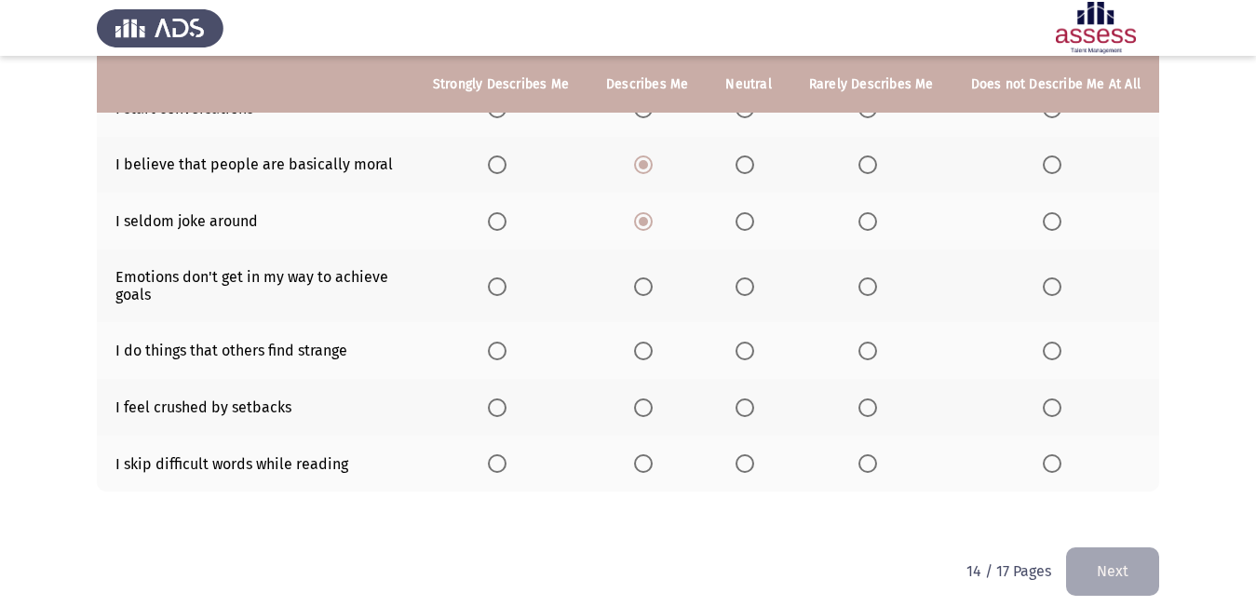
click at [747, 212] on span "Select an option" at bounding box center [744, 221] width 19 height 19
click at [747, 212] on input "Select an option" at bounding box center [744, 221] width 19 height 19
click at [652, 277] on span "Select an option" at bounding box center [643, 286] width 19 height 19
click at [652, 277] on input "Select an option" at bounding box center [643, 286] width 19 height 19
click at [751, 342] on span "Select an option" at bounding box center [744, 351] width 19 height 19
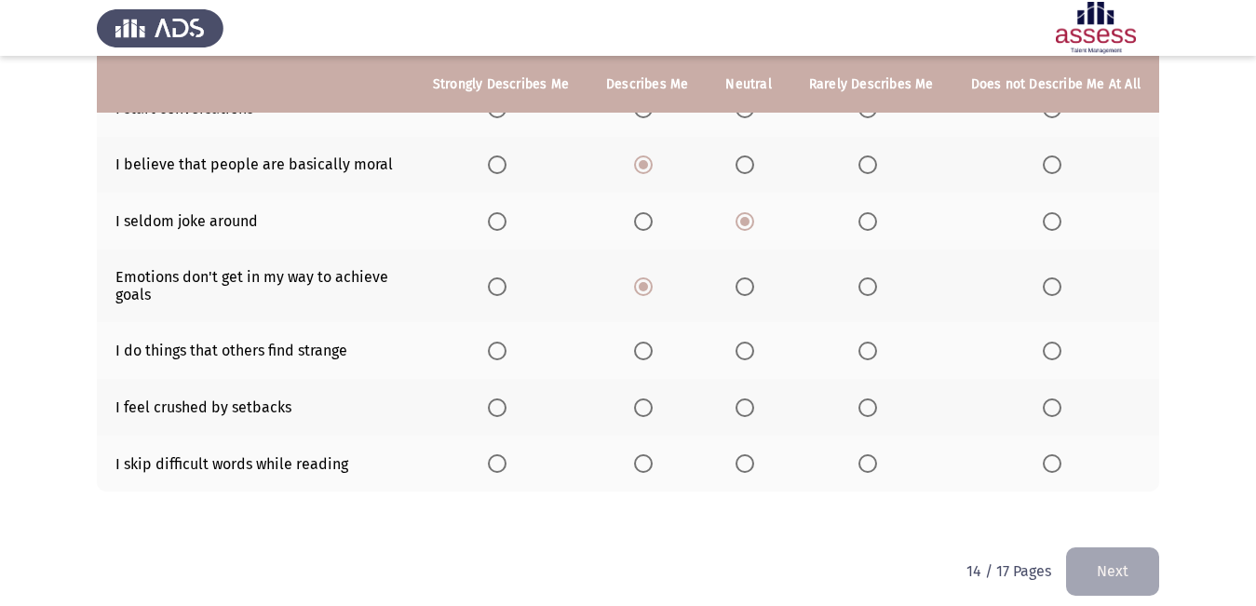
click at [751, 342] on input "Select an option" at bounding box center [744, 351] width 19 height 19
click at [1054, 342] on span "Select an option" at bounding box center [1051, 351] width 19 height 19
click at [1054, 342] on input "Select an option" at bounding box center [1051, 351] width 19 height 19
click at [761, 342] on label "Select an option" at bounding box center [748, 351] width 26 height 19
click at [754, 342] on input "Select an option" at bounding box center [744, 351] width 19 height 19
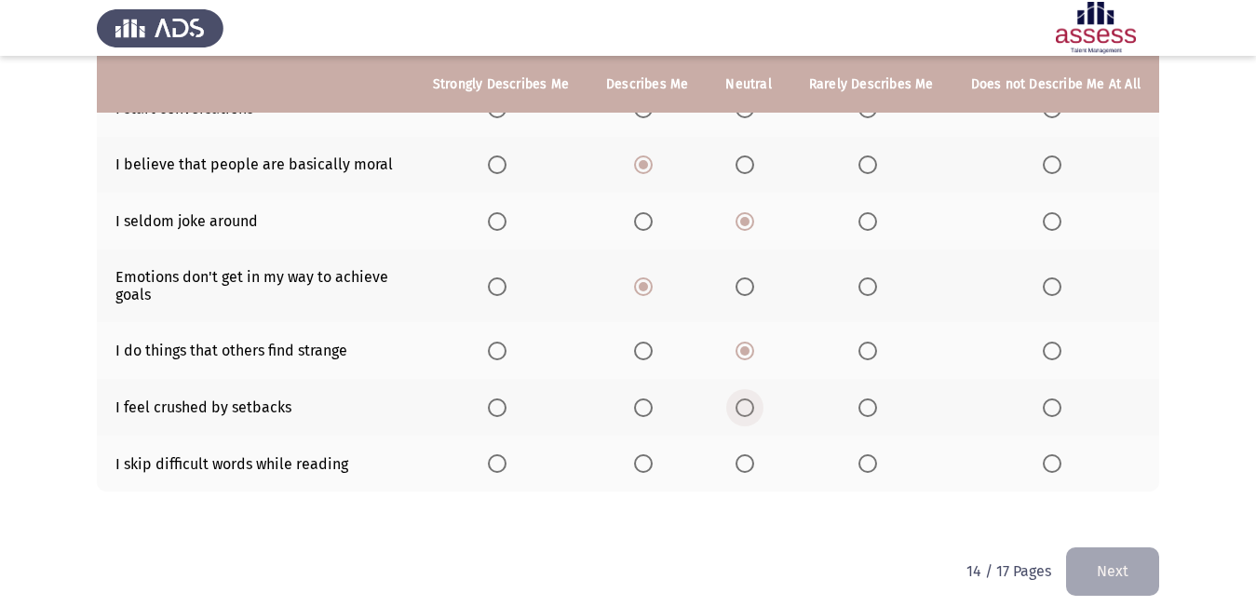
click at [745, 408] on span "Select an option" at bounding box center [745, 408] width 0 height 0
click at [750, 398] on input "Select an option" at bounding box center [744, 407] width 19 height 19
click at [1048, 454] on span "Select an option" at bounding box center [1051, 463] width 19 height 19
click at [1048, 454] on input "Select an option" at bounding box center [1051, 463] width 19 height 19
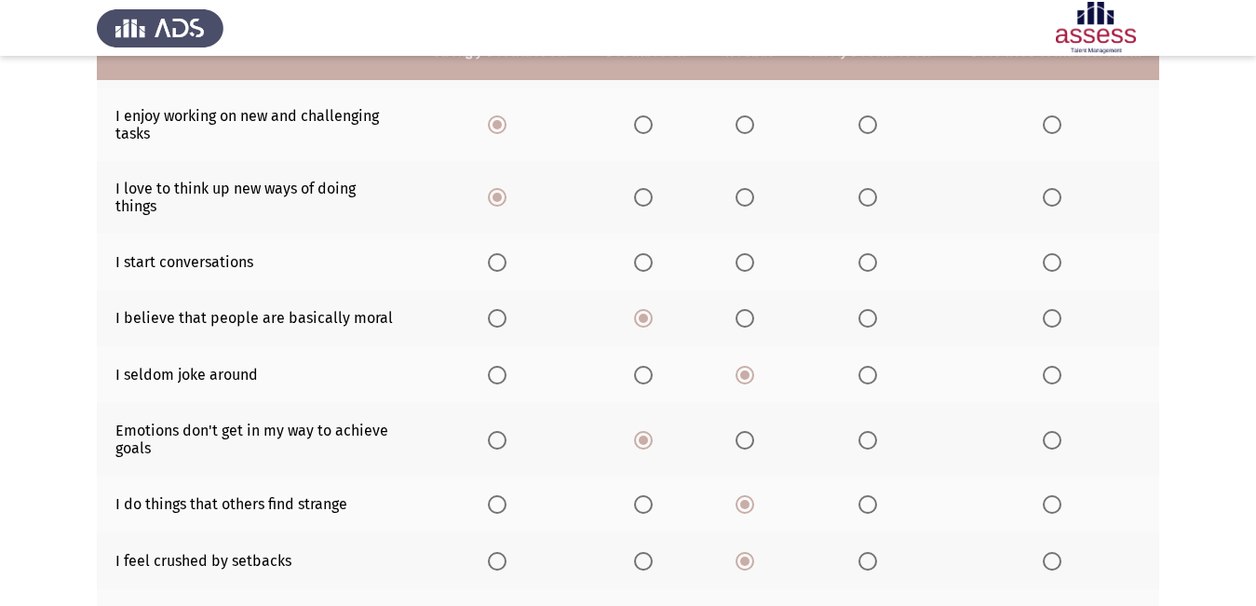
scroll to position [232, 0]
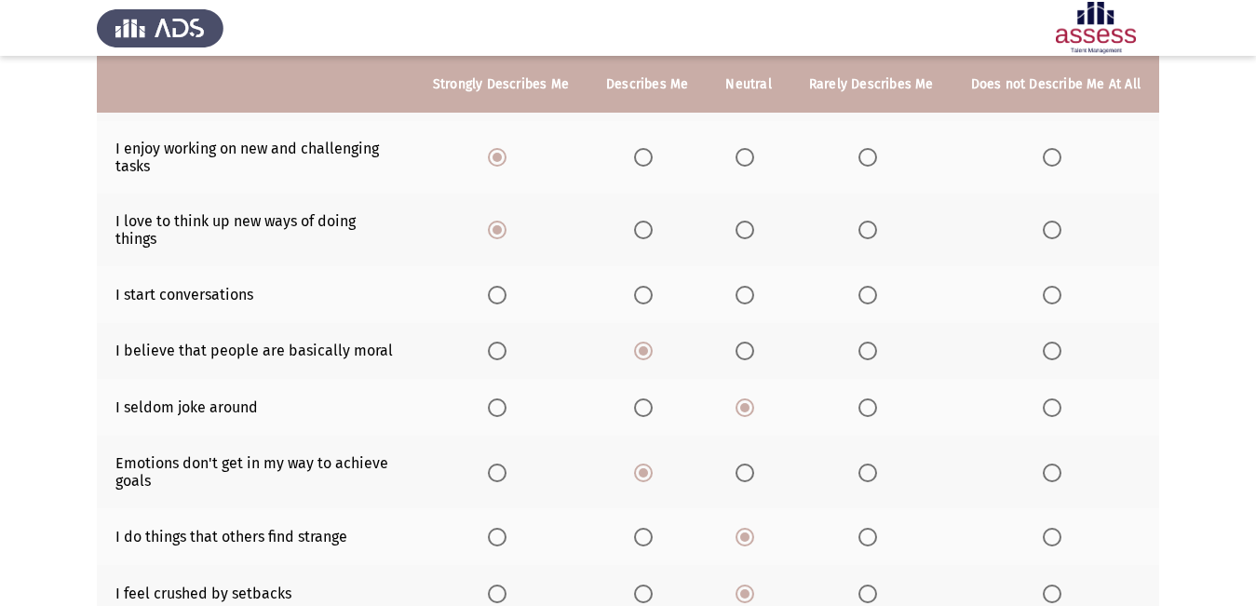
click at [646, 286] on span "Select an option" at bounding box center [643, 295] width 19 height 19
click at [646, 286] on input "Select an option" at bounding box center [643, 295] width 19 height 19
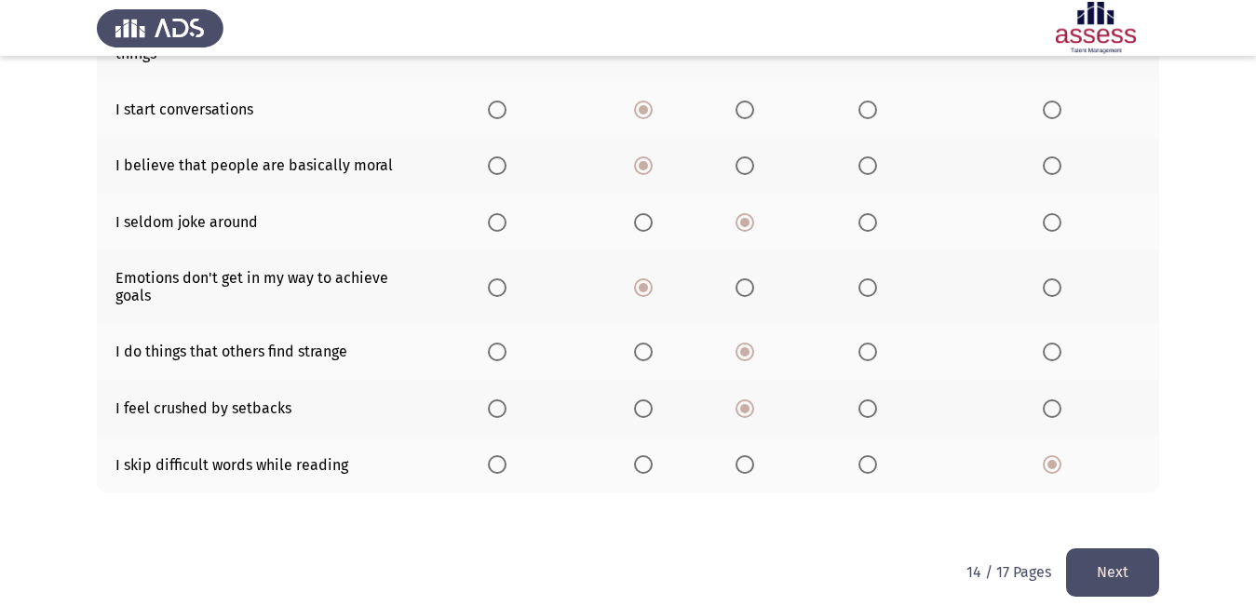
scroll to position [418, 0]
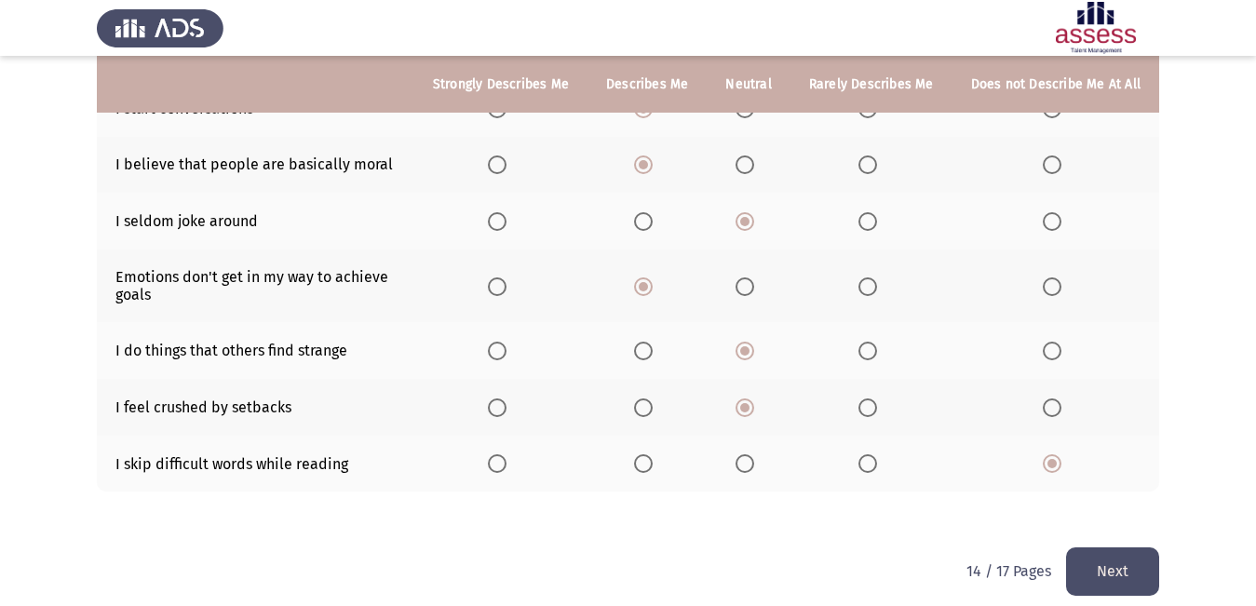
click at [1095, 547] on button "Next" at bounding box center [1112, 570] width 93 height 47
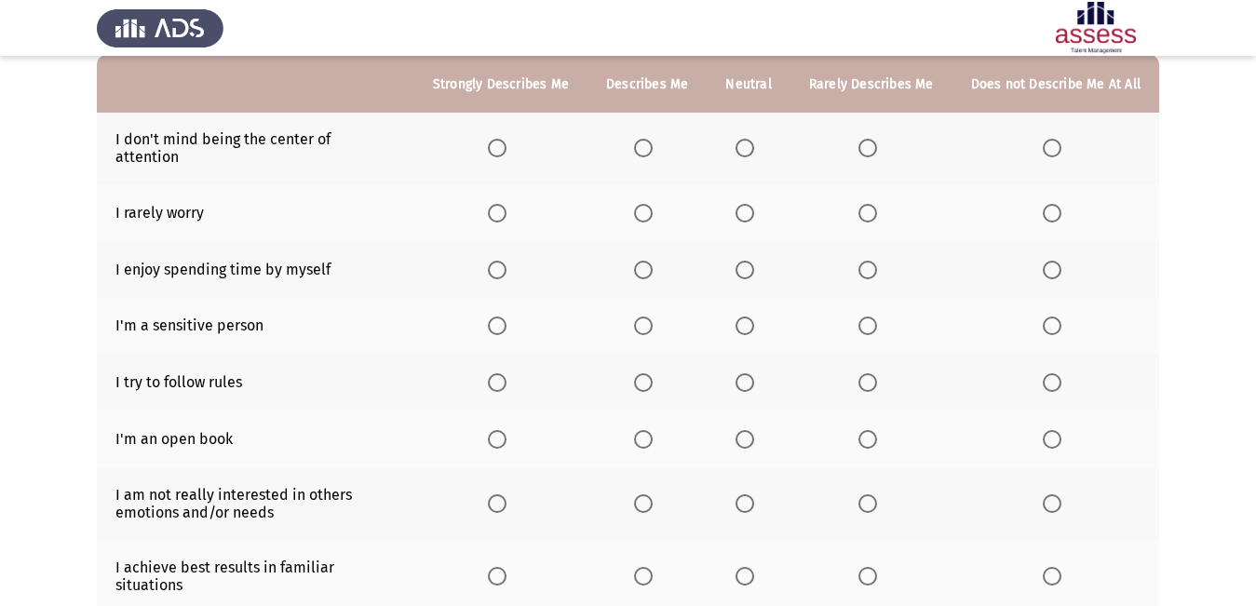
scroll to position [186, 0]
click at [650, 137] on span "Select an option" at bounding box center [643, 146] width 19 height 19
click at [650, 137] on input "Select an option" at bounding box center [643, 146] width 19 height 19
click at [867, 202] on span "Select an option" at bounding box center [867, 211] width 19 height 19
click at [867, 202] on input "Select an option" at bounding box center [867, 211] width 19 height 19
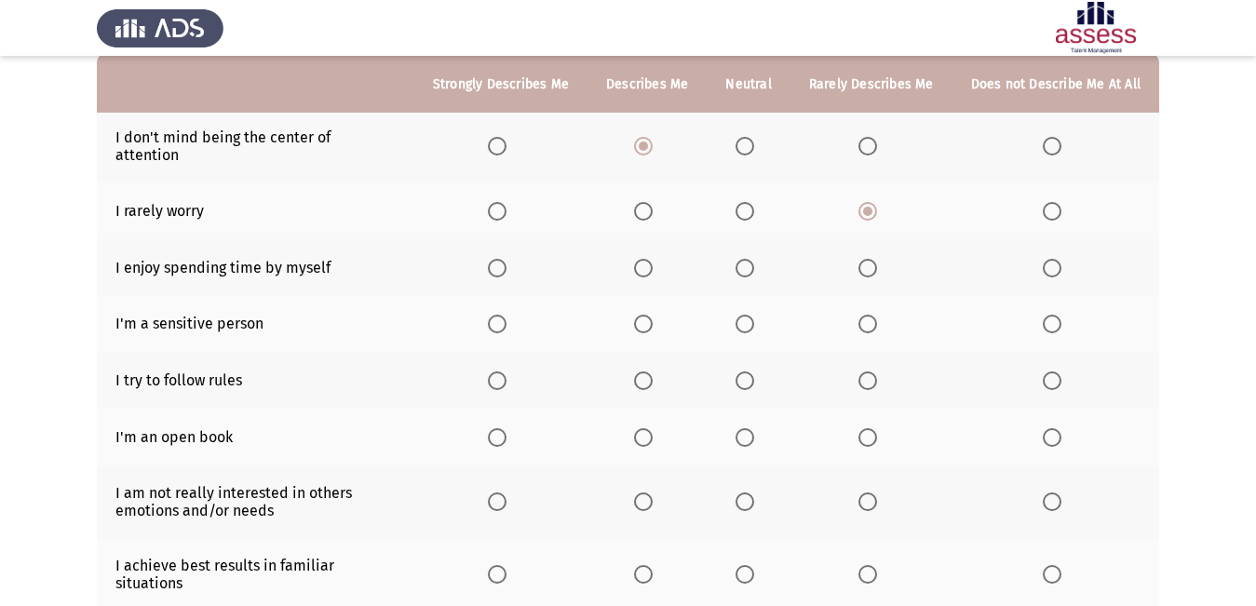
click at [1052, 211] on span "Select an option" at bounding box center [1052, 211] width 0 height 0
click at [1053, 202] on input "Select an option" at bounding box center [1051, 211] width 19 height 19
click at [867, 202] on span "Select an option" at bounding box center [867, 211] width 19 height 19
click at [867, 202] on input "Select an option" at bounding box center [867, 211] width 19 height 19
click at [751, 202] on span "Select an option" at bounding box center [744, 211] width 19 height 19
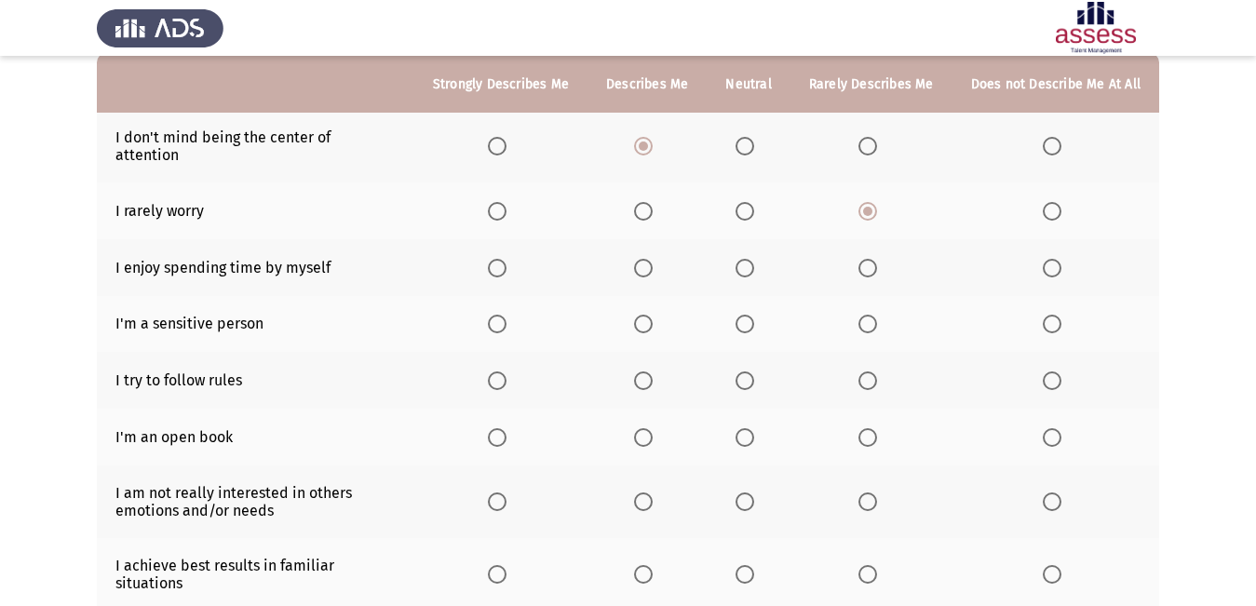
click at [751, 202] on input "Select an option" at bounding box center [744, 211] width 19 height 19
click at [754, 259] on span "Select an option" at bounding box center [744, 268] width 19 height 19
click at [754, 259] on input "Select an option" at bounding box center [744, 268] width 19 height 19
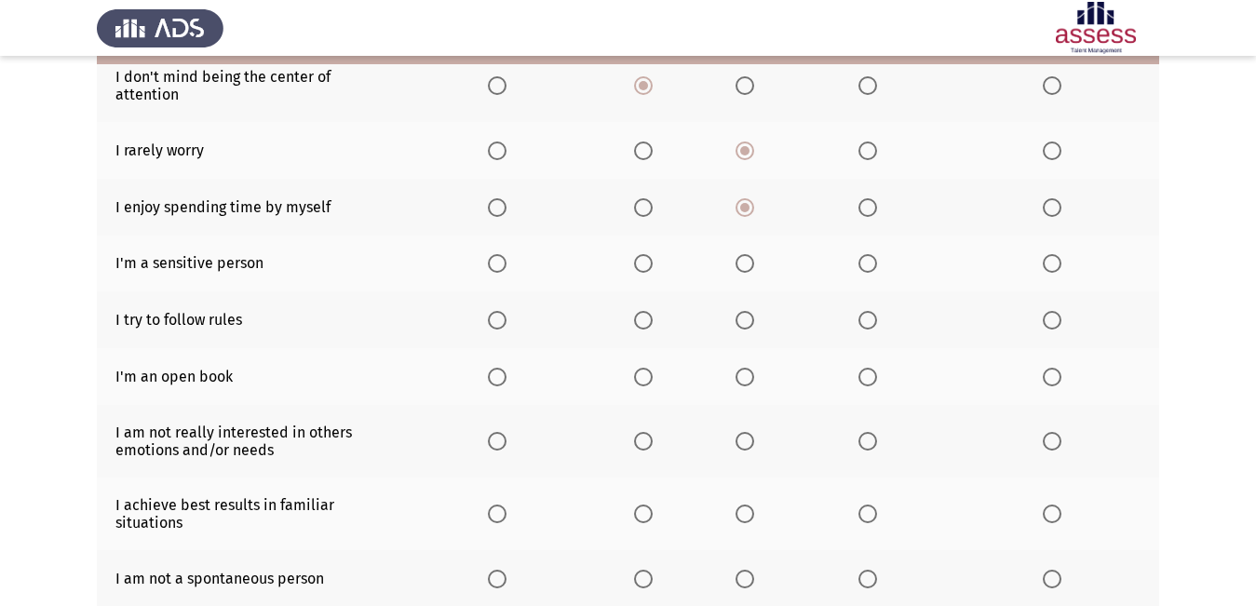
scroll to position [279, 0]
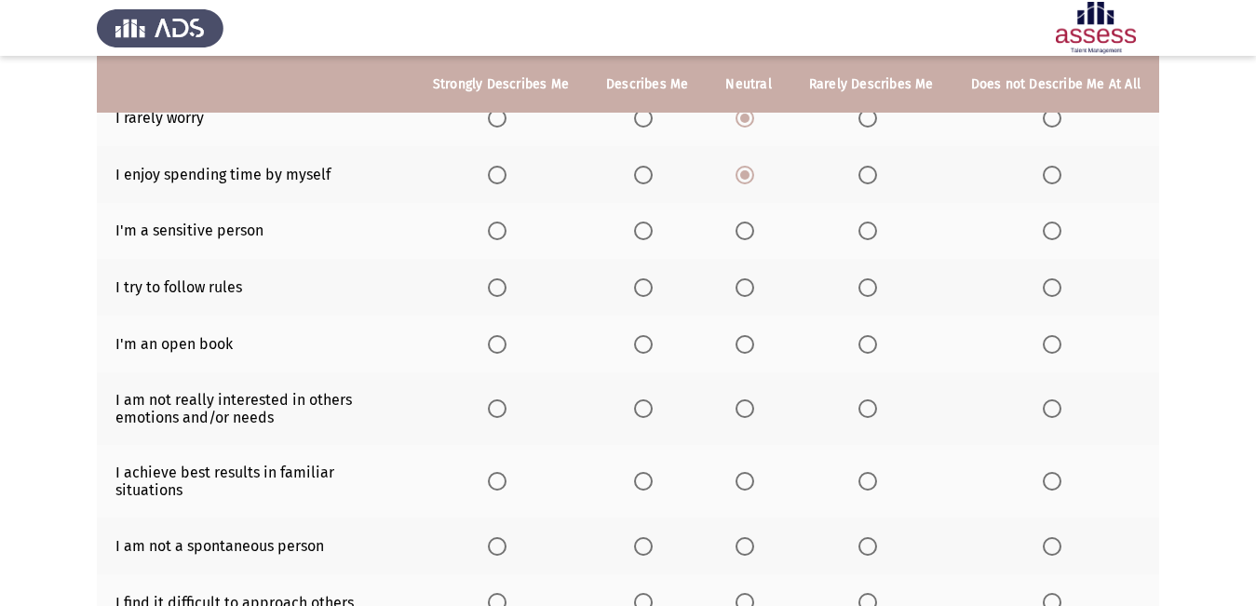
click at [752, 222] on span "Select an option" at bounding box center [744, 231] width 19 height 19
click at [752, 222] on input "Select an option" at bounding box center [744, 231] width 19 height 19
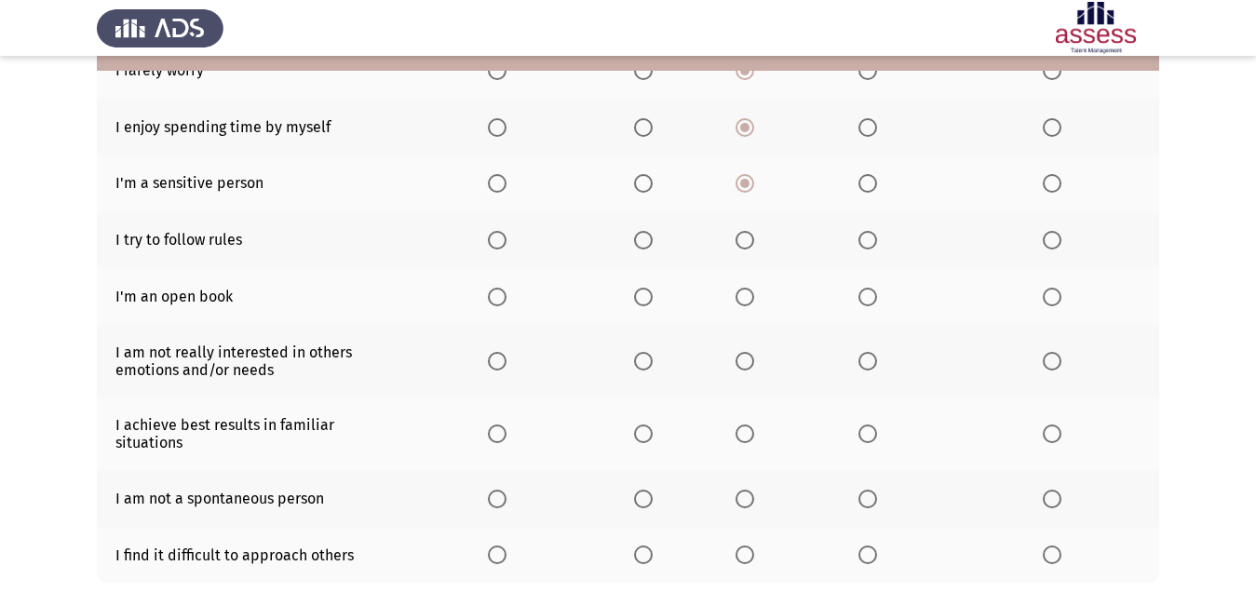
scroll to position [372, 0]
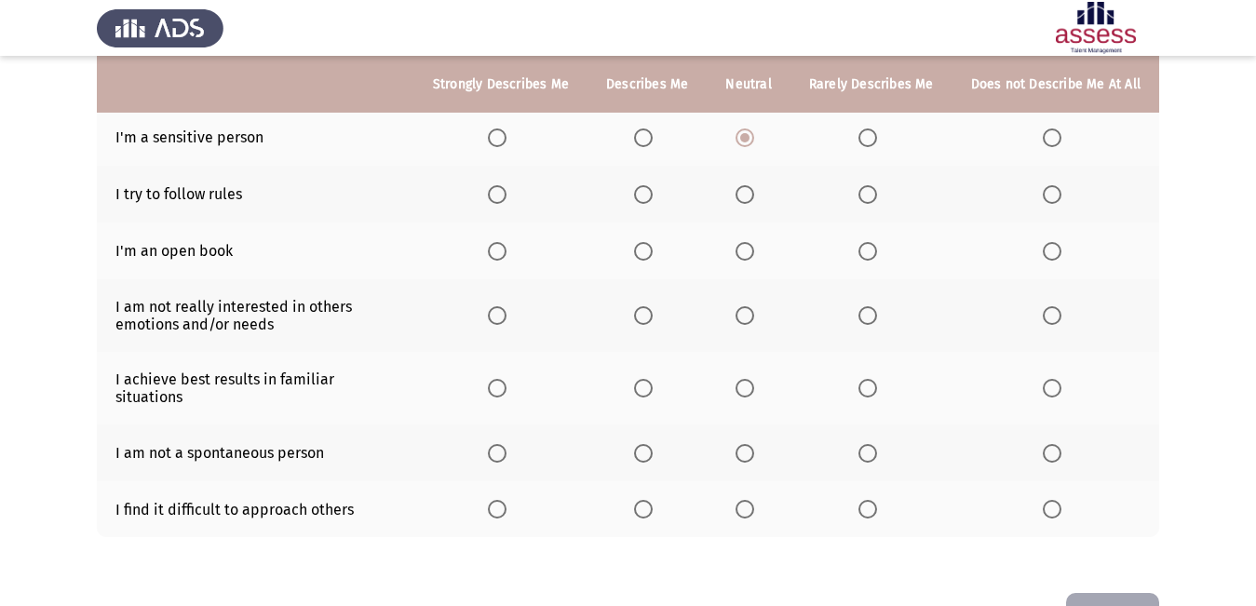
click at [1056, 242] on span "Select an option" at bounding box center [1051, 251] width 19 height 19
click at [1056, 242] on input "Select an option" at bounding box center [1051, 251] width 19 height 19
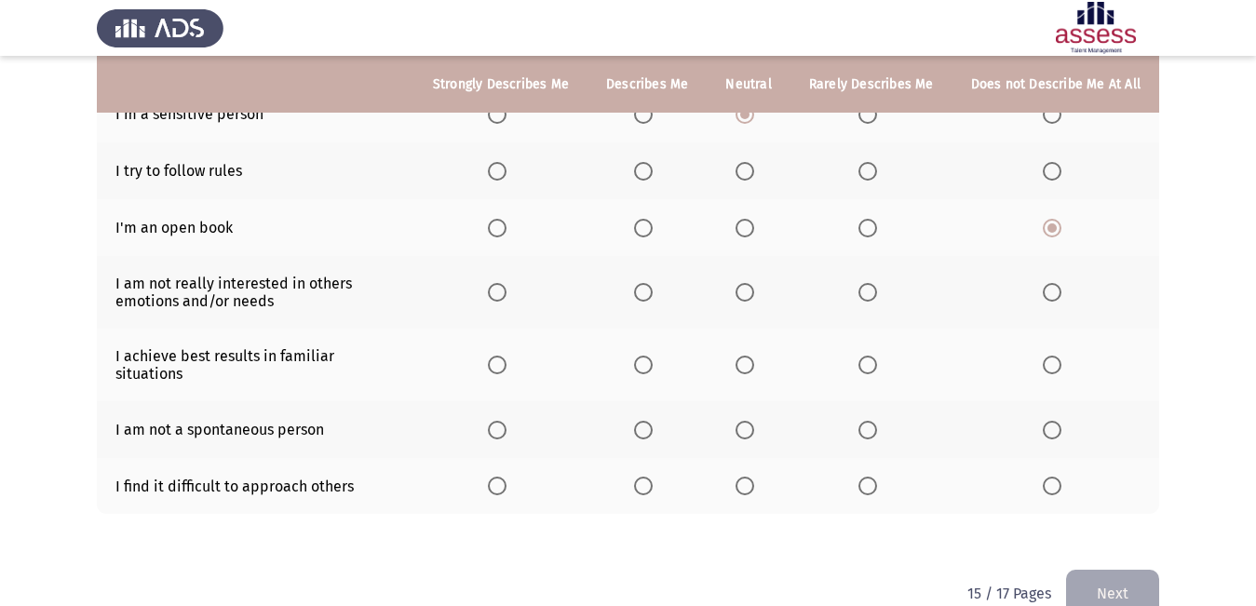
scroll to position [402, 0]
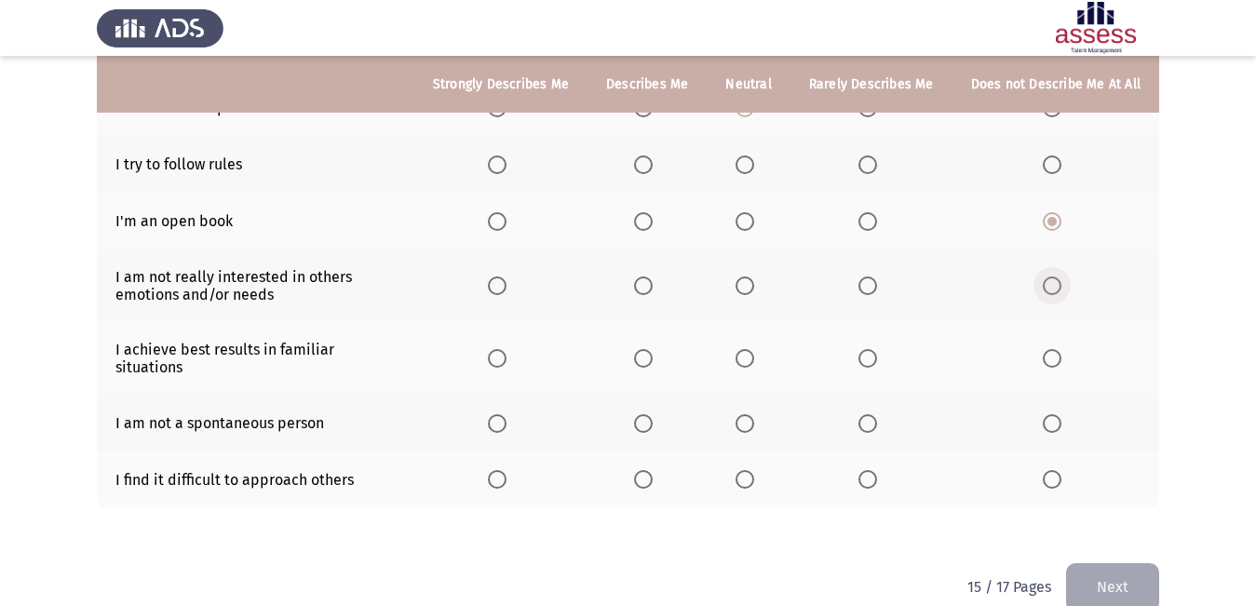
click at [1059, 276] on span "Select an option" at bounding box center [1051, 285] width 19 height 19
click at [1059, 276] on input "Select an option" at bounding box center [1051, 285] width 19 height 19
click at [642, 352] on th at bounding box center [646, 358] width 119 height 73
click at [651, 349] on span "Select an option" at bounding box center [643, 358] width 19 height 19
click at [651, 349] on input "Select an option" at bounding box center [643, 358] width 19 height 19
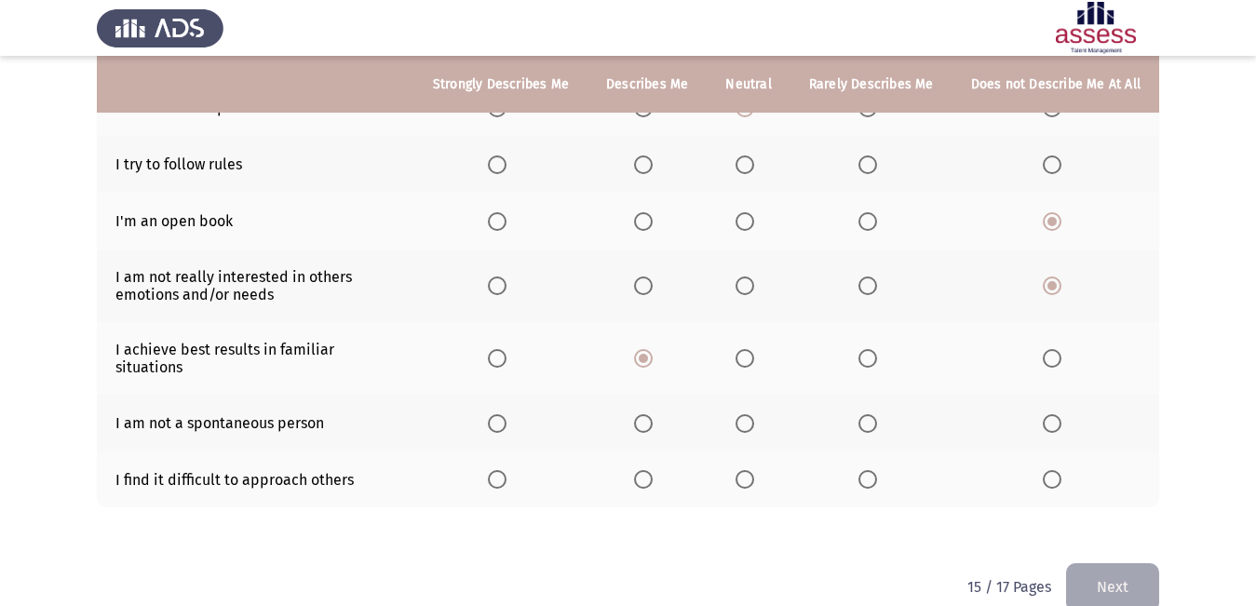
click at [754, 414] on span "Select an option" at bounding box center [744, 423] width 19 height 19
click at [754, 414] on input "Select an option" at bounding box center [744, 423] width 19 height 19
click at [869, 470] on span "Select an option" at bounding box center [867, 479] width 19 height 19
click at [869, 470] on input "Select an option" at bounding box center [867, 479] width 19 height 19
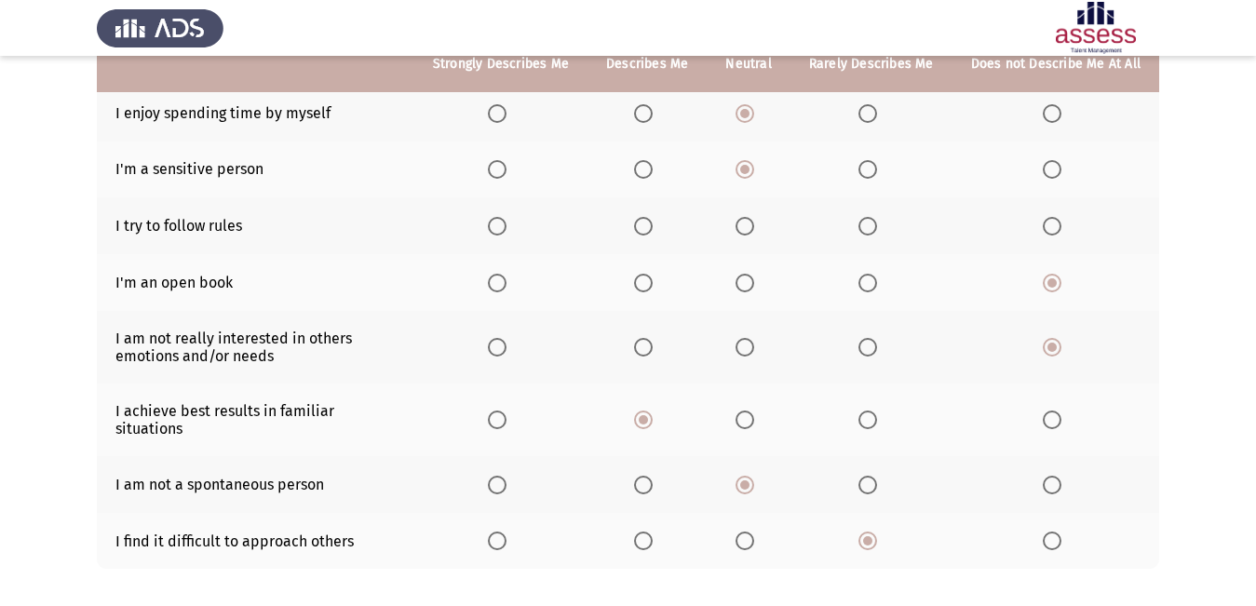
scroll to position [309, 0]
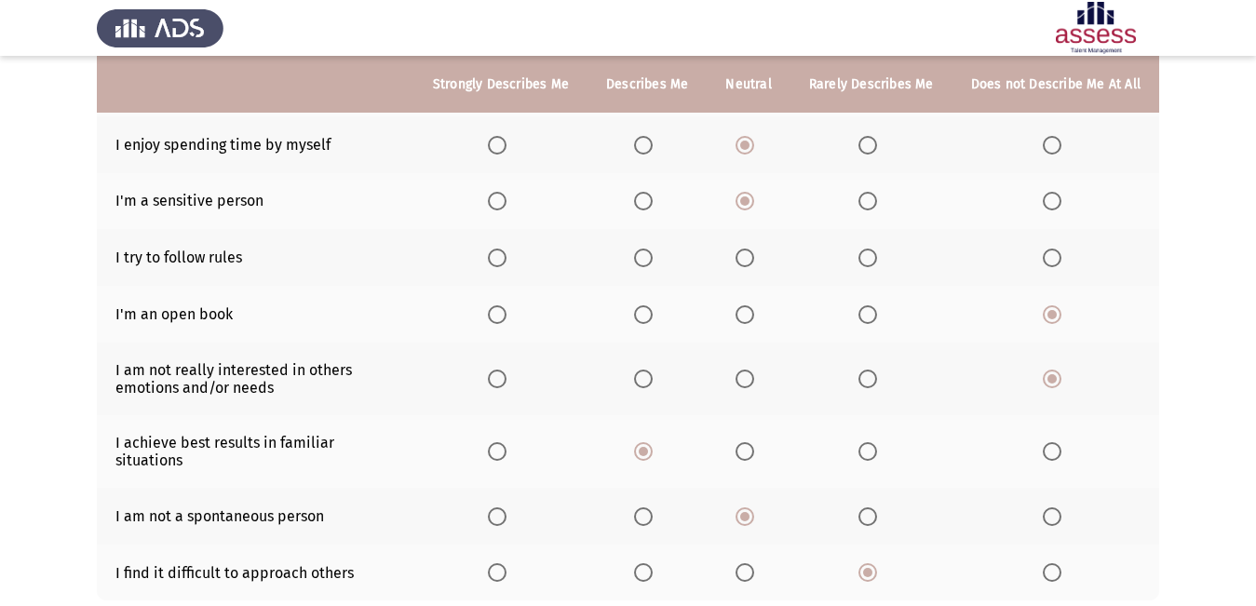
click at [639, 249] on th at bounding box center [646, 257] width 119 height 57
click at [660, 249] on label "Select an option" at bounding box center [647, 258] width 26 height 19
click at [652, 249] on input "Select an option" at bounding box center [643, 258] width 19 height 19
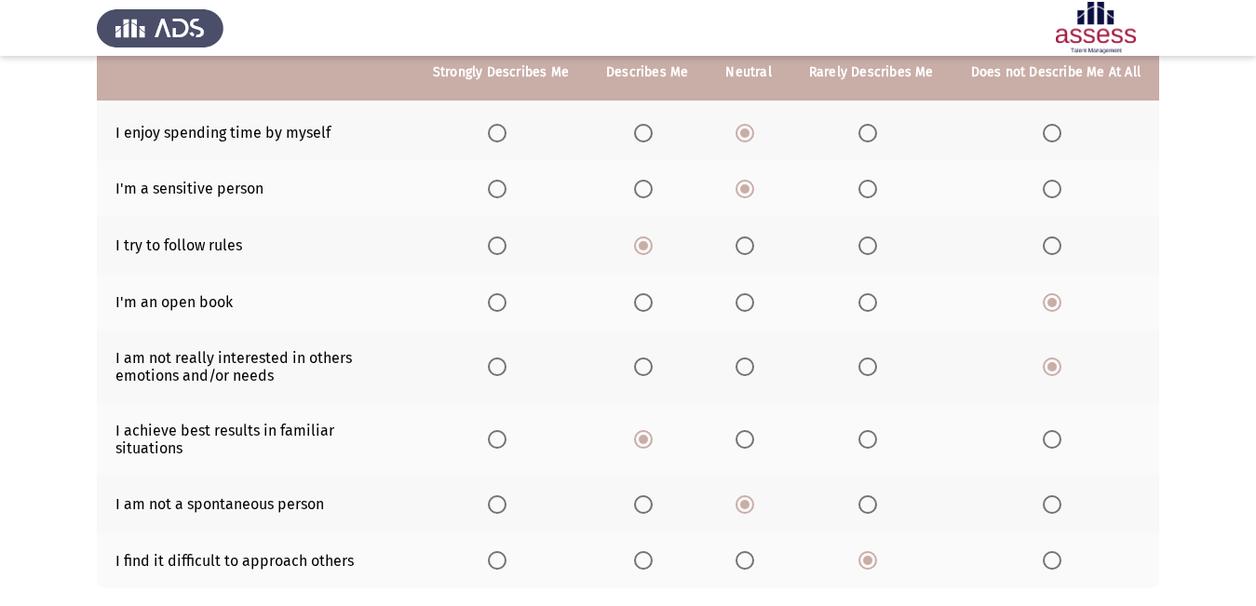
scroll to position [402, 0]
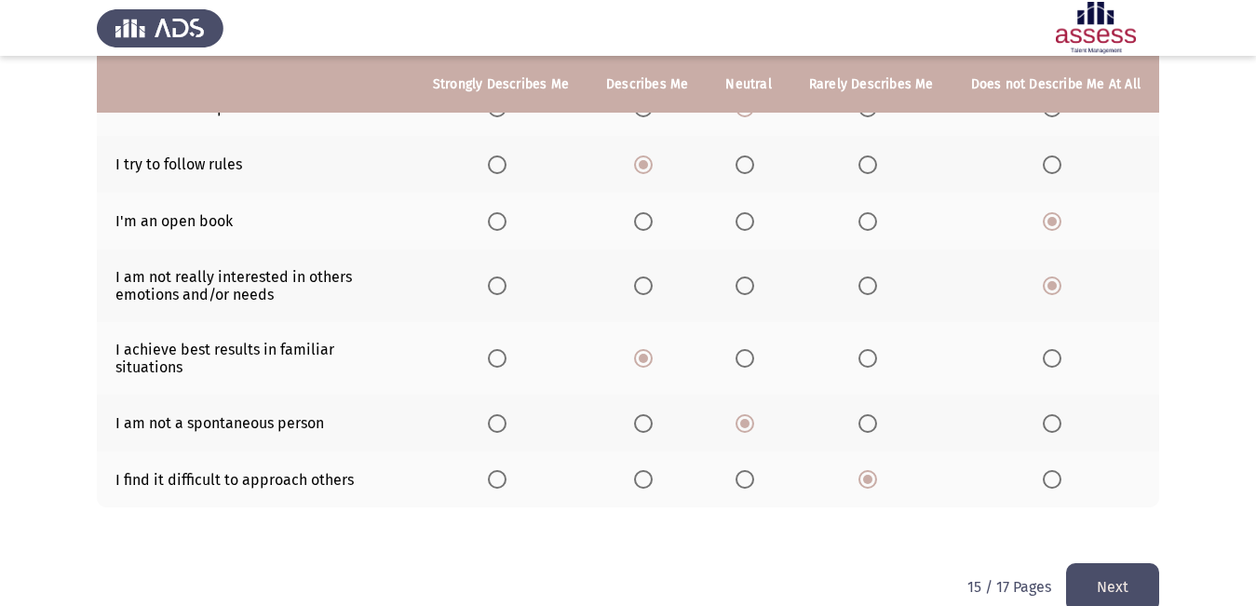
click at [1119, 563] on button "Next" at bounding box center [1112, 586] width 93 height 47
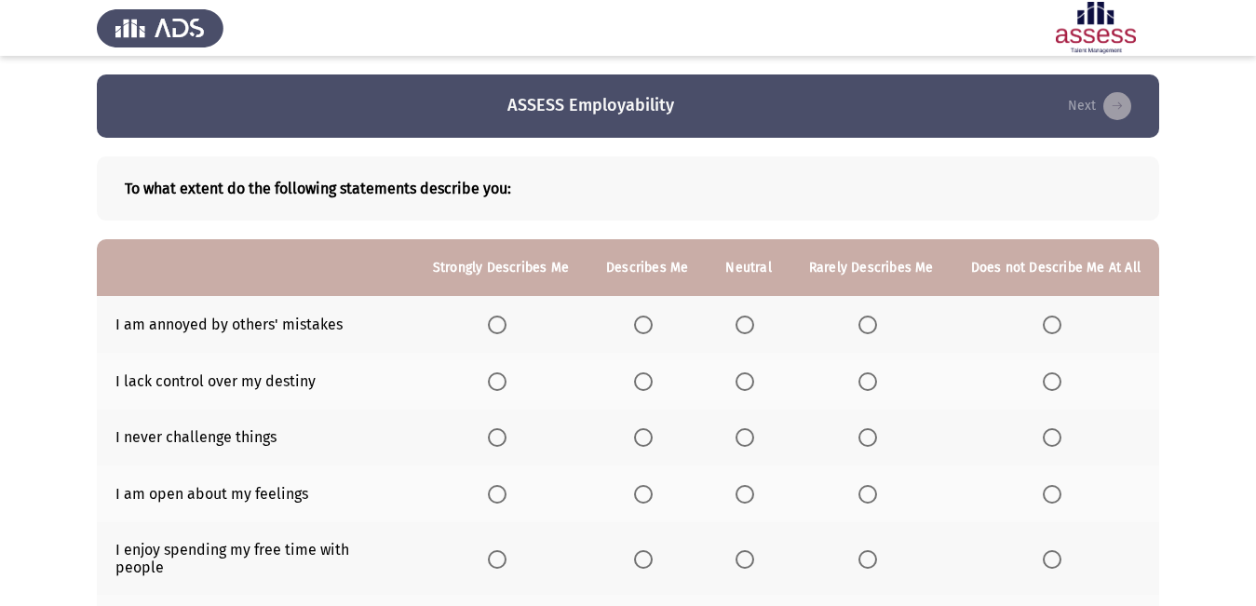
scroll to position [93, 0]
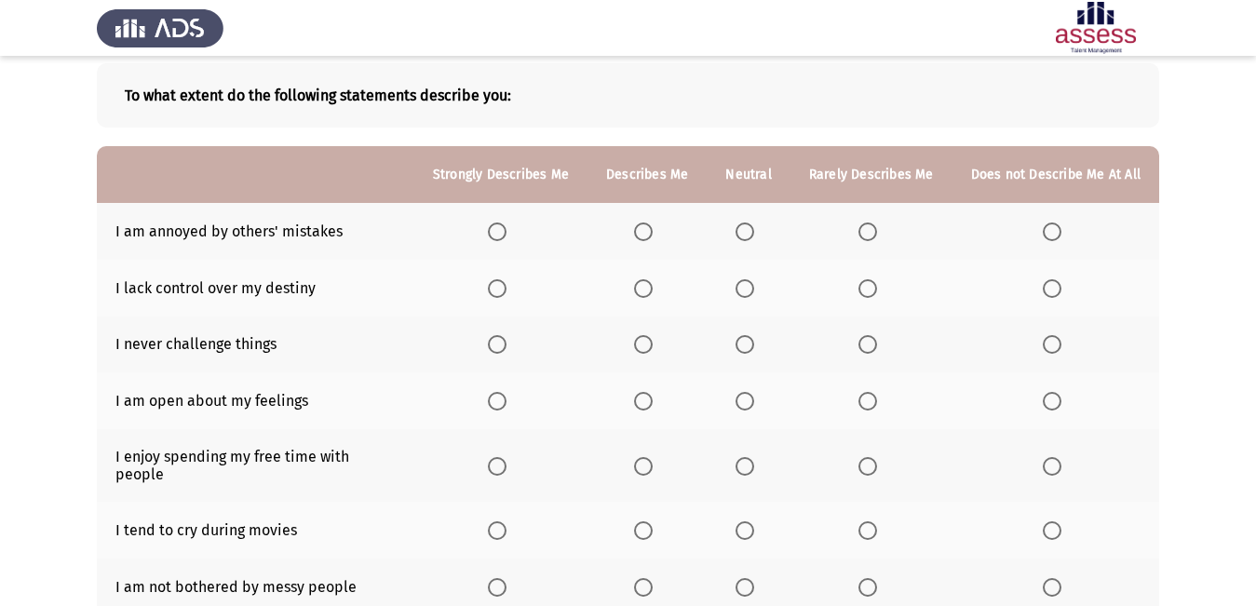
click at [750, 235] on span "Select an option" at bounding box center [744, 231] width 19 height 19
click at [750, 235] on input "Select an option" at bounding box center [744, 231] width 19 height 19
click at [643, 289] on span "Select an option" at bounding box center [643, 289] width 0 height 0
click at [651, 289] on input "Select an option" at bounding box center [643, 288] width 19 height 19
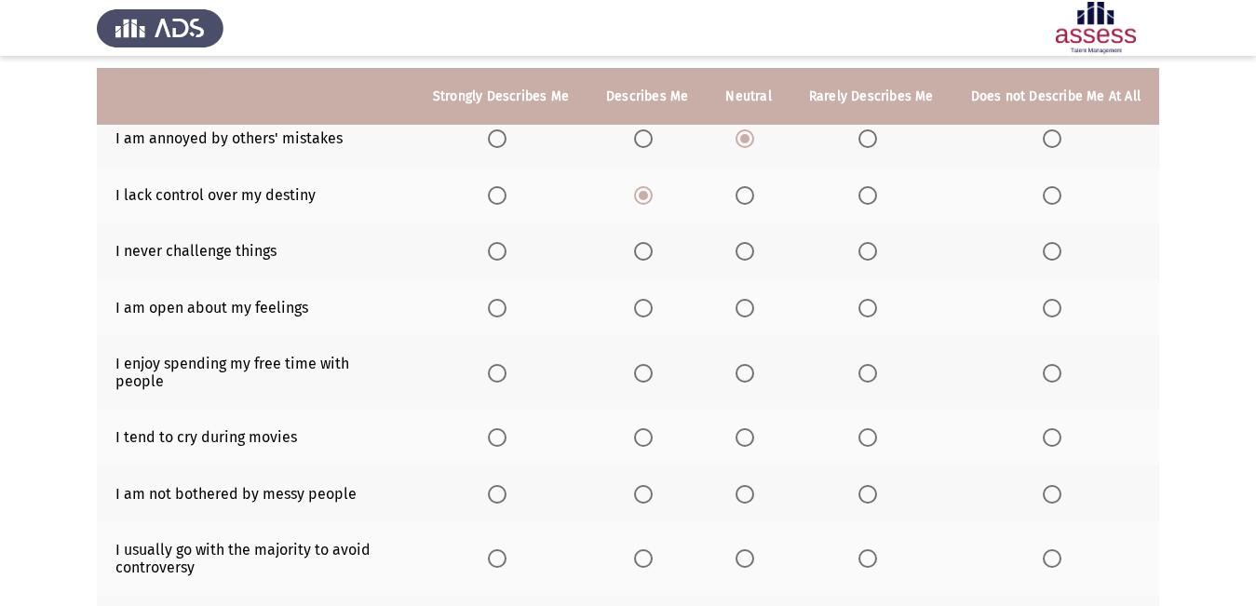
scroll to position [279, 0]
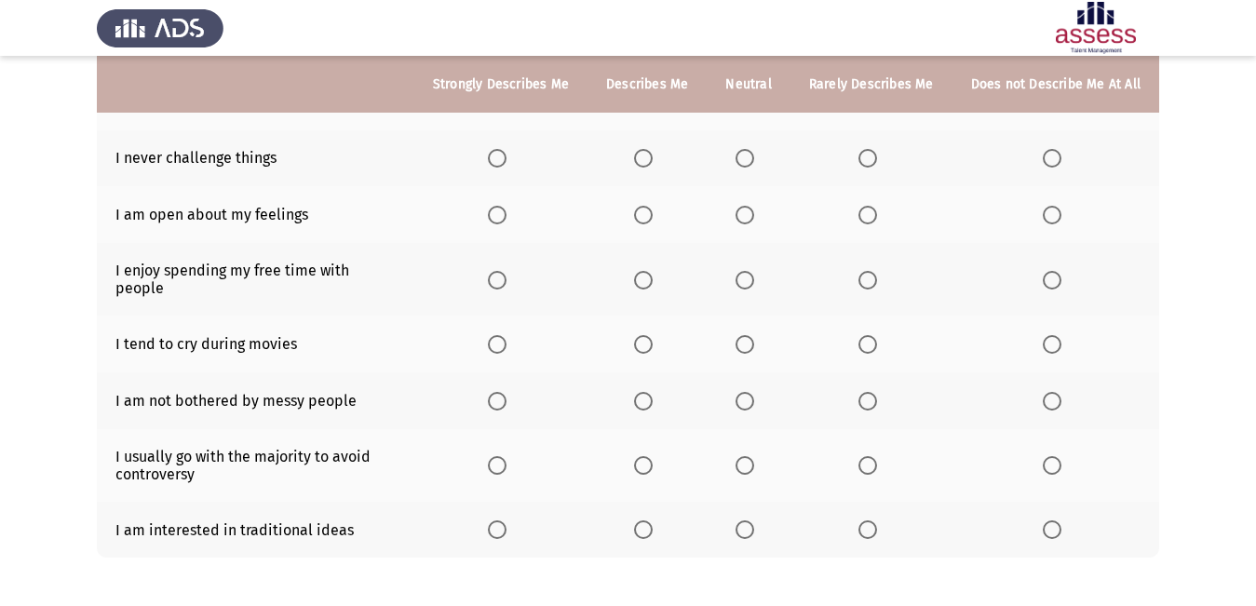
click at [1046, 158] on span "Select an option" at bounding box center [1051, 158] width 19 height 19
click at [1046, 158] on input "Select an option" at bounding box center [1051, 158] width 19 height 19
click at [744, 202] on th at bounding box center [747, 214] width 83 height 57
click at [750, 219] on span "Select an option" at bounding box center [744, 215] width 19 height 19
click at [750, 219] on input "Select an option" at bounding box center [744, 215] width 19 height 19
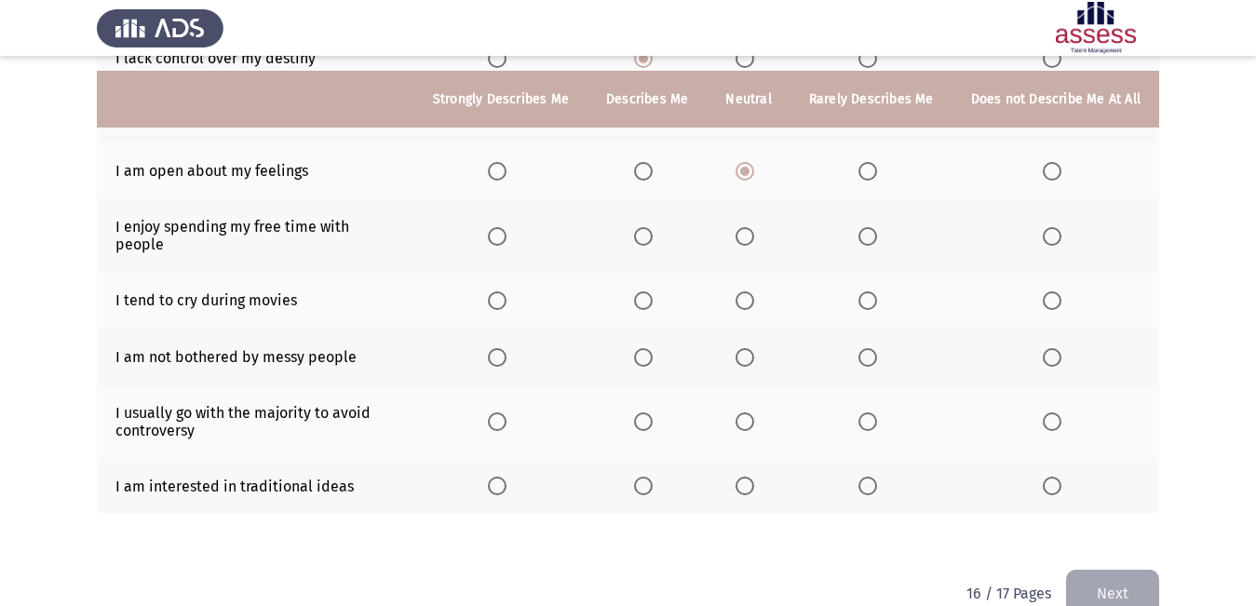
scroll to position [345, 0]
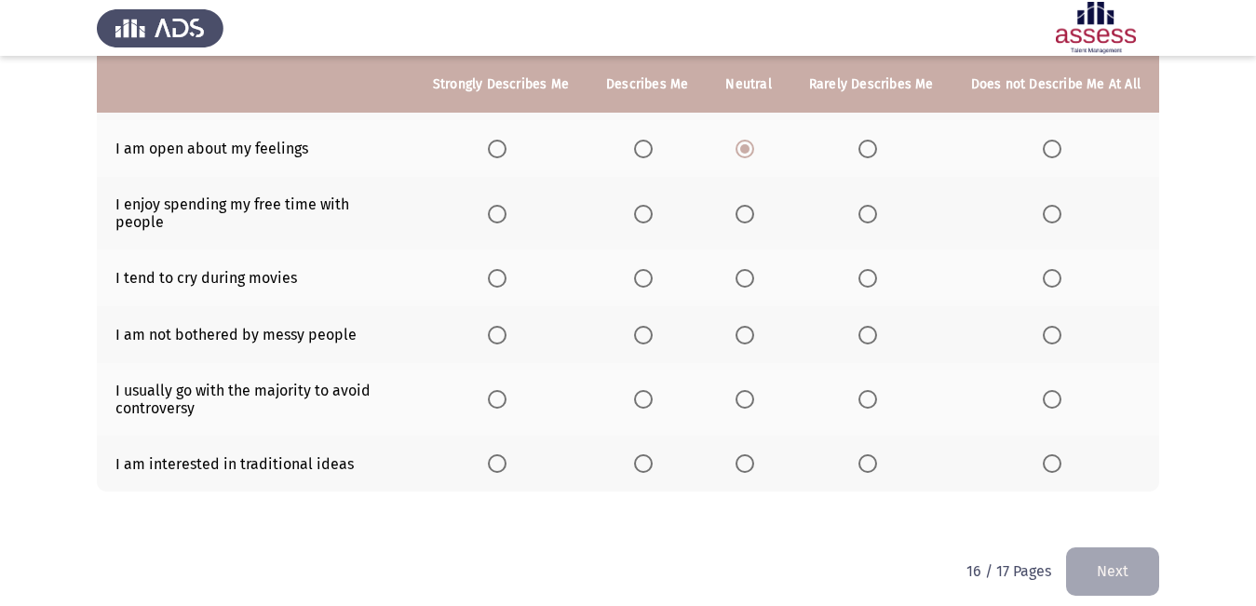
click at [652, 209] on span "Select an option" at bounding box center [643, 214] width 19 height 19
click at [652, 209] on input "Select an option" at bounding box center [643, 214] width 19 height 19
click at [1051, 269] on span "Select an option" at bounding box center [1051, 278] width 19 height 19
click at [1051, 269] on input "Select an option" at bounding box center [1051, 278] width 19 height 19
click at [870, 326] on span "Select an option" at bounding box center [867, 335] width 19 height 19
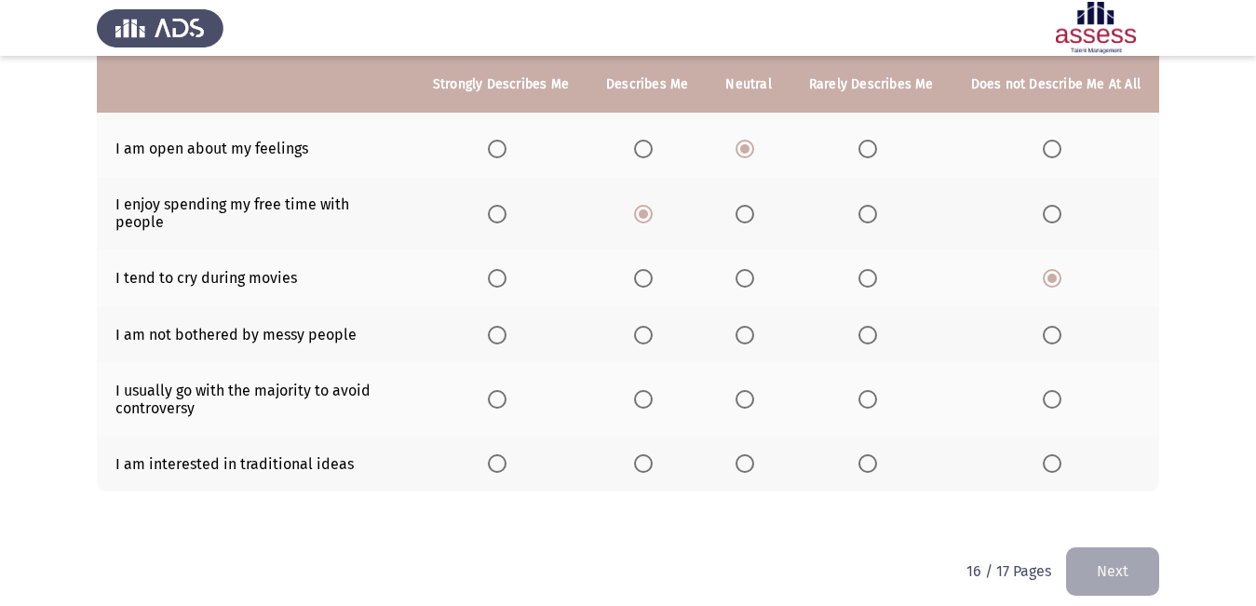
click at [870, 326] on input "Select an option" at bounding box center [867, 335] width 19 height 19
click at [745, 390] on span "Select an option" at bounding box center [744, 399] width 19 height 19
click at [745, 390] on input "Select an option" at bounding box center [744, 399] width 19 height 19
click at [645, 454] on span "Select an option" at bounding box center [643, 463] width 19 height 19
click at [645, 454] on input "Select an option" at bounding box center [643, 463] width 19 height 19
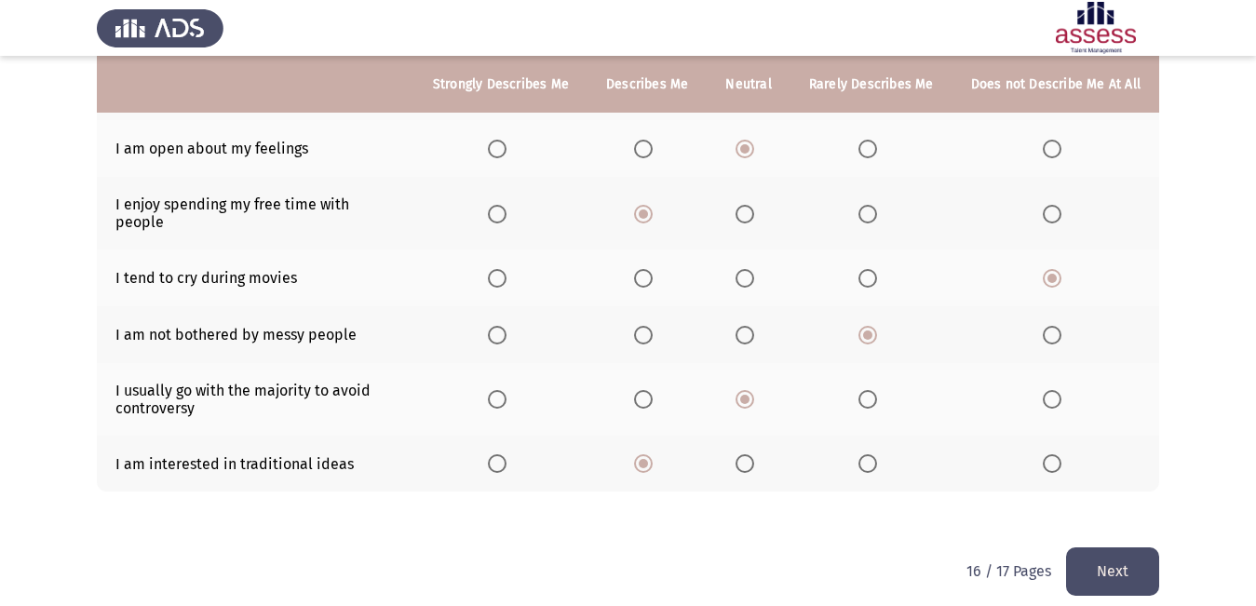
click at [1118, 547] on button "Next" at bounding box center [1112, 570] width 93 height 47
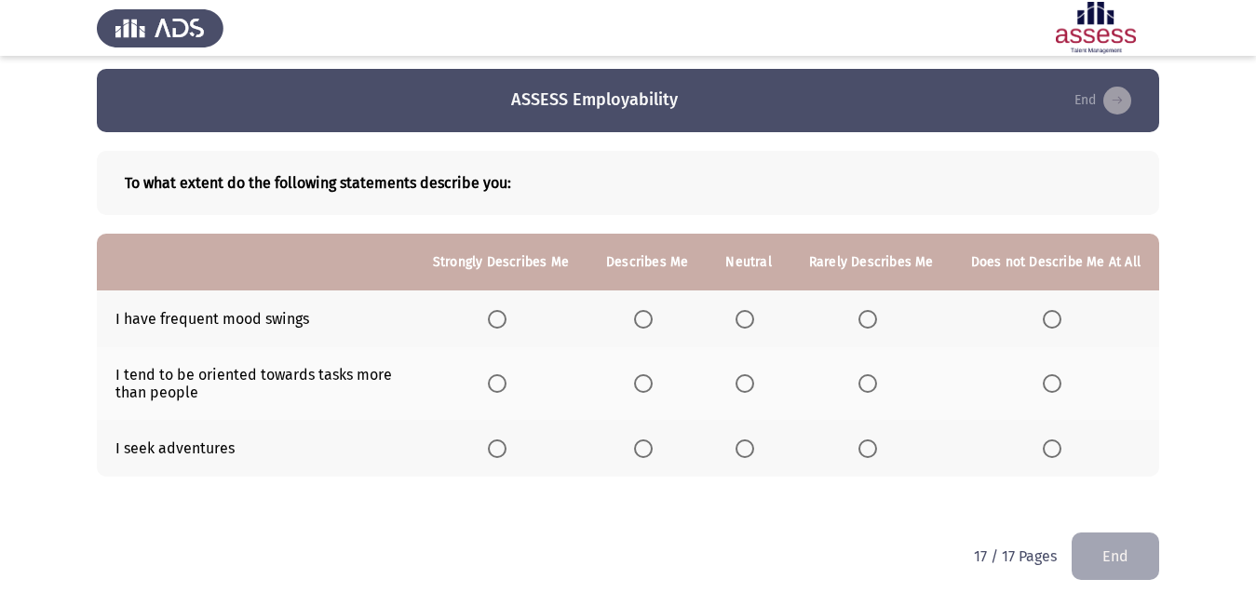
scroll to position [7, 0]
click at [754, 326] on span "Select an option" at bounding box center [744, 318] width 19 height 19
click at [754, 326] on input "Select an option" at bounding box center [744, 318] width 19 height 19
click at [749, 381] on span "Select an option" at bounding box center [744, 382] width 19 height 19
click at [749, 381] on input "Select an option" at bounding box center [744, 382] width 19 height 19
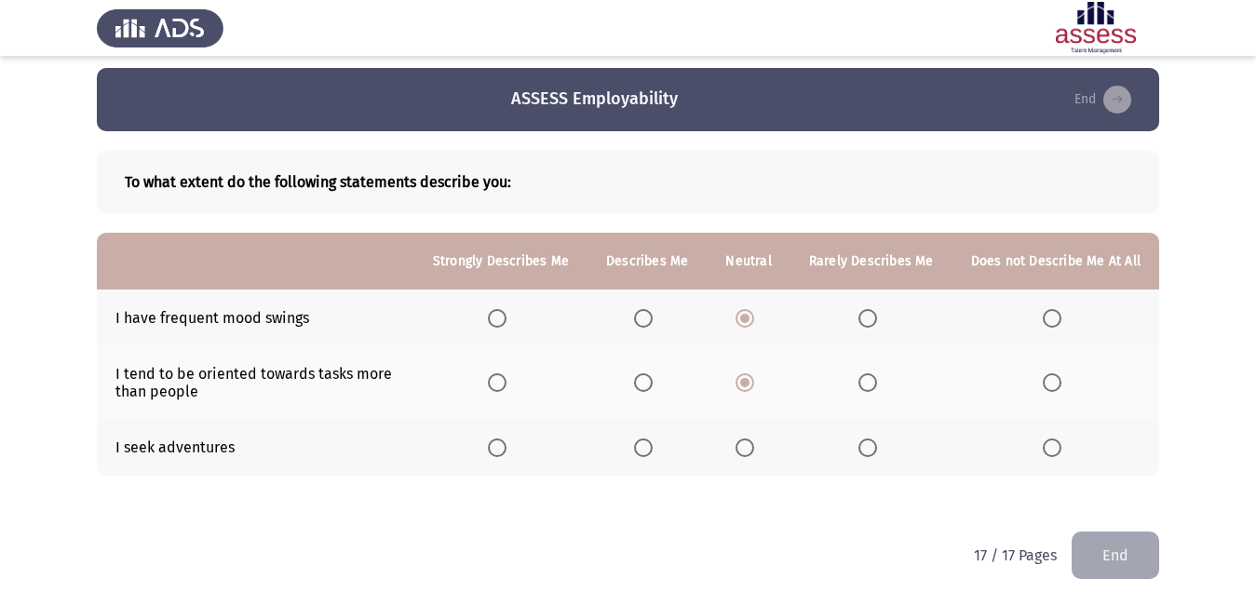
click at [752, 446] on span "Select an option" at bounding box center [744, 447] width 19 height 19
click at [752, 446] on input "Select an option" at bounding box center [744, 447] width 19 height 19
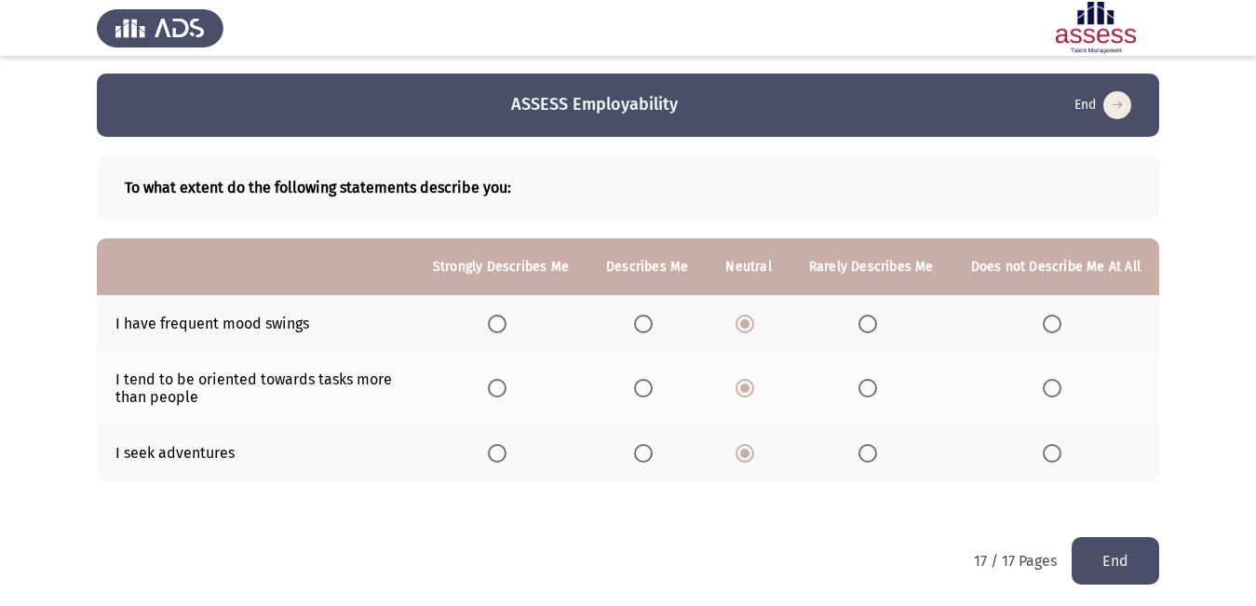
scroll to position [0, 0]
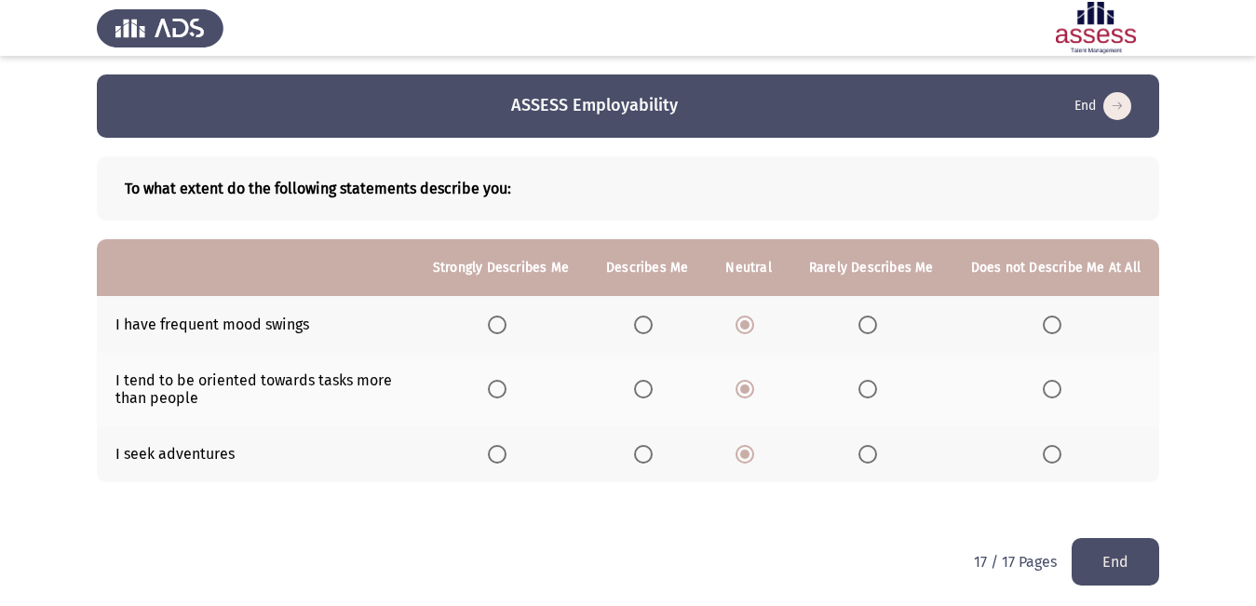
click at [652, 321] on span "Select an option" at bounding box center [643, 325] width 19 height 19
click at [652, 321] on input "Select an option" at bounding box center [643, 325] width 19 height 19
click at [754, 318] on span "Select an option" at bounding box center [744, 325] width 19 height 19
click at [754, 318] on input "Select an option" at bounding box center [744, 325] width 19 height 19
click at [1108, 557] on button "End" at bounding box center [1114, 561] width 87 height 47
